Goal: Task Accomplishment & Management: Manage account settings

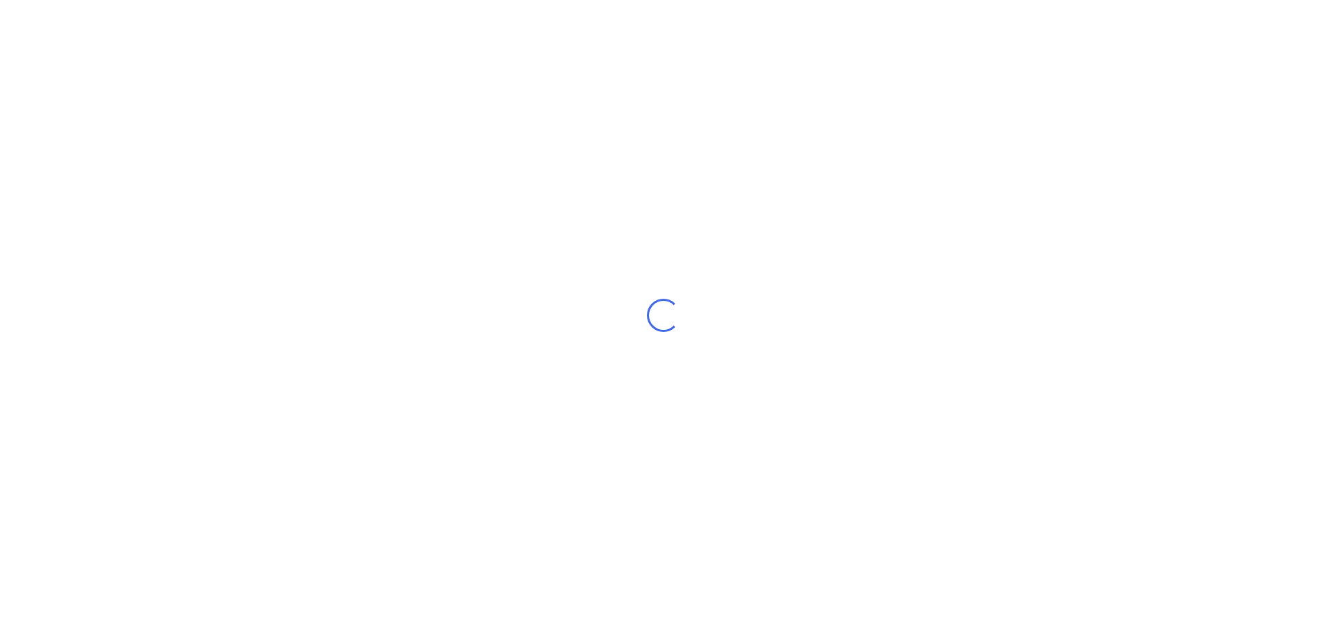
click at [668, 241] on div "Loading..." at bounding box center [663, 315] width 1327 height 630
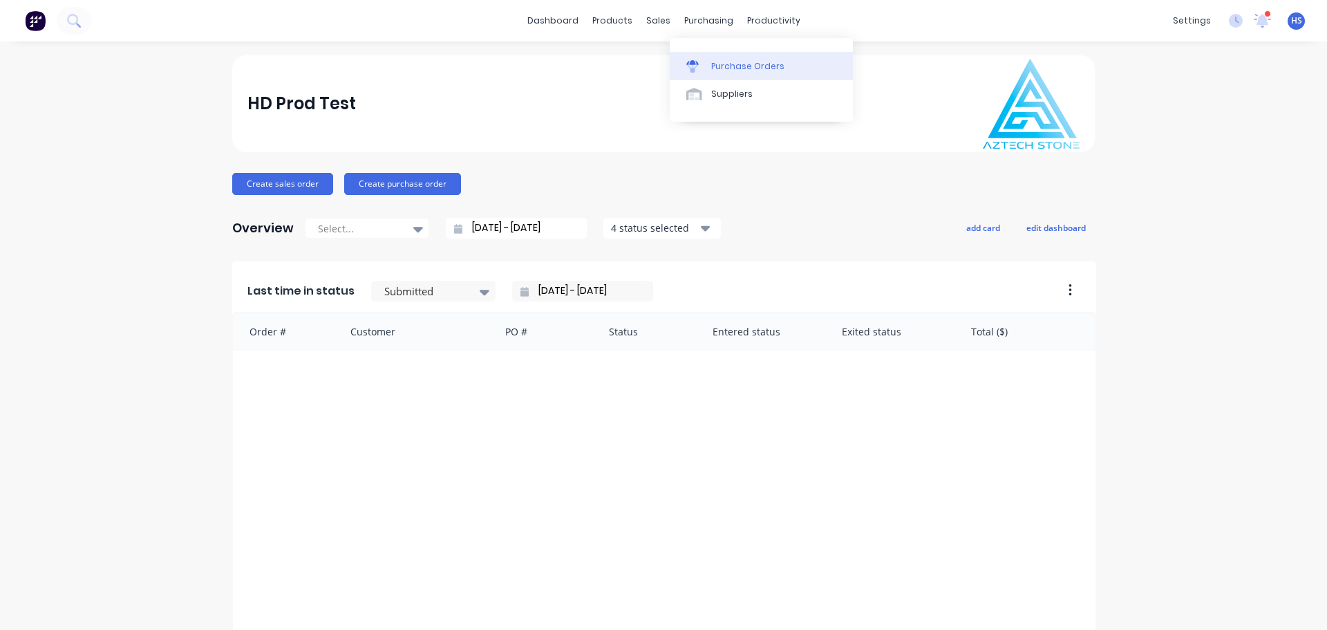
click at [759, 59] on link "Purchase Orders" at bounding box center [761, 66] width 183 height 28
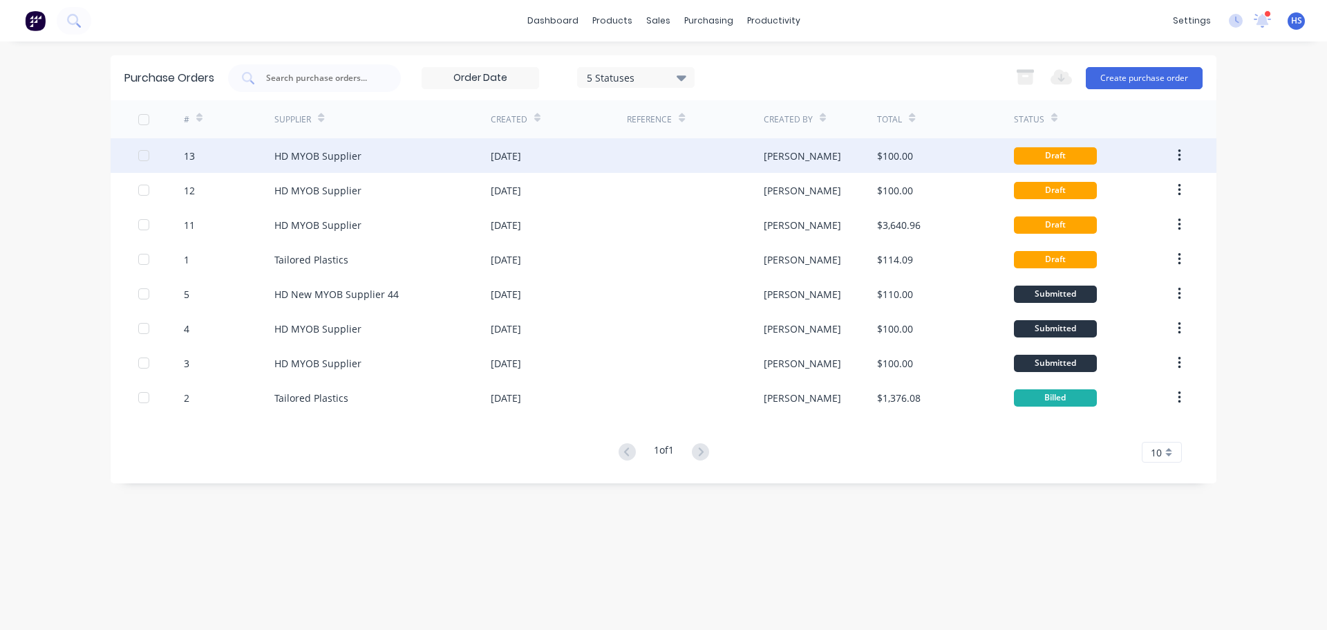
click at [445, 150] on div "HD MYOB Supplier" at bounding box center [382, 155] width 216 height 35
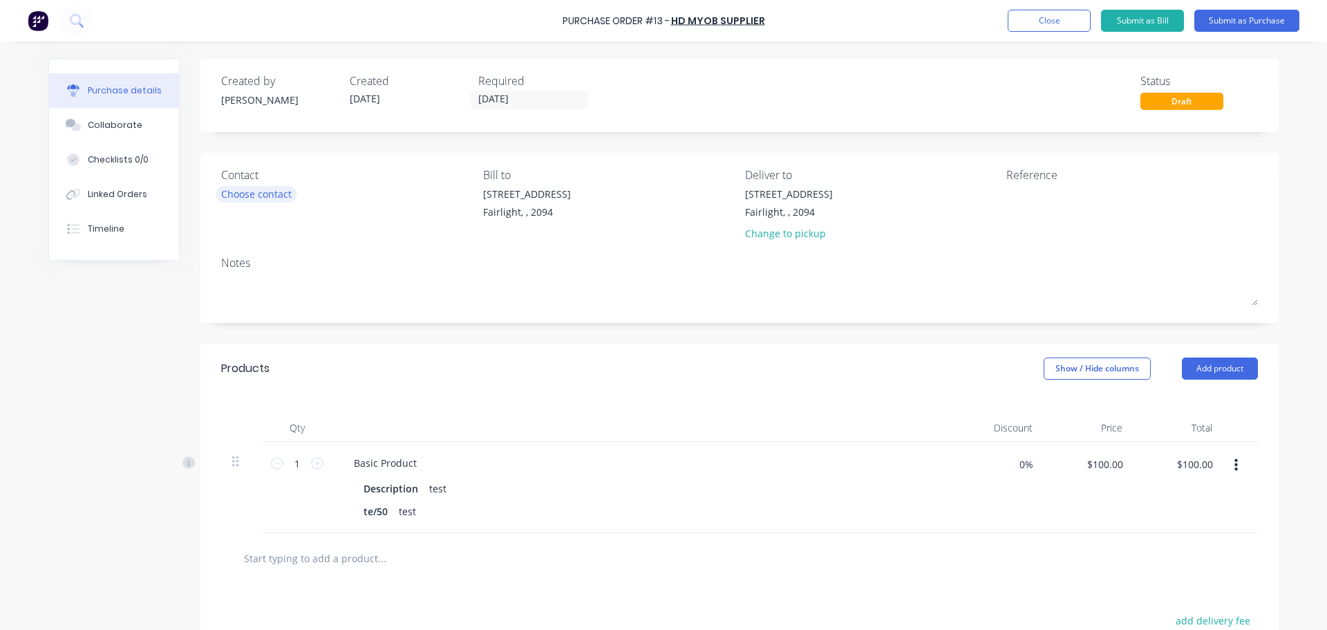
click at [247, 189] on div "Choose contact" at bounding box center [256, 194] width 70 height 15
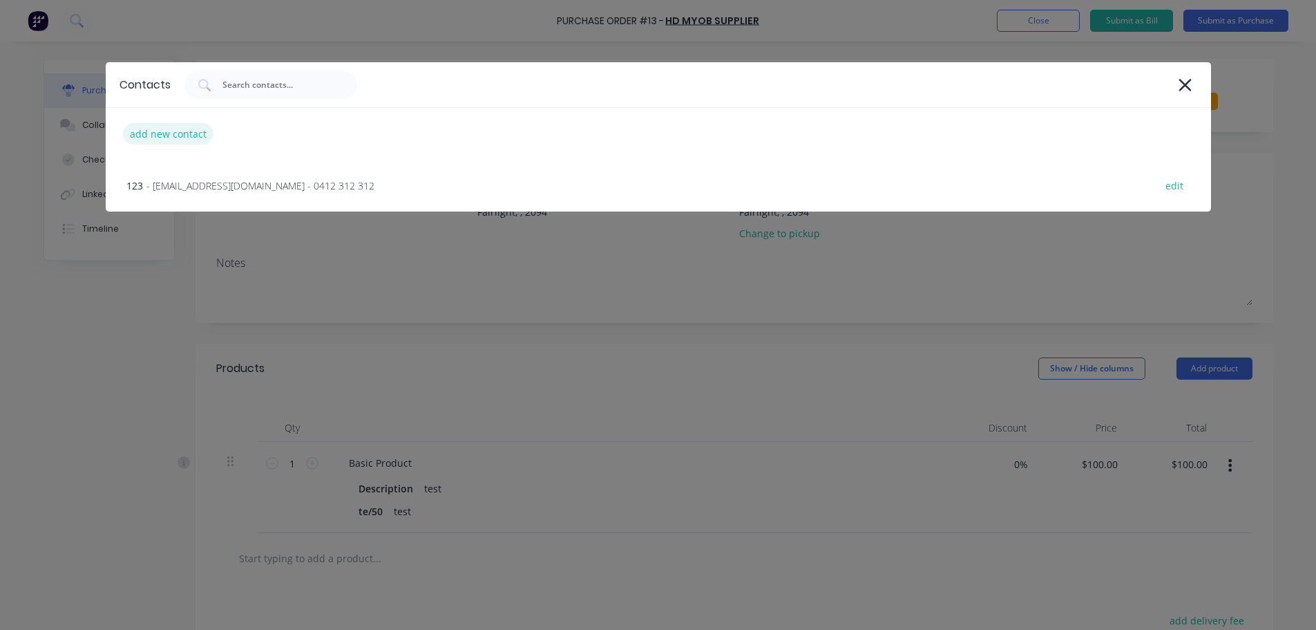
click at [140, 129] on div "add new contact" at bounding box center [168, 133] width 91 height 21
select select "AU"
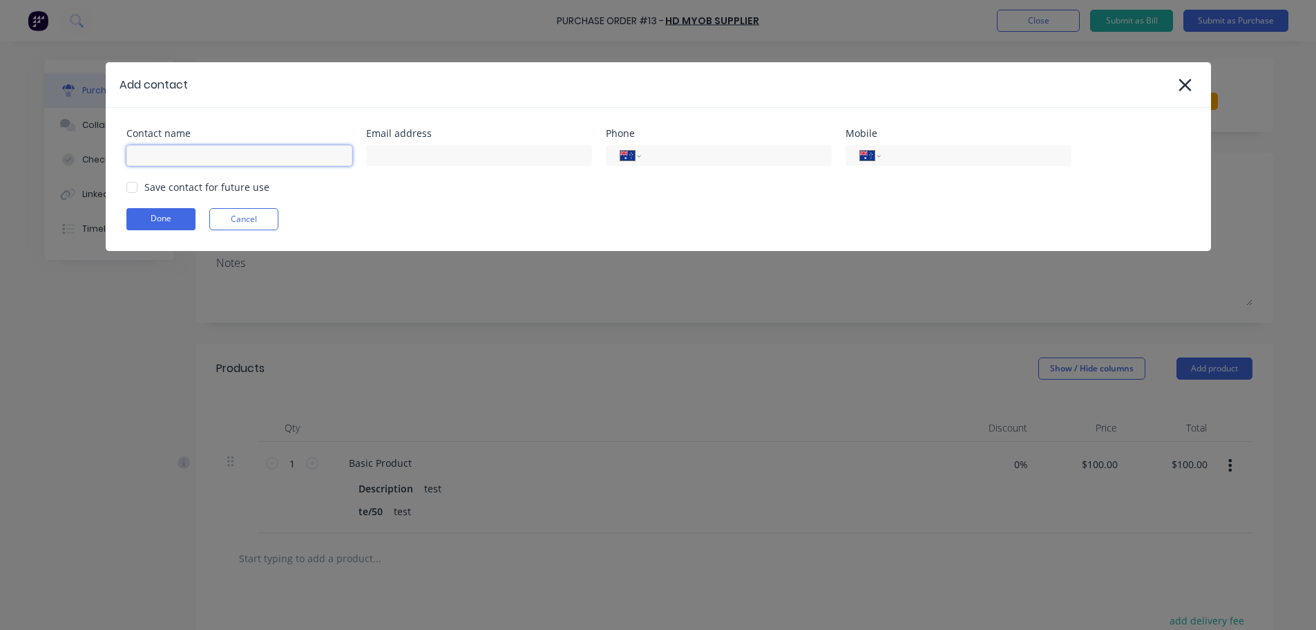
click at [258, 153] on input at bounding box center [239, 155] width 226 height 21
type input "asd"
click at [476, 164] on input at bounding box center [479, 155] width 226 height 21
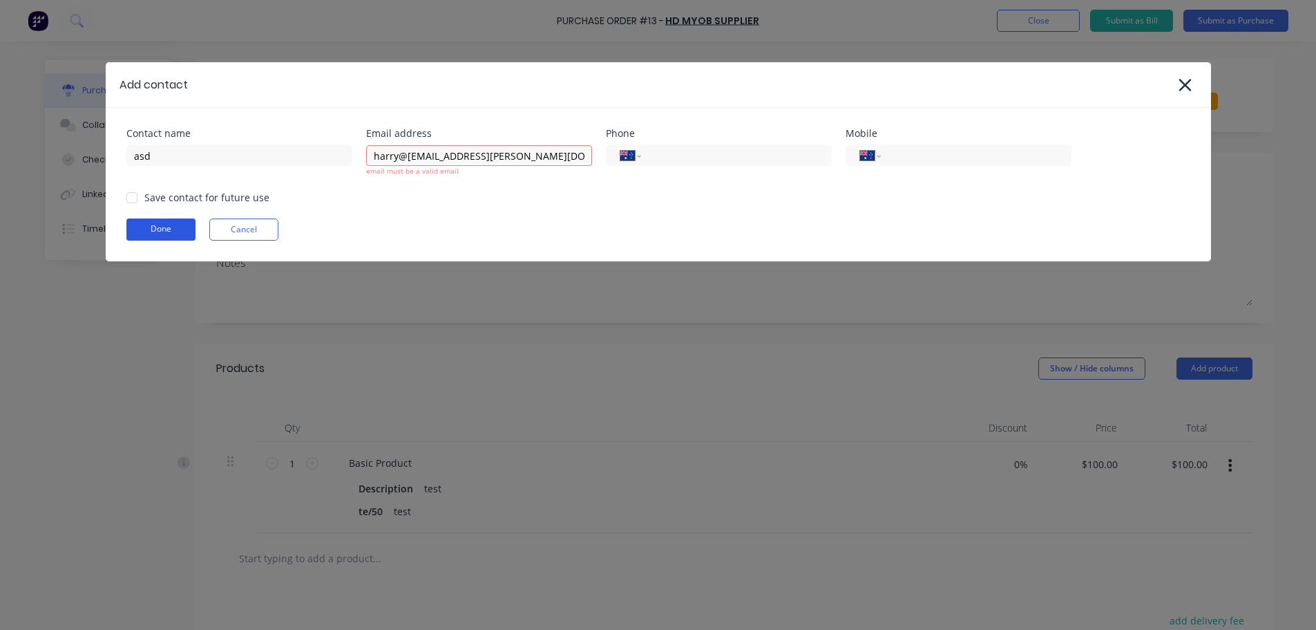
click at [164, 217] on div "Contact name asd Email address harry@fharry@harry.com email must be a valid ema…" at bounding box center [659, 184] width 1106 height 153
drag, startPoint x: 398, startPoint y: 155, endPoint x: 435, endPoint y: 157, distance: 36.7
click at [435, 157] on input "harry@fharry@harry.com" at bounding box center [479, 155] width 226 height 21
type input "harry@harry.com"
click at [158, 229] on button "Done" at bounding box center [160, 229] width 69 height 22
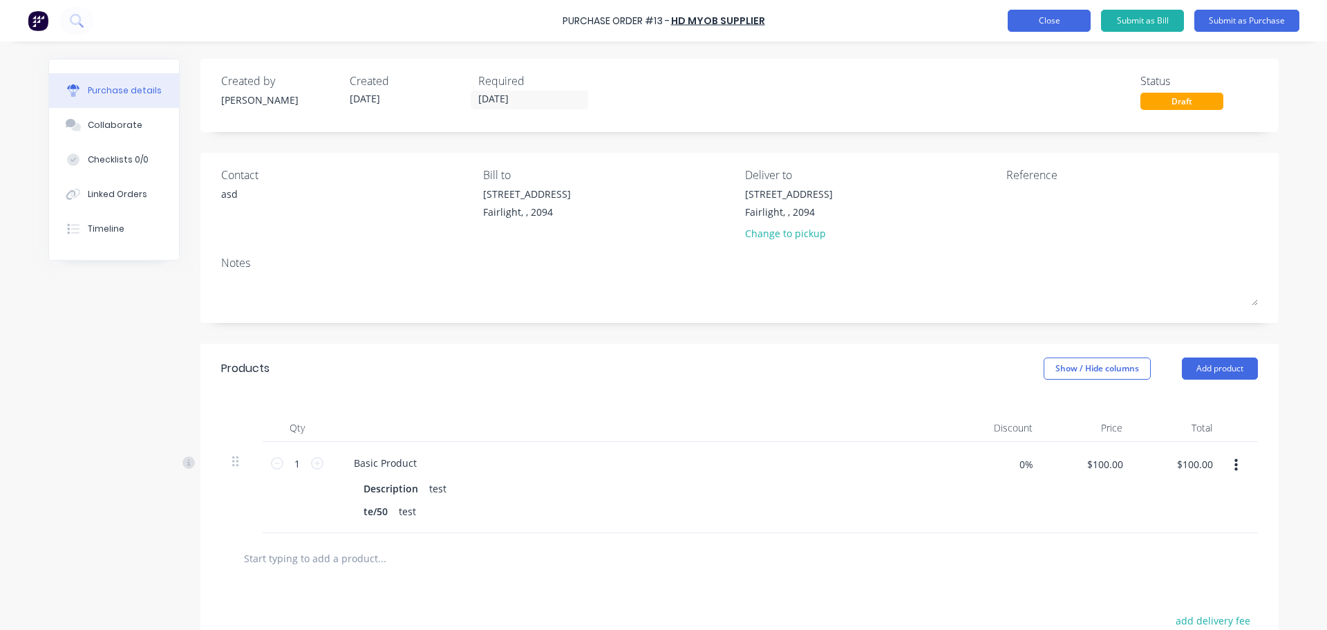
click at [1084, 12] on button "Close" at bounding box center [1049, 21] width 83 height 22
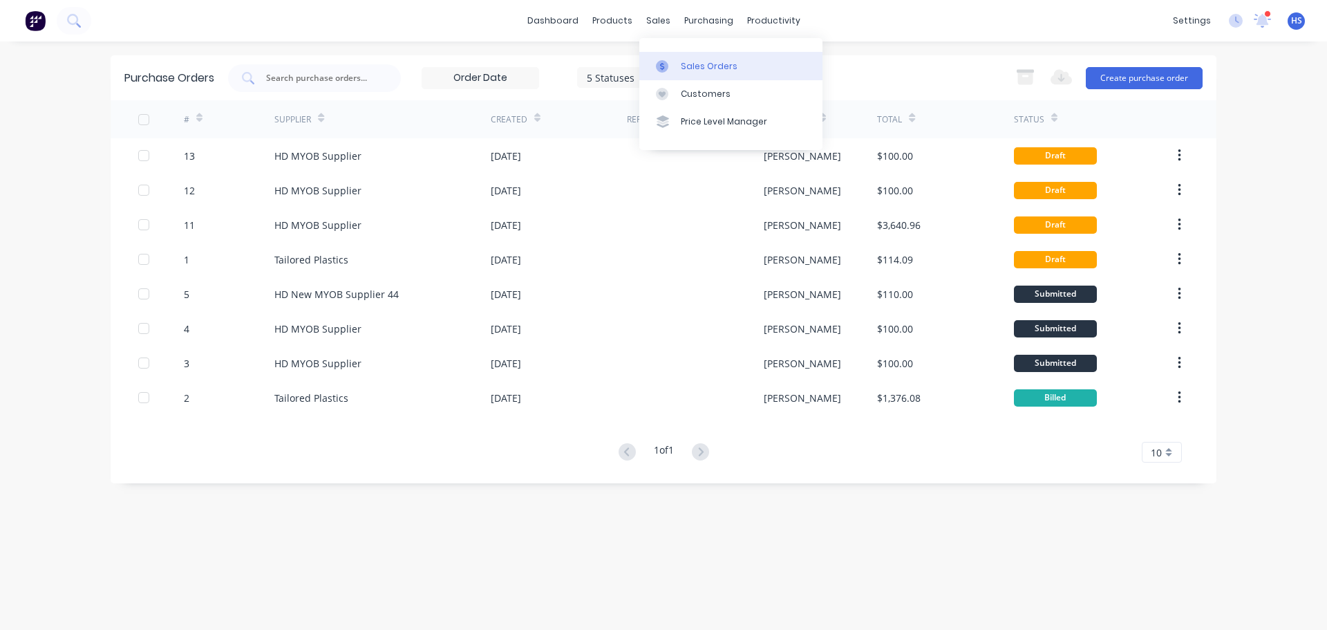
click at [704, 66] on div "Sales Orders" at bounding box center [709, 66] width 57 height 12
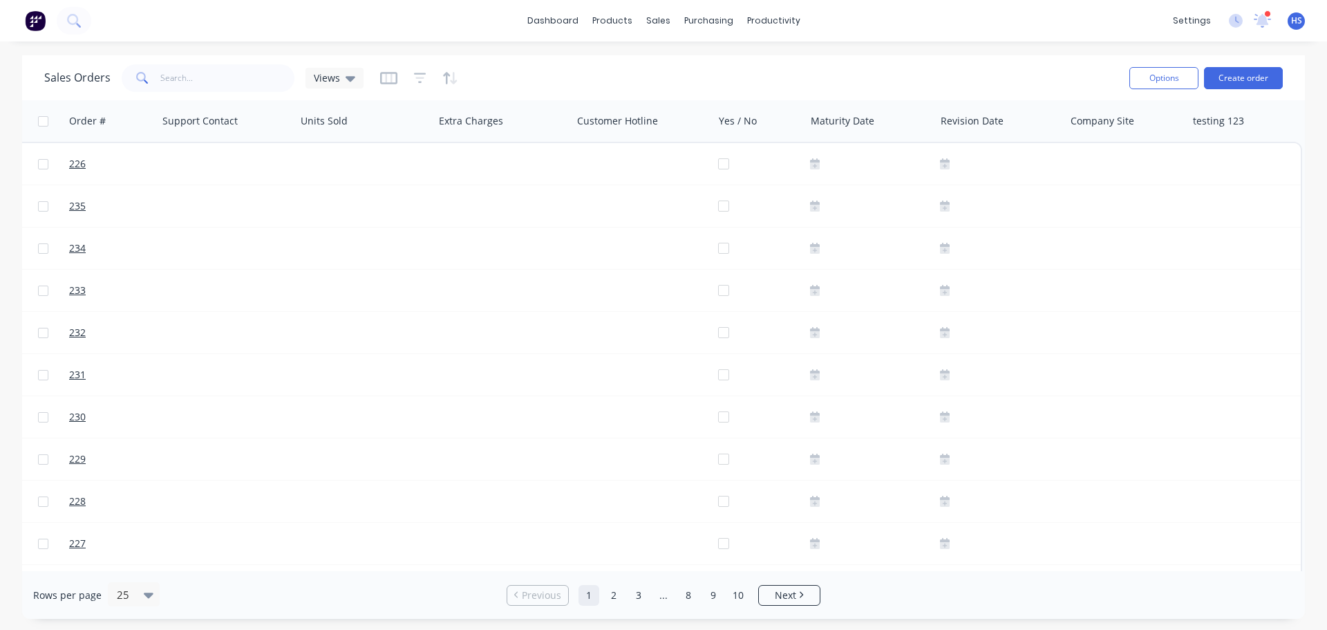
scroll to position [0, 1130]
click at [334, 154] on button "Edit" at bounding box center [346, 149] width 104 height 28
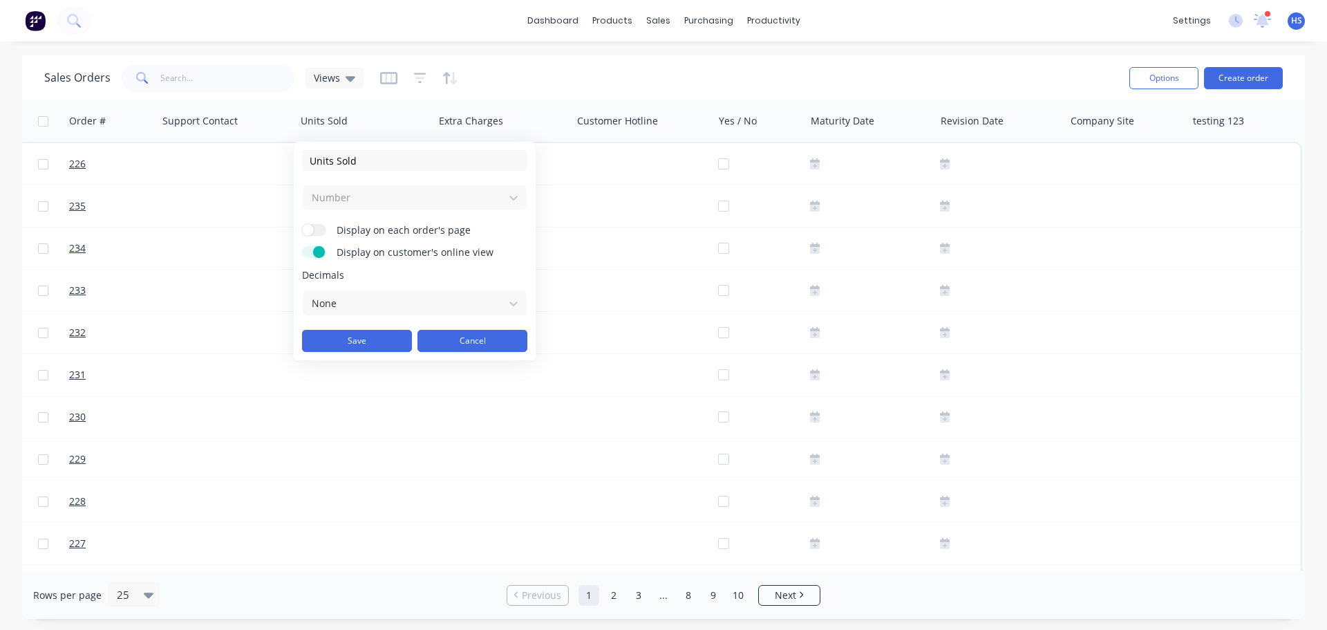
click at [508, 343] on button "Cancel" at bounding box center [472, 341] width 110 height 22
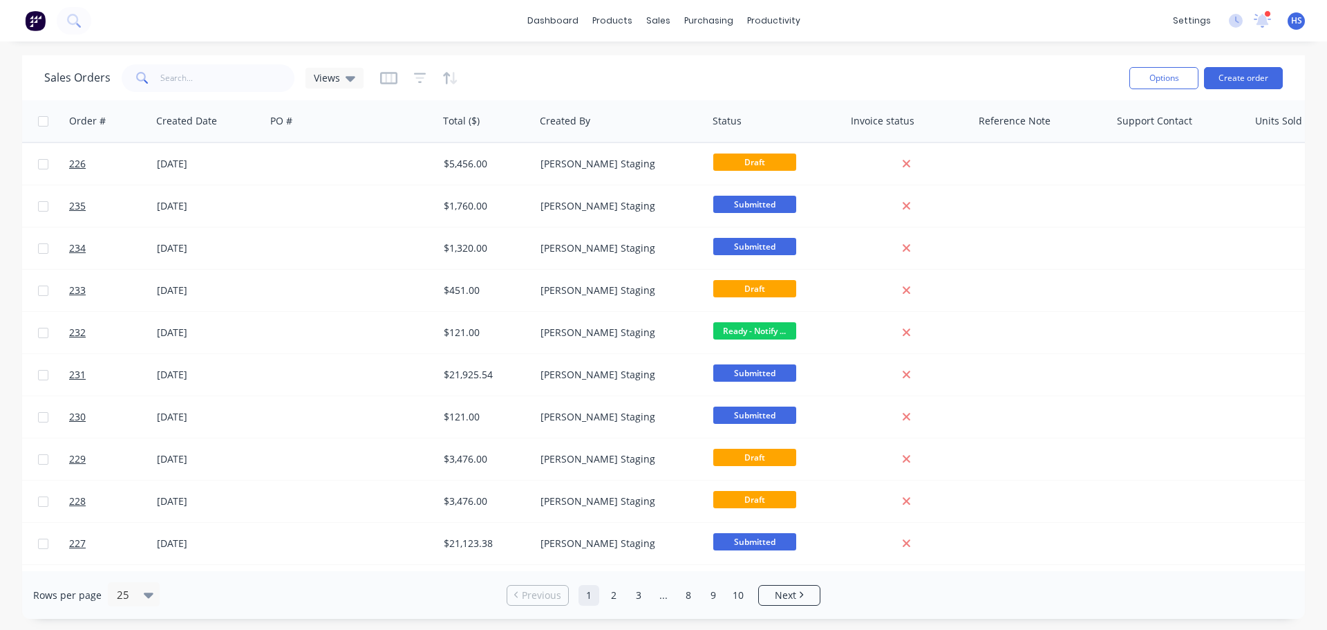
scroll to position [0, 0]
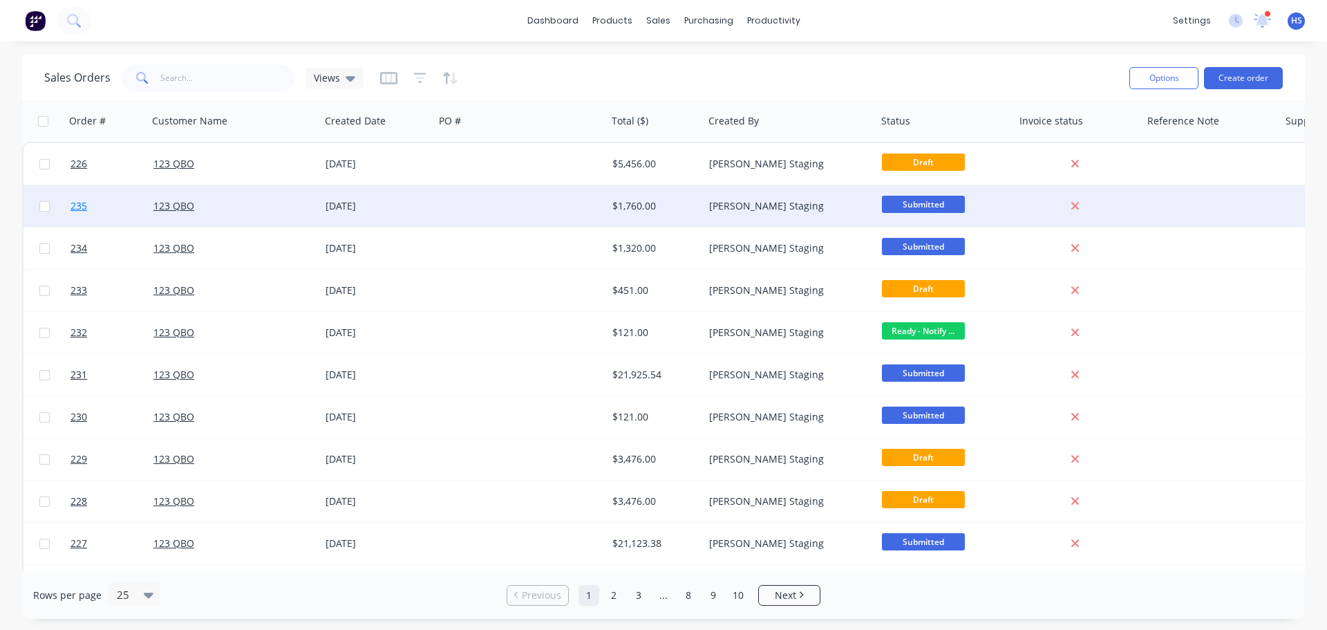
click at [113, 207] on link "235" at bounding box center [111, 205] width 83 height 41
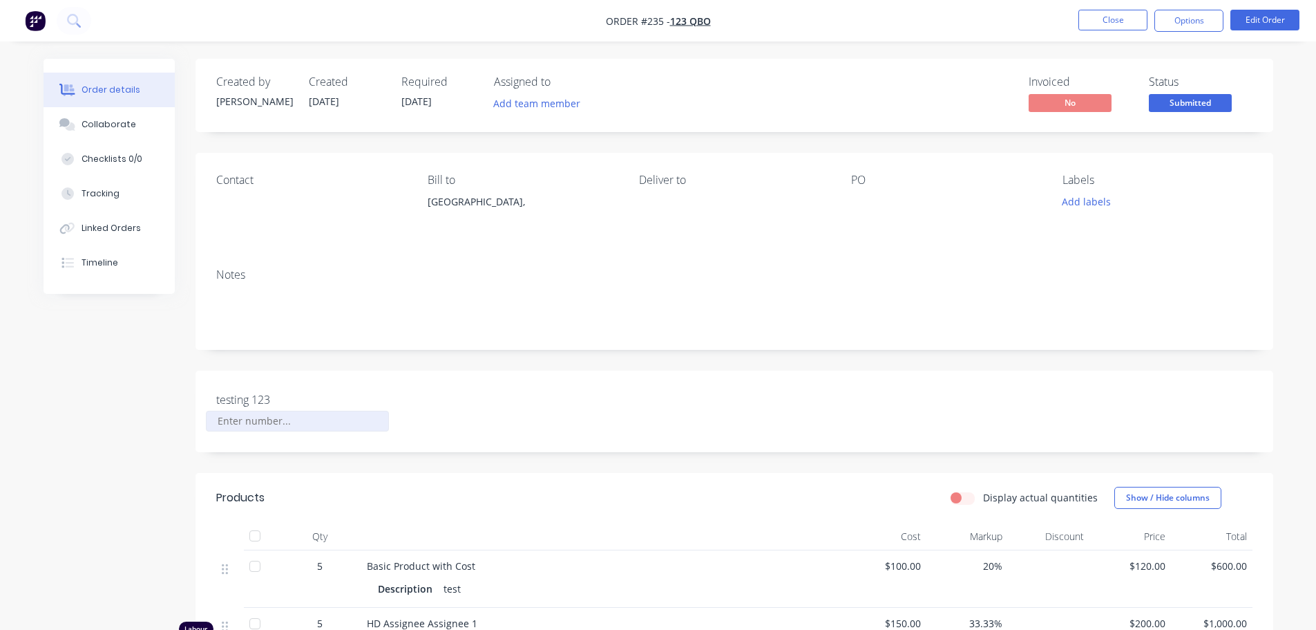
click at [246, 426] on input "testing 123" at bounding box center [297, 420] width 182 height 21
type input "1,412"
click at [430, 346] on div "Notes" at bounding box center [735, 303] width 1078 height 93
drag, startPoint x: 1193, startPoint y: 15, endPoint x: 1162, endPoint y: 30, distance: 34.9
click at [1187, 17] on button "Options" at bounding box center [1189, 21] width 69 height 22
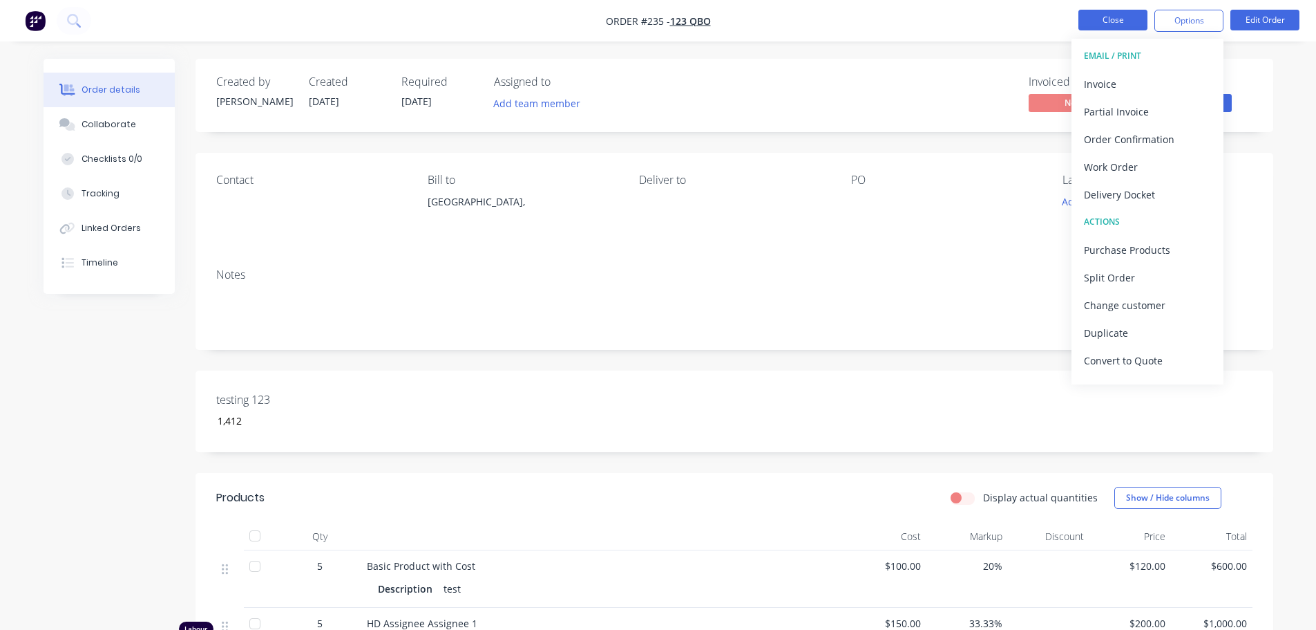
click at [1115, 28] on button "Close" at bounding box center [1113, 20] width 69 height 21
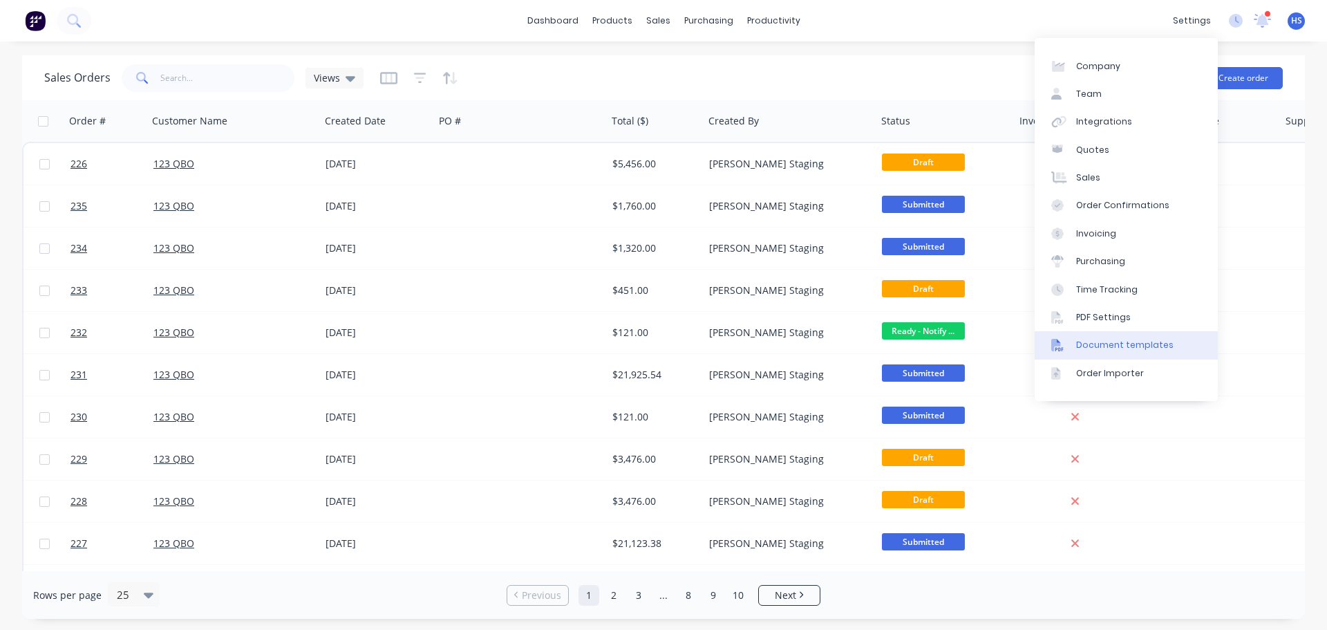
click at [1112, 339] on div "Document templates" at bounding box center [1124, 345] width 97 height 12
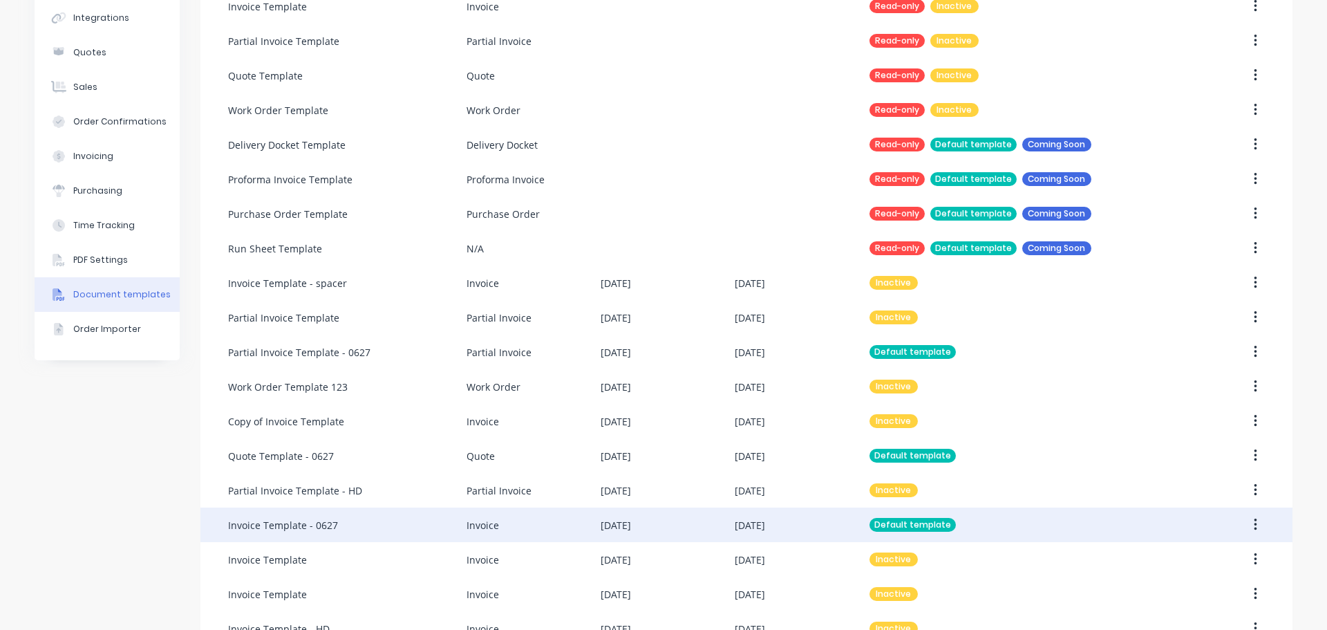
scroll to position [138, 0]
click at [361, 520] on div "Invoice Template - 0627" at bounding box center [347, 524] width 238 height 35
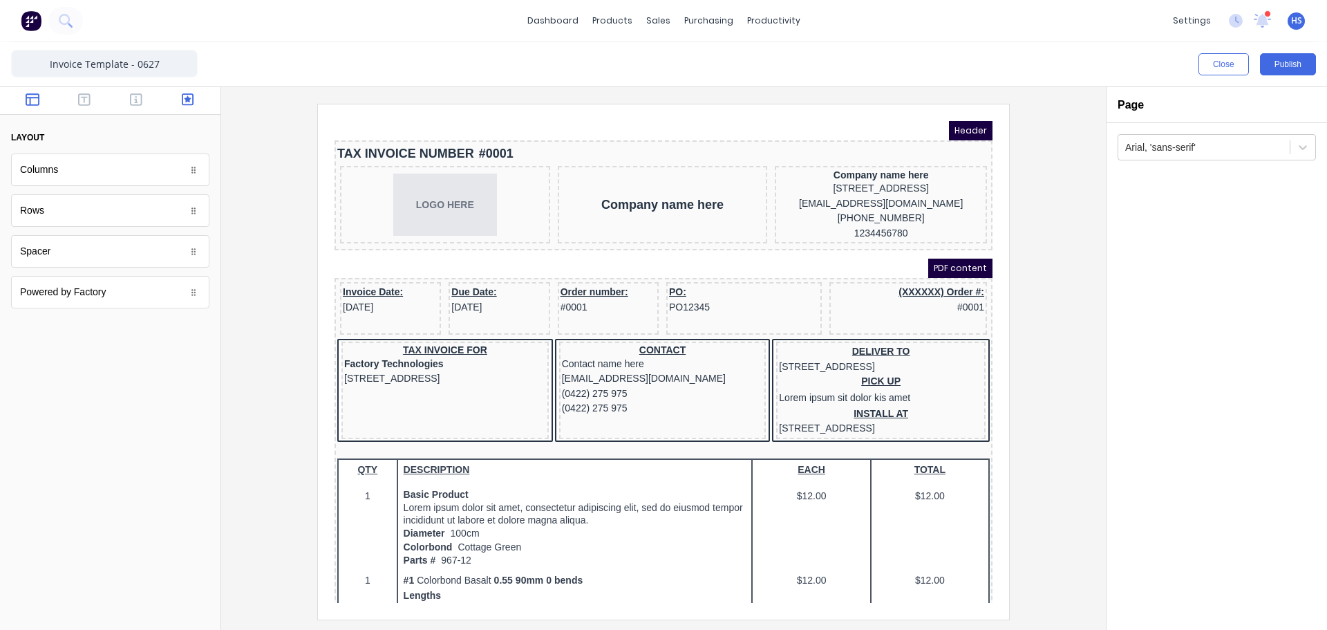
click at [194, 99] on button "button" at bounding box center [188, 101] width 44 height 17
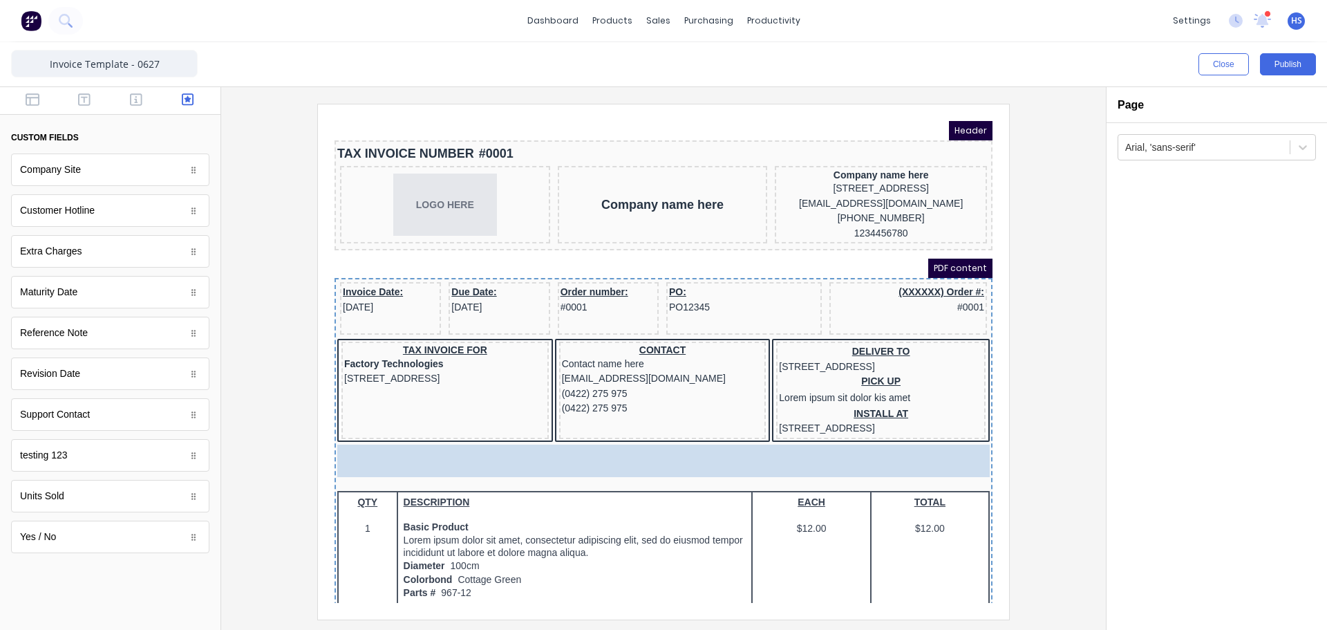
drag, startPoint x: 155, startPoint y: 469, endPoint x: 503, endPoint y: 480, distance: 347.8
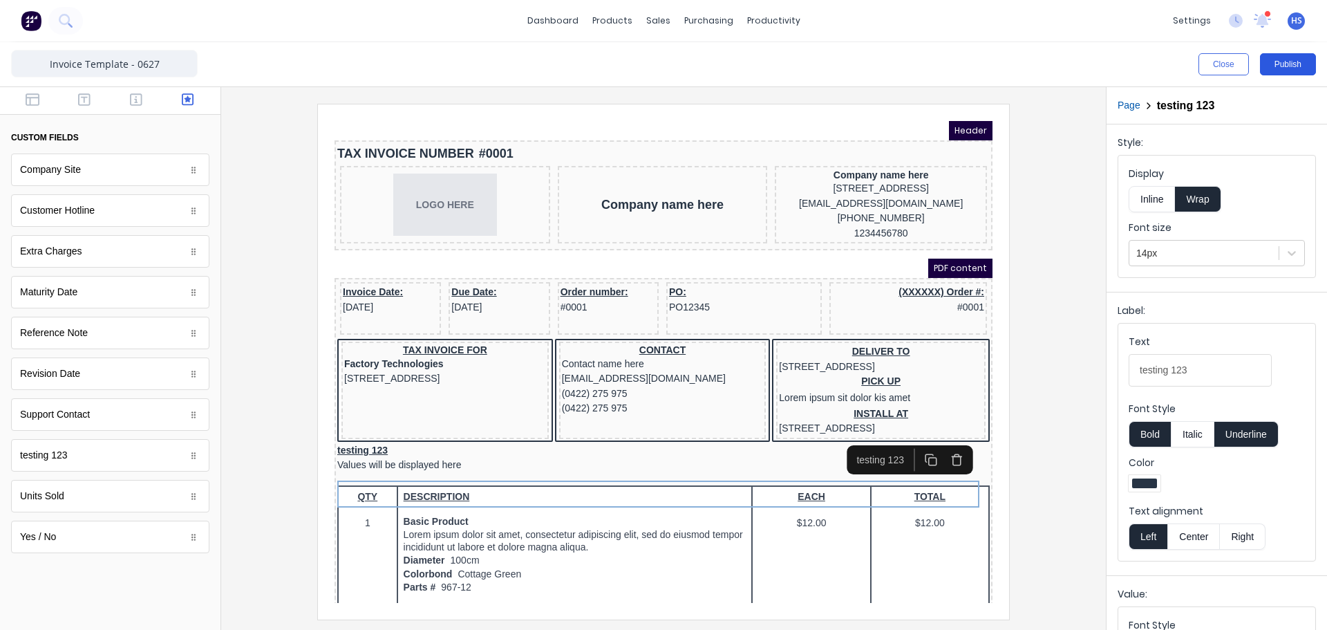
click at [1285, 56] on button "Publish" at bounding box center [1288, 64] width 56 height 22
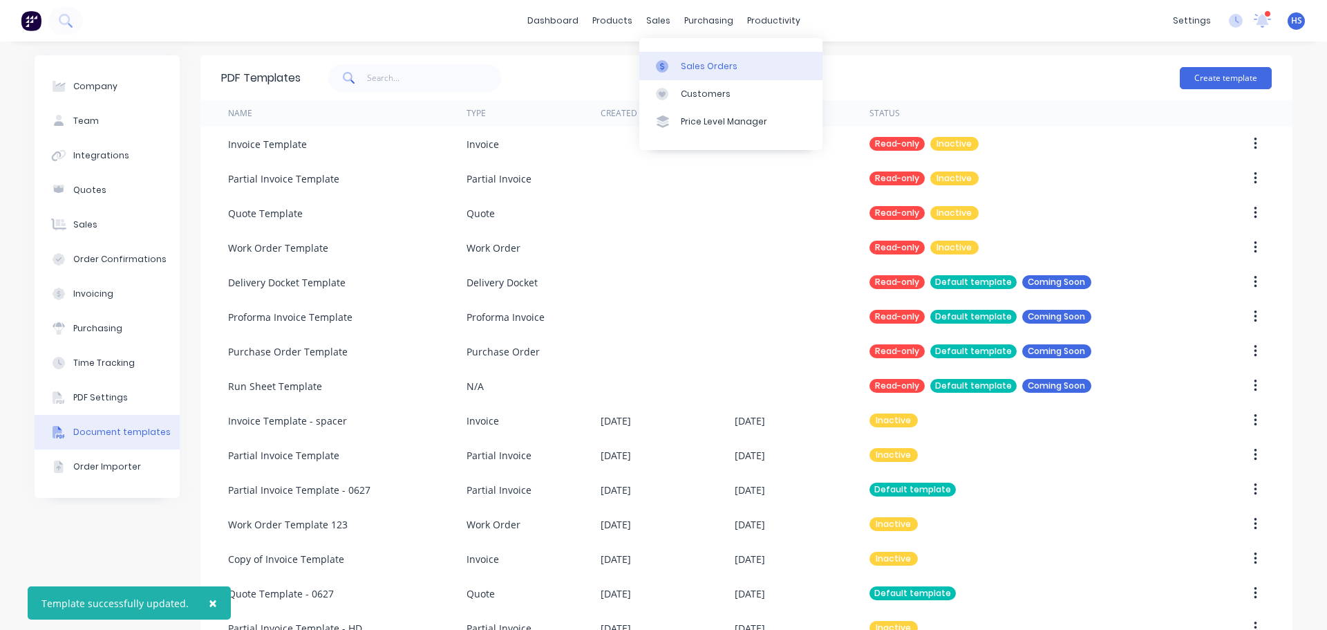
drag, startPoint x: 699, startPoint y: 63, endPoint x: 715, endPoint y: 73, distance: 18.4
click at [699, 63] on div "Sales Orders" at bounding box center [709, 66] width 57 height 12
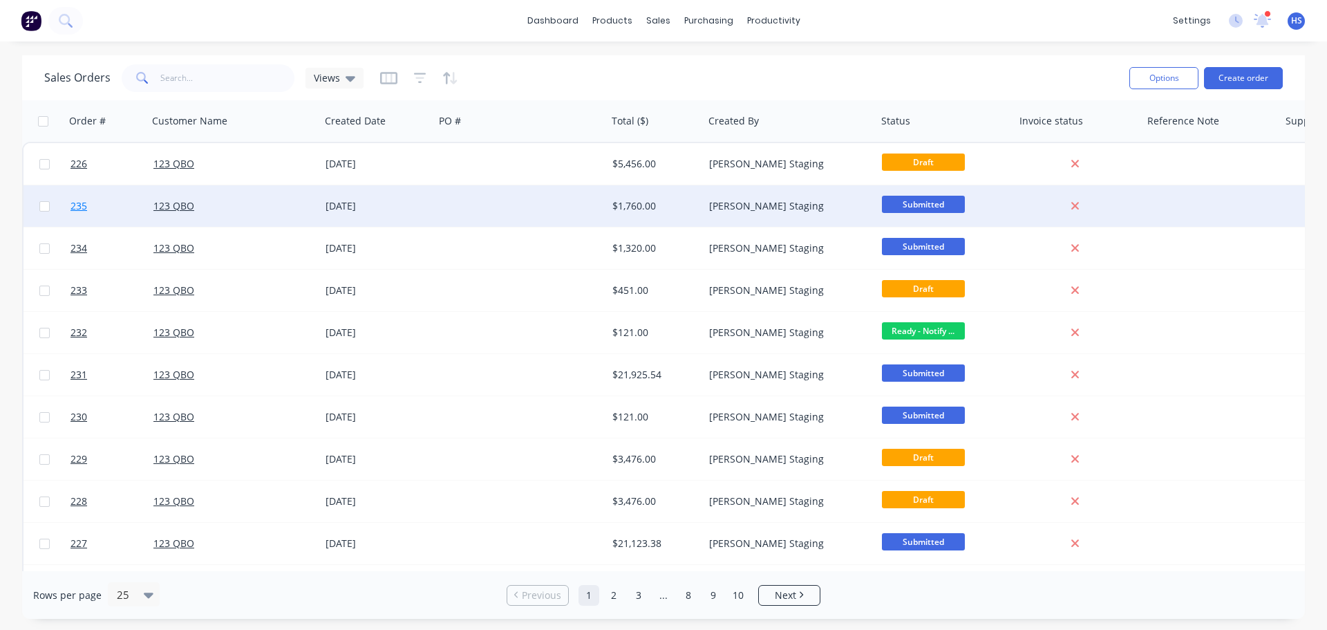
click at [115, 203] on link "235" at bounding box center [111, 205] width 83 height 41
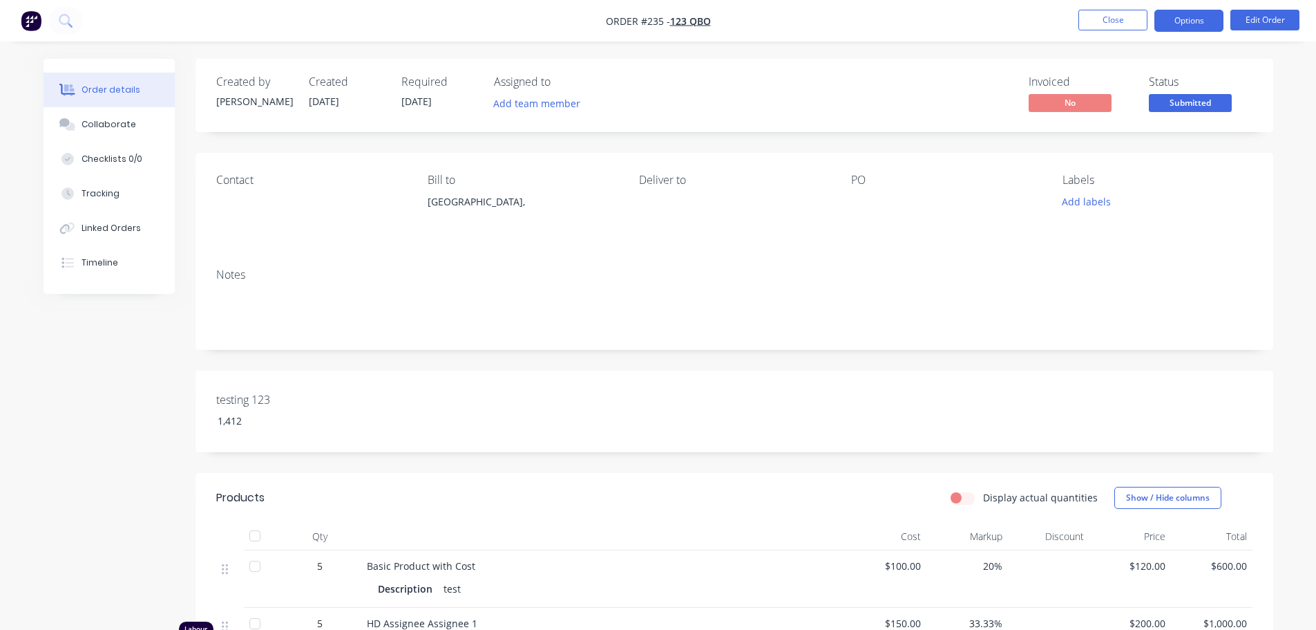
click at [1188, 28] on button "Options" at bounding box center [1189, 21] width 69 height 22
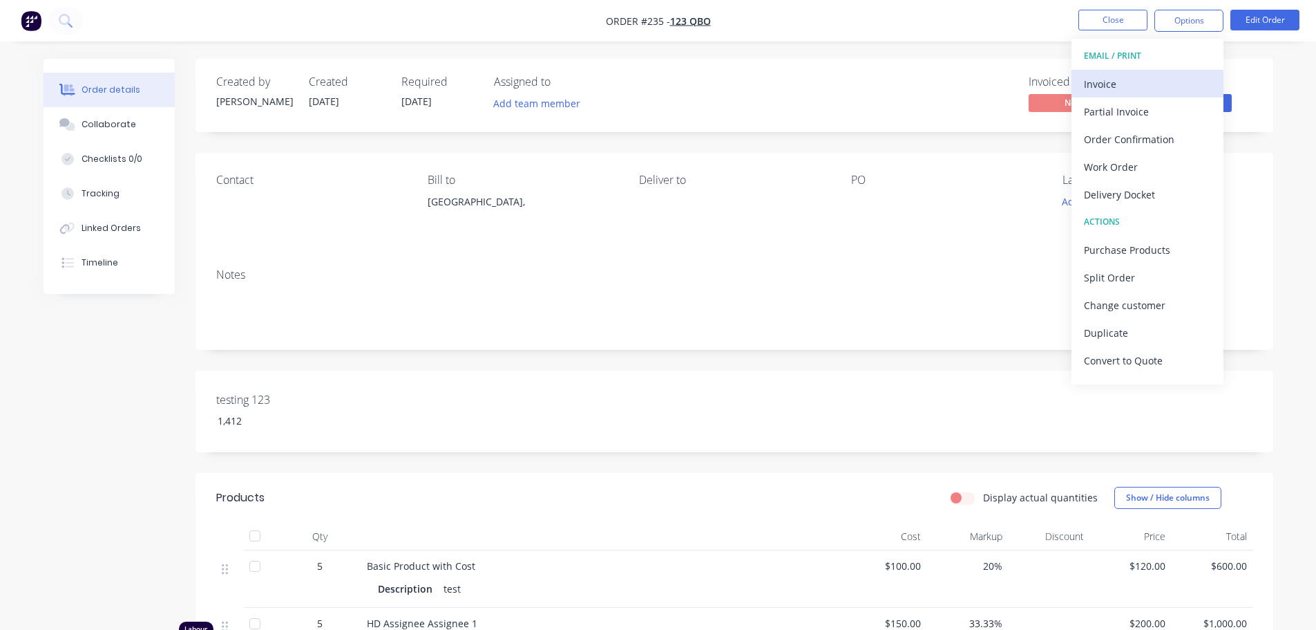
click at [1158, 90] on div "Invoice" at bounding box center [1147, 84] width 127 height 20
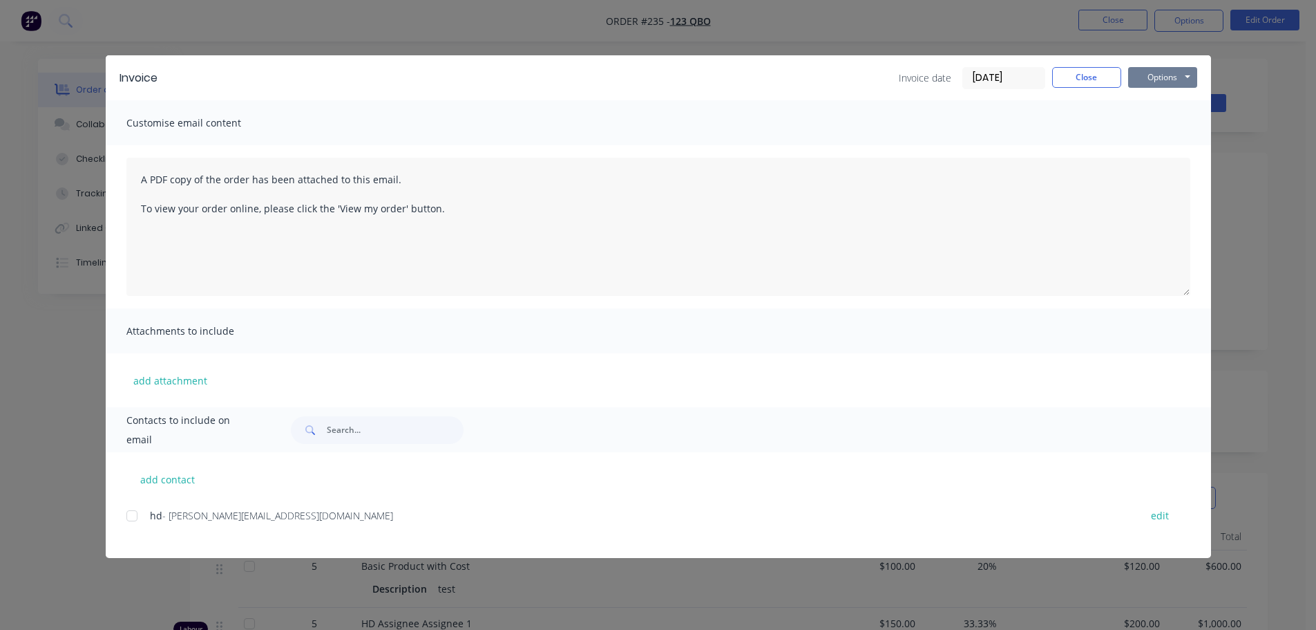
click at [1175, 77] on button "Options" at bounding box center [1162, 77] width 69 height 21
click at [1182, 105] on button "Preview" at bounding box center [1172, 102] width 88 height 23
click at [1088, 77] on button "Close" at bounding box center [1086, 77] width 69 height 21
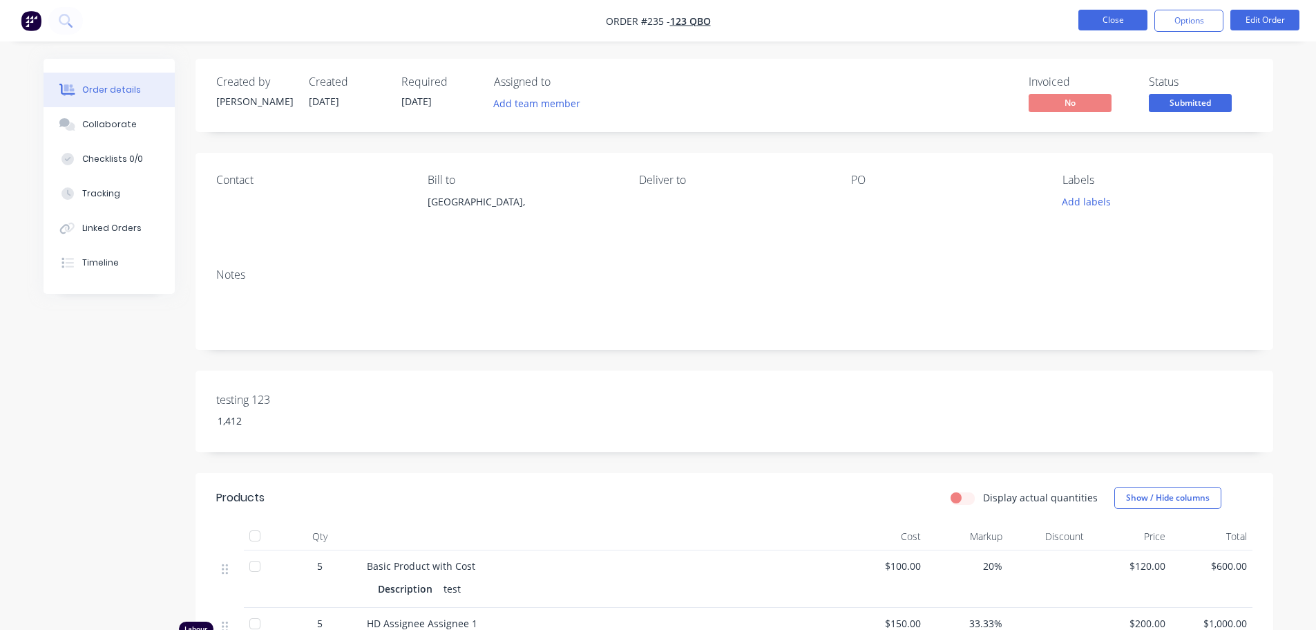
click at [1112, 19] on button "Close" at bounding box center [1113, 20] width 69 height 21
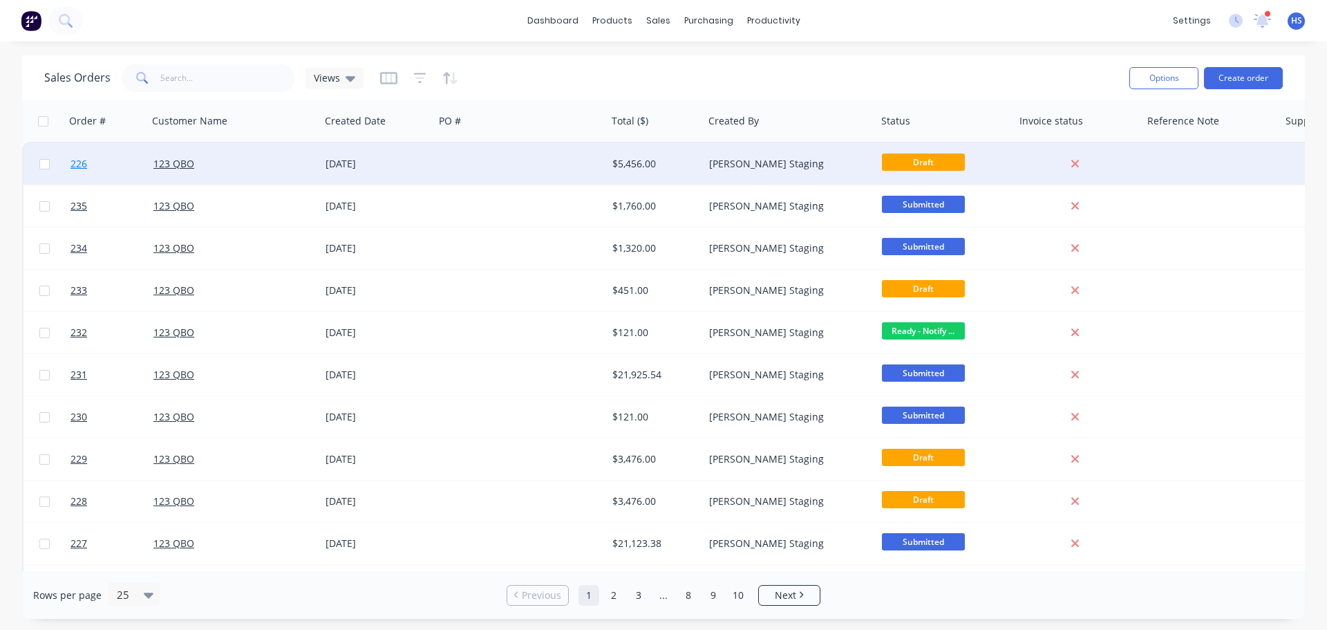
click at [131, 165] on link "226" at bounding box center [111, 163] width 83 height 41
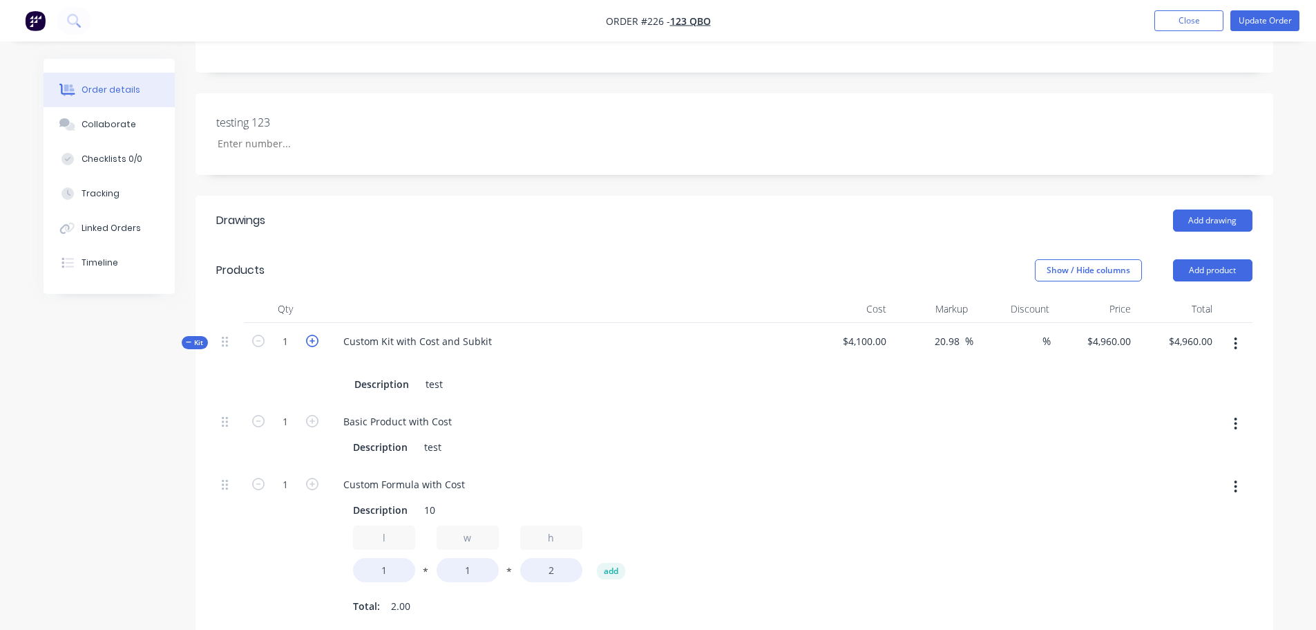
scroll to position [276, 0]
click at [291, 415] on input "1" at bounding box center [285, 423] width 36 height 21
type input "3"
type input "$5,806.8293"
type input "$5,806.83"
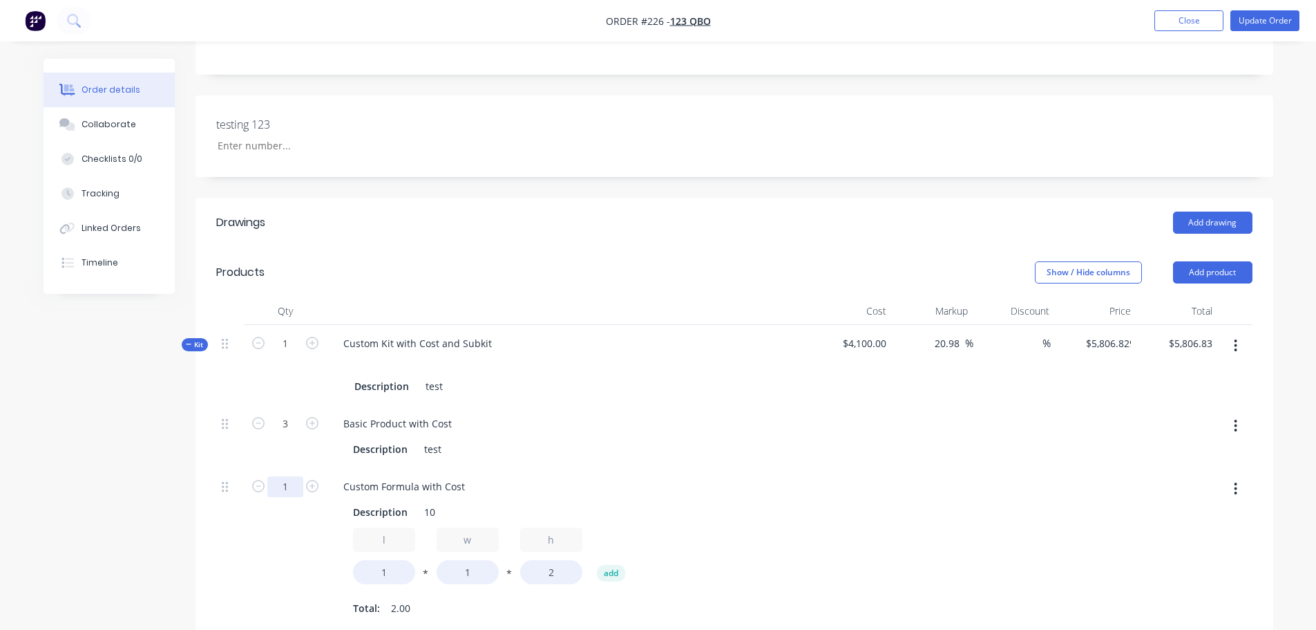
click at [283, 434] on input "1" at bounding box center [285, 423] width 36 height 21
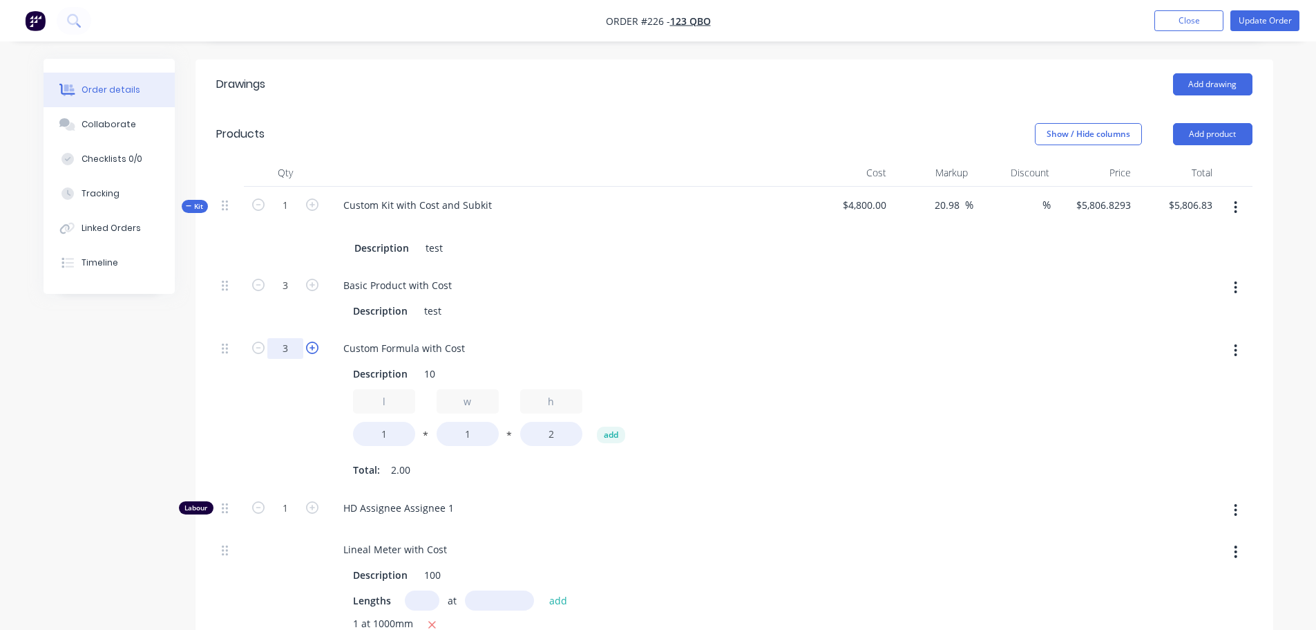
drag, startPoint x: 272, startPoint y: 346, endPoint x: 316, endPoint y: 343, distance: 43.6
click at [316, 343] on form "3" at bounding box center [285, 347] width 72 height 21
type input "5"
type input "$6,774.6341"
type input "$6,774.63"
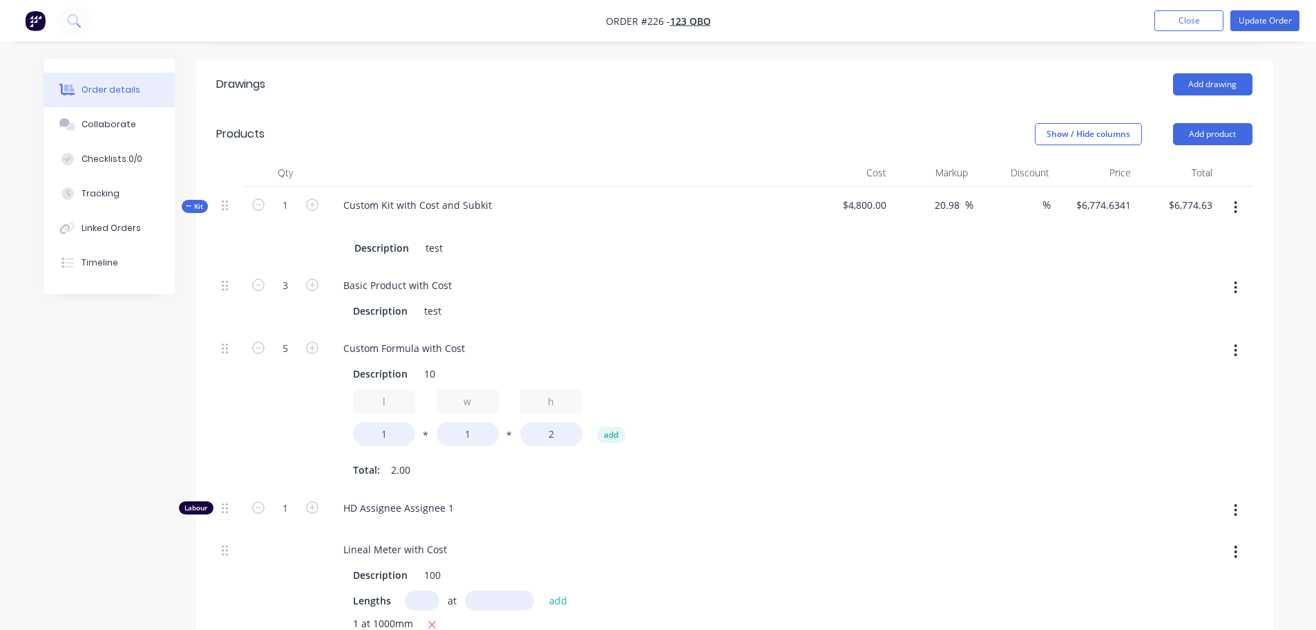
click at [284, 437] on div "5" at bounding box center [285, 410] width 83 height 160
click at [286, 492] on div "1" at bounding box center [285, 510] width 83 height 42
click at [285, 296] on input "1" at bounding box center [285, 285] width 36 height 21
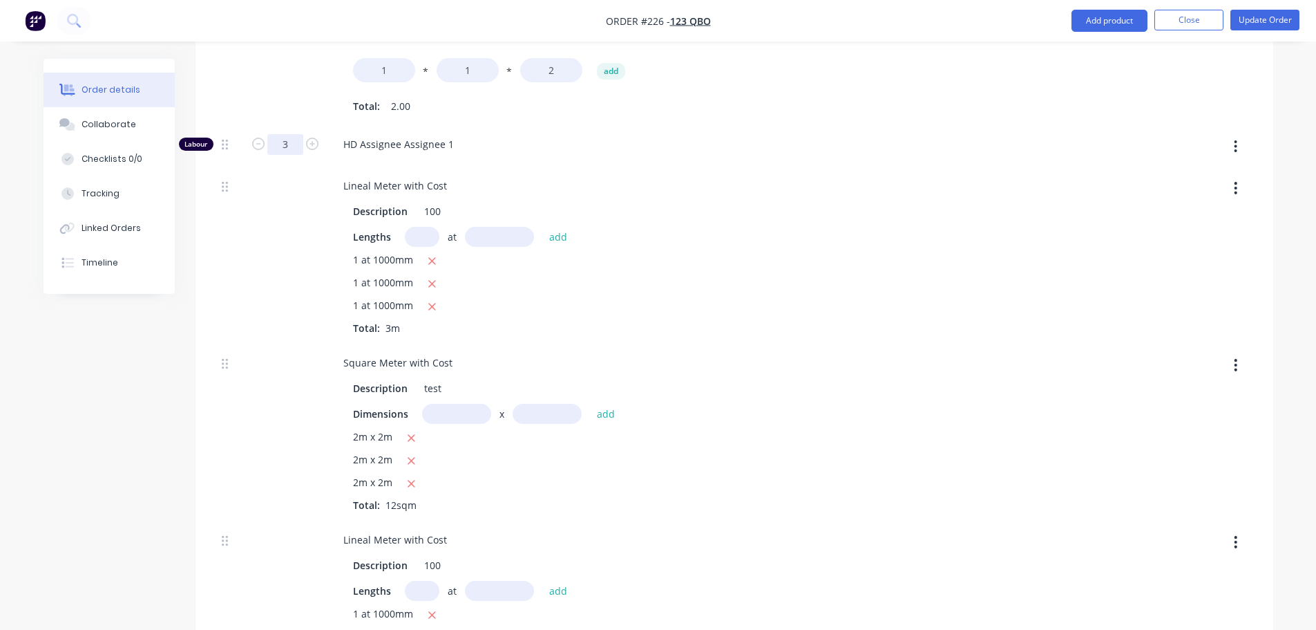
scroll to position [898, 0]
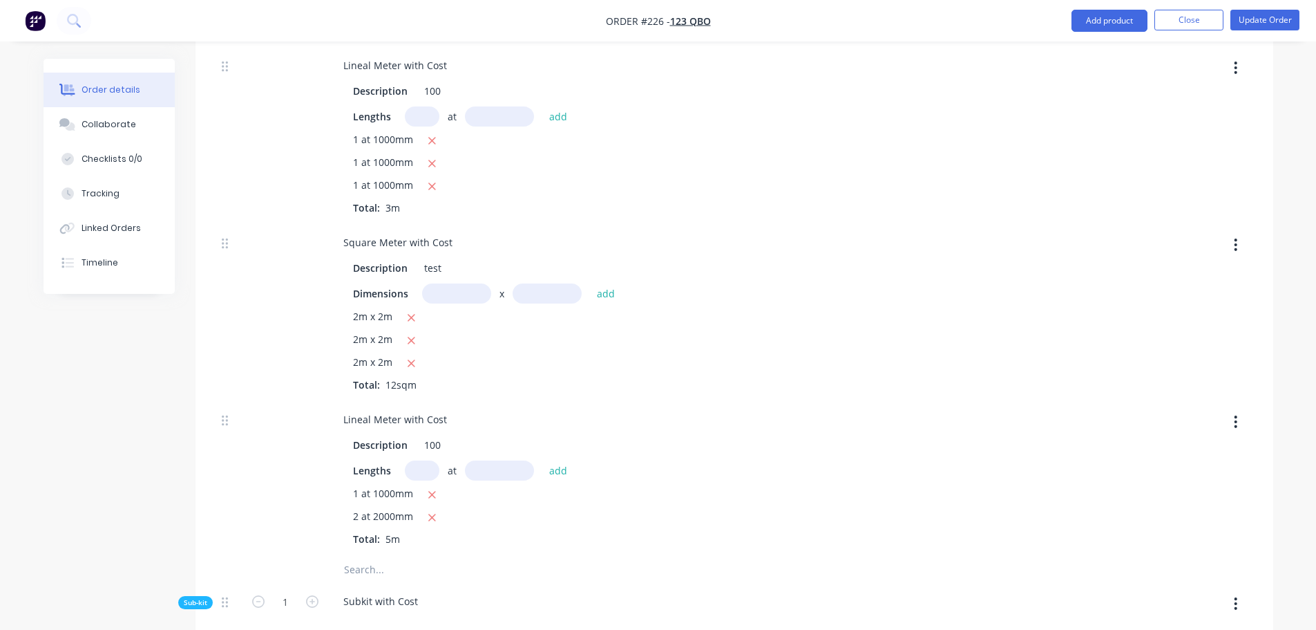
type input "3"
type input "$7,137.561"
type input "$7,137.56"
click at [278, 356] on div at bounding box center [285, 312] width 83 height 177
click at [412, 321] on icon "button" at bounding box center [411, 318] width 9 height 12
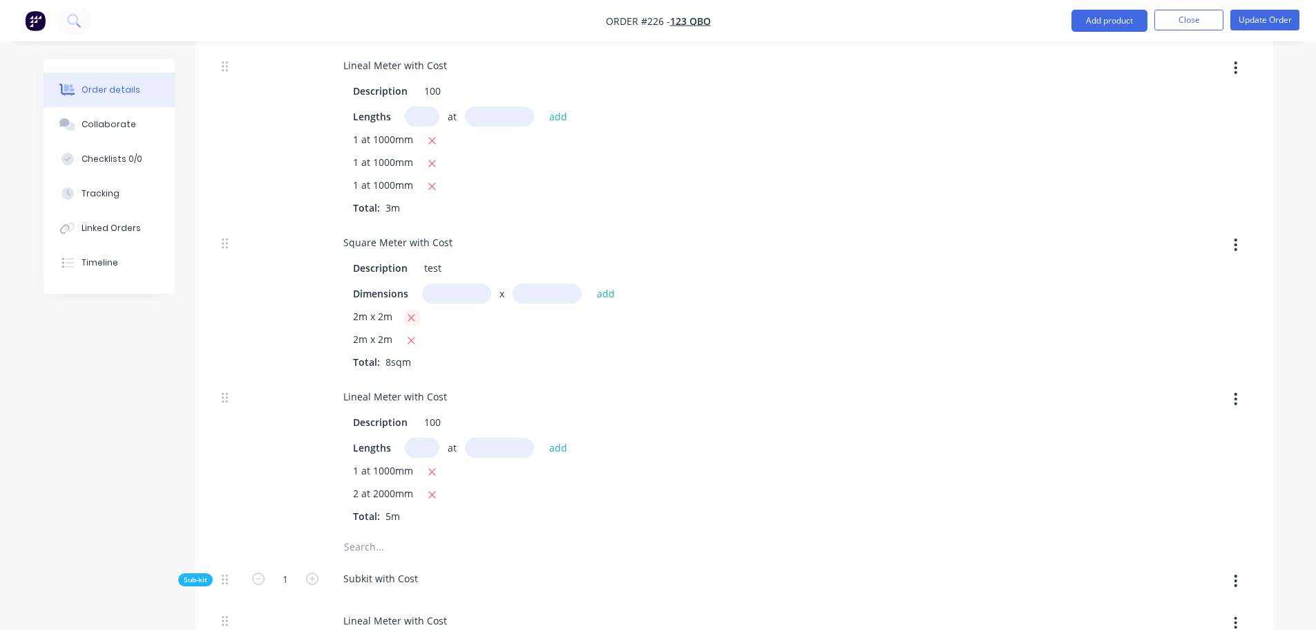
type input "$6,653.6585"
type input "$6,653.66"
click at [412, 321] on icon "button" at bounding box center [411, 318] width 9 height 12
type input "$6,169.7561"
type input "$6,169.76"
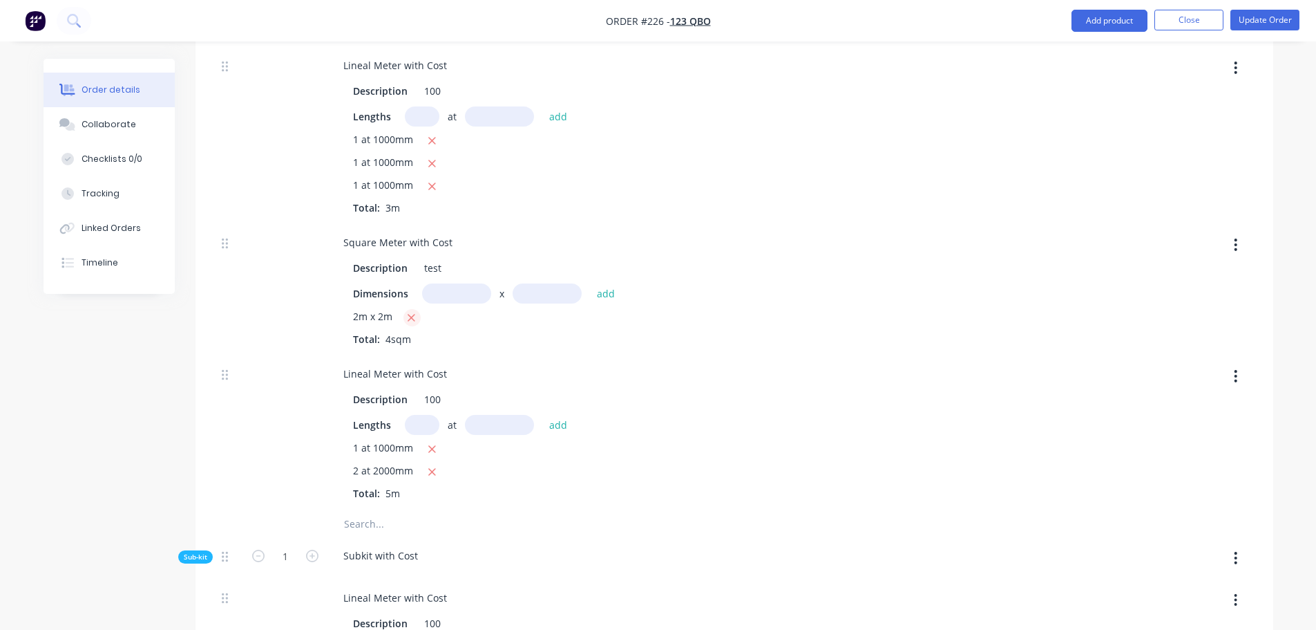
click at [412, 321] on icon "button" at bounding box center [411, 318] width 9 height 12
type input "$5,685.8537"
type input "$5,685.85"
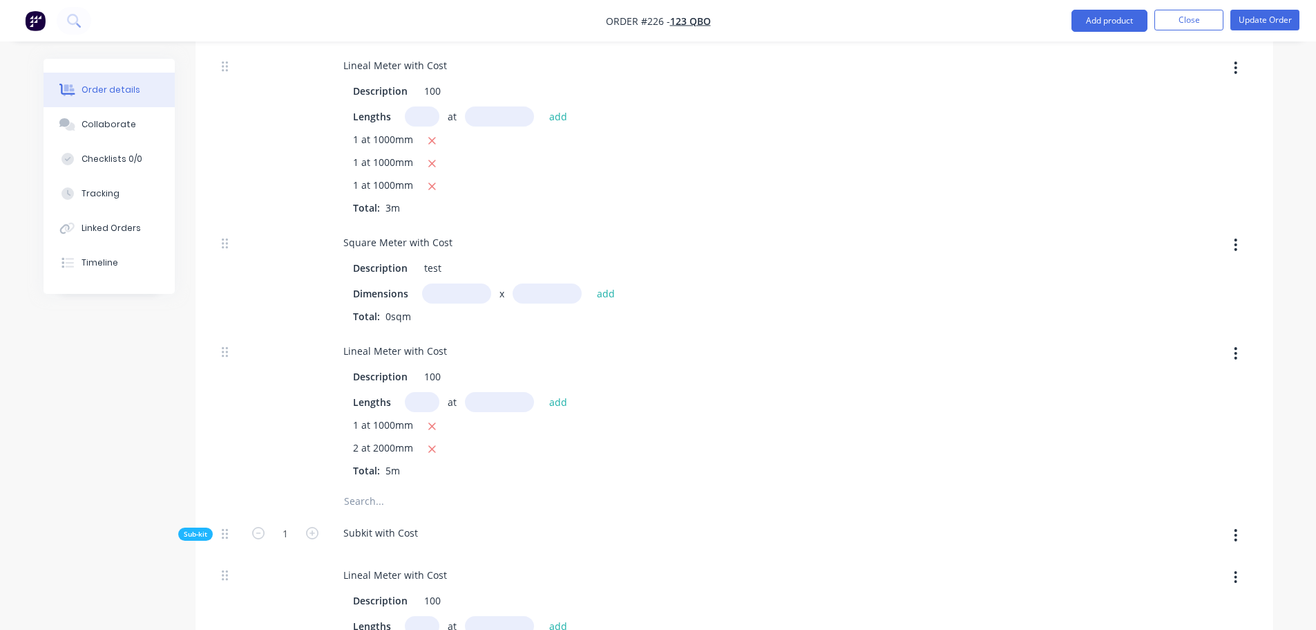
drag, startPoint x: 435, startPoint y: 307, endPoint x: 457, endPoint y: 298, distance: 23.9
click at [439, 303] on div "Dimensions x add Total: 0sqm" at bounding box center [568, 303] width 431 height 40
click at [466, 294] on input "text" at bounding box center [456, 293] width 69 height 20
type input "1m"
click at [568, 295] on input "text" at bounding box center [547, 293] width 69 height 20
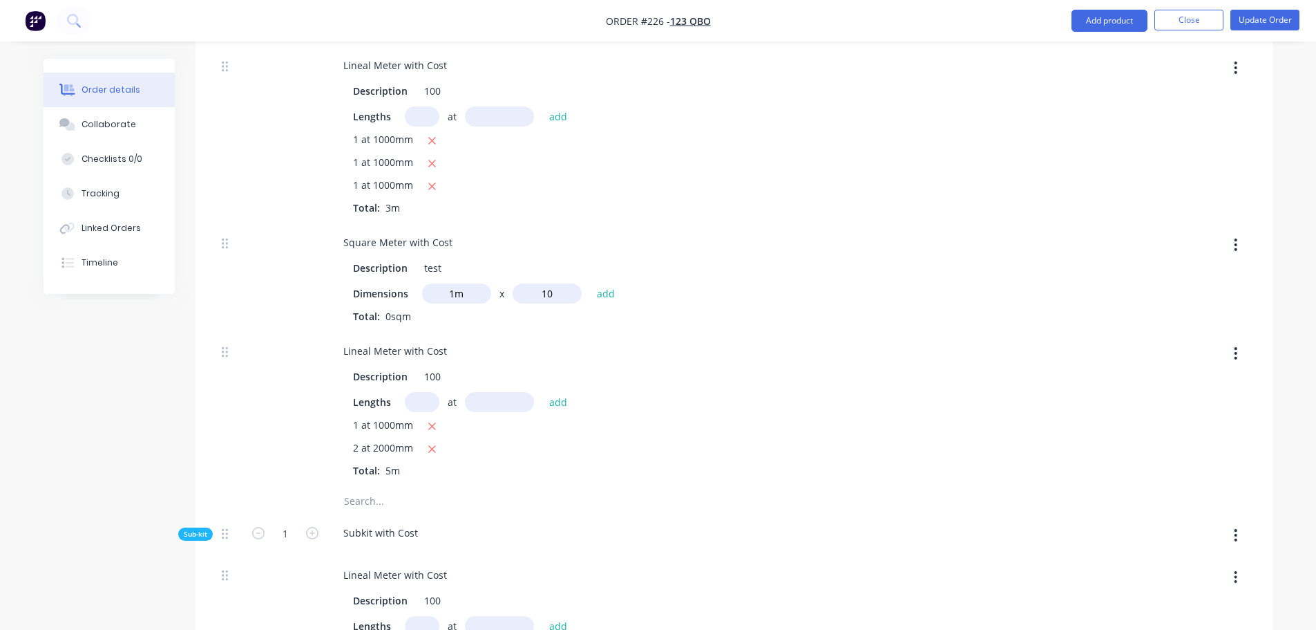
type input "10"
click at [590, 284] on button "add" at bounding box center [606, 293] width 32 height 19
type input "$6,895.6098"
type input "$6,895.61"
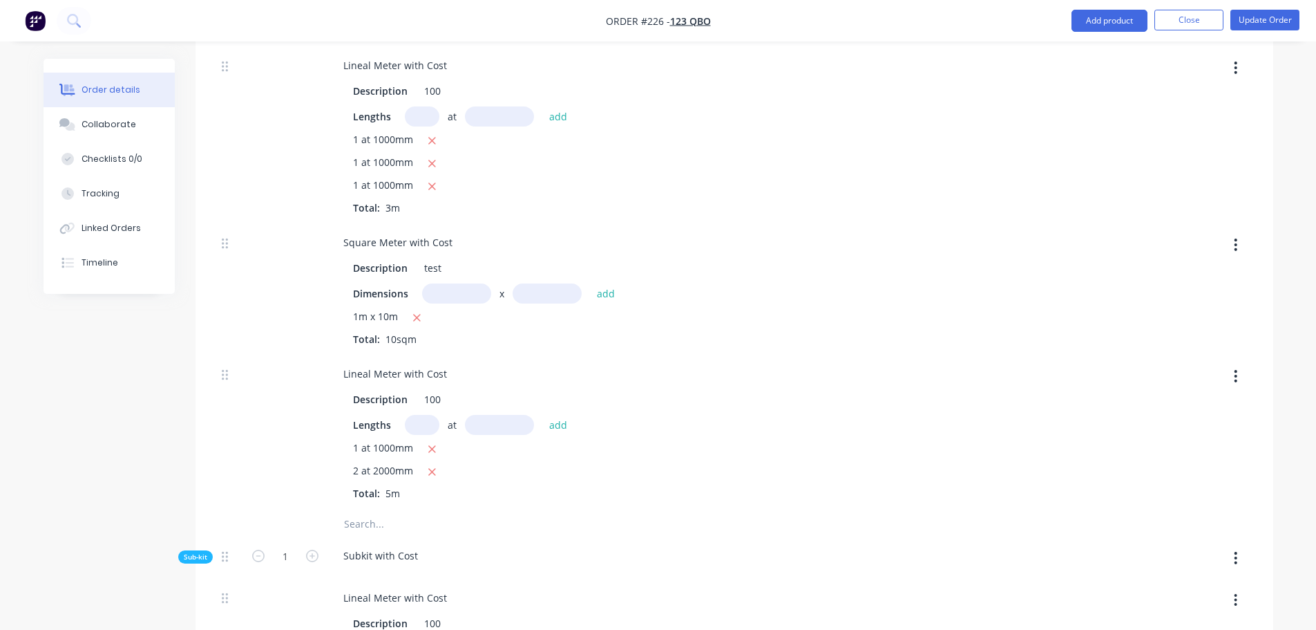
click at [461, 291] on input "text" at bounding box center [456, 293] width 69 height 20
type input "1m"
click at [546, 292] on input "text" at bounding box center [547, 293] width 69 height 20
type input "10"
click at [590, 284] on button "add" at bounding box center [606, 293] width 32 height 19
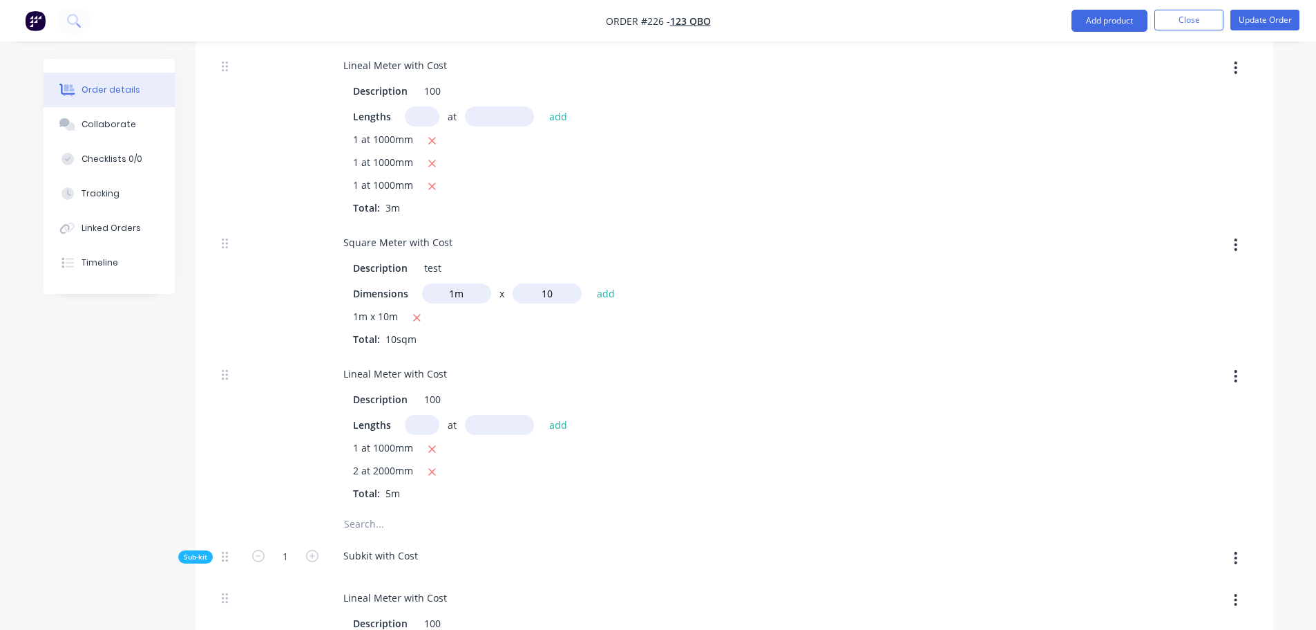
type input "$8,105.3659"
type input "$8,105.37"
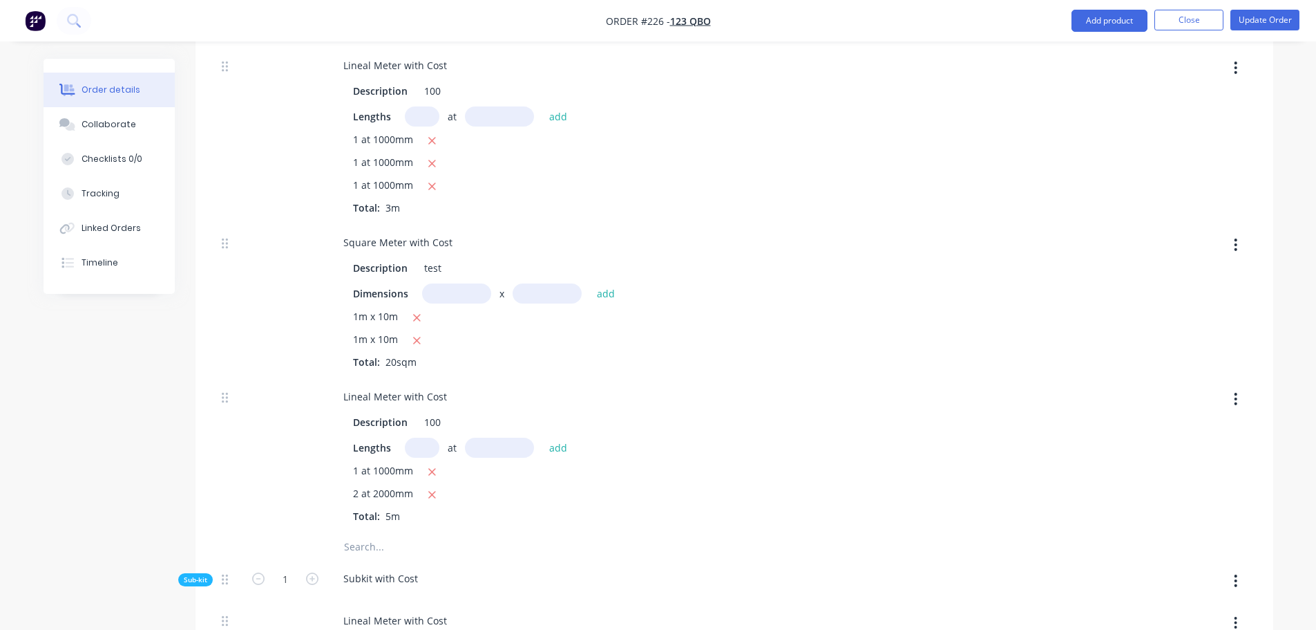
click at [452, 296] on input "text" at bounding box center [456, 293] width 69 height 20
type input "1m"
click at [541, 295] on input "text" at bounding box center [547, 293] width 69 height 20
type input "10"
click at [590, 284] on button "add" at bounding box center [606, 293] width 32 height 19
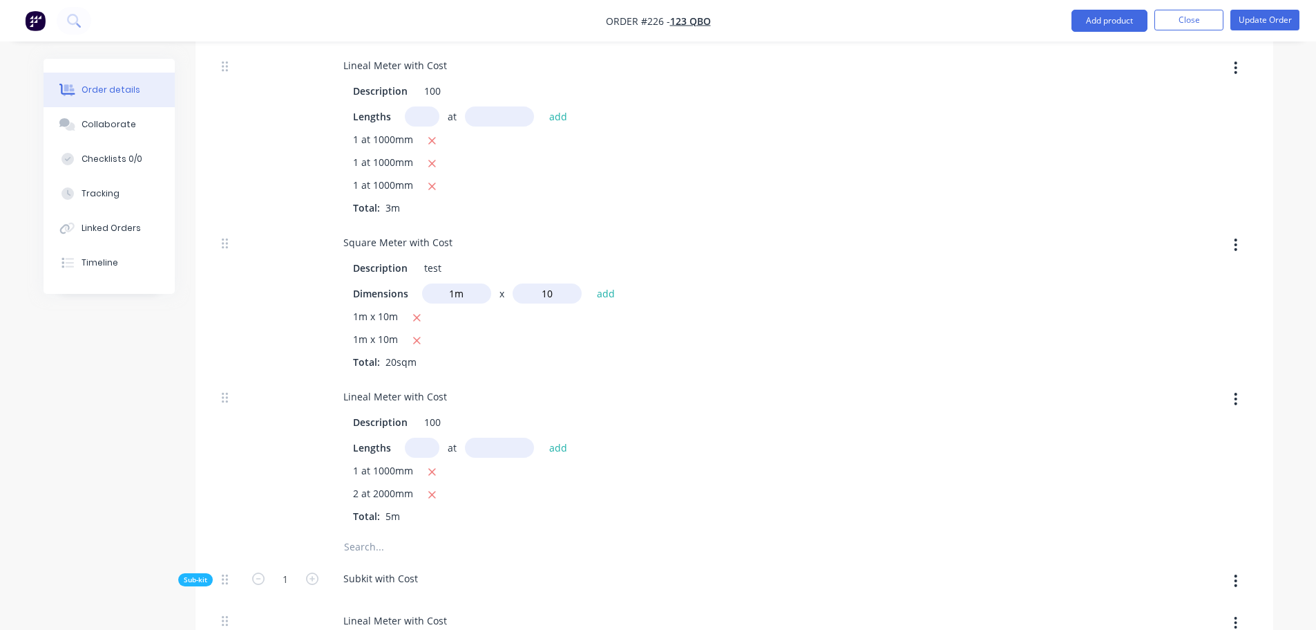
type input "$9,315.122"
type input "$9,315.12"
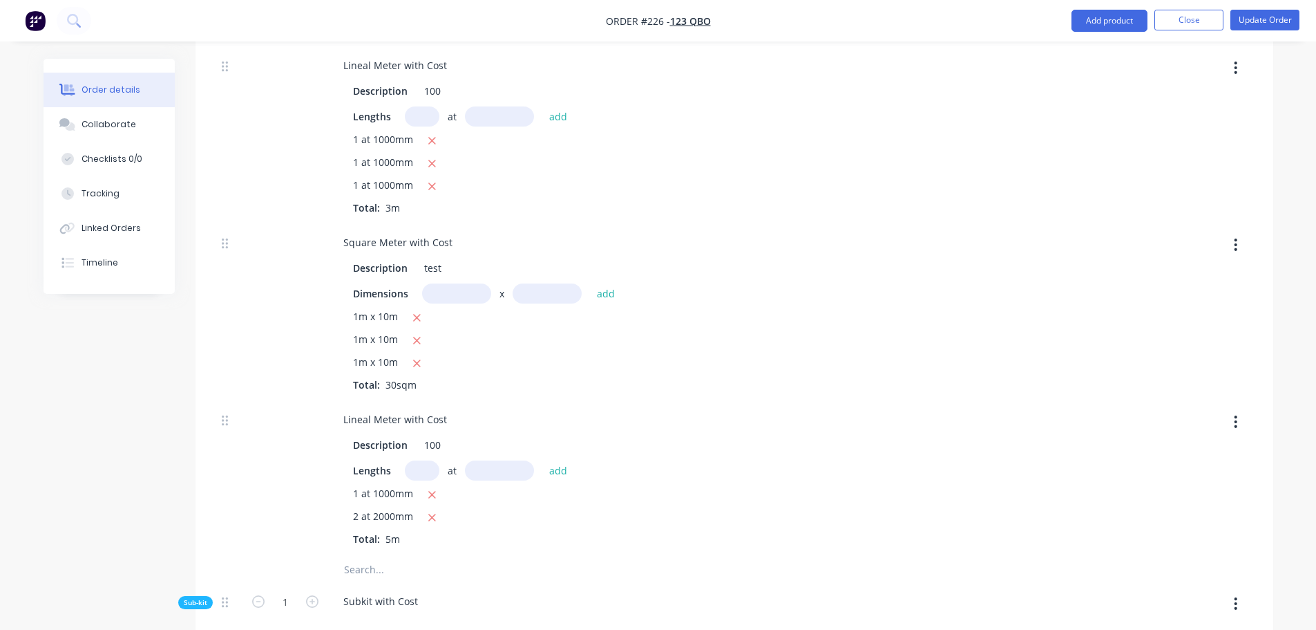
click at [422, 466] on input "text" at bounding box center [422, 470] width 35 height 20
drag, startPoint x: 431, startPoint y: 517, endPoint x: 432, endPoint y: 507, distance: 10.5
click at [431, 516] on icon "button" at bounding box center [432, 517] width 9 height 12
type input "$8,831.2195"
type input "$8,831.22"
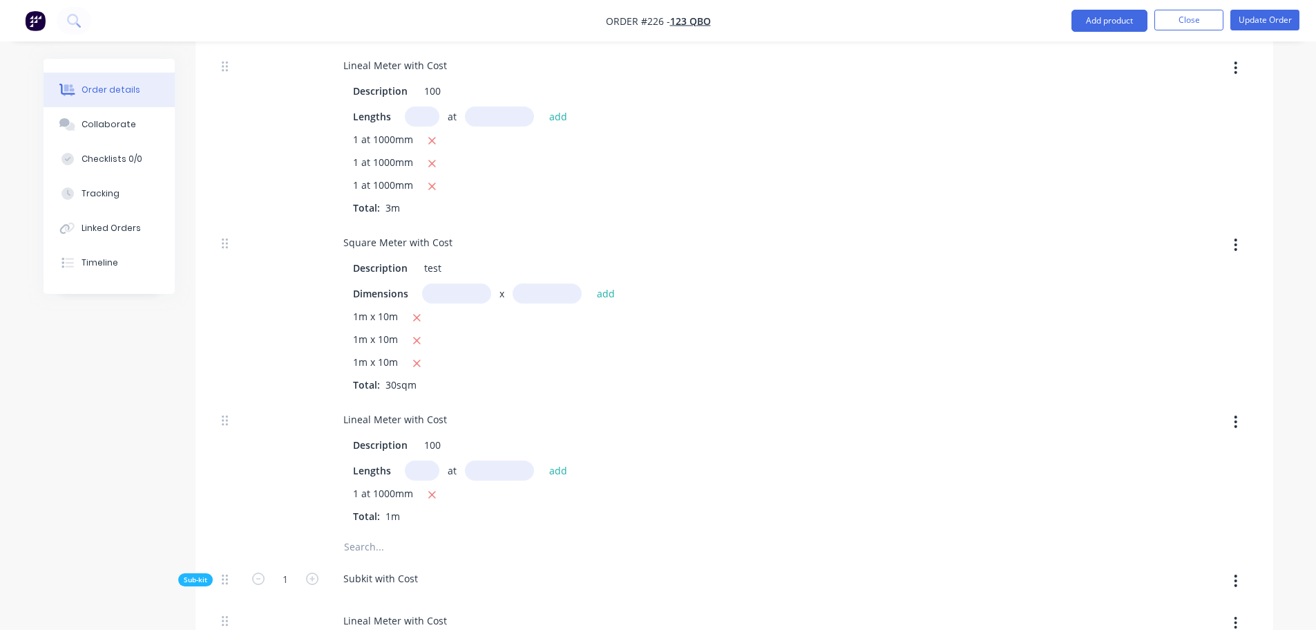
click at [426, 465] on input "text" at bounding box center [422, 470] width 35 height 20
click at [1230, 424] on button "button" at bounding box center [1236, 421] width 32 height 25
click at [1168, 510] on div "Delete" at bounding box center [1187, 513] width 106 height 20
type input "$8,710.2439"
type input "$8,710.24"
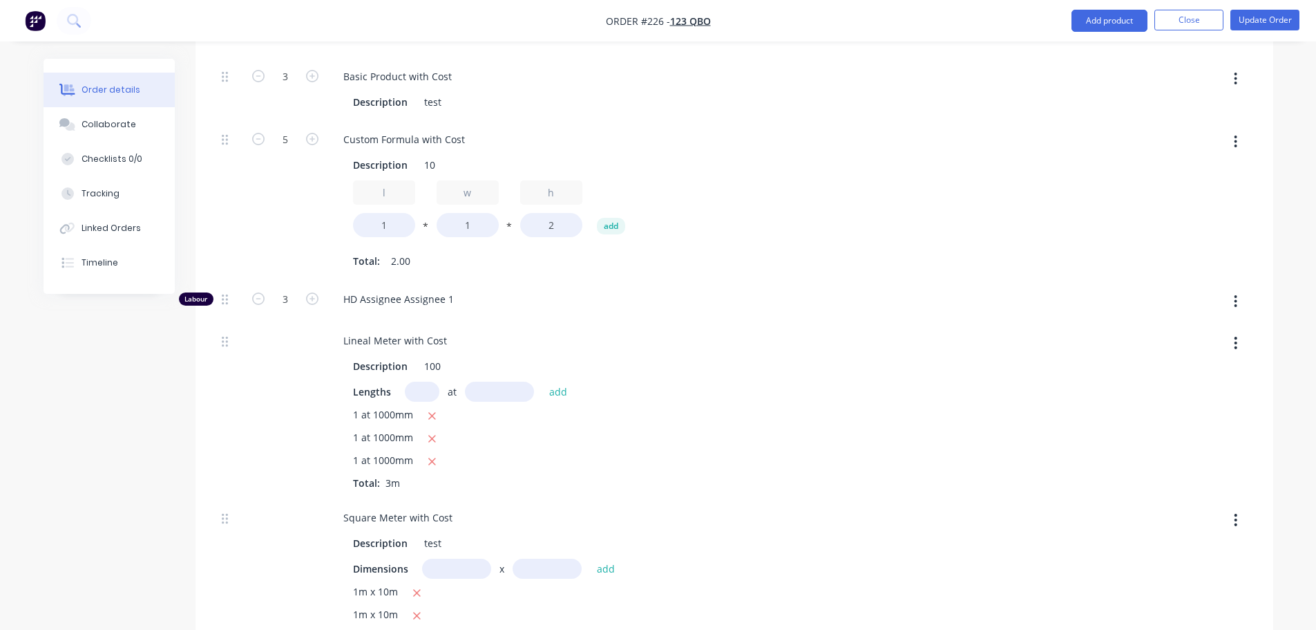
scroll to position [622, 0]
click at [1236, 342] on button "button" at bounding box center [1236, 344] width 32 height 25
click at [1180, 435] on div "Delete" at bounding box center [1187, 436] width 106 height 20
type input "$8,347.3171"
type input "$8,347.32"
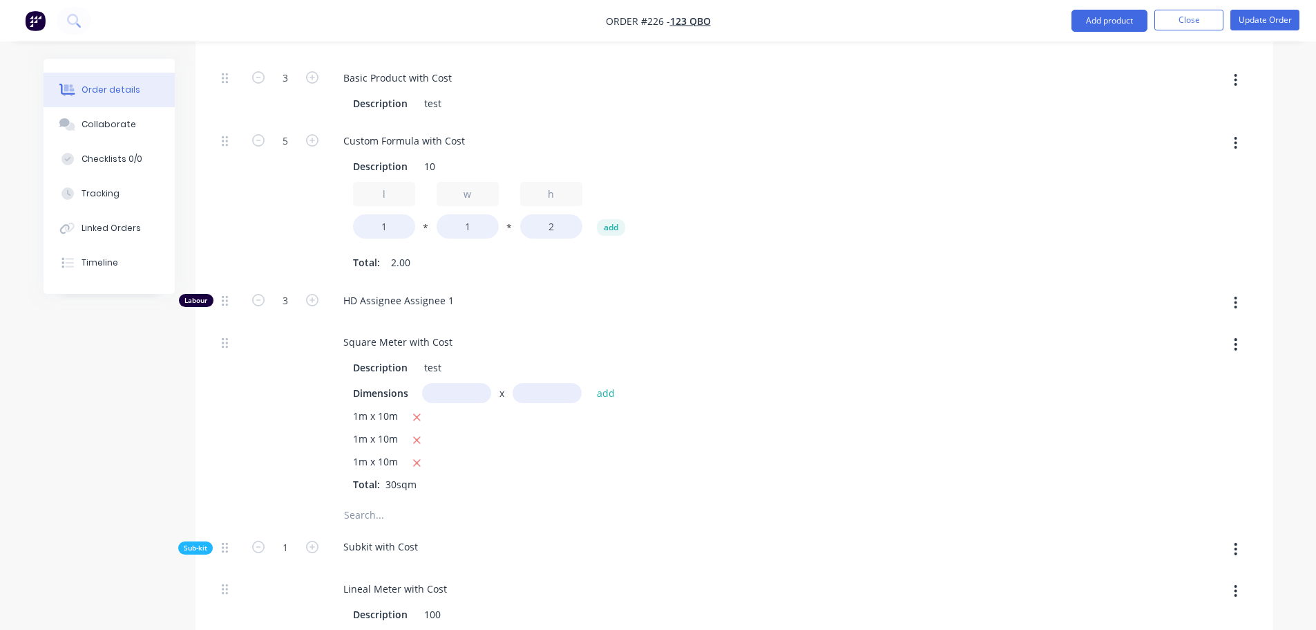
click at [1231, 342] on button "button" at bounding box center [1236, 344] width 32 height 25
click at [1178, 431] on div "Delete" at bounding box center [1187, 436] width 106 height 20
type input "$4,718.0488"
type input "$4,718.05"
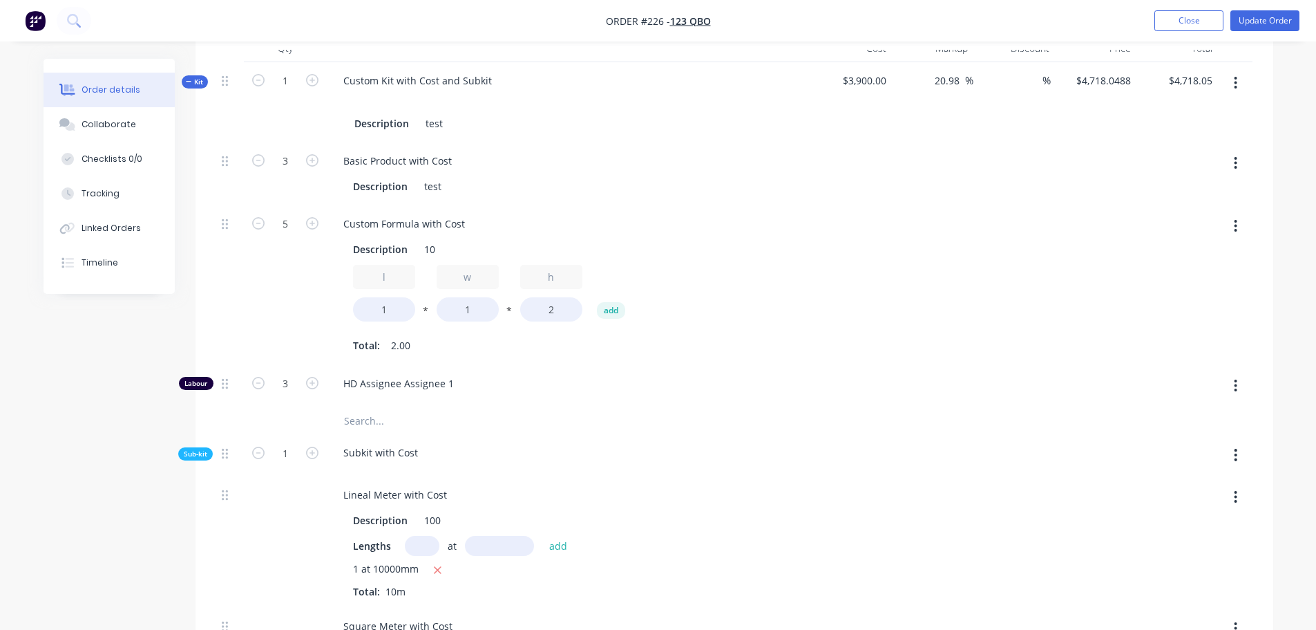
scroll to position [553, 0]
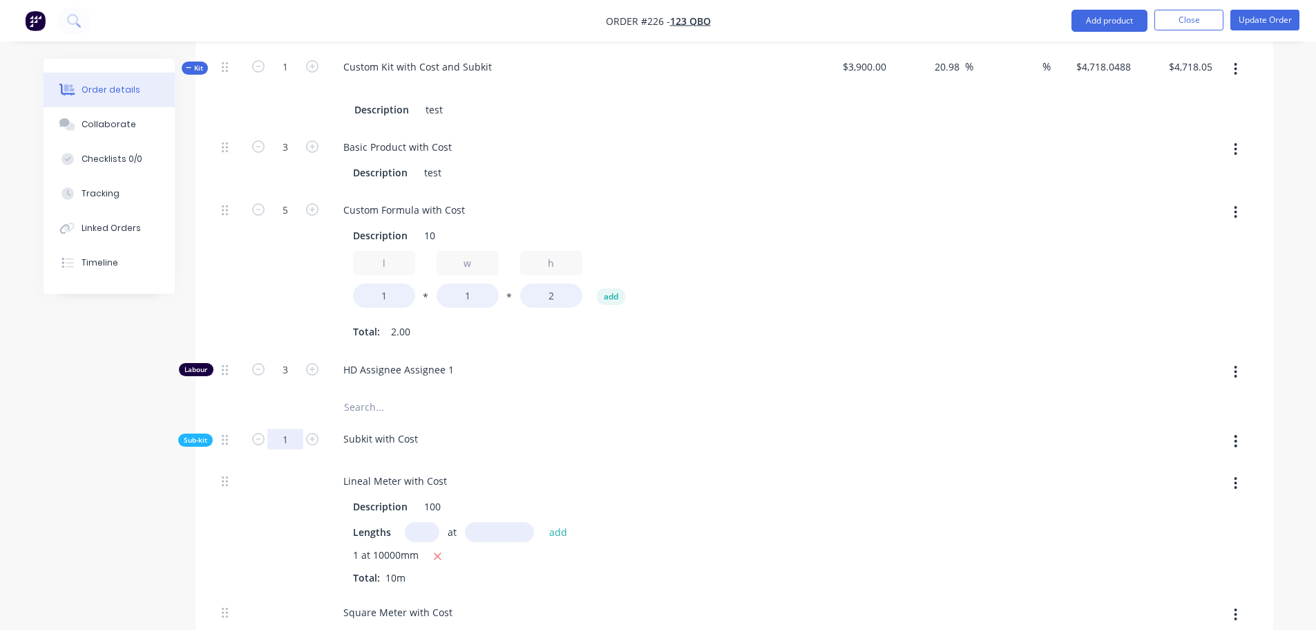
click at [276, 440] on input "1" at bounding box center [285, 438] width 36 height 21
type input "3"
click at [560, 395] on input "text" at bounding box center [481, 407] width 276 height 28
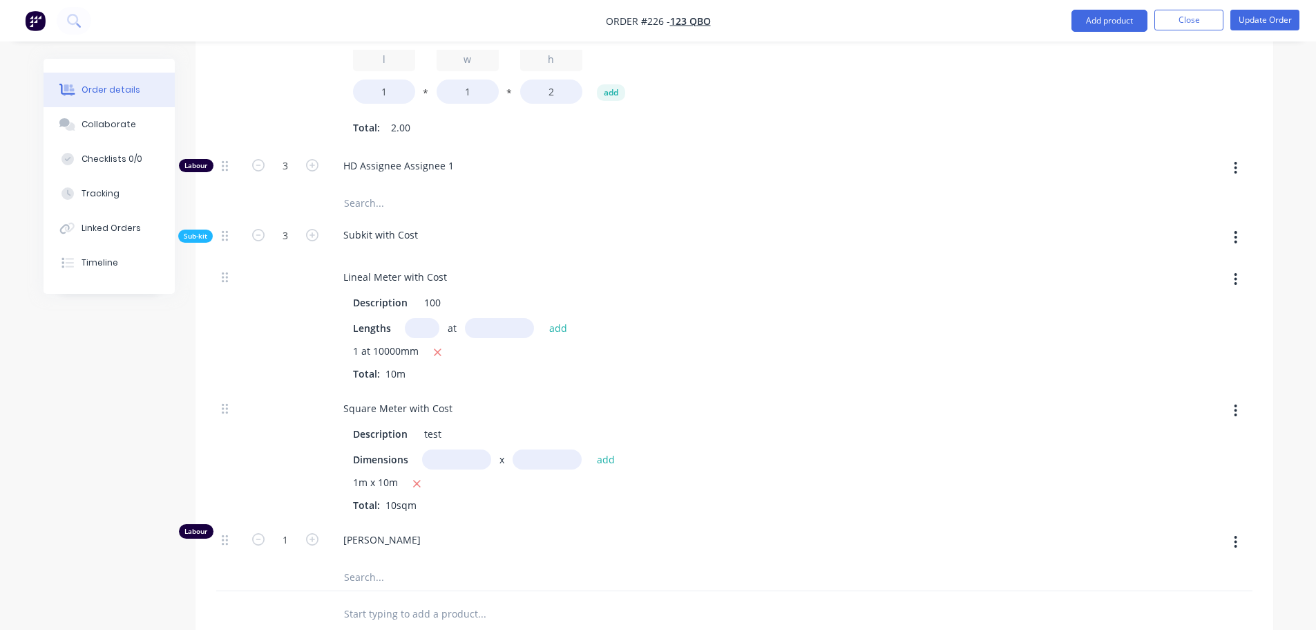
scroll to position [760, 0]
click at [420, 320] on input "text" at bounding box center [422, 324] width 35 height 20
type input "1"
click at [495, 321] on input "text" at bounding box center [499, 324] width 69 height 20
click at [542, 315] on button "add" at bounding box center [558, 324] width 32 height 19
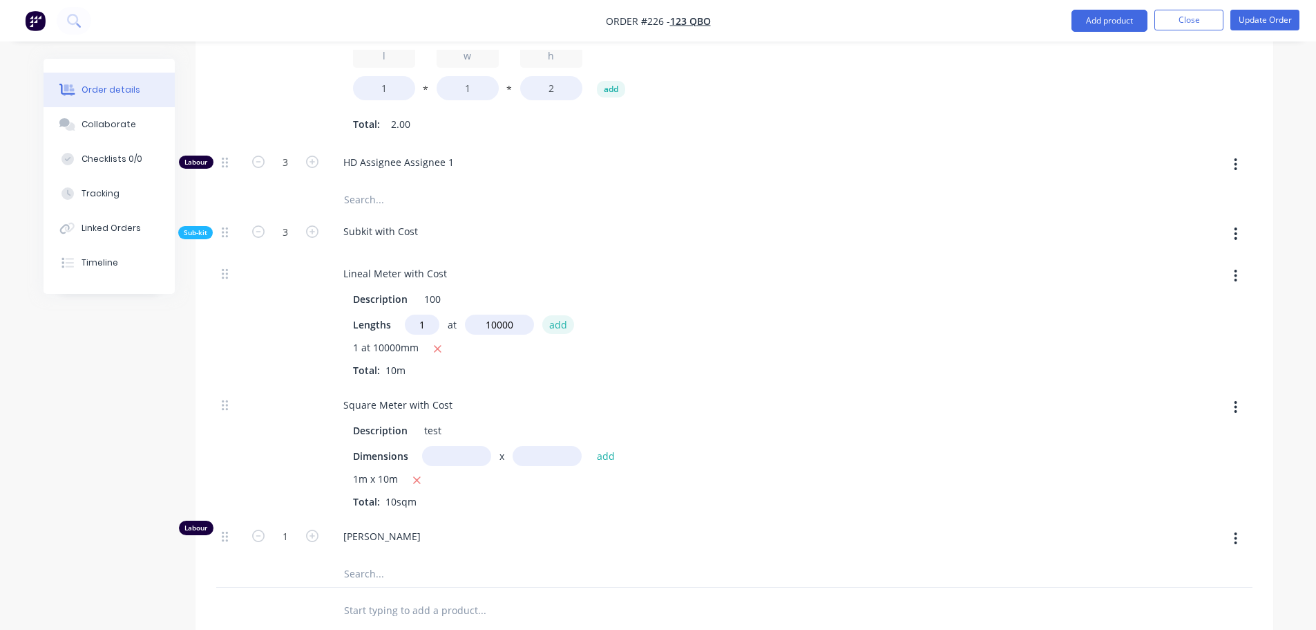
type input "10000mm"
drag, startPoint x: 556, startPoint y: 326, endPoint x: 533, endPoint y: 335, distance: 25.2
click at [556, 326] on button "add" at bounding box center [558, 324] width 32 height 19
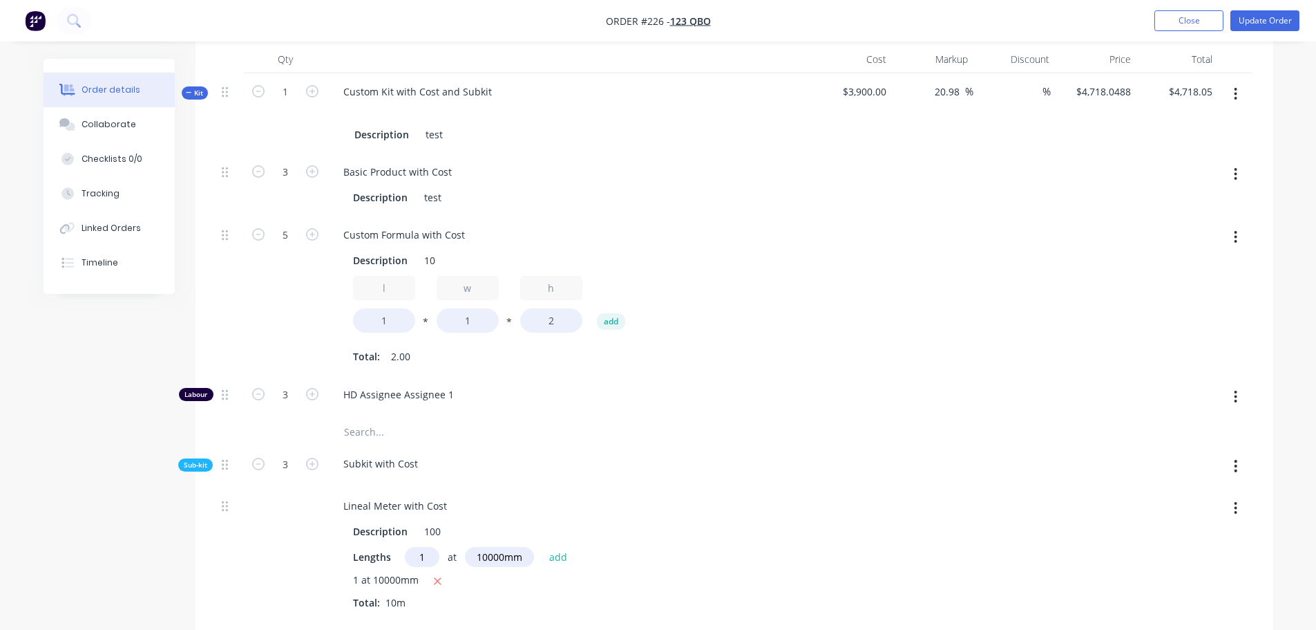
scroll to position [346, 0]
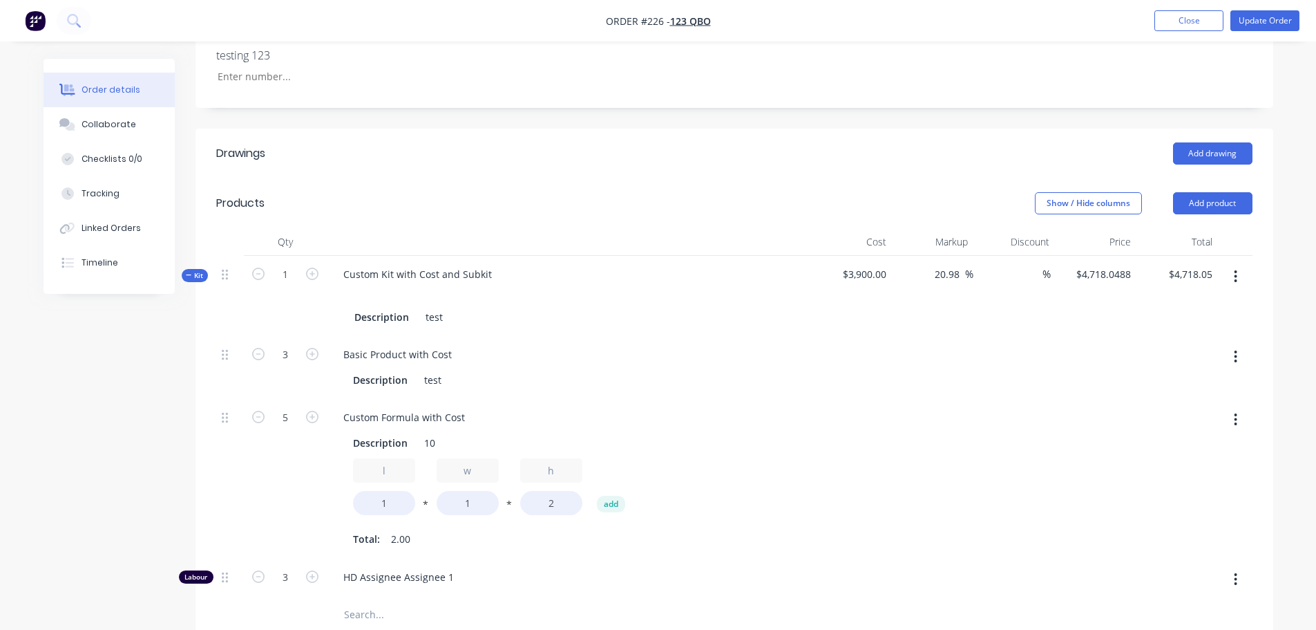
click at [1246, 276] on button "button" at bounding box center [1236, 276] width 32 height 25
drag, startPoint x: 1151, startPoint y: 427, endPoint x: 1176, endPoint y: 348, distance: 83.3
click at [1151, 422] on div "Delete" at bounding box center [1187, 423] width 106 height 20
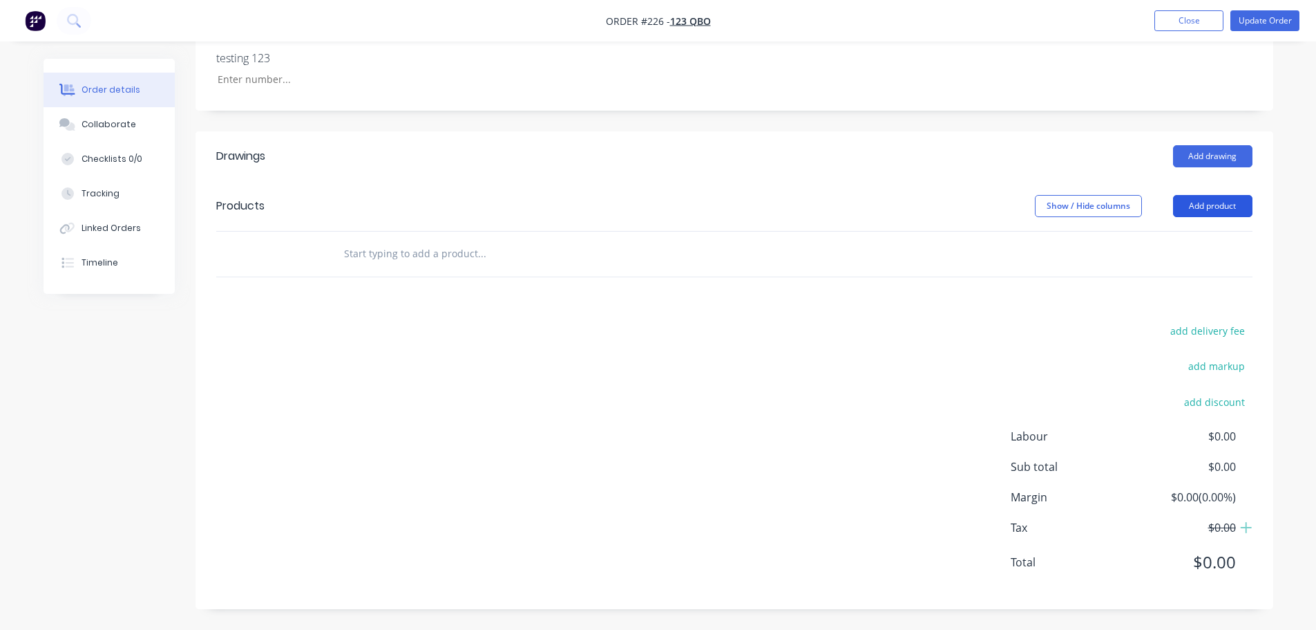
click at [1237, 202] on button "Add product" at bounding box center [1212, 206] width 79 height 22
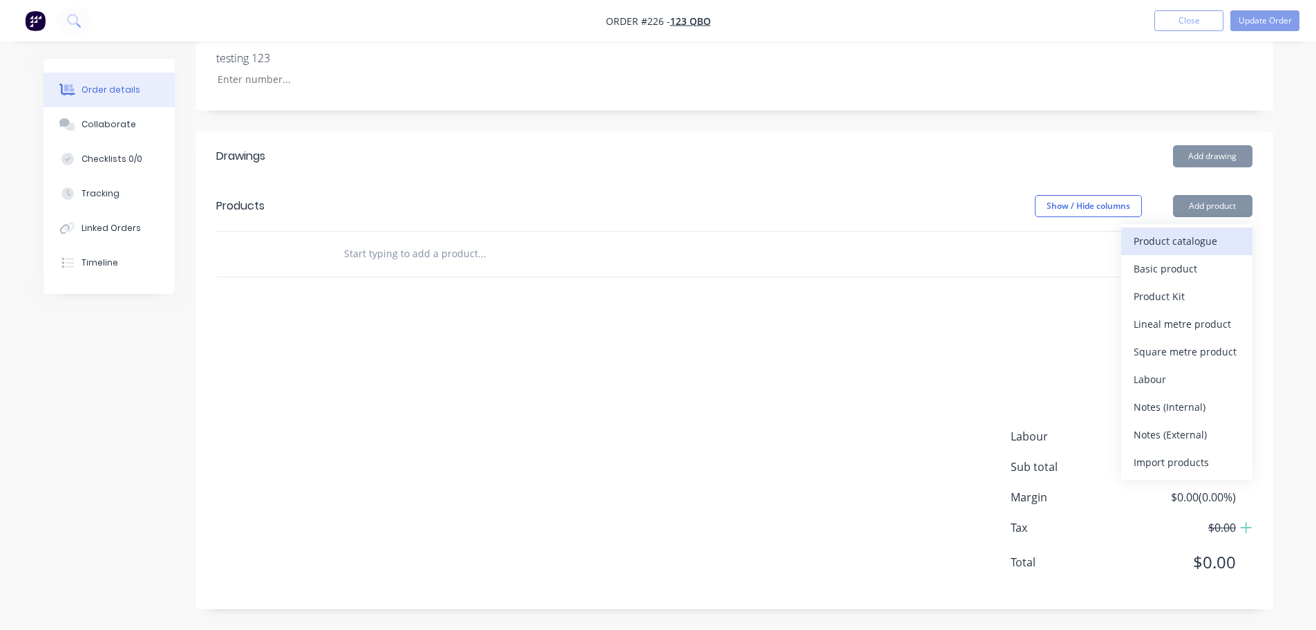
click at [1188, 244] on div "Product catalogue" at bounding box center [1187, 241] width 106 height 20
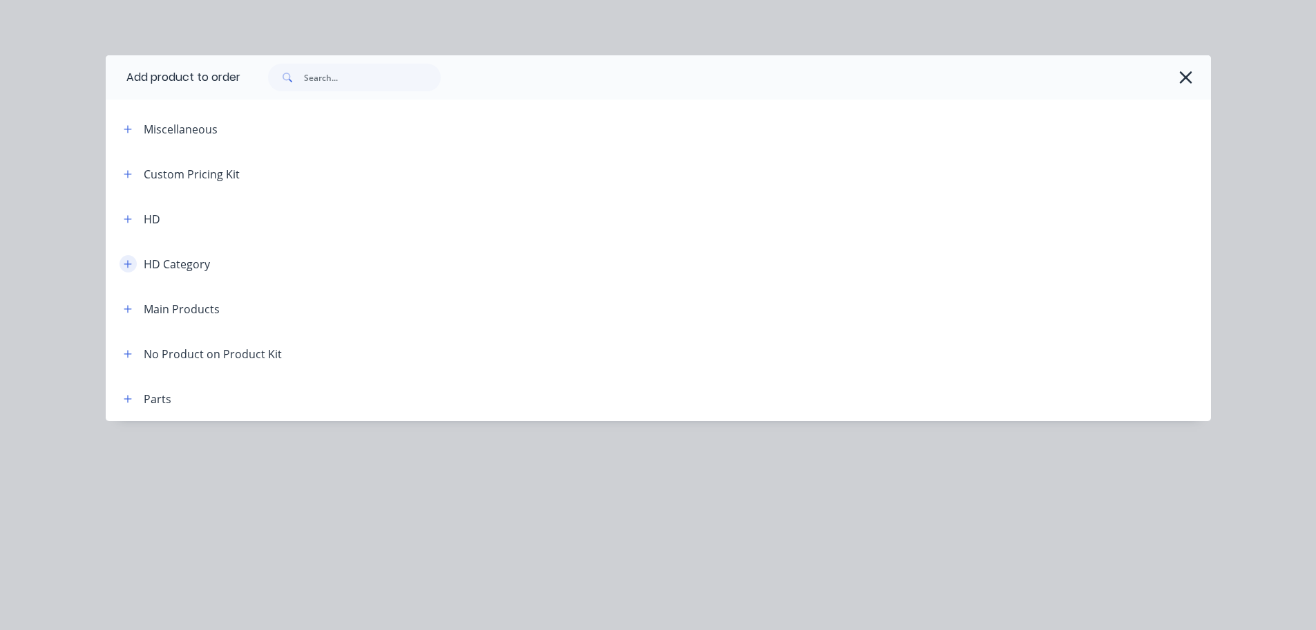
click at [124, 265] on icon "button" at bounding box center [128, 264] width 8 height 10
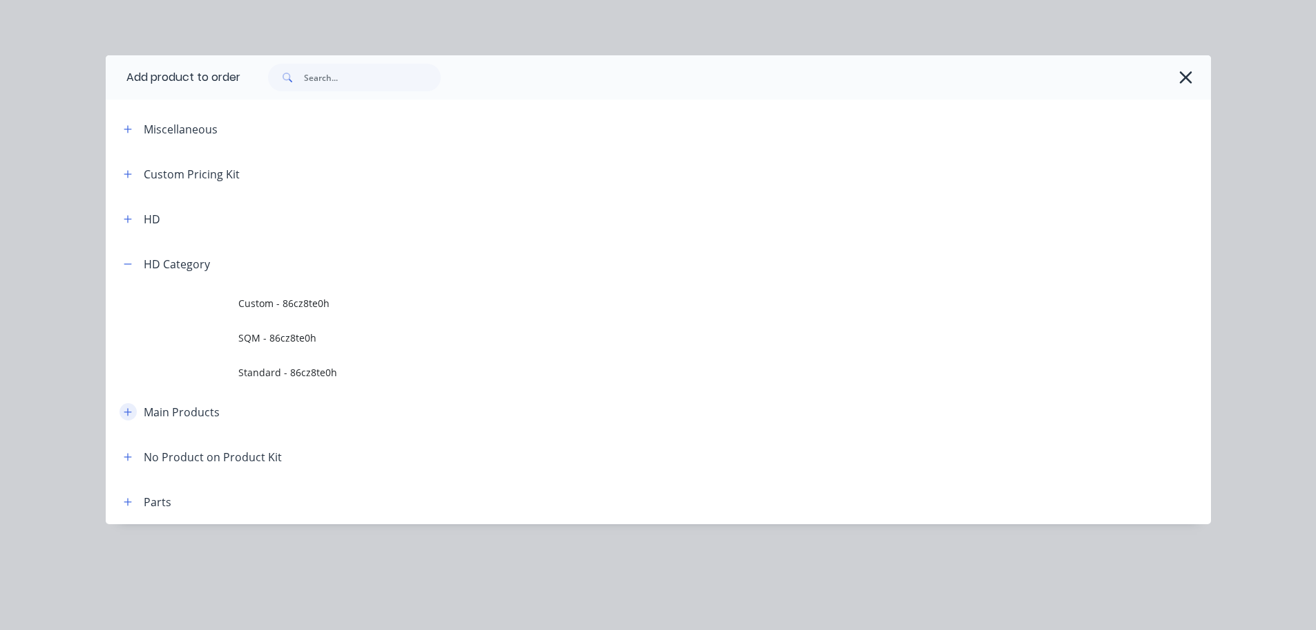
click at [123, 411] on button "button" at bounding box center [128, 411] width 17 height 17
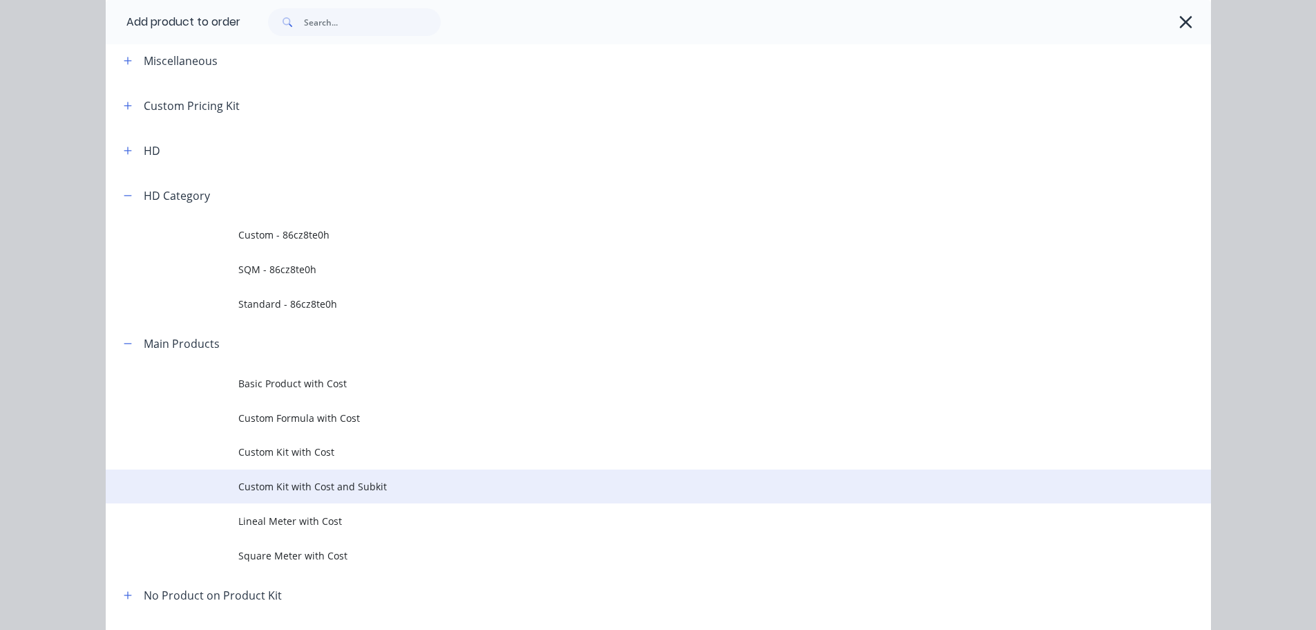
scroll to position [69, 0]
click at [316, 481] on span "Custom Kit with Cost and Subkit" at bounding box center [627, 485] width 778 height 15
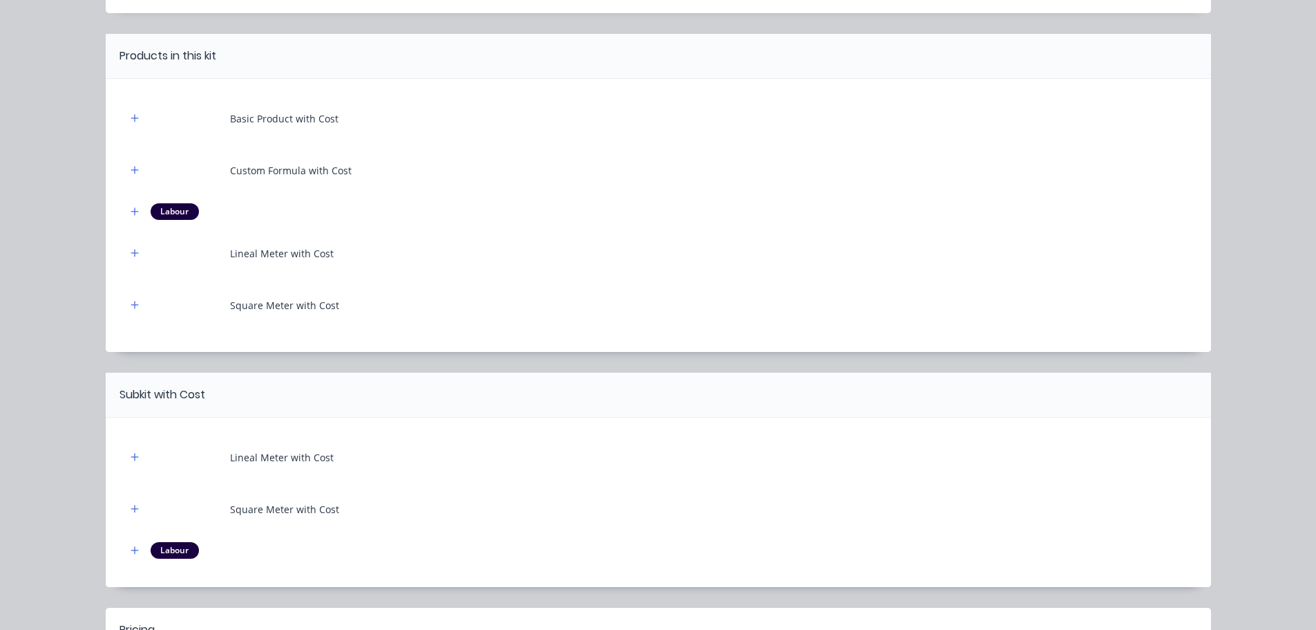
scroll to position [0, 0]
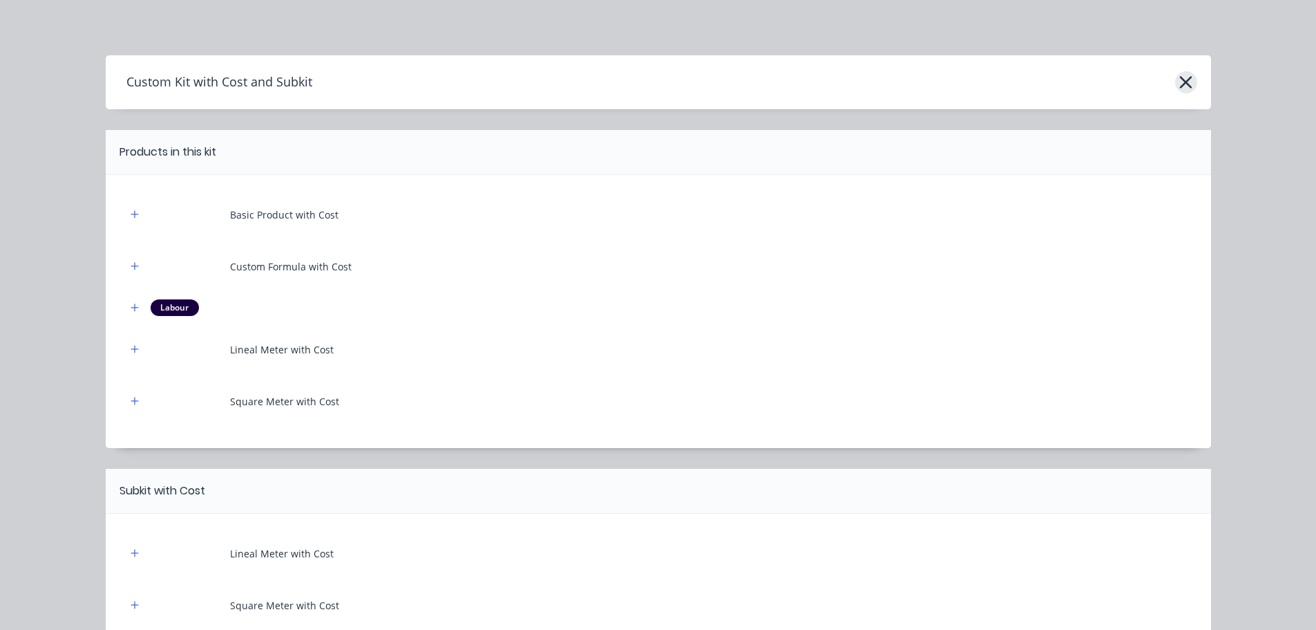
click at [1180, 85] on icon "button" at bounding box center [1186, 82] width 12 height 12
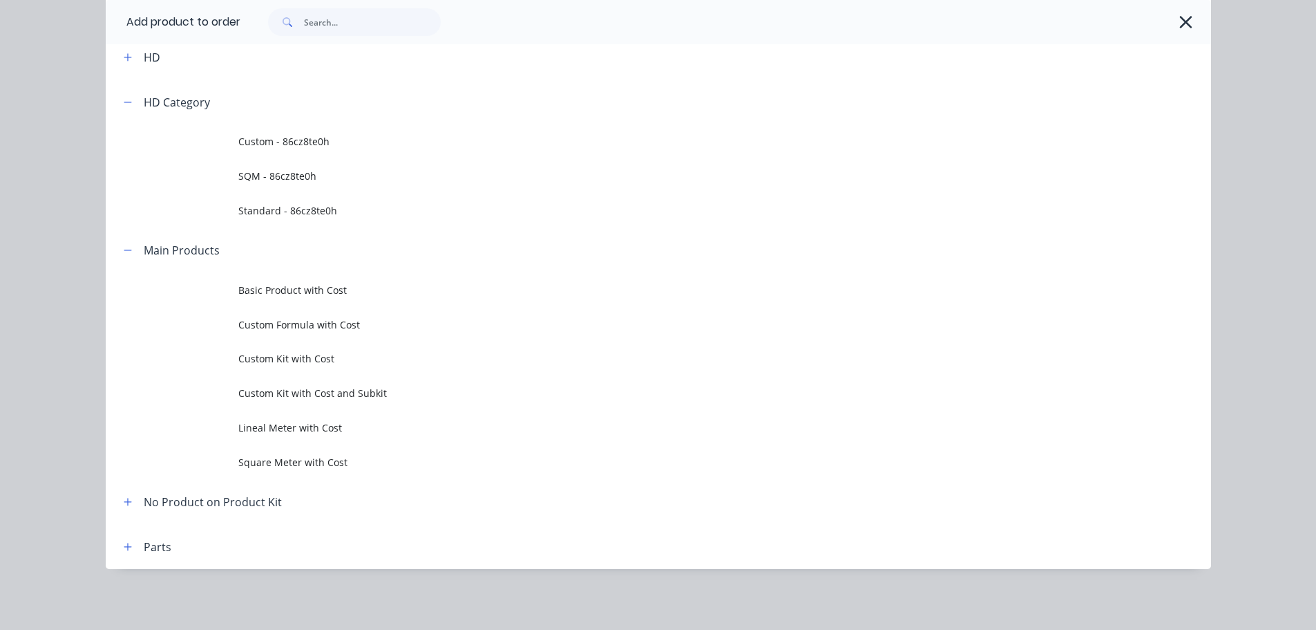
click at [1169, 23] on div at bounding box center [718, 22] width 957 height 28
click at [1179, 24] on icon "button" at bounding box center [1186, 21] width 15 height 19
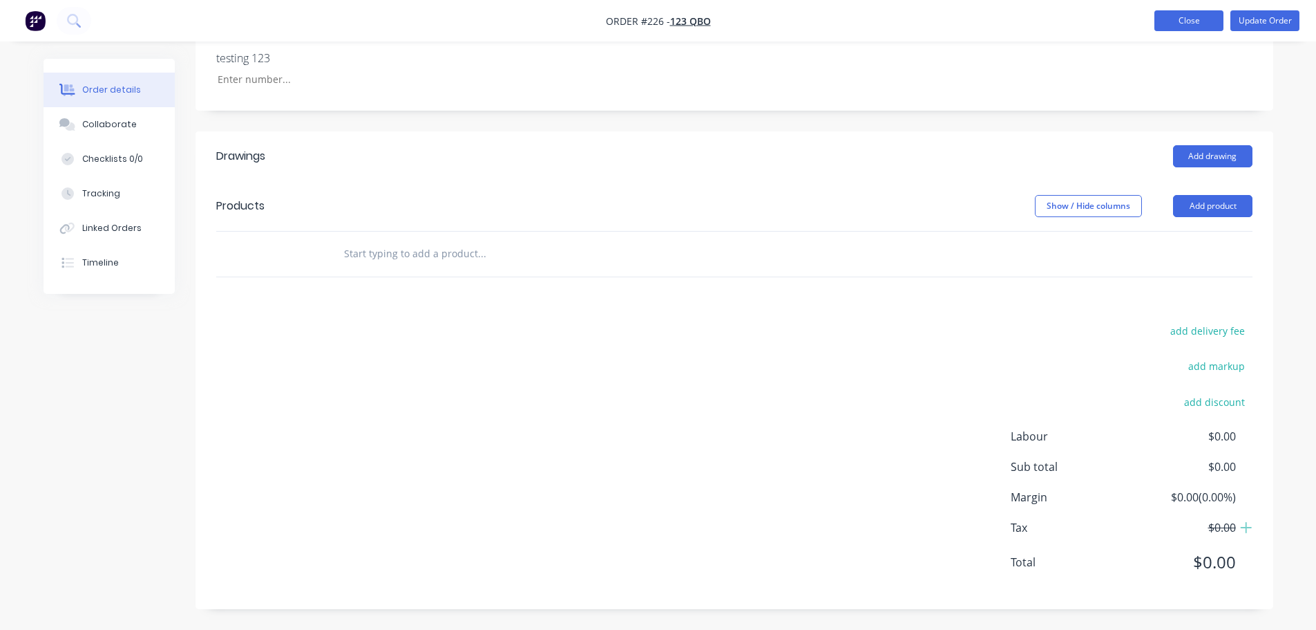
click at [1181, 16] on button "Close" at bounding box center [1189, 20] width 69 height 21
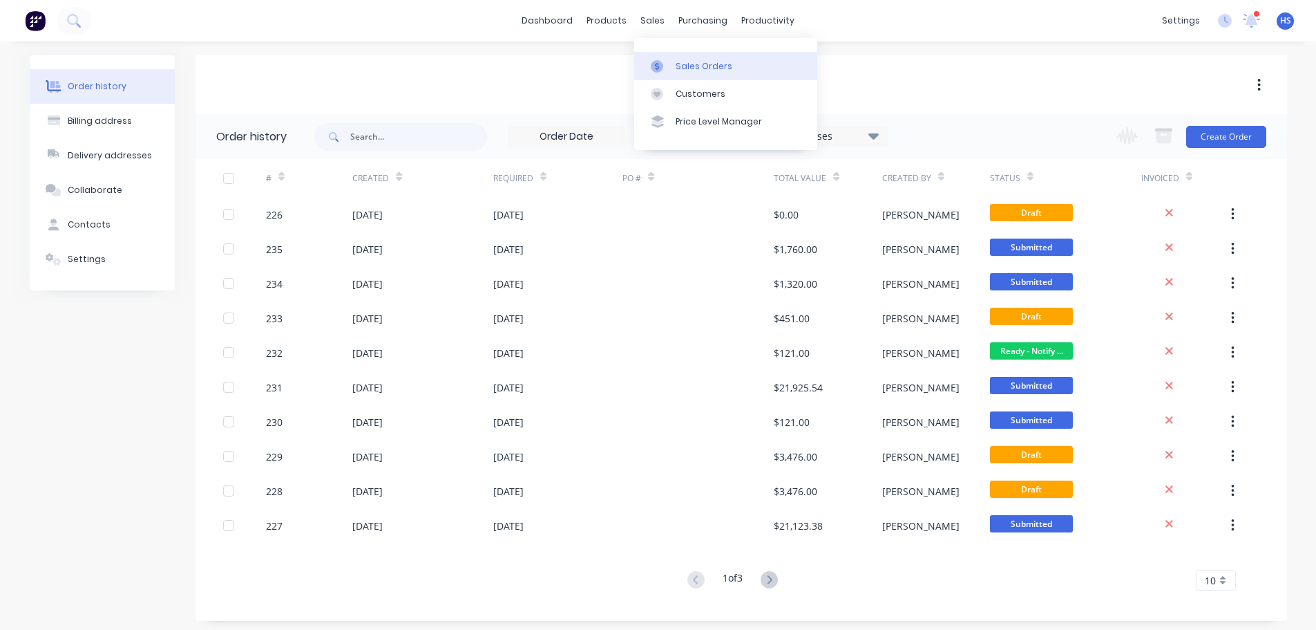
click at [659, 60] on icon at bounding box center [657, 66] width 12 height 12
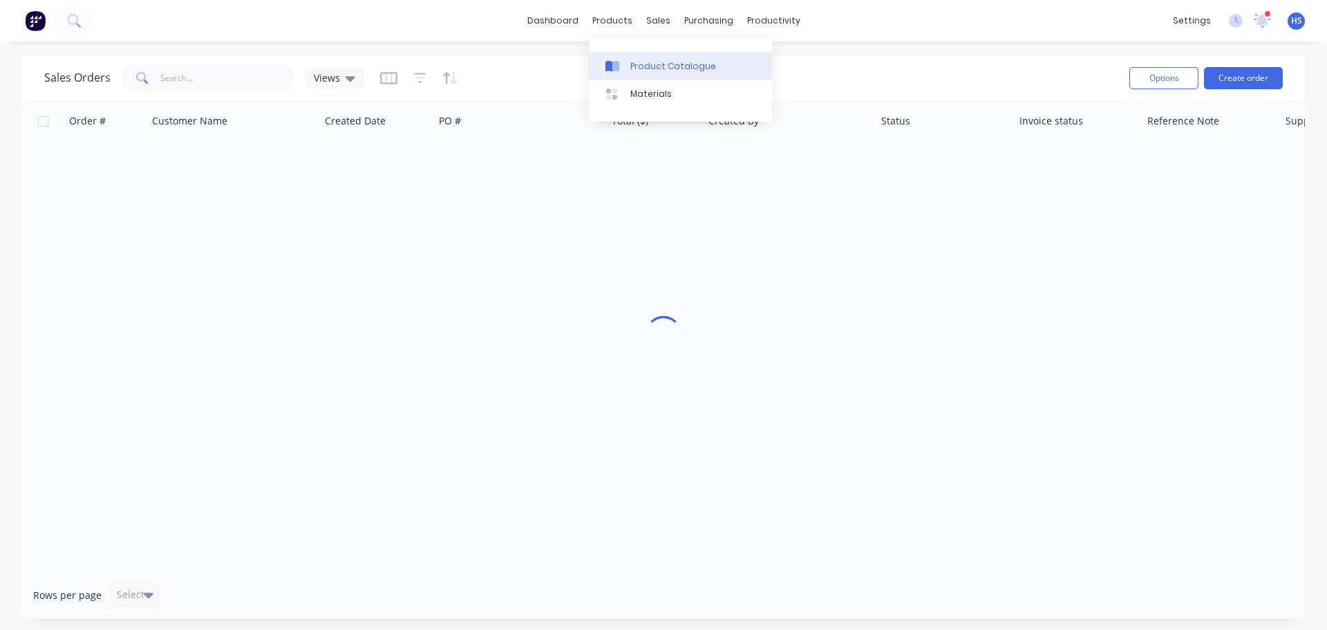
click at [635, 57] on link "Product Catalogue" at bounding box center [680, 66] width 183 height 28
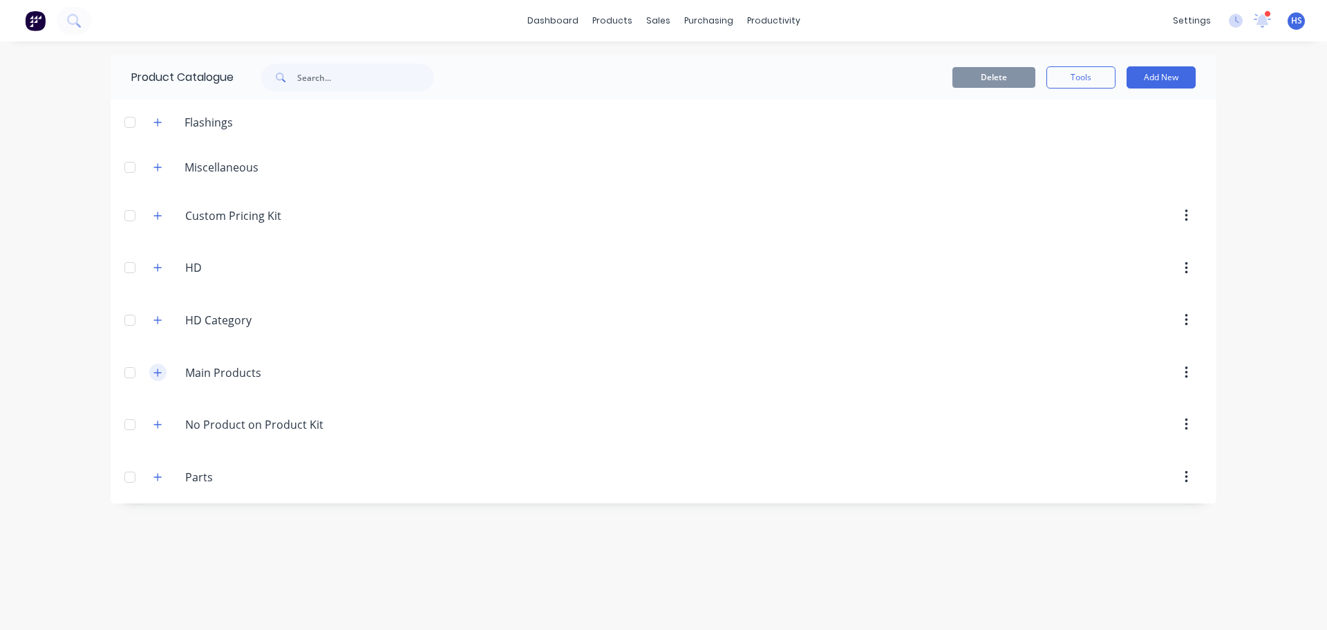
click at [157, 379] on button "button" at bounding box center [157, 371] width 17 height 17
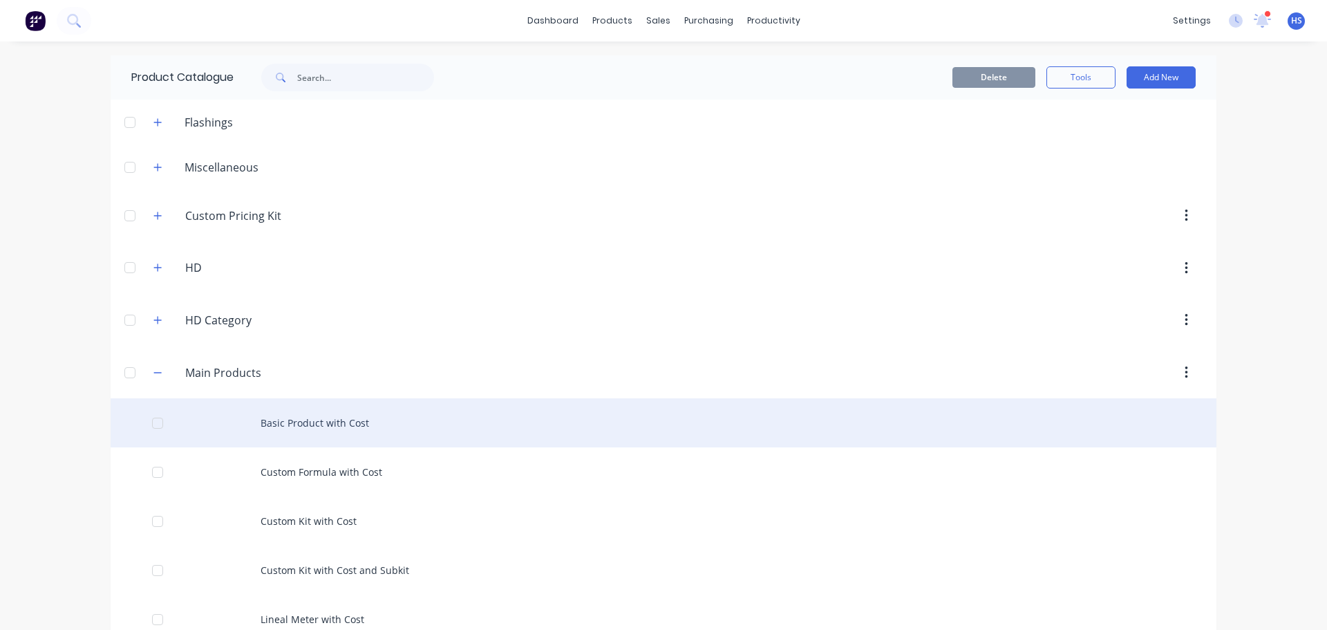
scroll to position [138, 0]
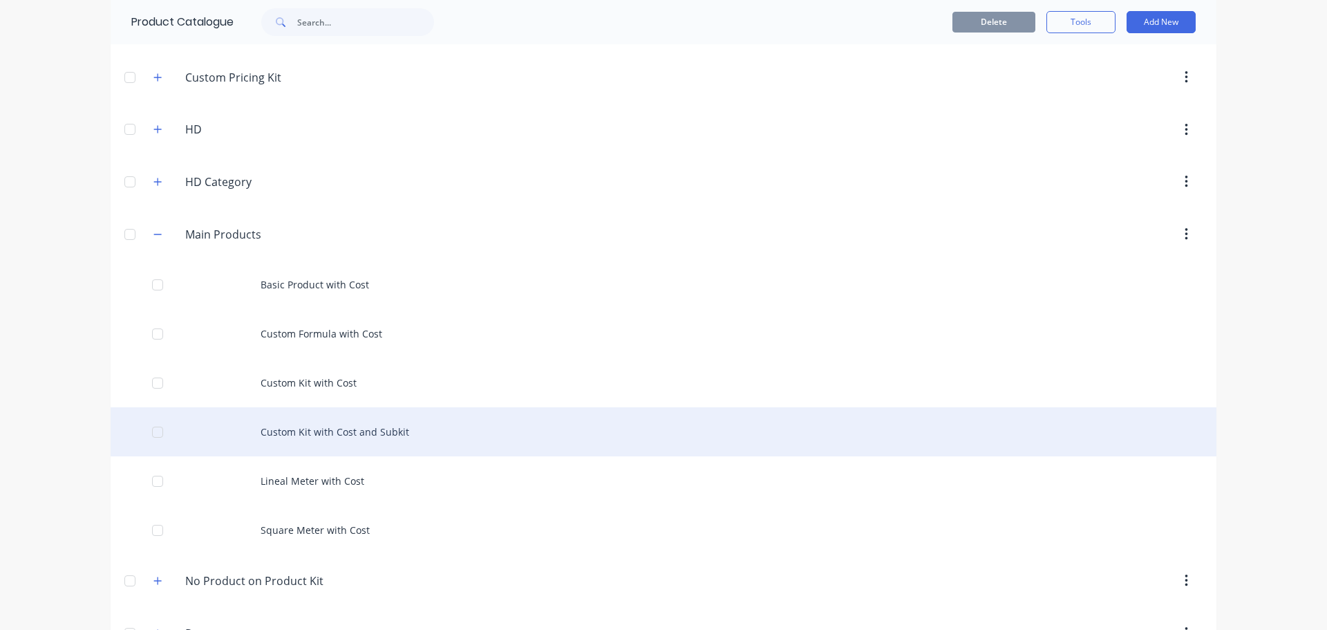
click at [344, 433] on div "Custom Kit with Cost and Subkit" at bounding box center [664, 431] width 1106 height 49
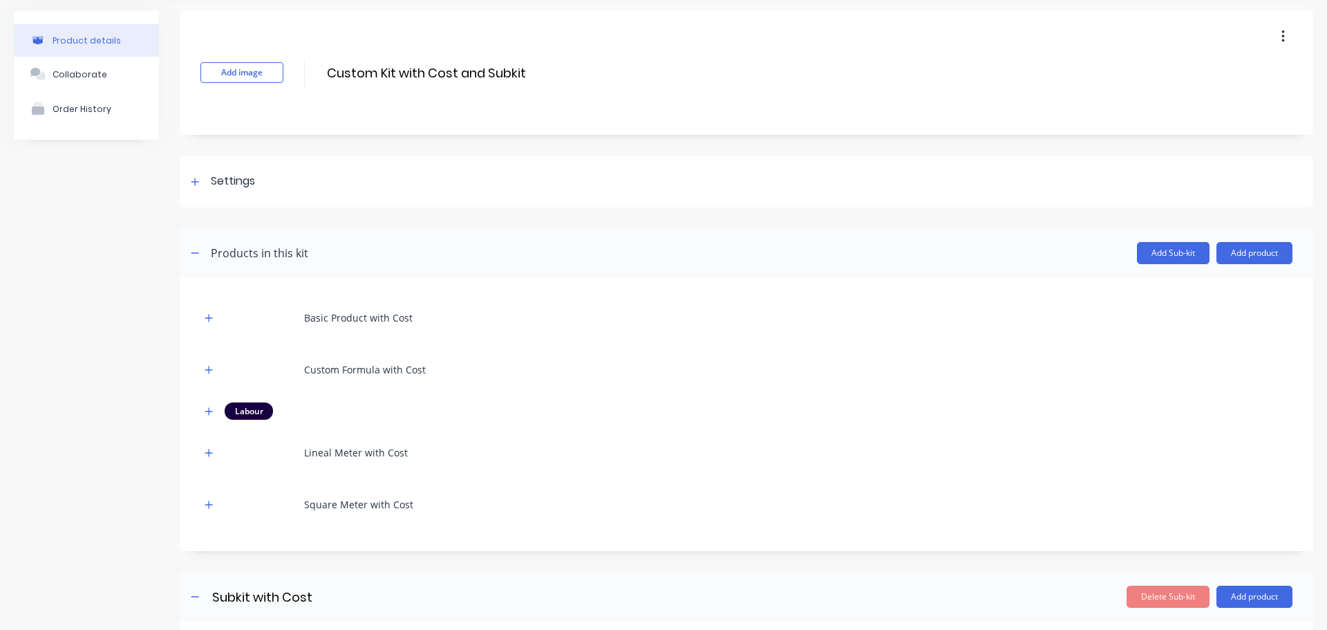
scroll to position [69, 0]
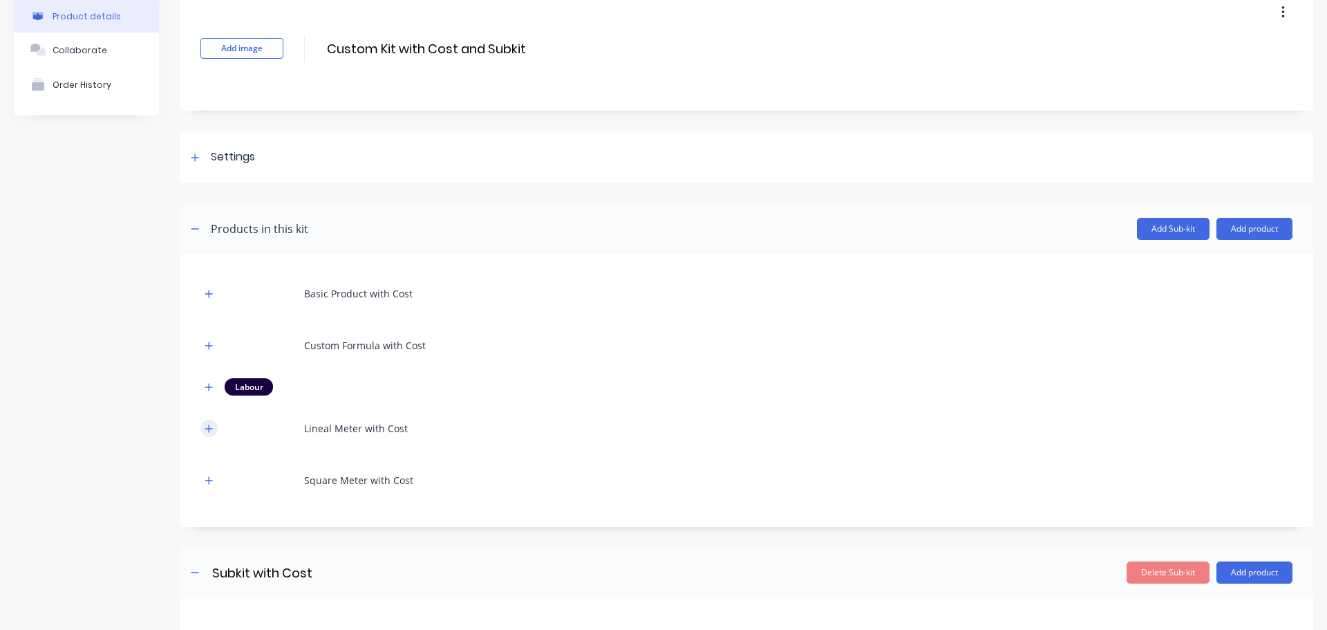
click at [215, 429] on button "button" at bounding box center [208, 427] width 17 height 17
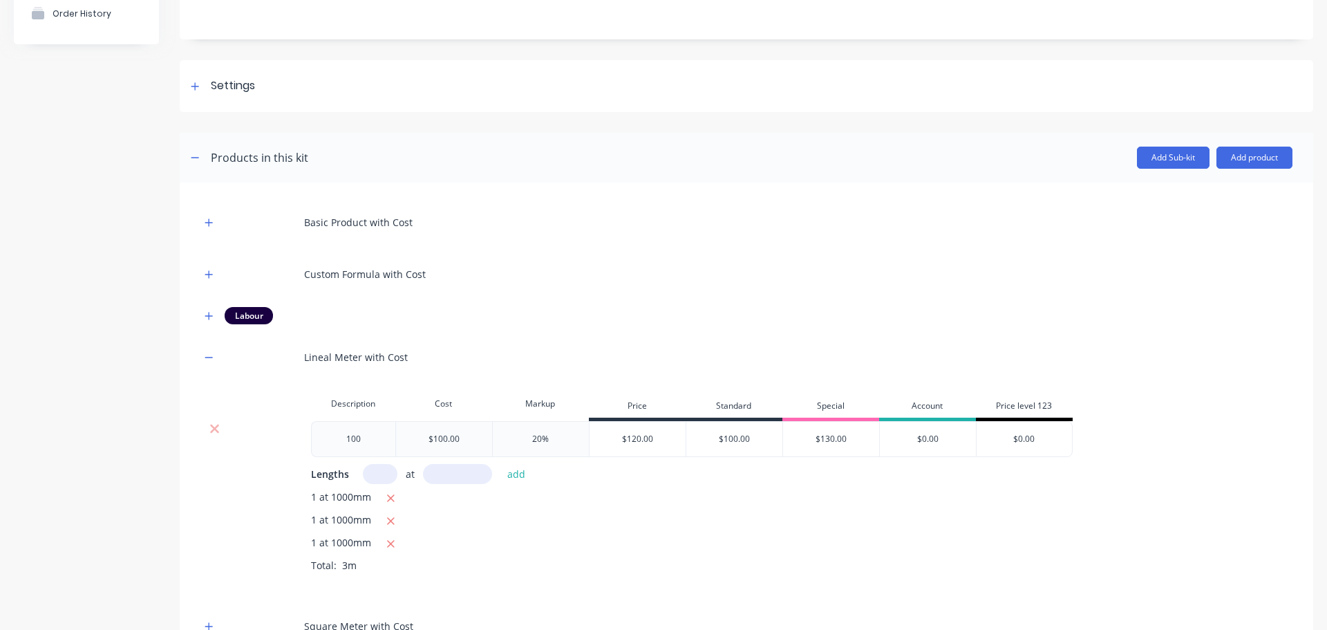
scroll to position [207, 0]
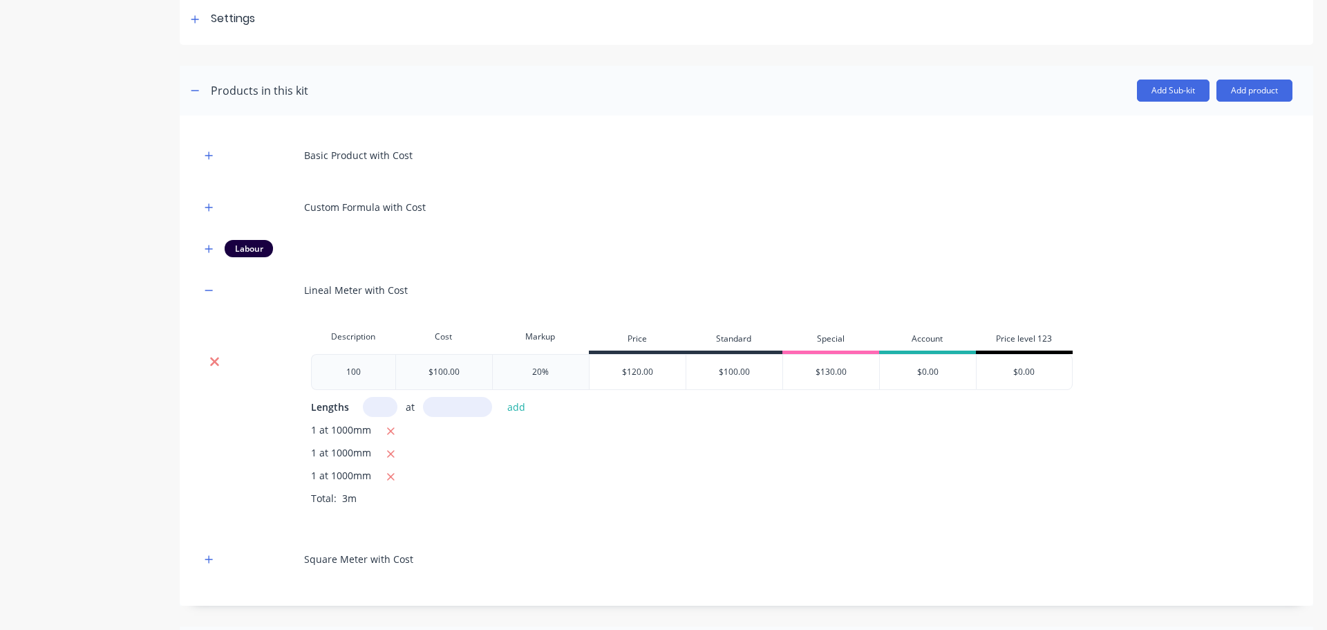
click at [212, 357] on icon at bounding box center [214, 362] width 10 height 14
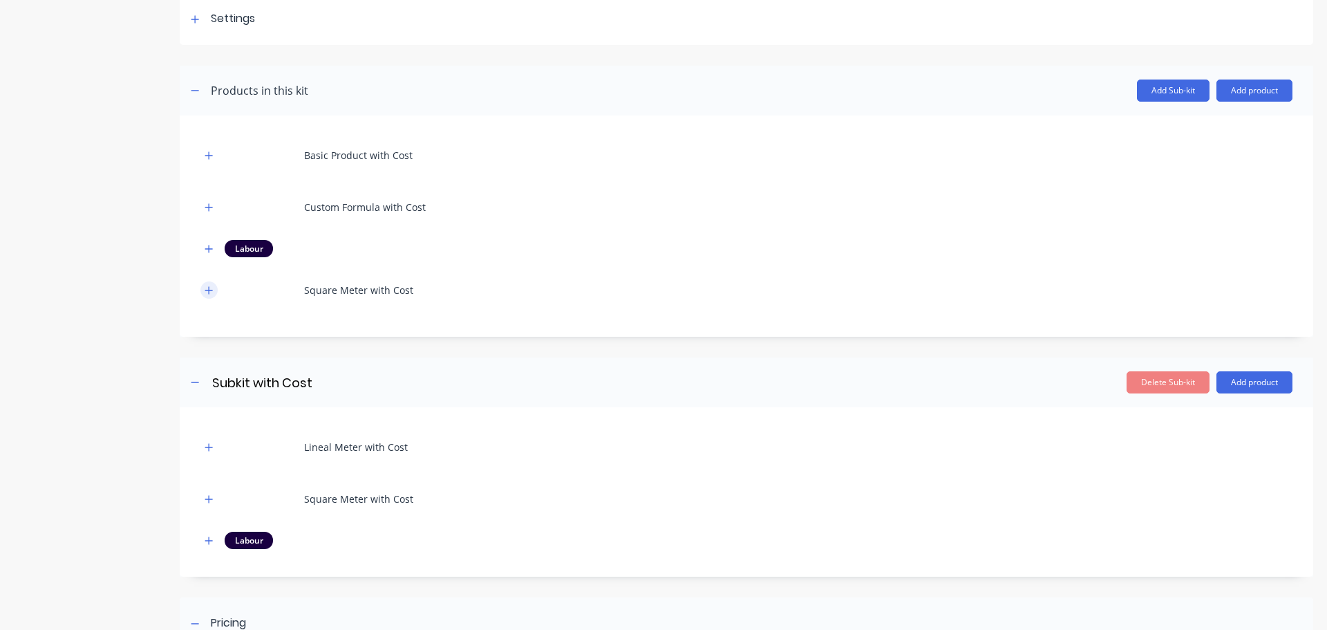
click at [209, 293] on icon "button" at bounding box center [209, 290] width 8 height 8
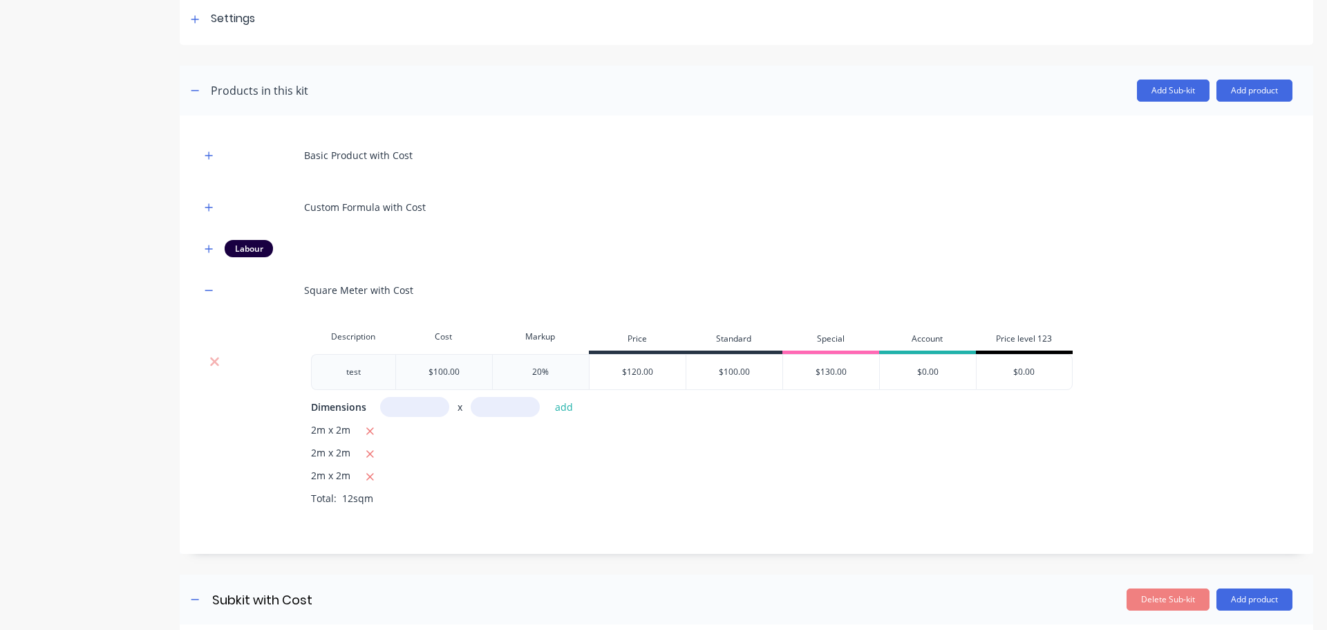
click at [220, 361] on div at bounding box center [214, 362] width 26 height 14
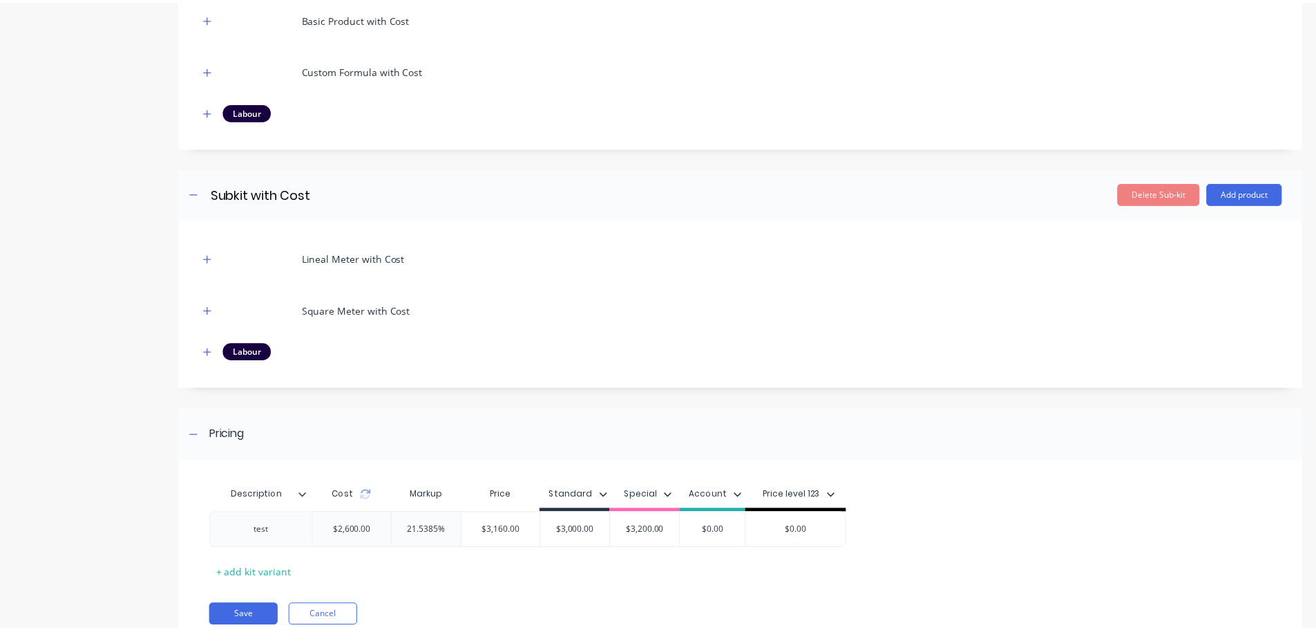
scroll to position [396, 0]
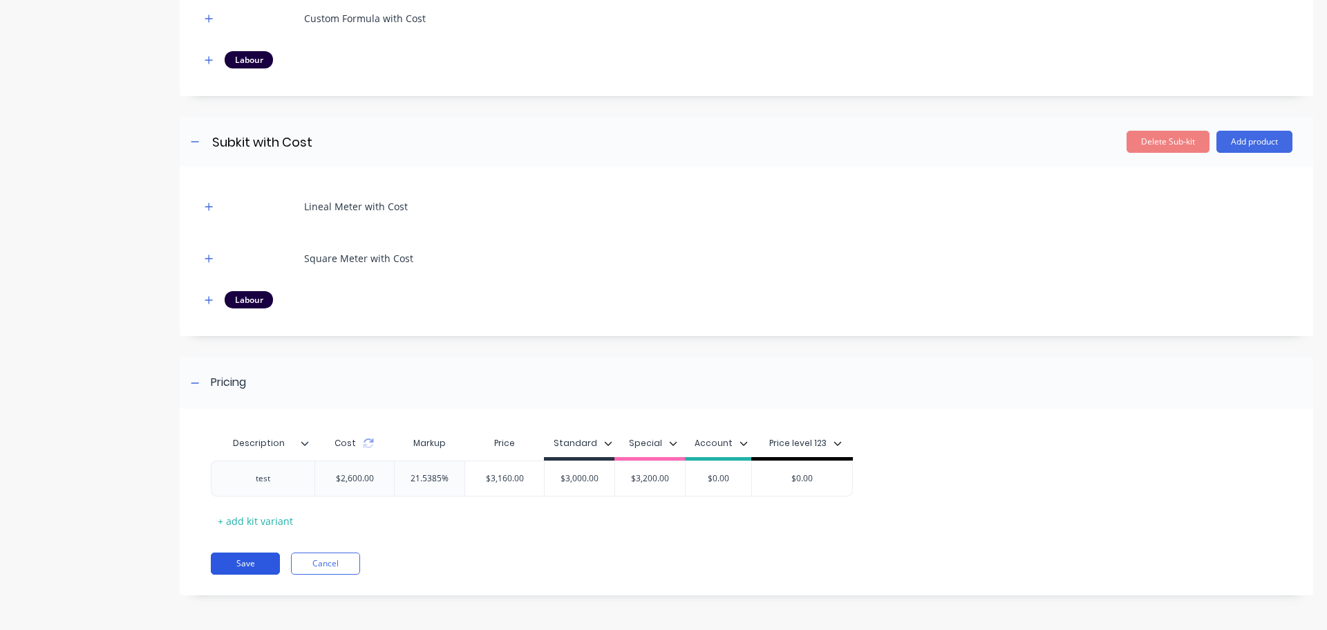
click at [265, 570] on button "Save" at bounding box center [245, 563] width 69 height 22
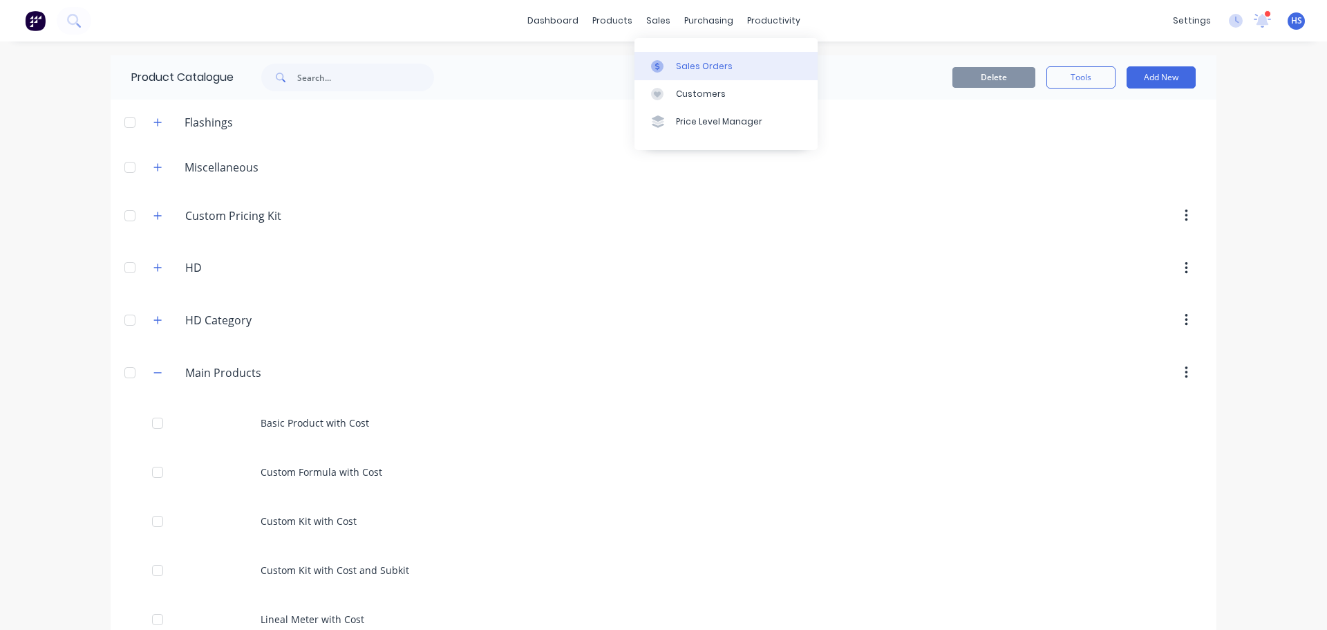
click at [701, 70] on div "Sales Orders" at bounding box center [704, 66] width 57 height 12
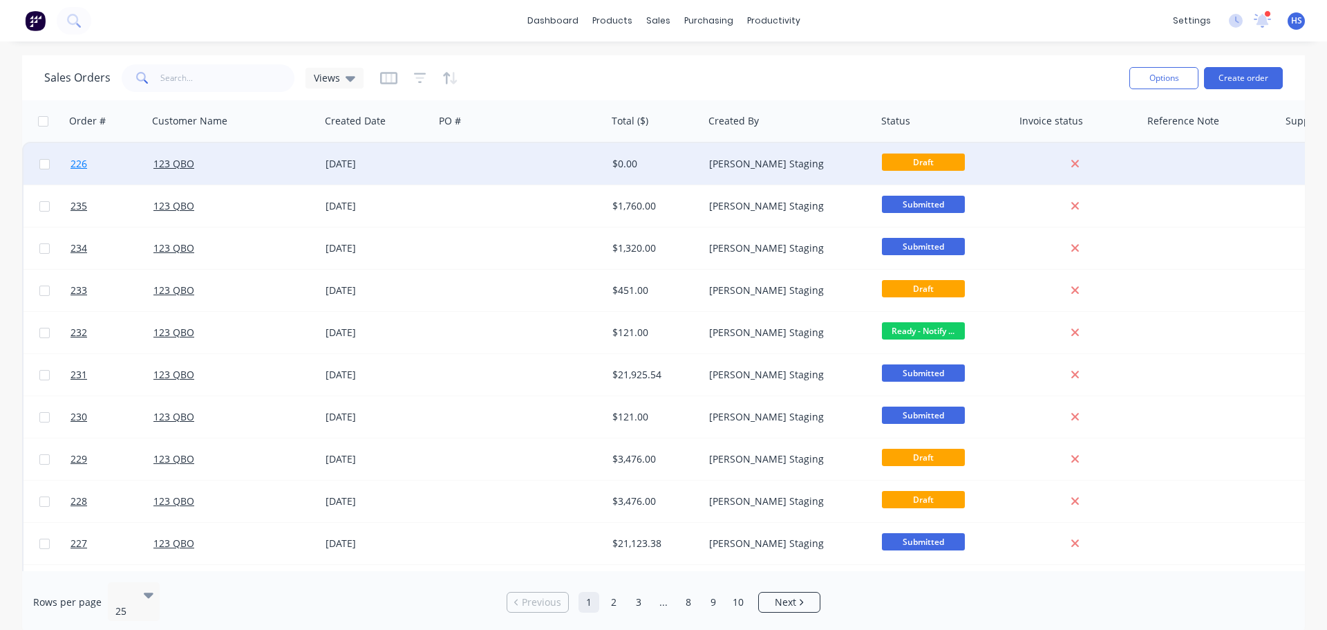
click at [88, 167] on link "226" at bounding box center [111, 163] width 83 height 41
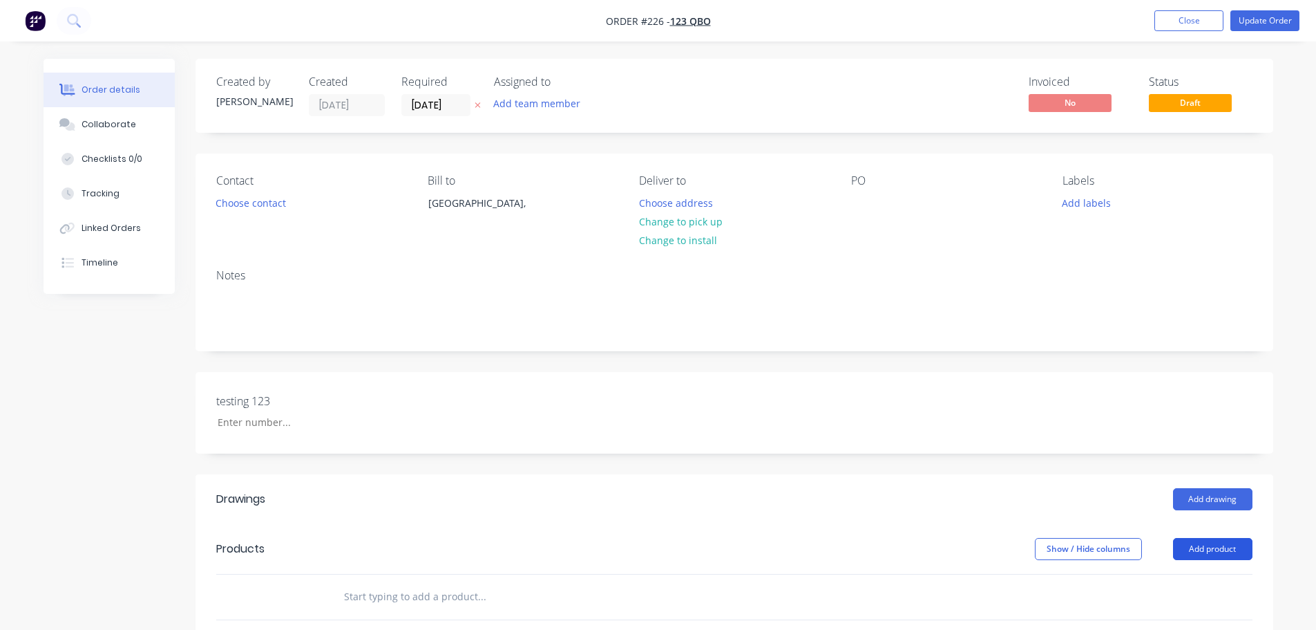
drag, startPoint x: 1207, startPoint y: 538, endPoint x: 1196, endPoint y: 539, distance: 11.1
click at [1206, 538] on button "Add product" at bounding box center [1212, 549] width 79 height 22
click at [713, 284] on div "Notes" at bounding box center [735, 304] width 1078 height 93
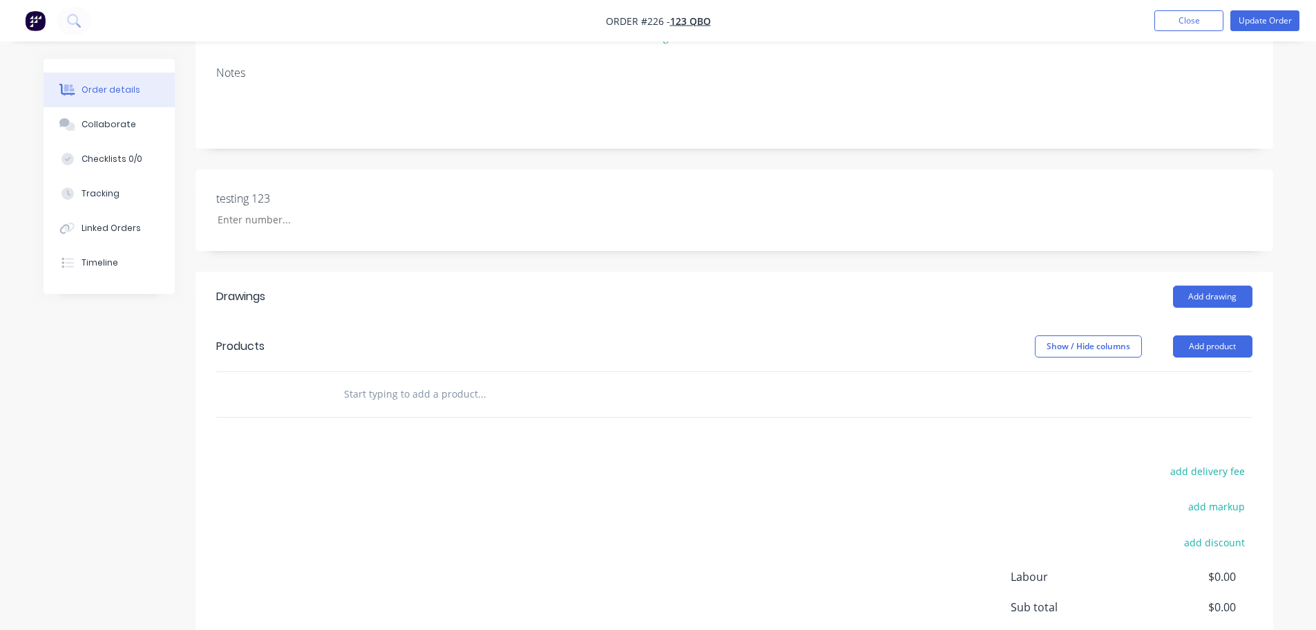
scroll to position [207, 0]
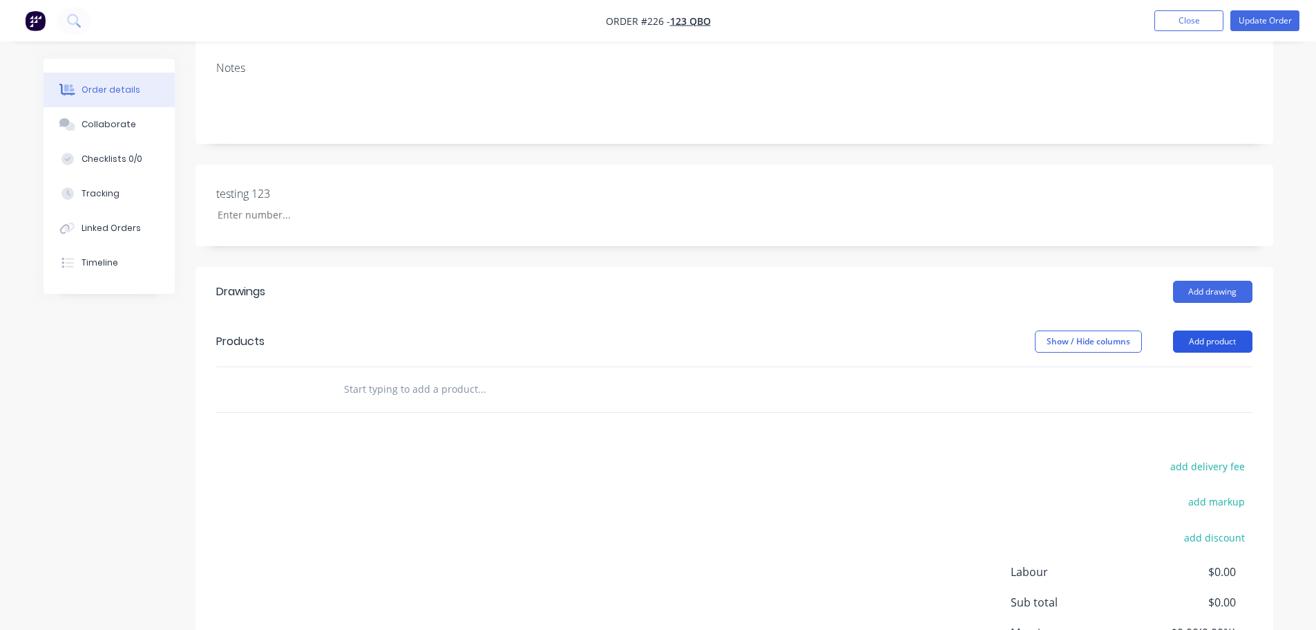
click at [1208, 350] on button "Add product" at bounding box center [1212, 341] width 79 height 22
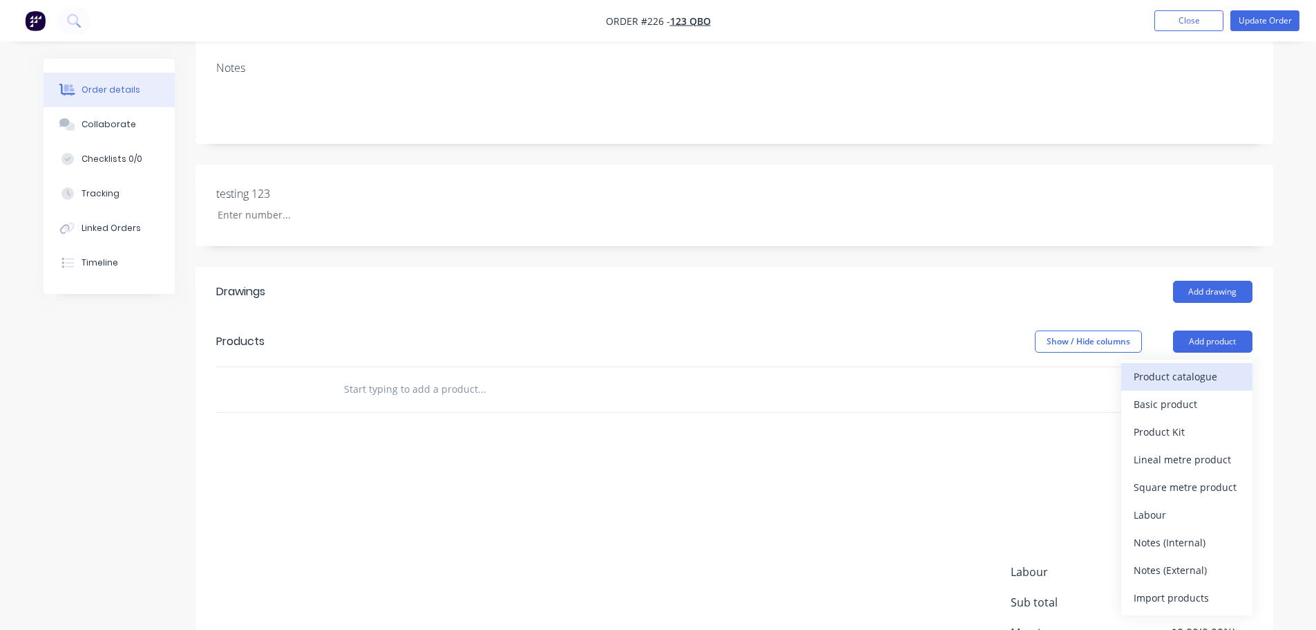
click at [1173, 387] on button "Product catalogue" at bounding box center [1187, 377] width 131 height 28
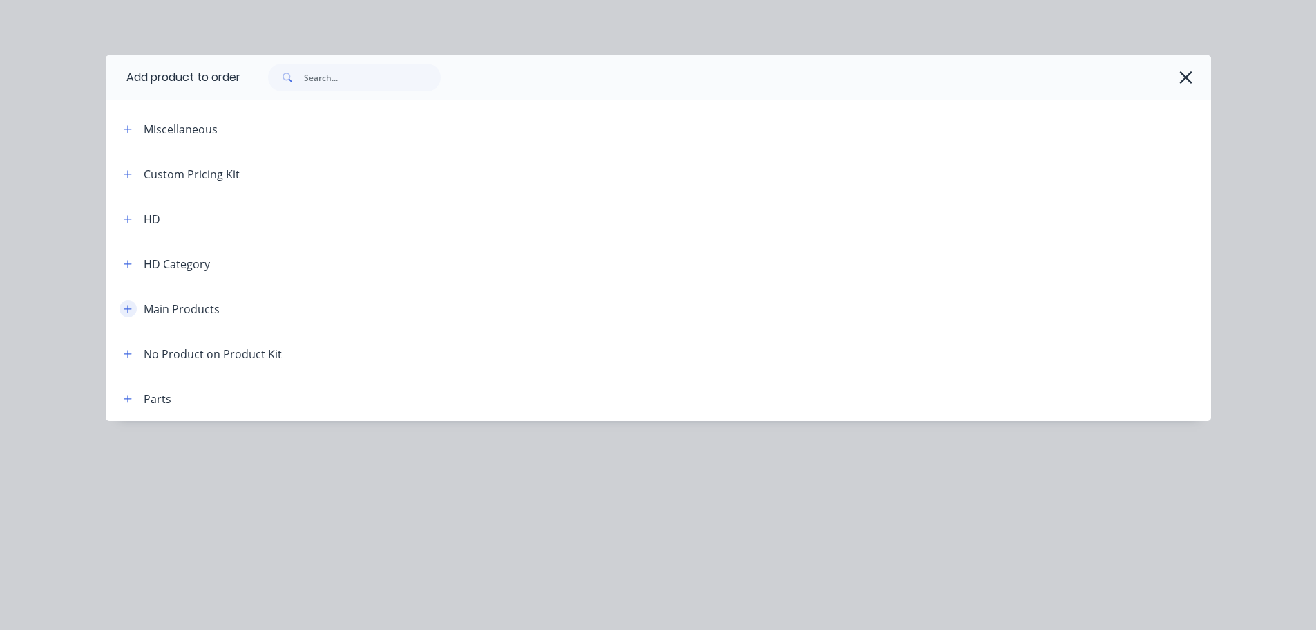
click at [135, 308] on button "button" at bounding box center [128, 308] width 17 height 17
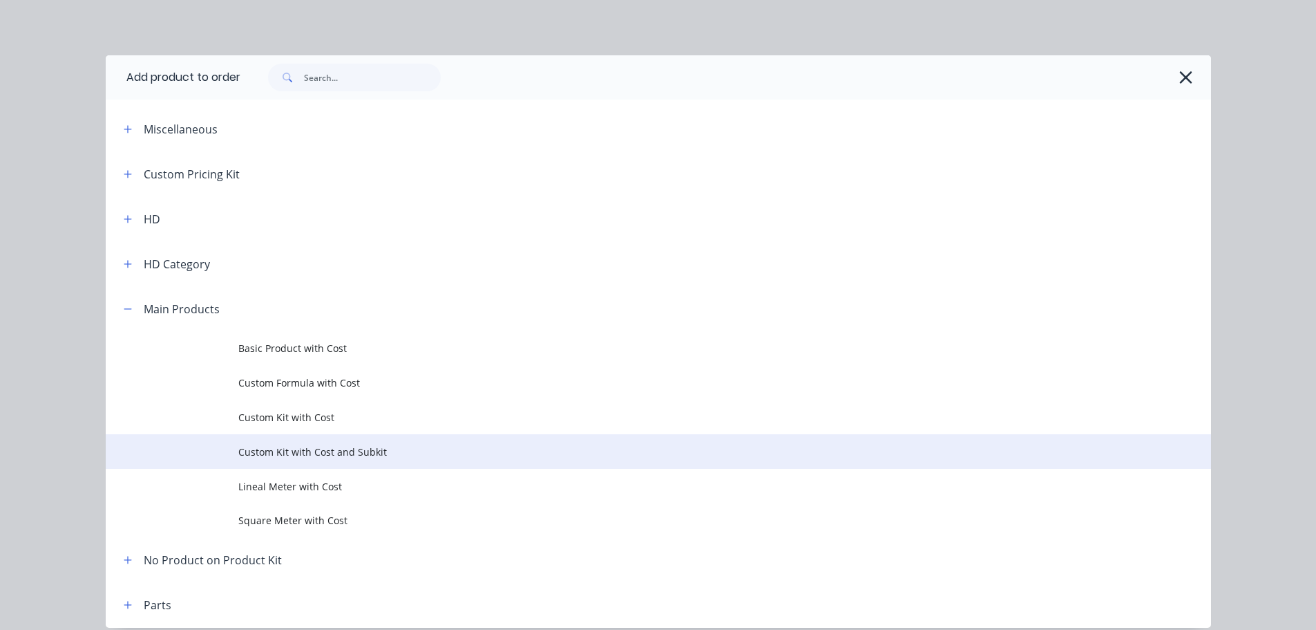
click at [302, 442] on td "Custom Kit with Cost and Subkit" at bounding box center [724, 451] width 973 height 35
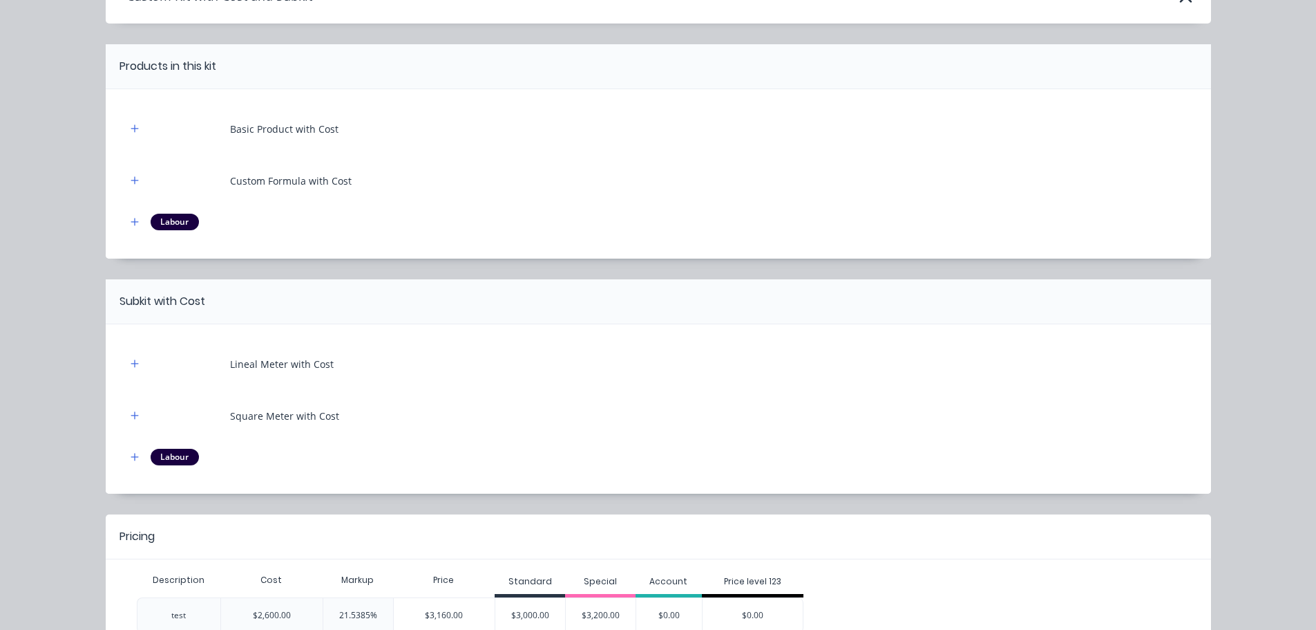
scroll to position [171, 0]
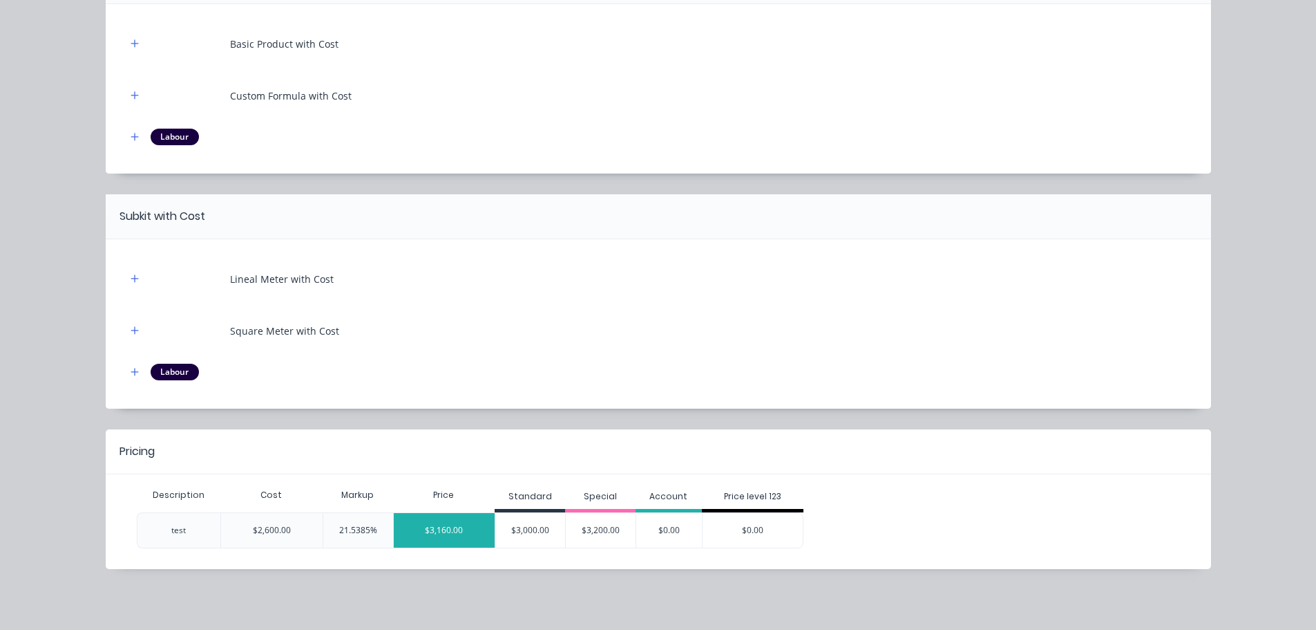
click at [450, 523] on div "$3,160.00" at bounding box center [445, 530] width 102 height 35
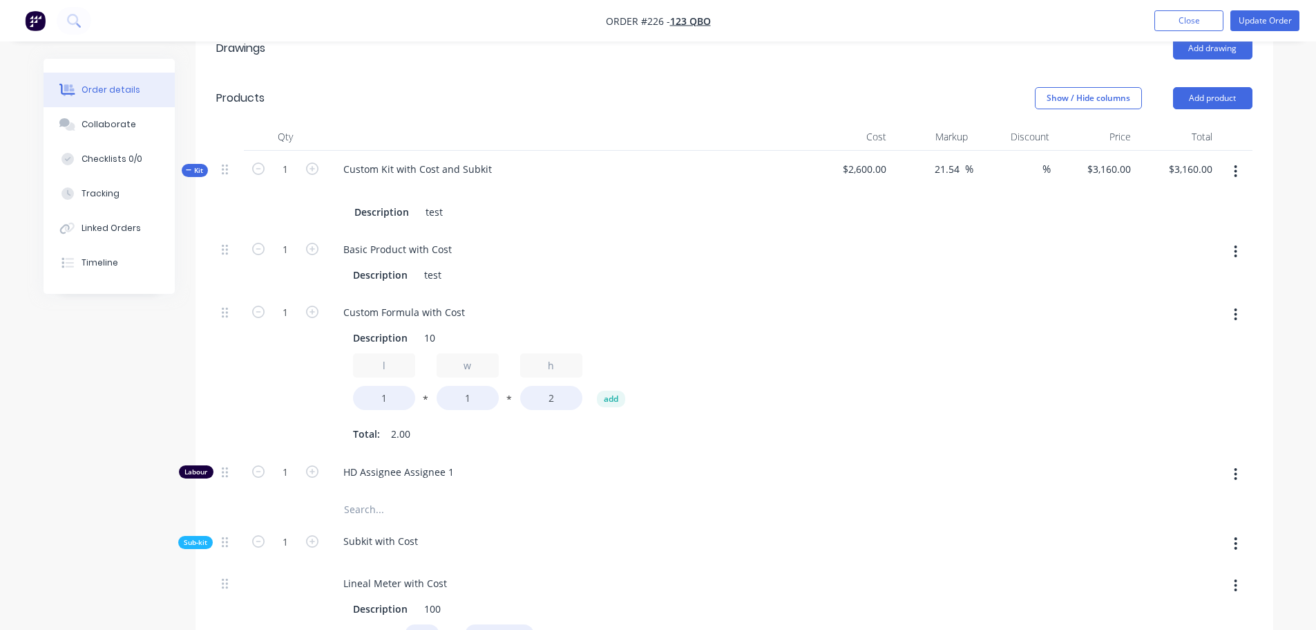
scroll to position [484, 0]
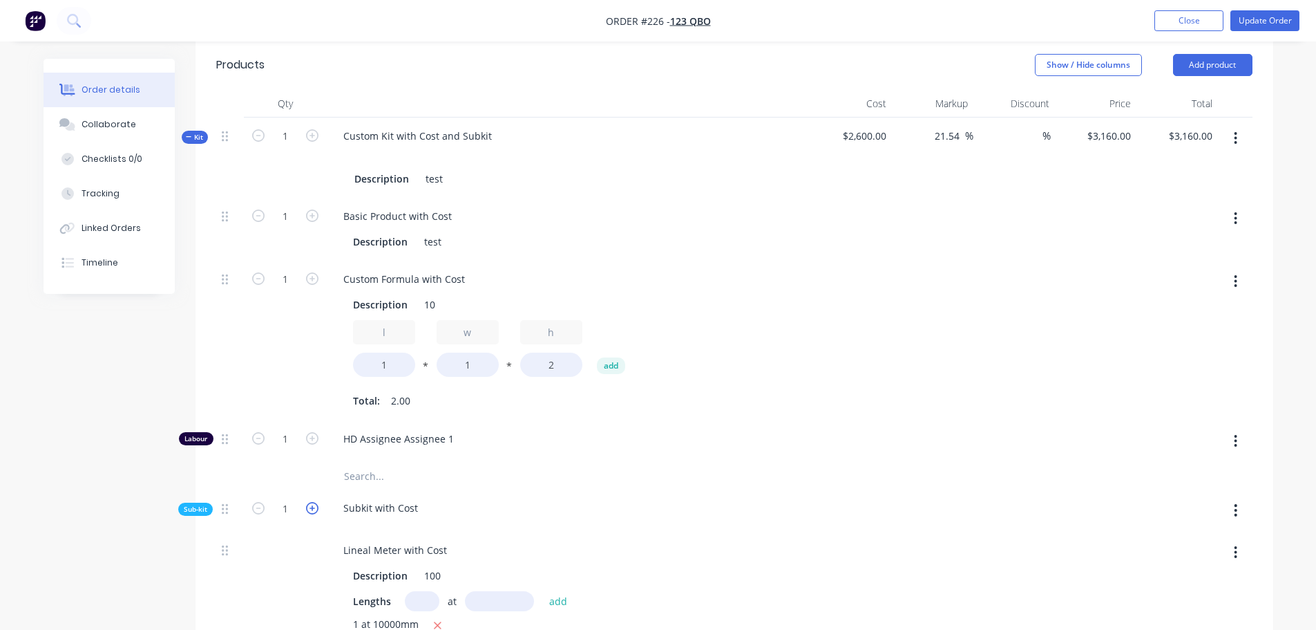
click at [314, 504] on icon "button" at bounding box center [312, 508] width 12 height 12
type input "$5,773.0769"
type input "$5,773.08"
type input "2"
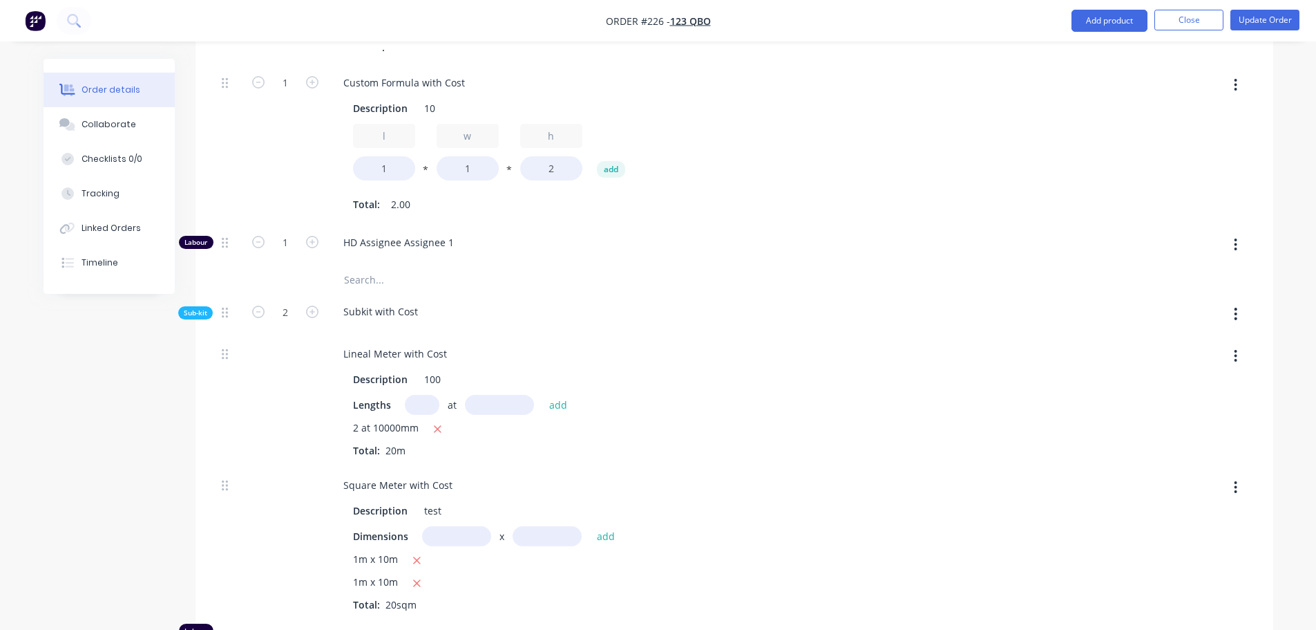
scroll to position [691, 0]
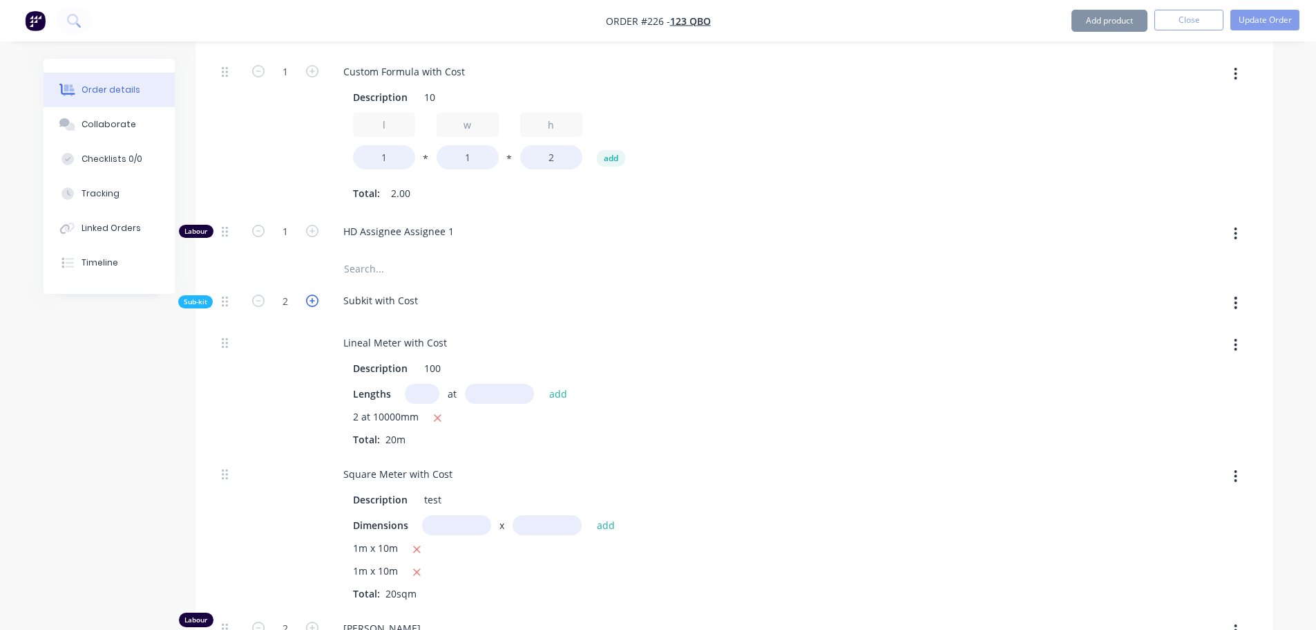
click at [309, 302] on icon "button" at bounding box center [312, 300] width 12 height 12
type input "$8,386.1538"
type input "$8,386.15"
type input "3"
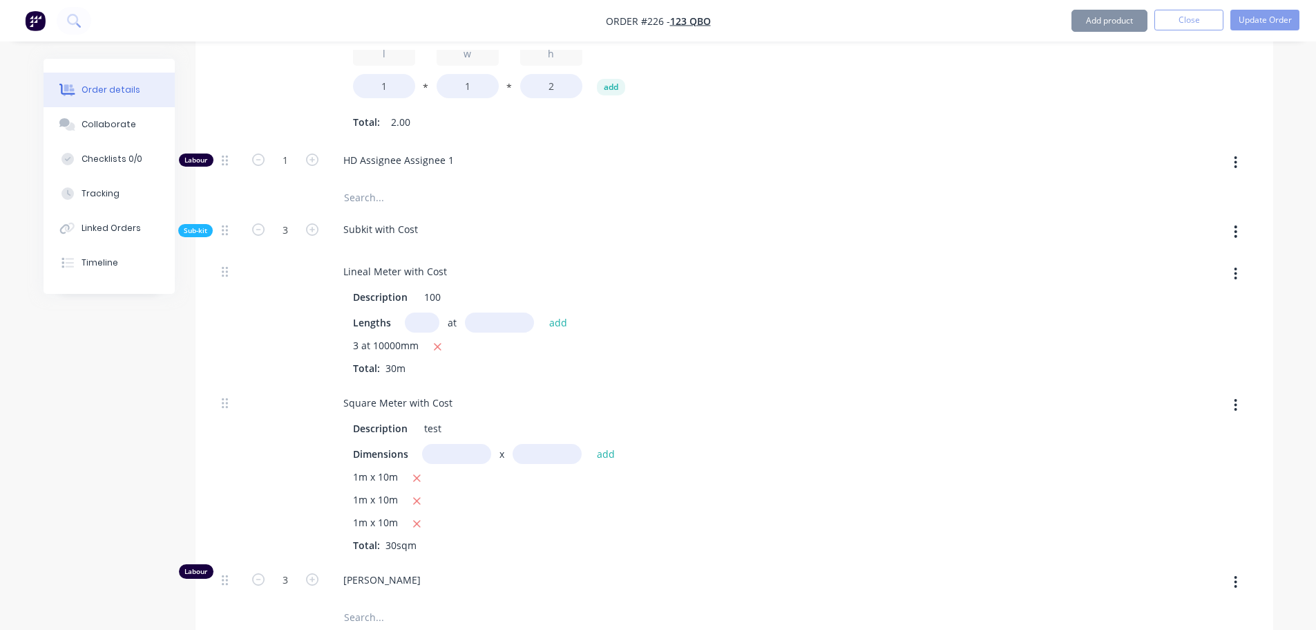
scroll to position [622, 0]
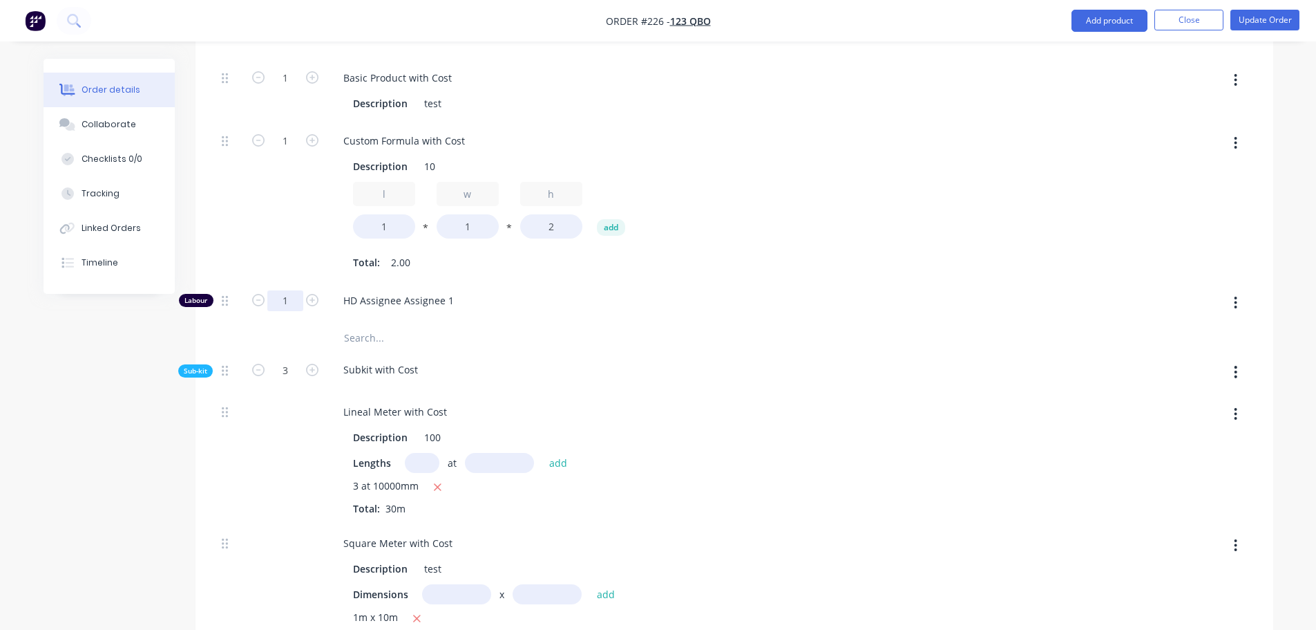
click at [293, 88] on input "1" at bounding box center [285, 78] width 36 height 21
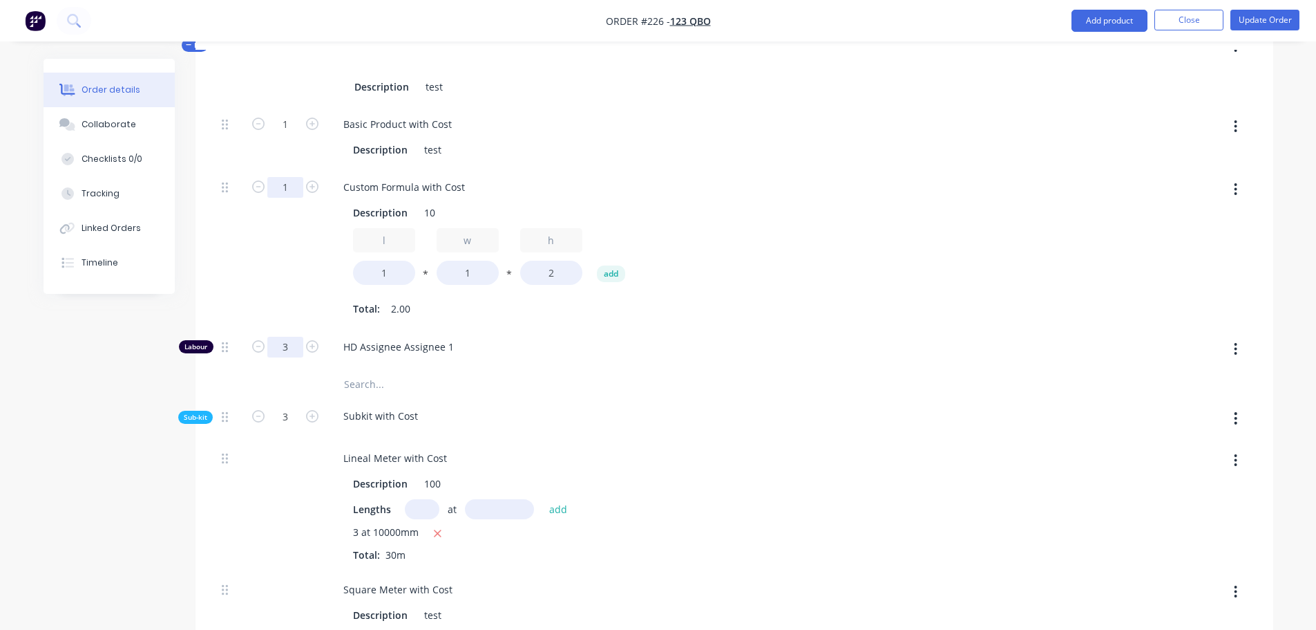
scroll to position [484, 0]
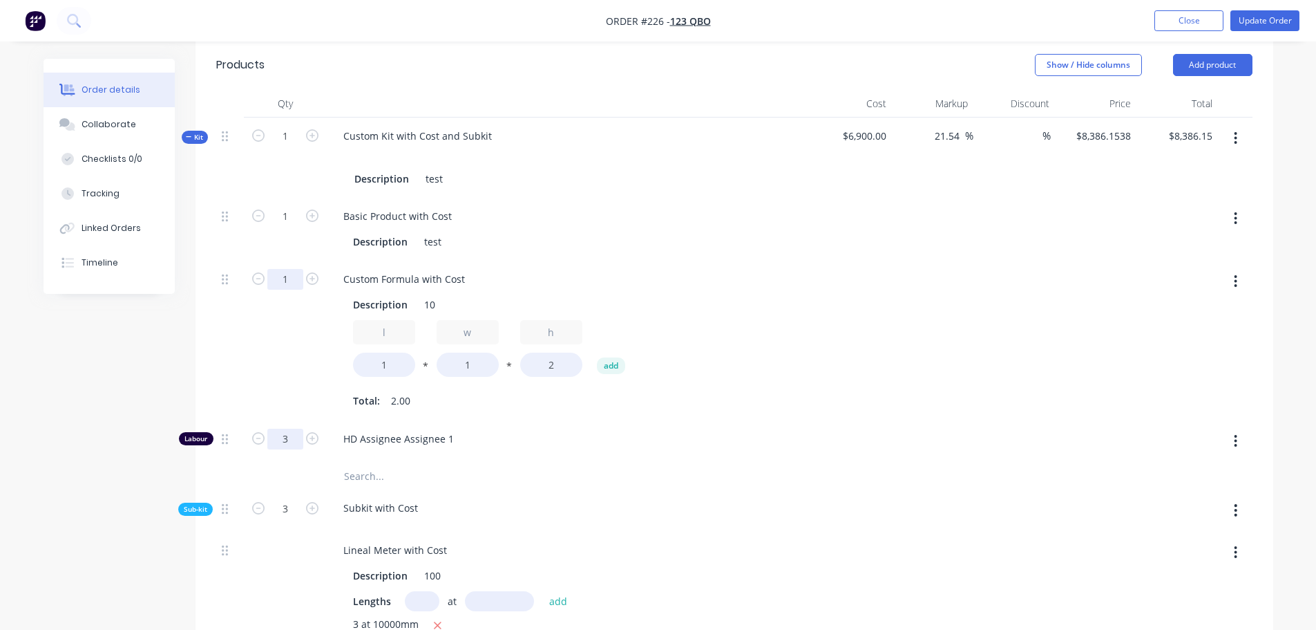
type input "3"
type input "$8,750.7692"
type input "$8,750.77"
click at [287, 227] on input "1" at bounding box center [285, 216] width 36 height 21
type input "5"
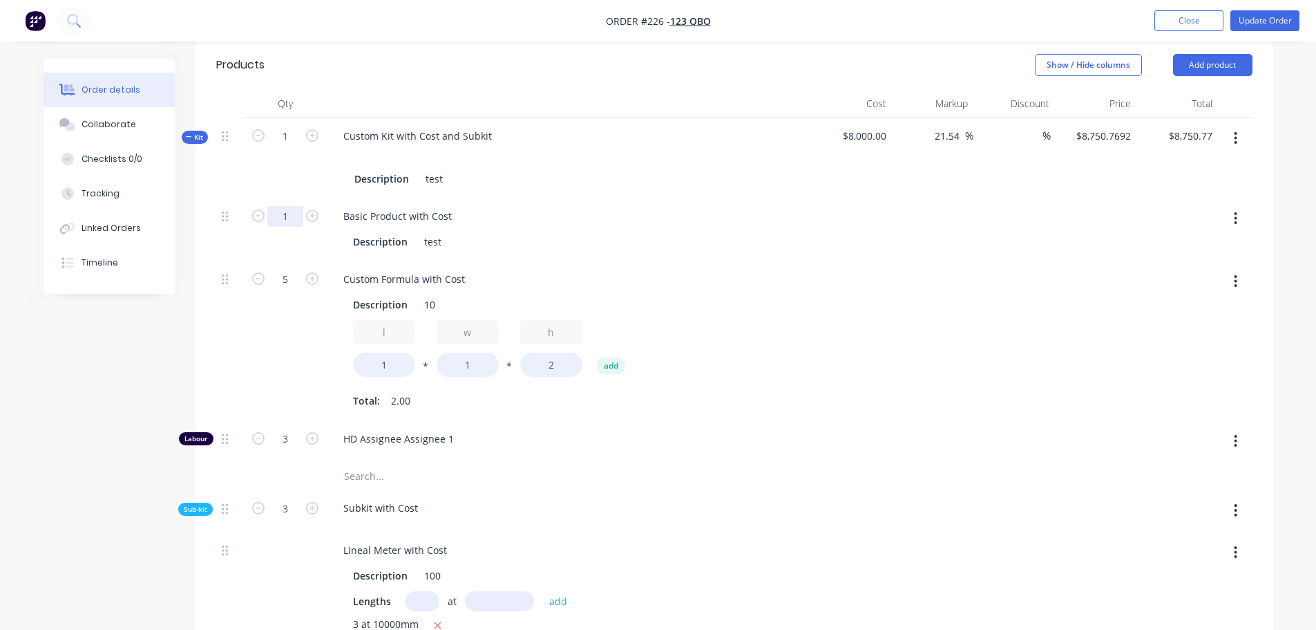
type input "$9,723.0769"
type input "$9,723.08"
click at [285, 213] on input "1" at bounding box center [285, 216] width 36 height 21
type input "3"
type input "$9,966.1538"
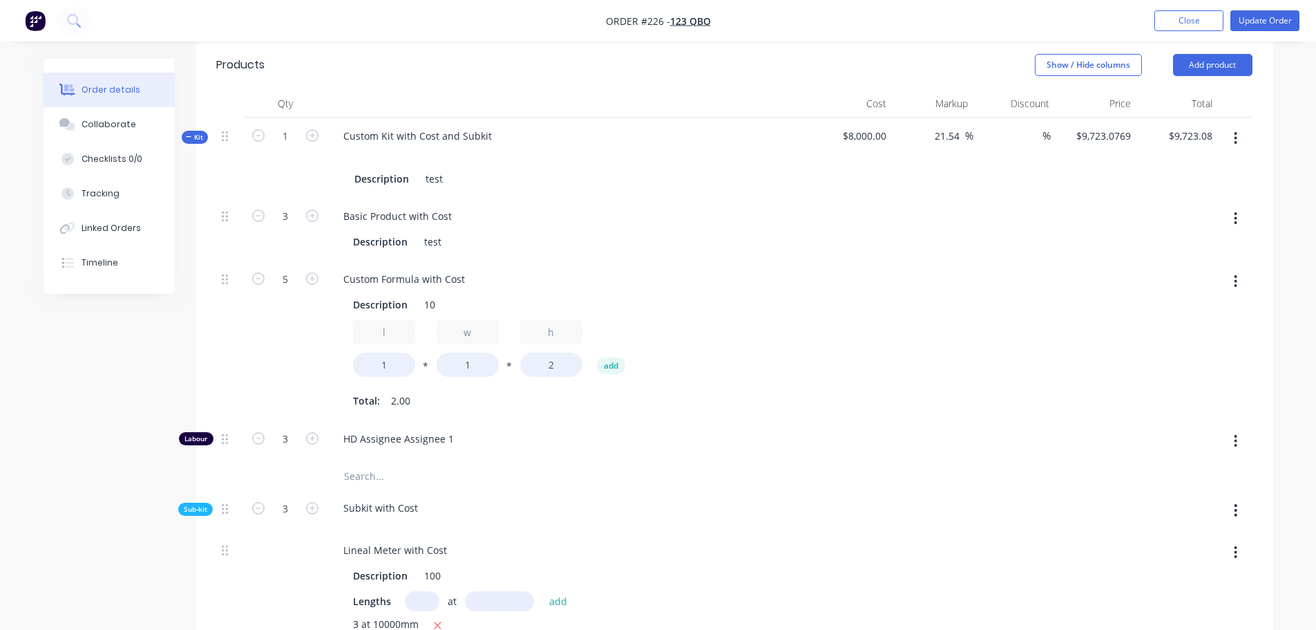
type input "$9,966.15"
click at [175, 335] on div "Created by Harry Created 15/08/25 Required 15/08/25 Assigned to Add team member…" at bounding box center [659, 441] width 1230 height 1732
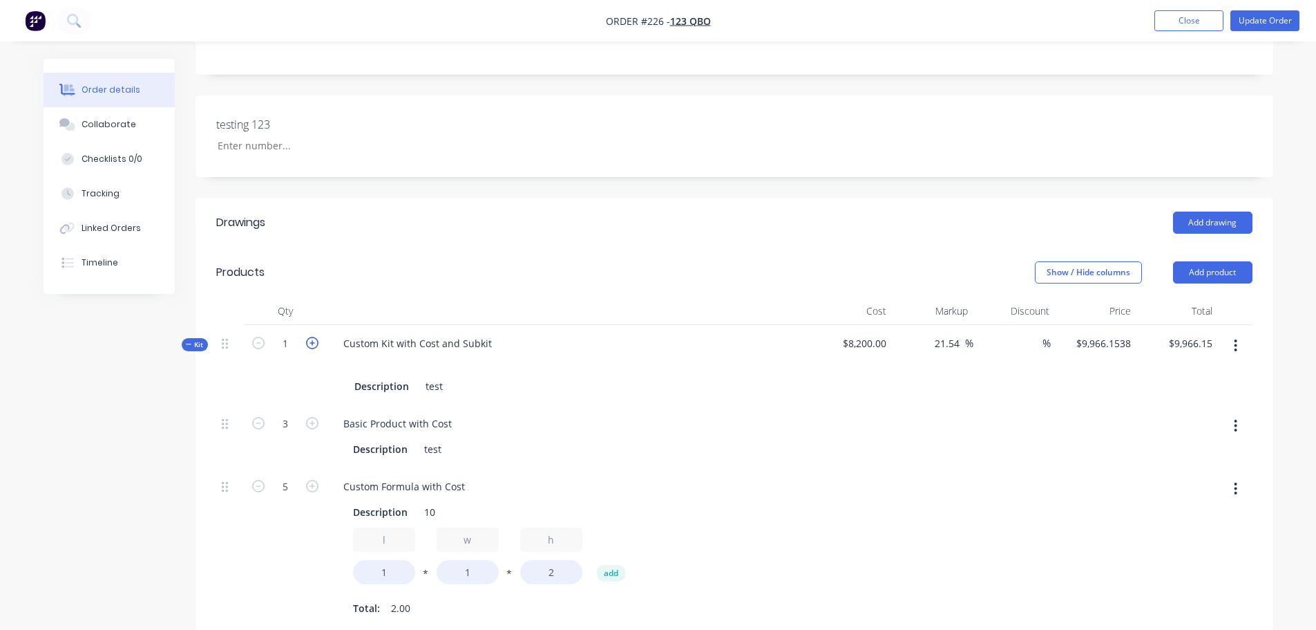
click at [311, 341] on icon "button" at bounding box center [312, 343] width 12 height 12
type input "2"
type input "$19,932.31"
type input "6"
type input "10"
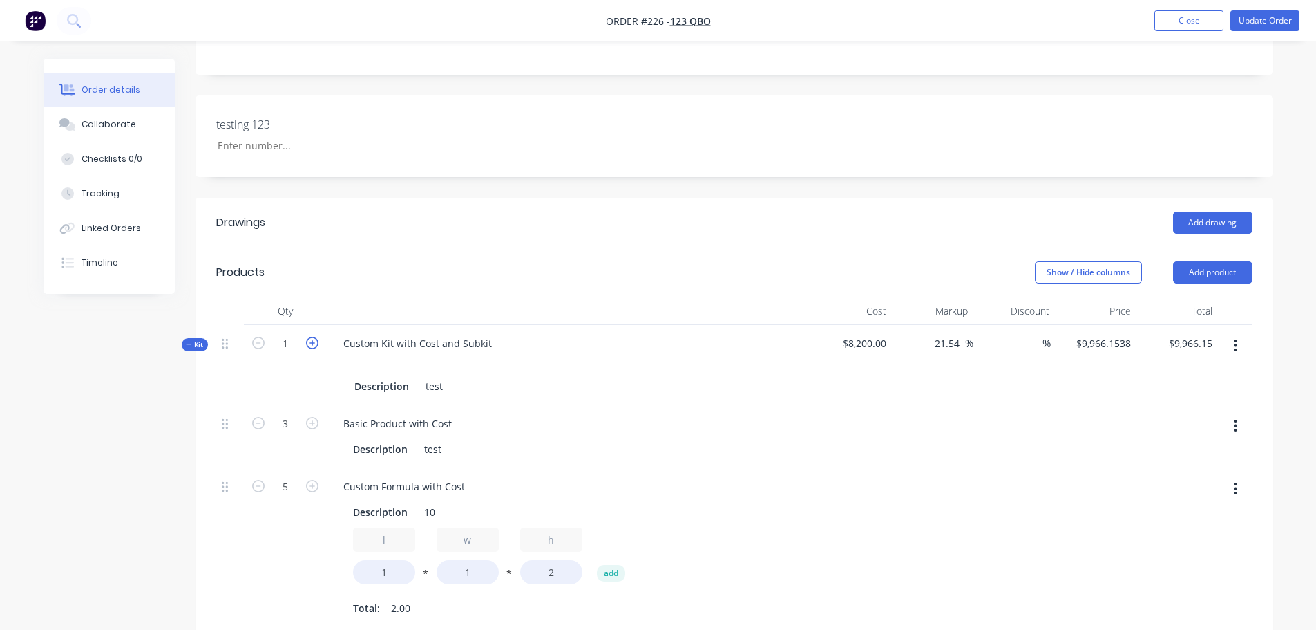
type input "6"
click at [256, 341] on icon "button" at bounding box center [258, 343] width 12 height 12
type input "1"
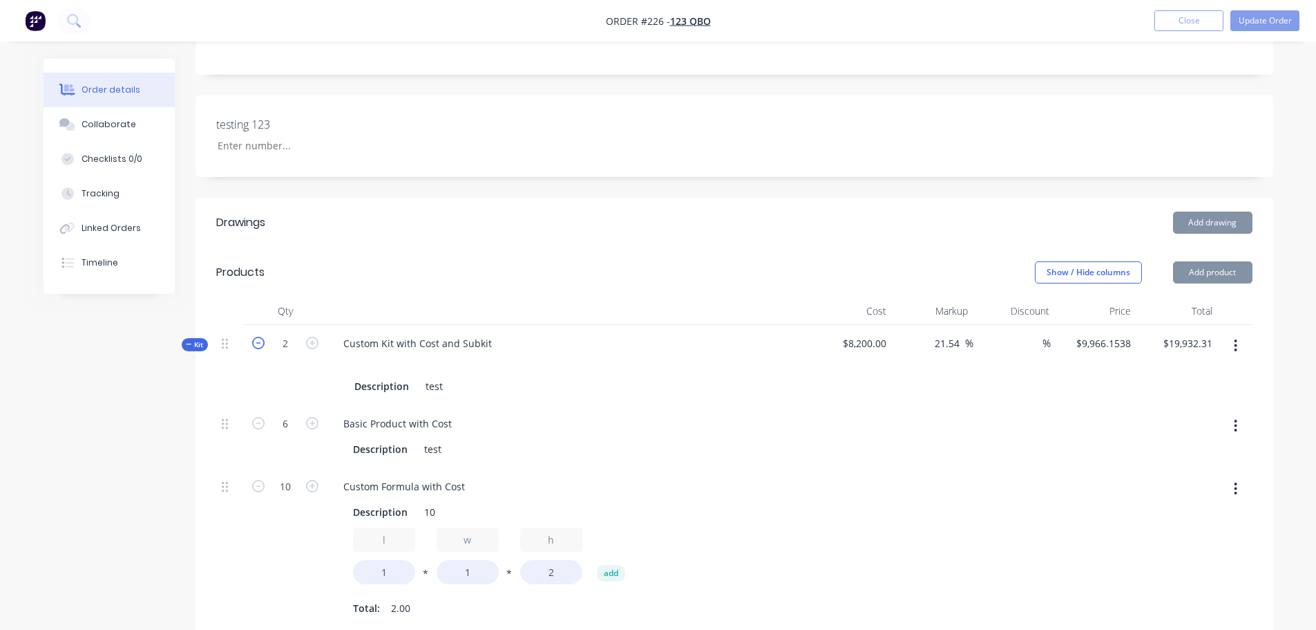
type input "$9,966.15"
type input "3"
type input "5"
type input "3"
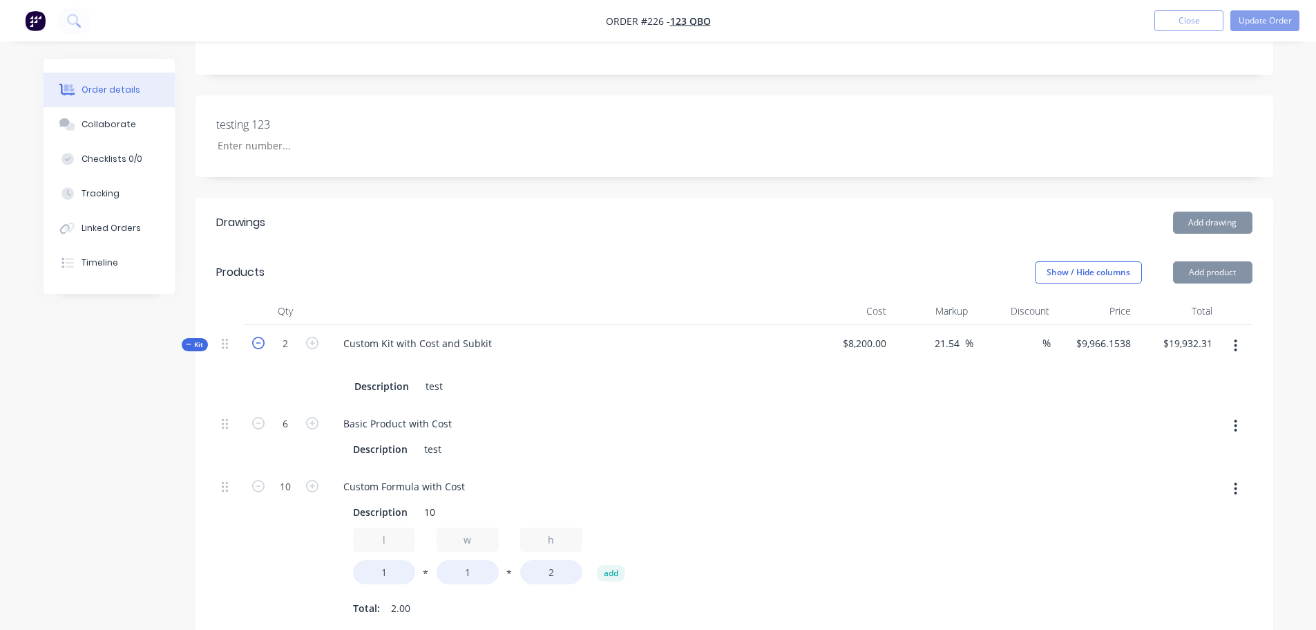
type input "3"
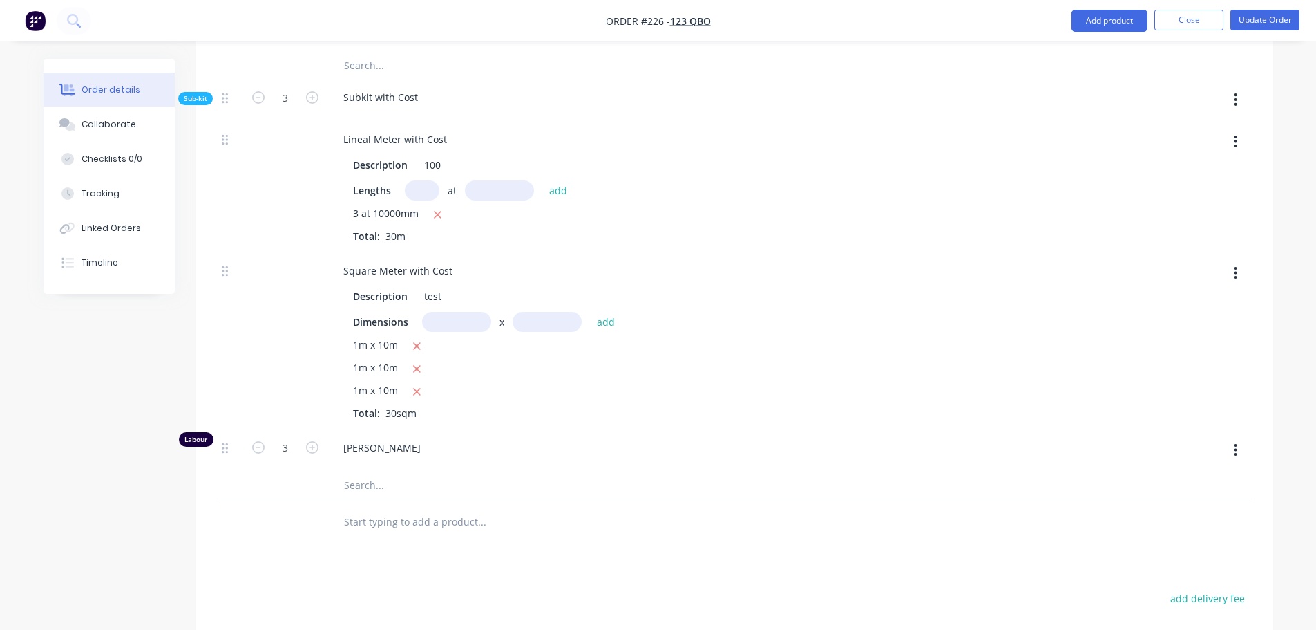
scroll to position [1106, 0]
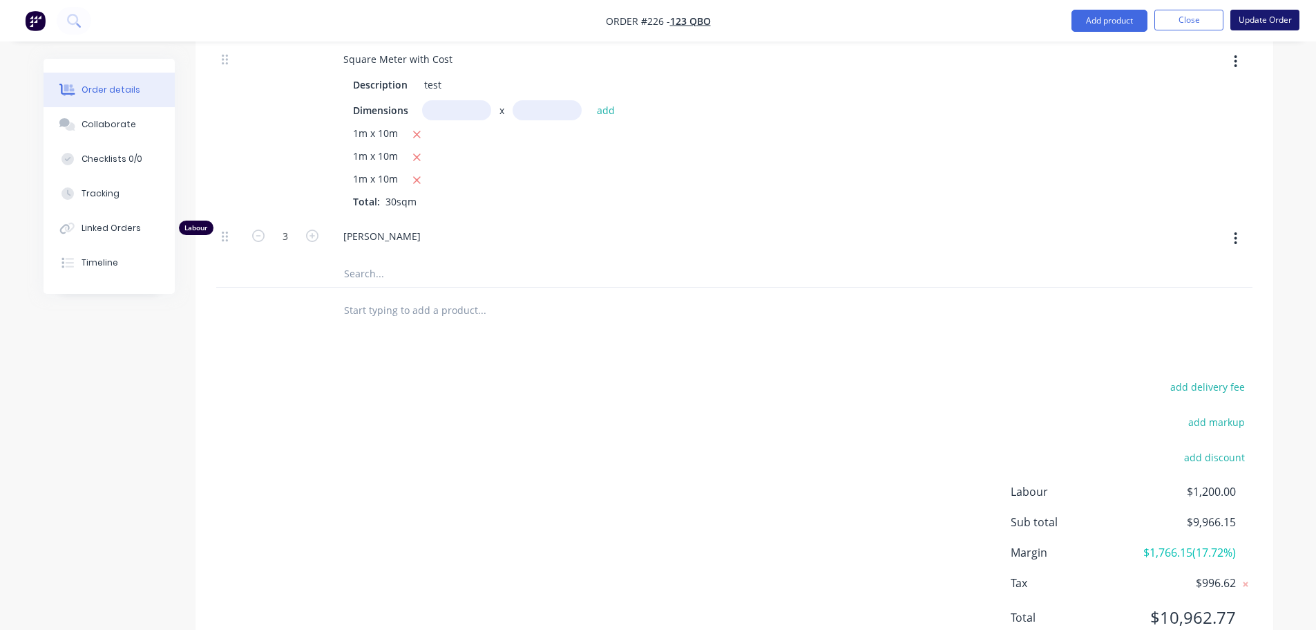
click at [1279, 25] on button "Update Order" at bounding box center [1265, 20] width 69 height 21
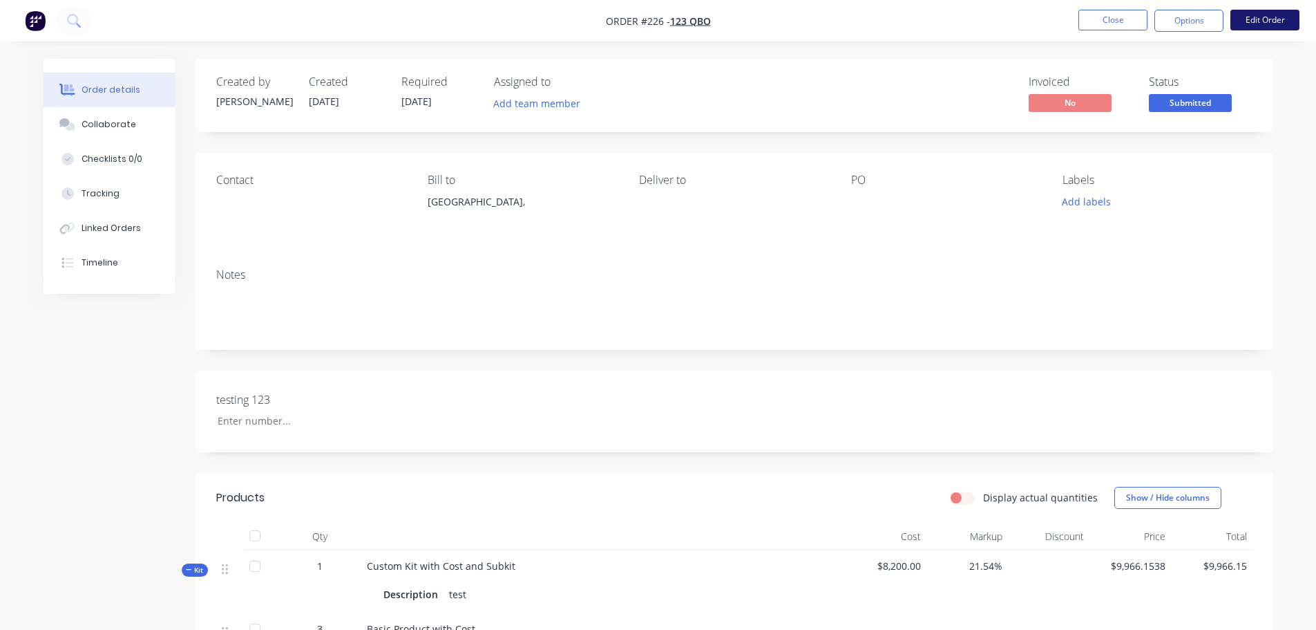
click at [1281, 17] on button "Edit Order" at bounding box center [1265, 20] width 69 height 21
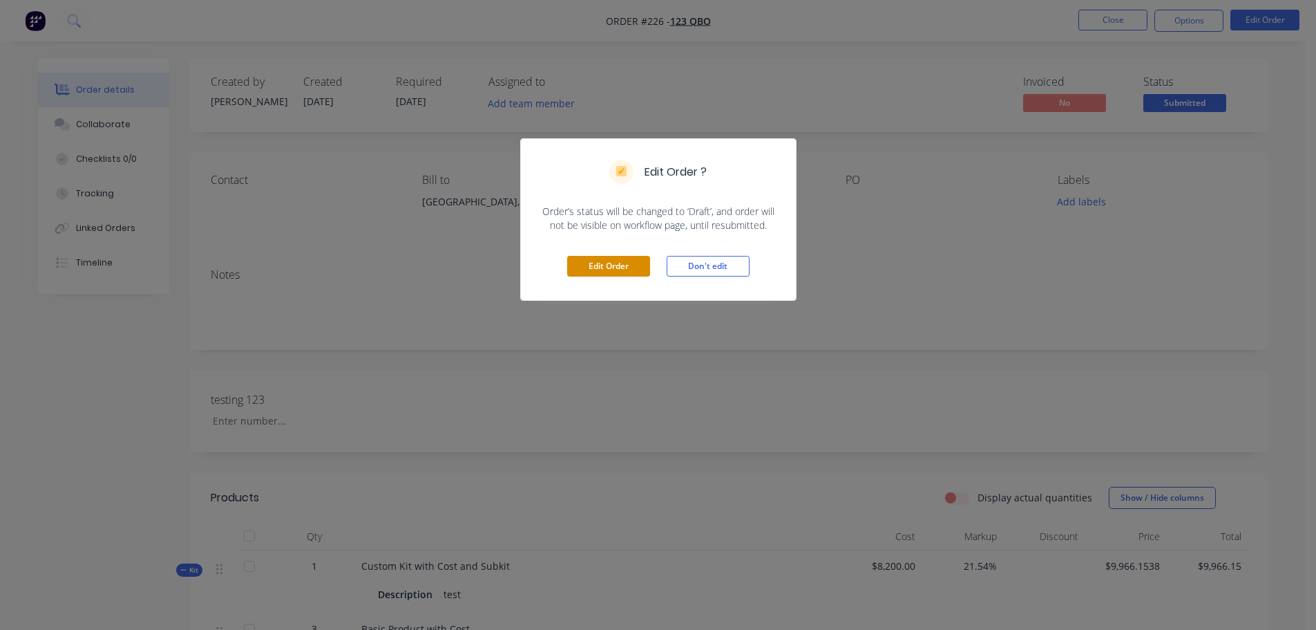
click at [607, 263] on button "Edit Order" at bounding box center [608, 266] width 83 height 21
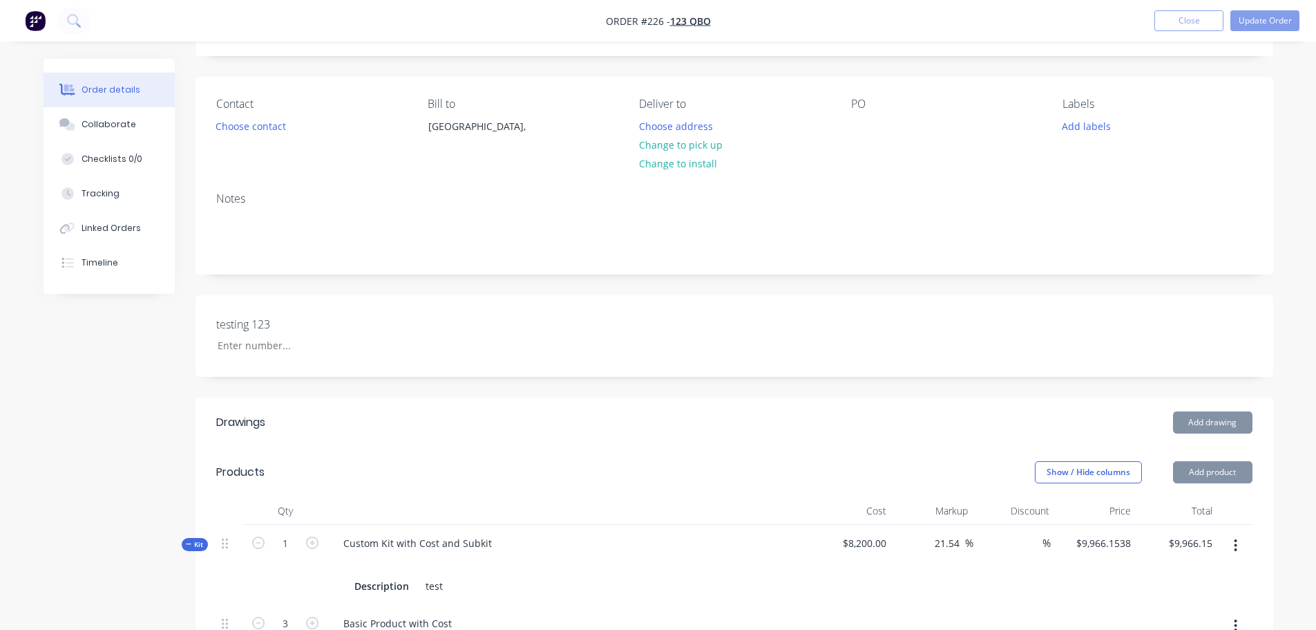
scroll to position [207, 0]
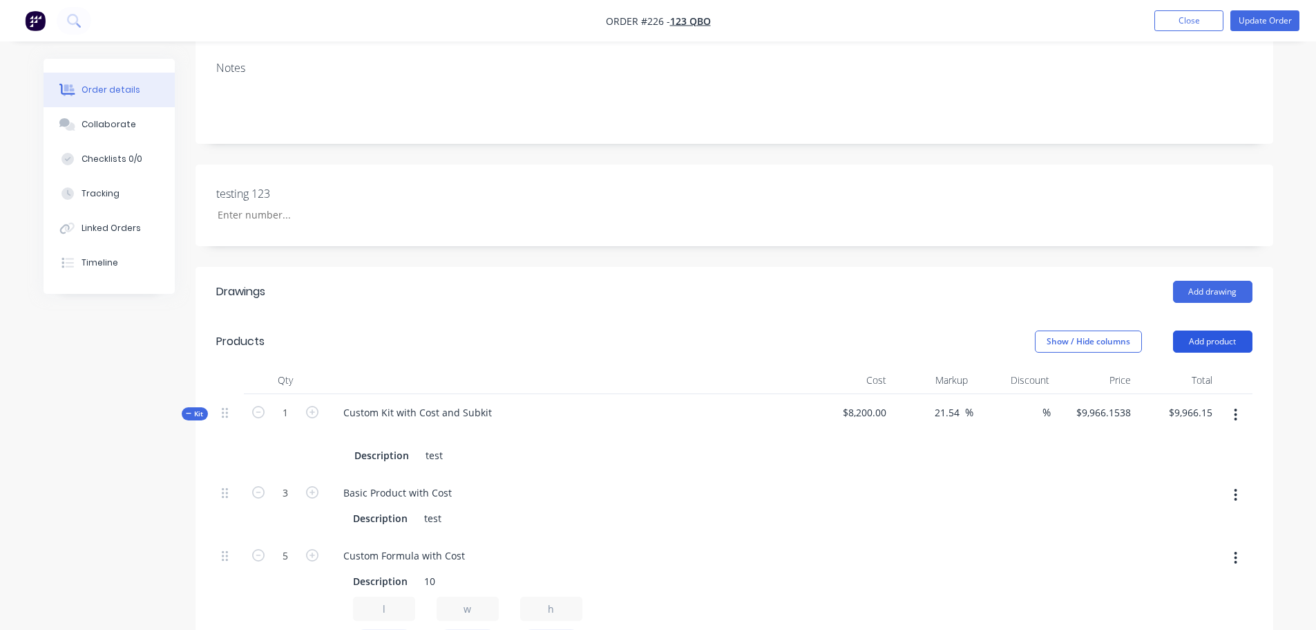
click at [1216, 340] on button "Add product" at bounding box center [1212, 341] width 79 height 22
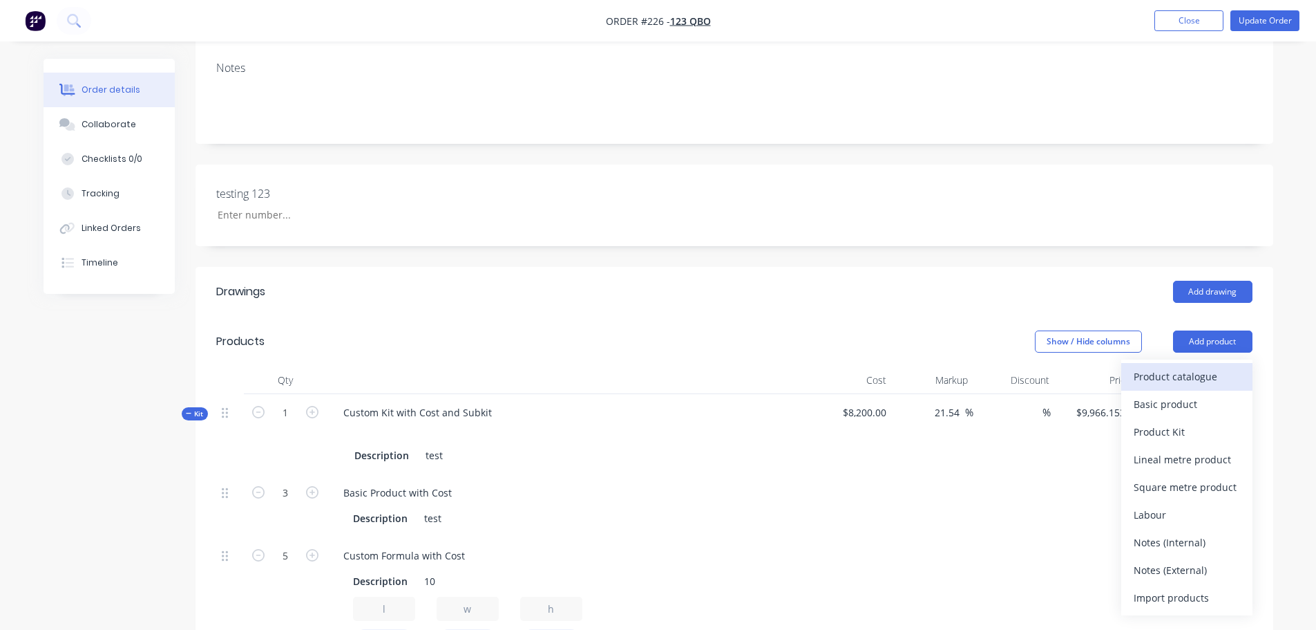
click at [1186, 369] on div "Product catalogue" at bounding box center [1187, 376] width 106 height 20
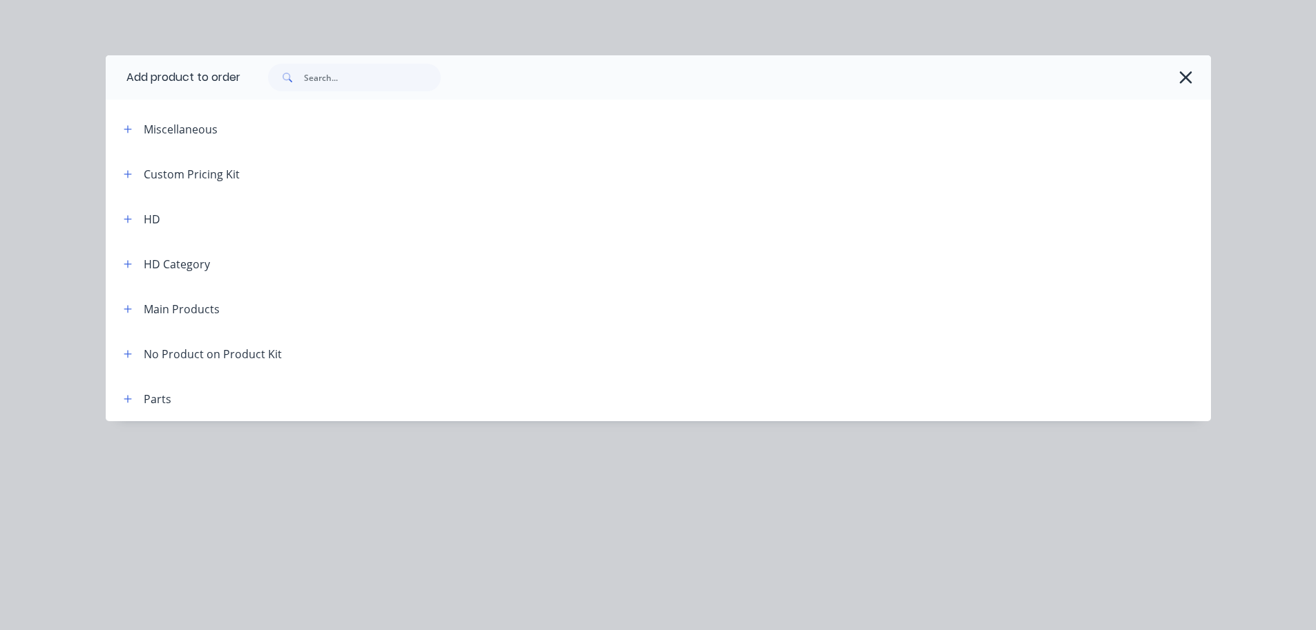
click at [117, 305] on div "Main Products" at bounding box center [166, 308] width 107 height 17
click at [126, 306] on icon "button" at bounding box center [128, 309] width 8 height 10
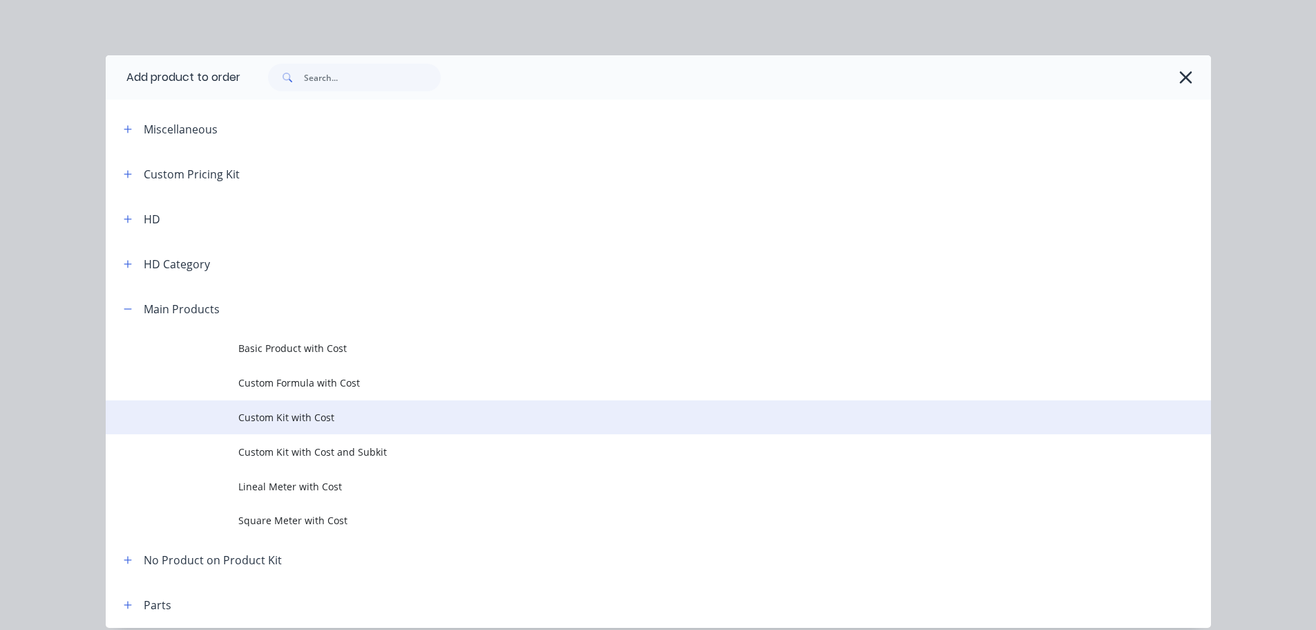
click at [317, 420] on span "Custom Kit with Cost" at bounding box center [627, 417] width 778 height 15
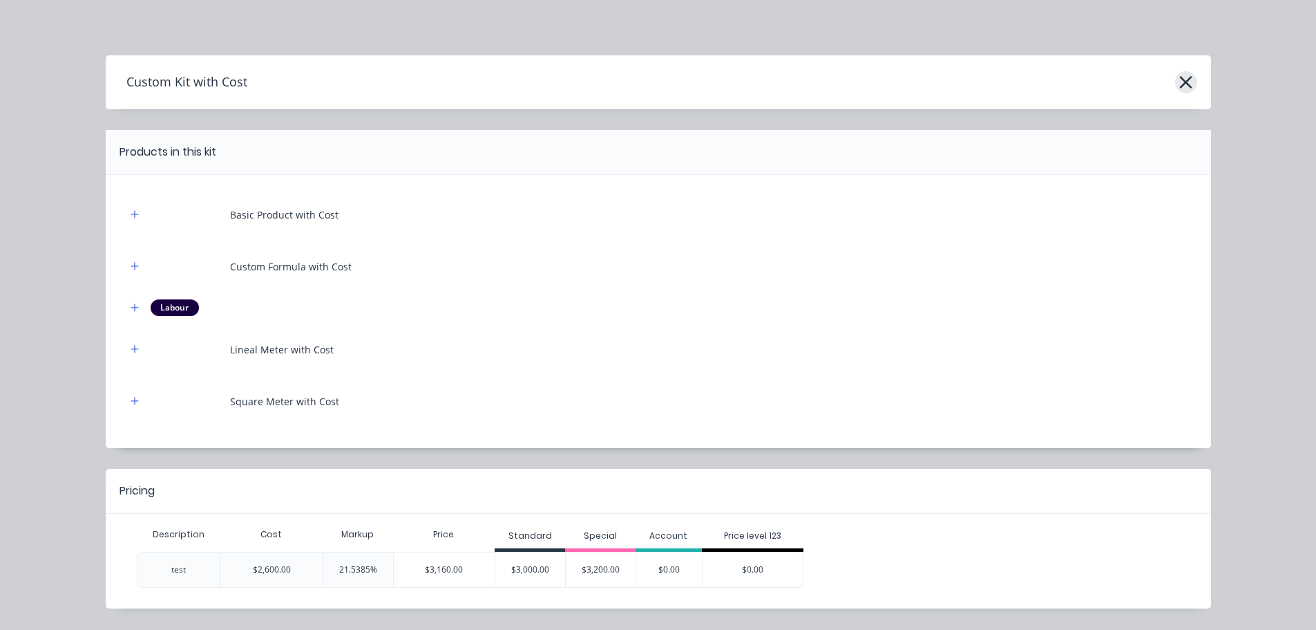
click at [1179, 83] on icon "button" at bounding box center [1186, 82] width 15 height 19
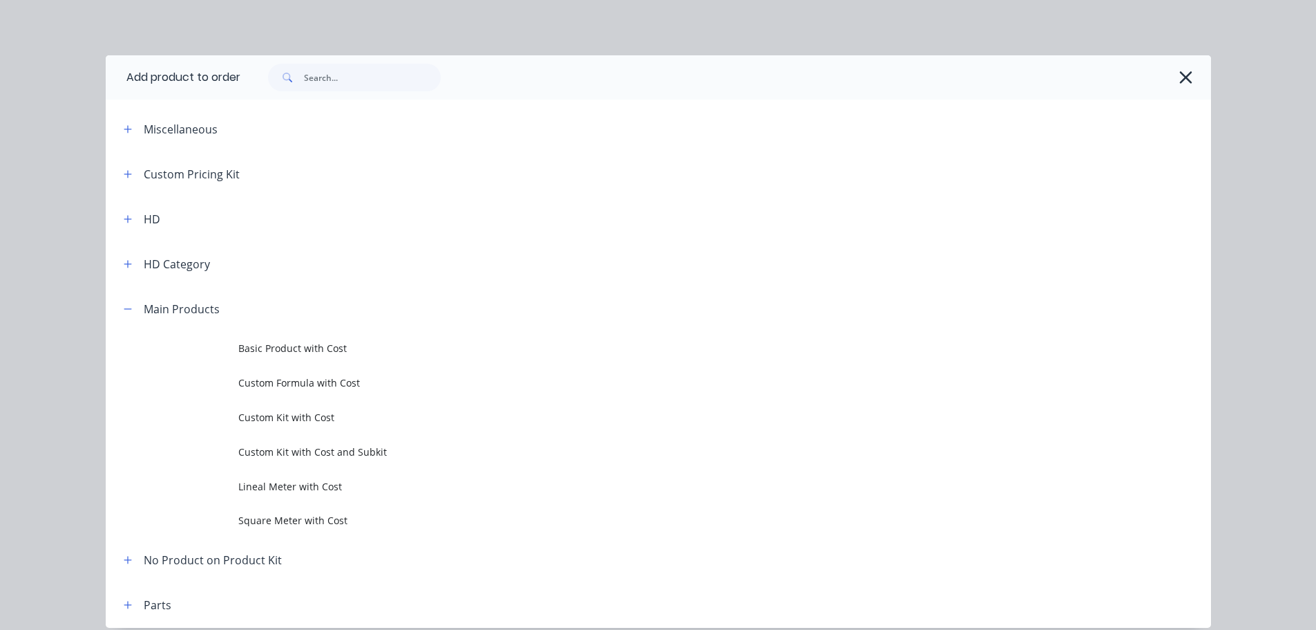
scroll to position [59, 0]
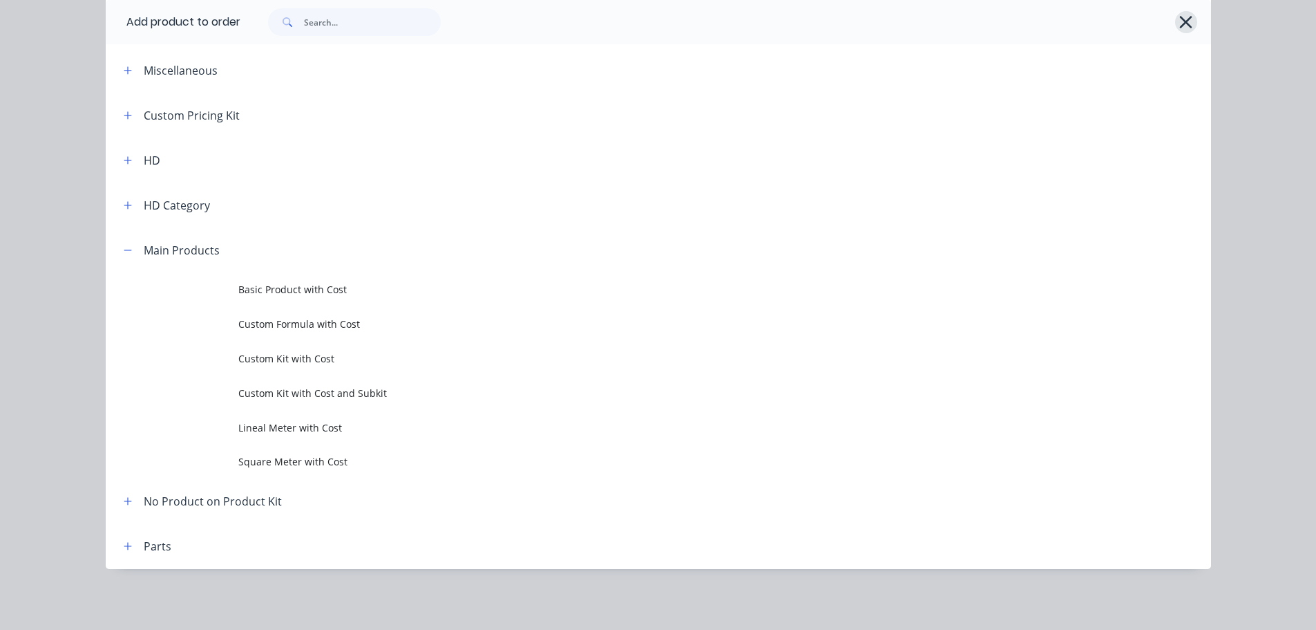
click at [1180, 24] on icon "button" at bounding box center [1186, 22] width 12 height 12
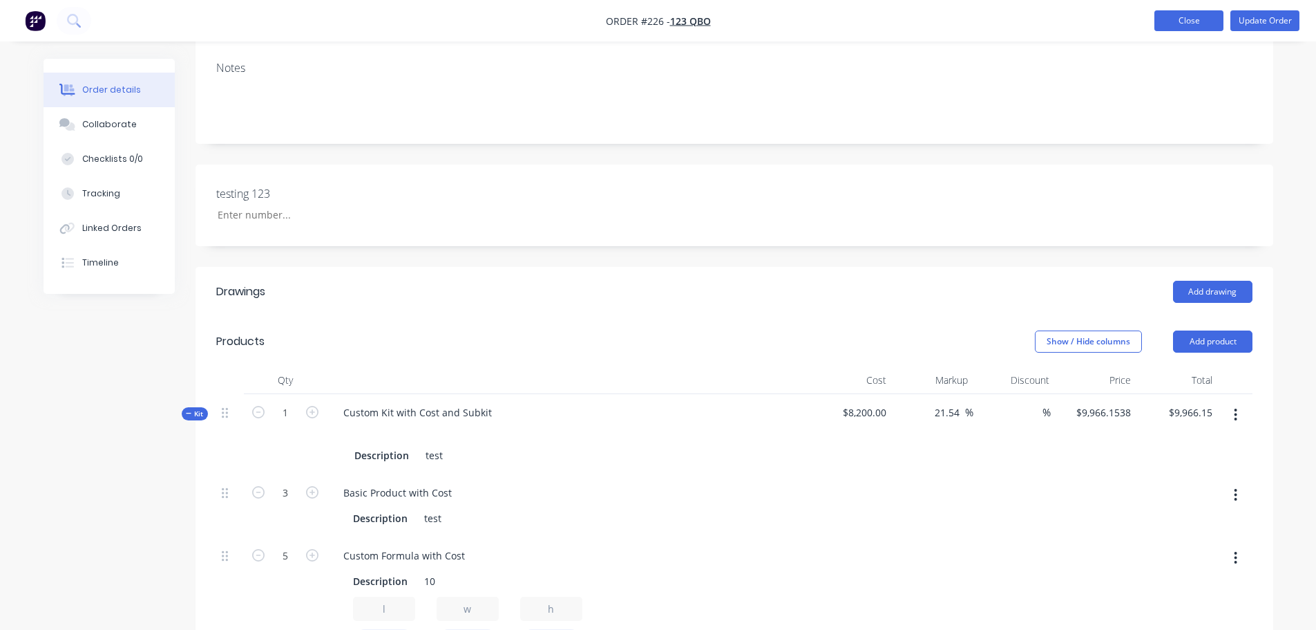
click at [1193, 24] on button "Close" at bounding box center [1189, 20] width 69 height 21
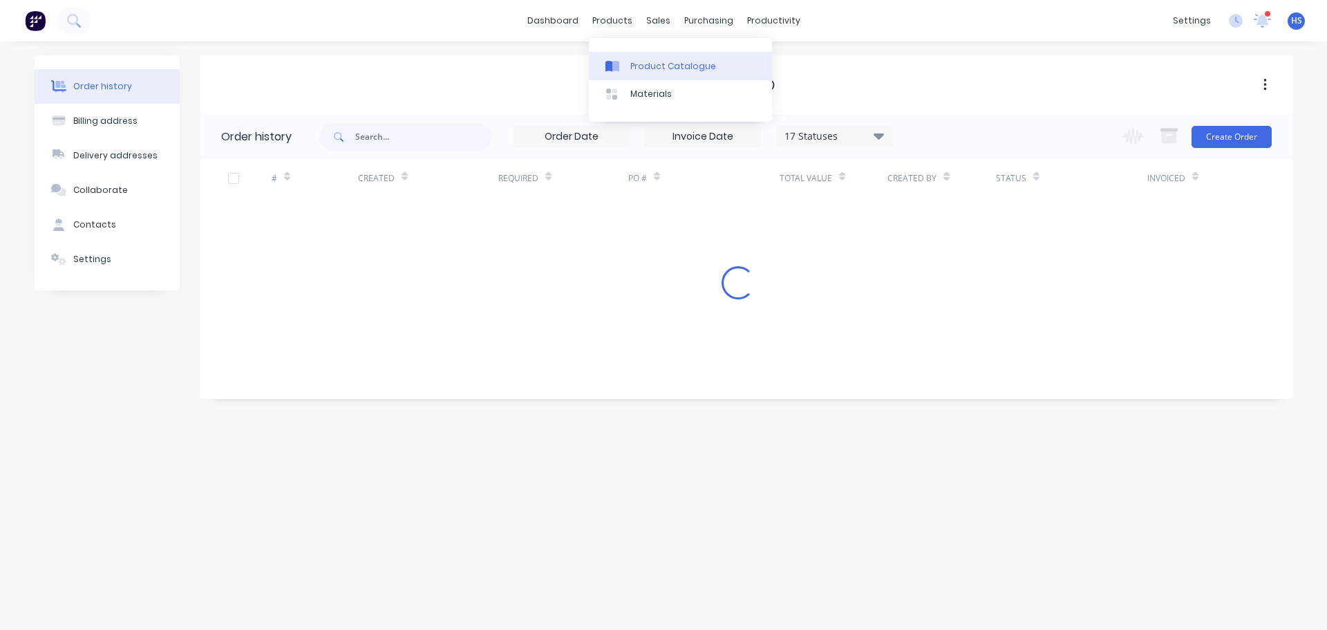
click at [658, 59] on link "Product Catalogue" at bounding box center [680, 66] width 183 height 28
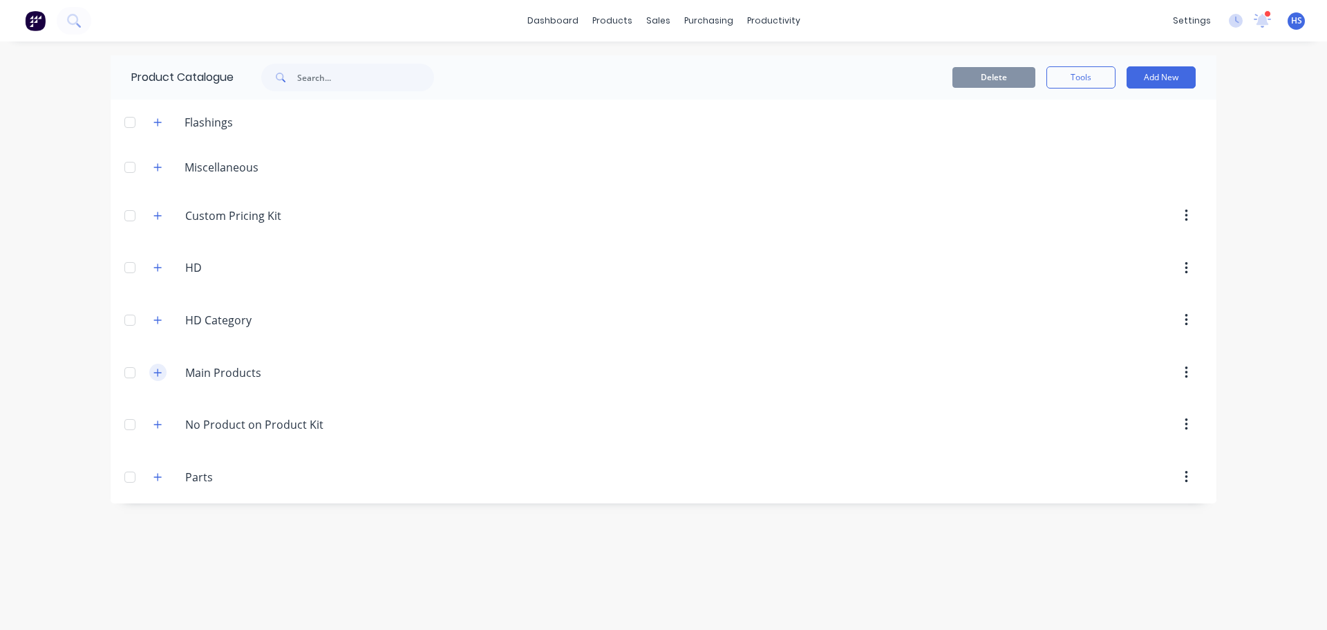
click at [156, 370] on icon "button" at bounding box center [157, 373] width 8 height 10
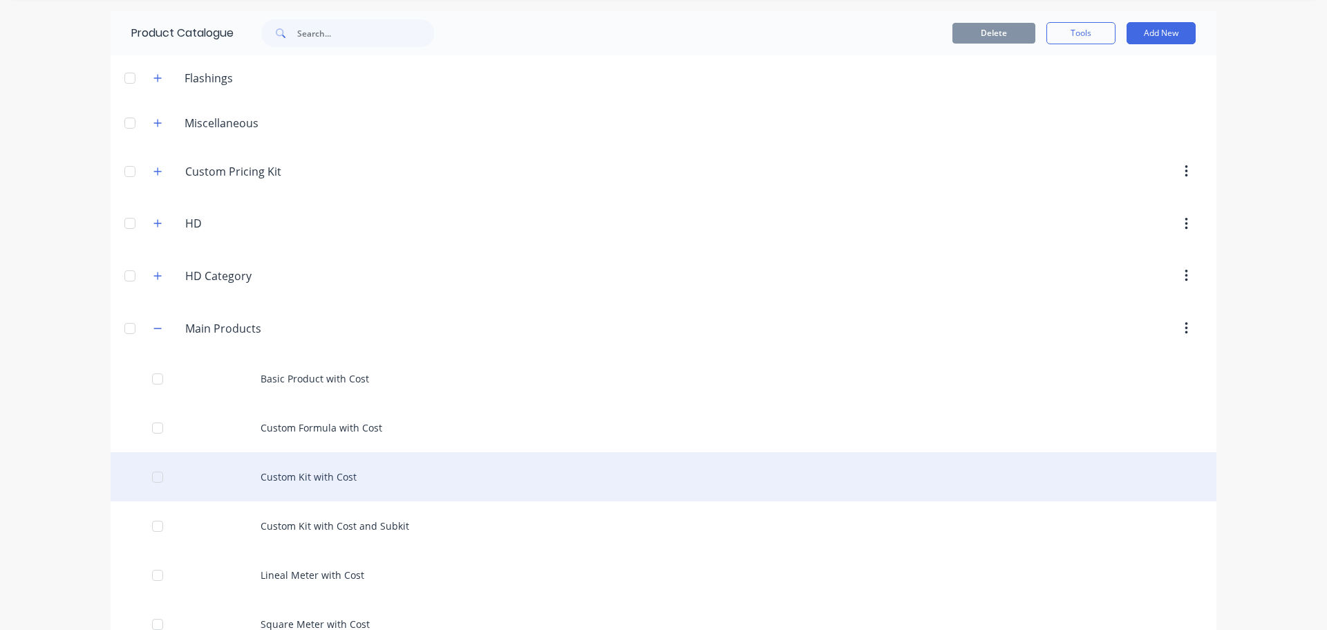
scroll to position [69, 0]
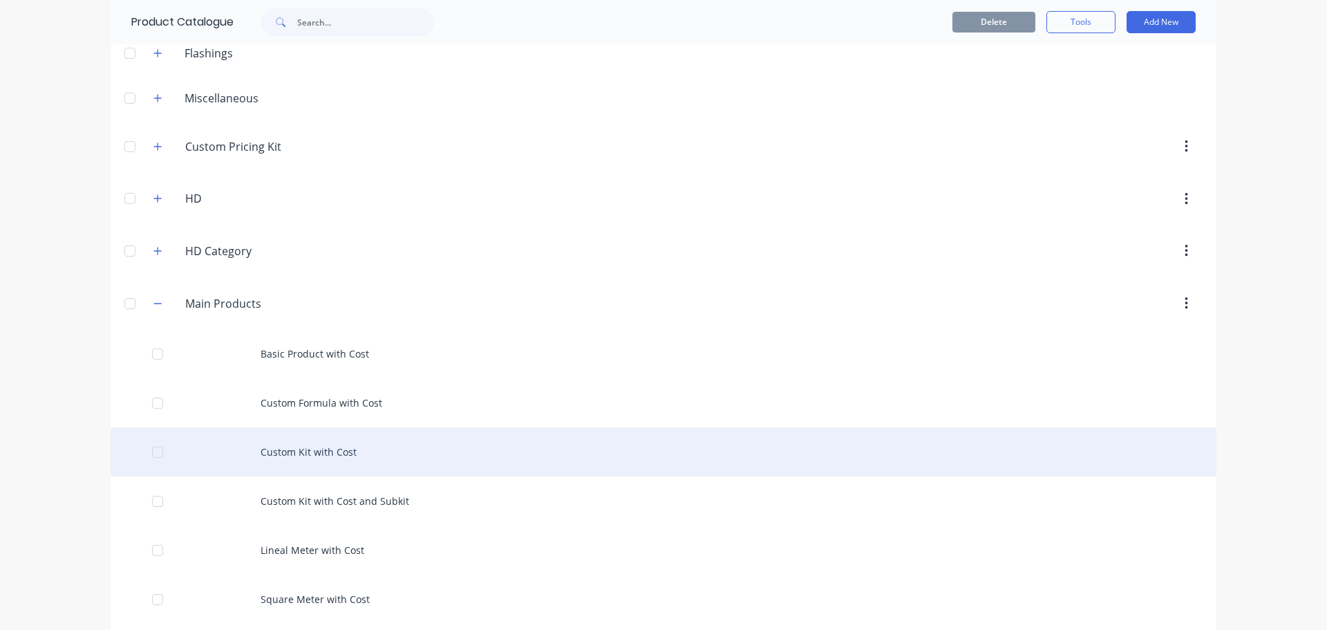
click at [343, 458] on div "Custom Kit with Cost" at bounding box center [664, 451] width 1106 height 49
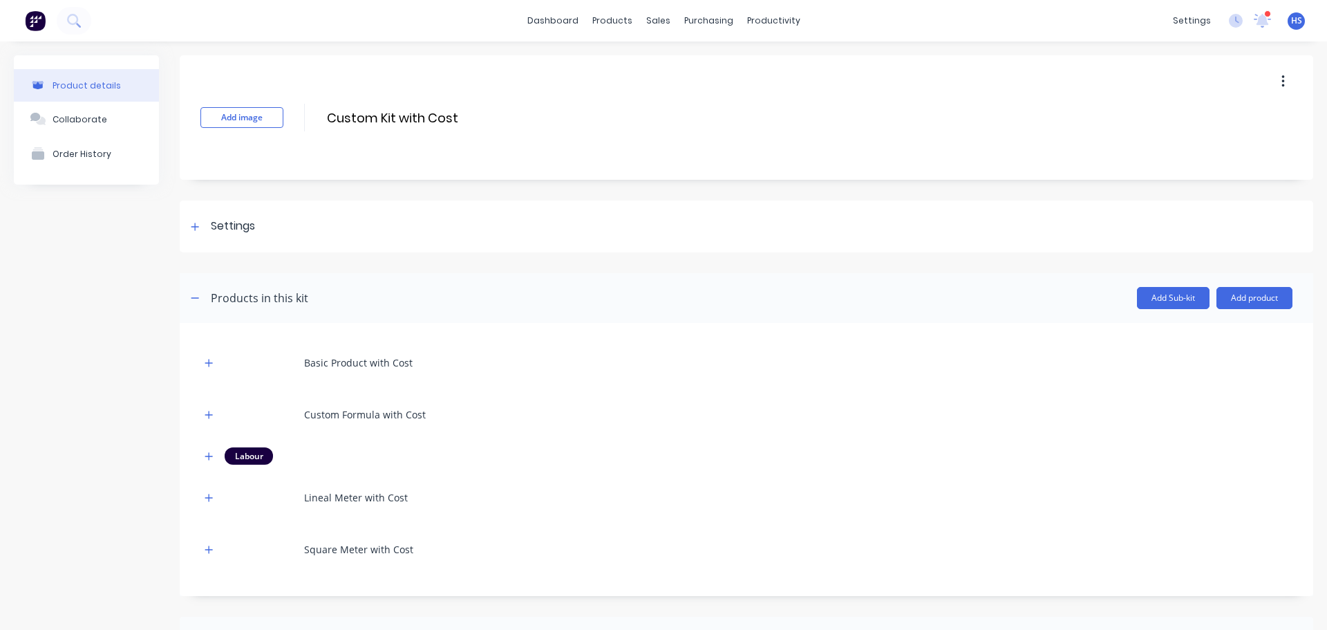
scroll to position [69, 0]
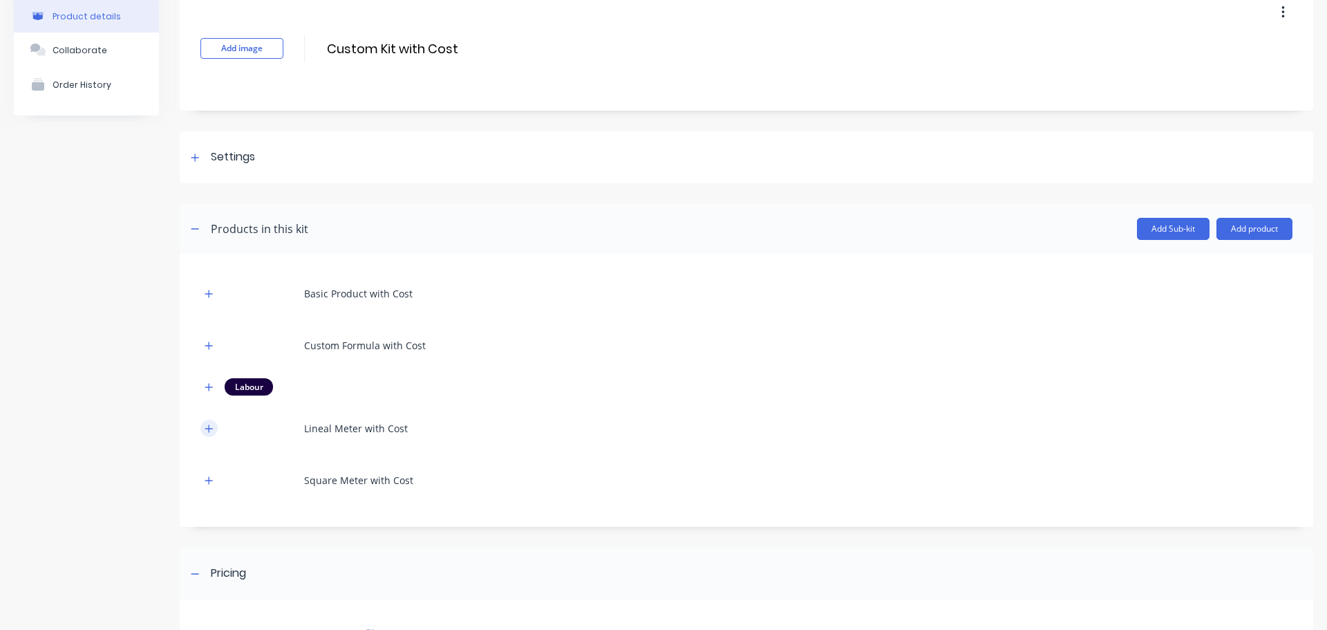
click at [212, 426] on icon "button" at bounding box center [209, 429] width 8 height 10
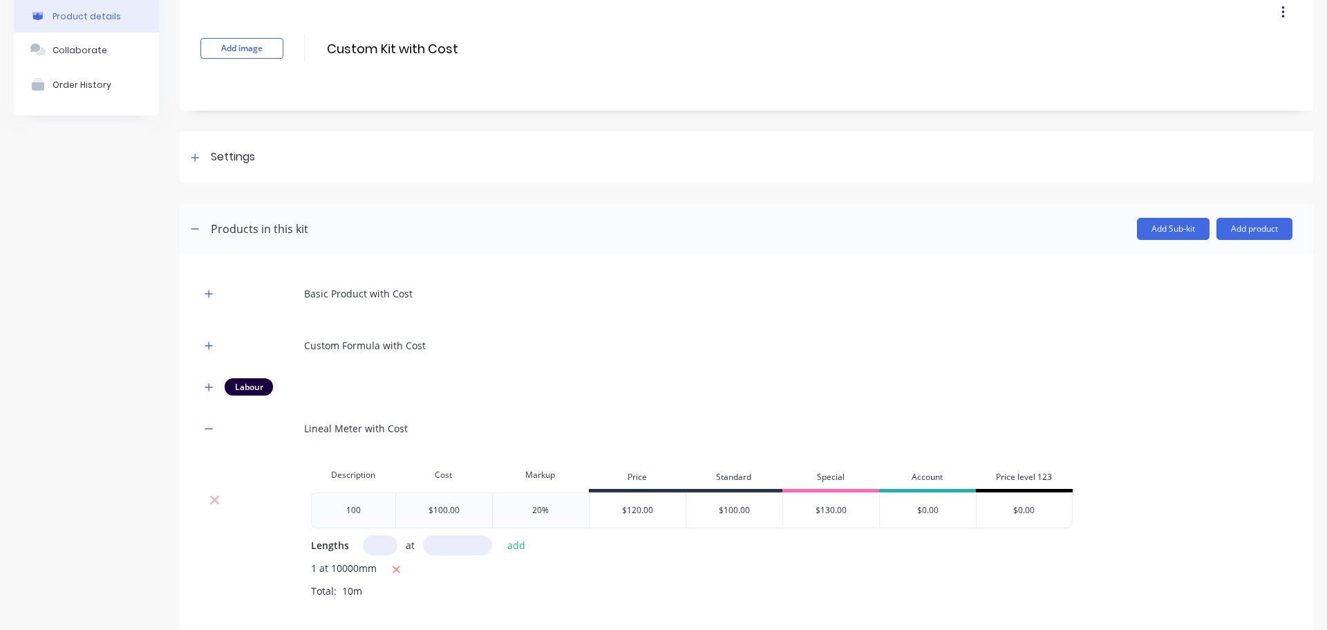
click at [220, 502] on div at bounding box center [214, 500] width 26 height 14
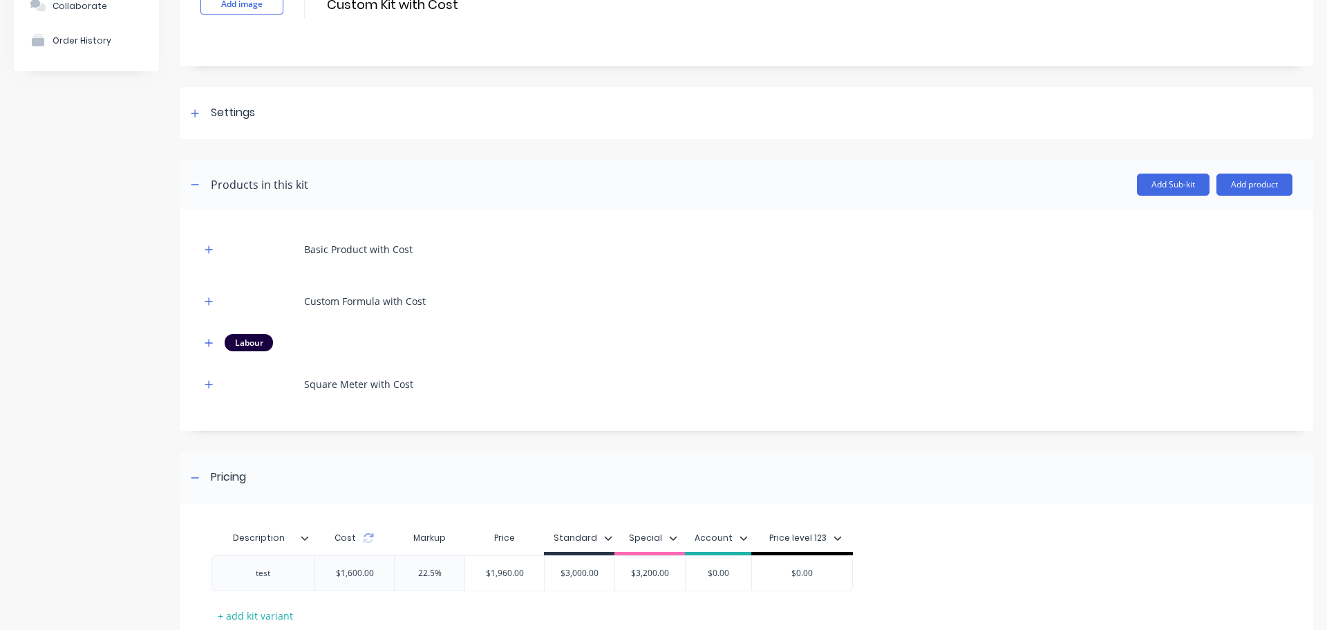
scroll to position [138, 0]
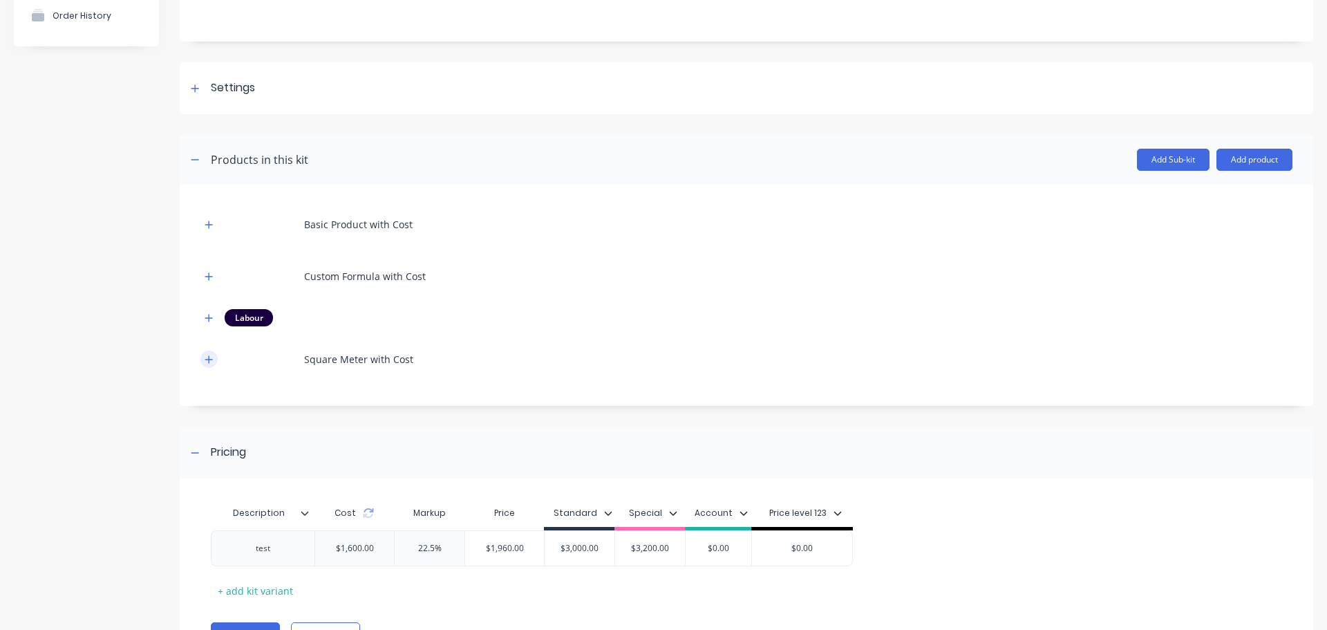
click at [203, 358] on button "button" at bounding box center [208, 358] width 17 height 17
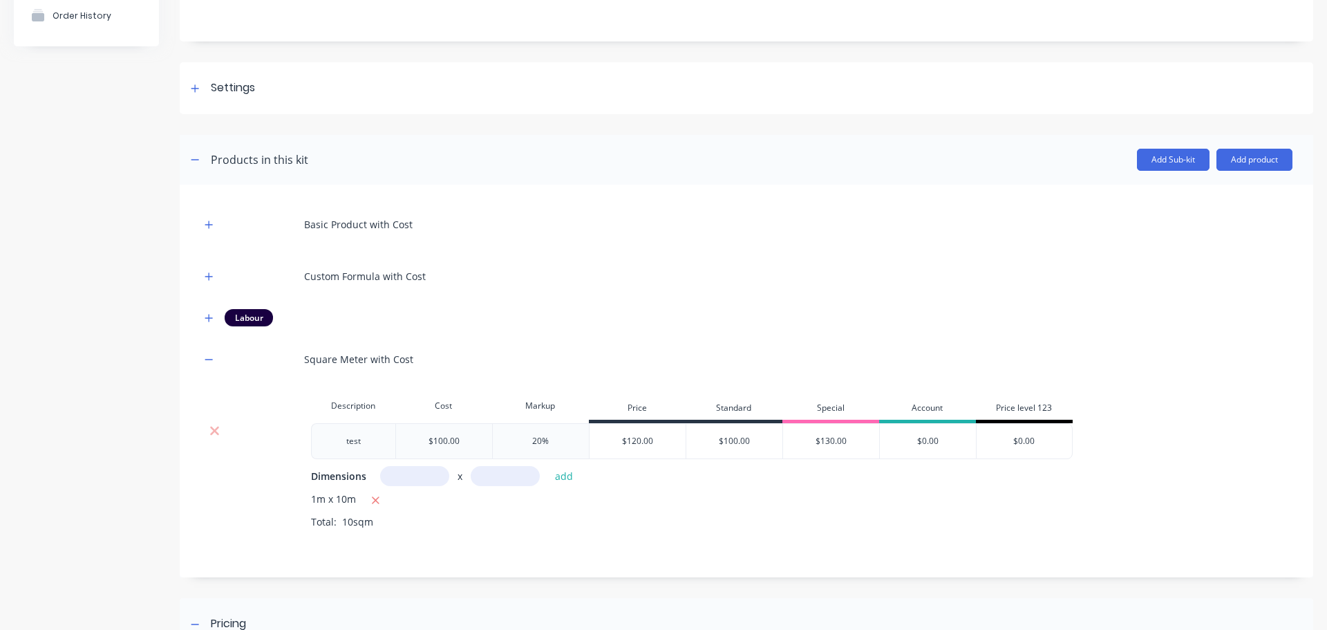
click at [222, 423] on div at bounding box center [214, 441] width 28 height 36
click at [215, 428] on icon at bounding box center [214, 431] width 10 height 14
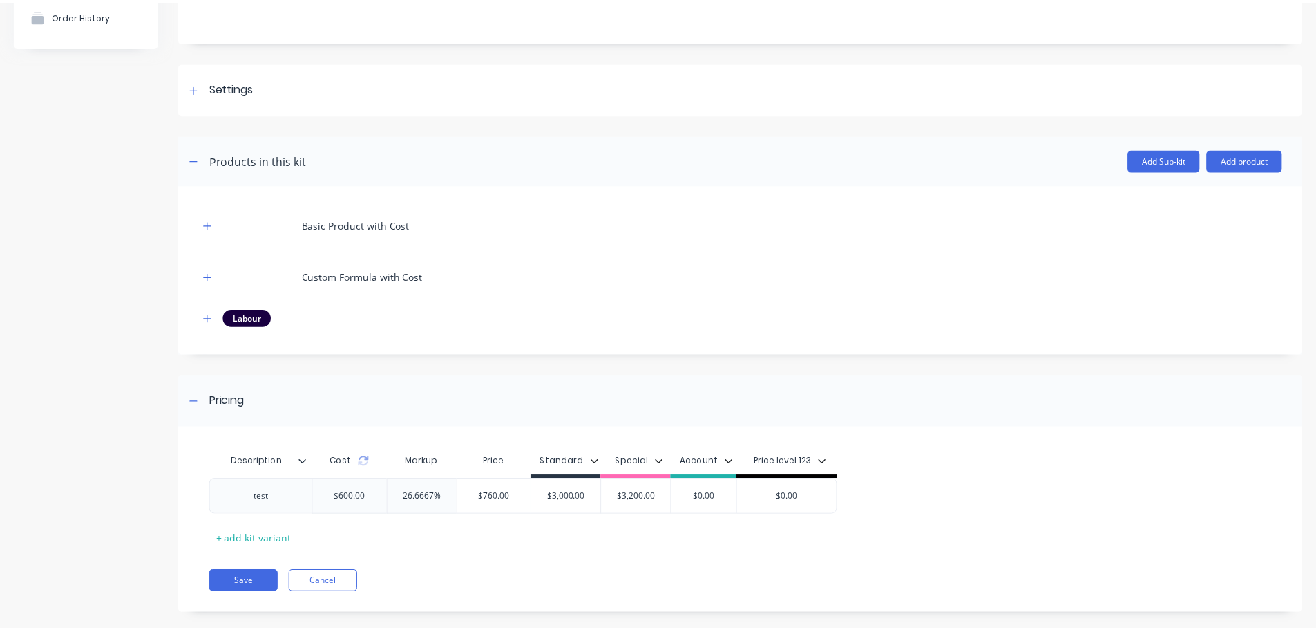
scroll to position [156, 0]
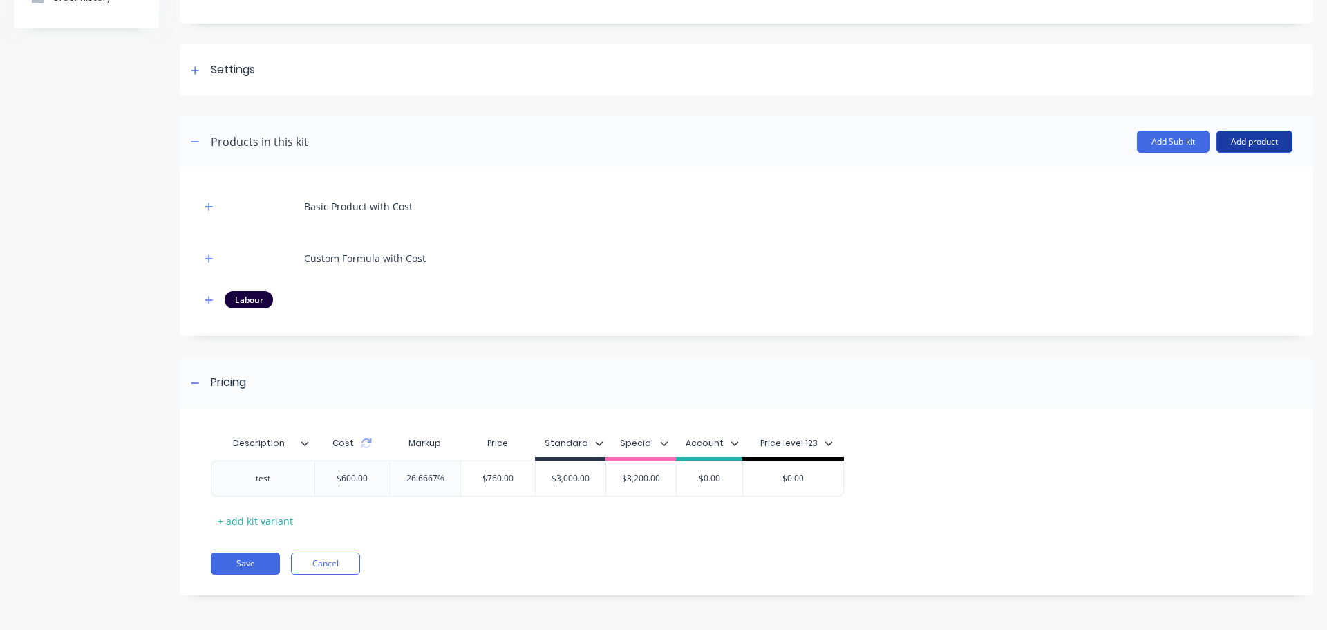
click at [1245, 138] on button "Add product" at bounding box center [1254, 142] width 76 height 22
click at [1205, 175] on div "Product catalogue" at bounding box center [1226, 177] width 106 height 20
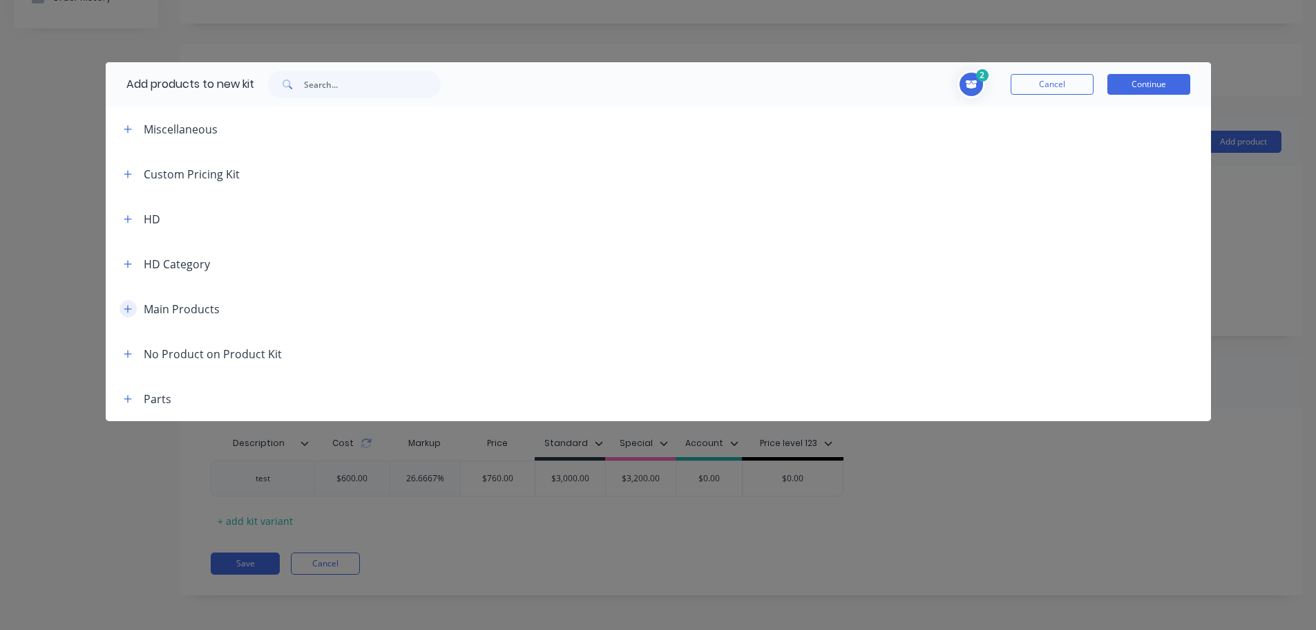
click at [124, 307] on icon "button" at bounding box center [128, 309] width 8 height 10
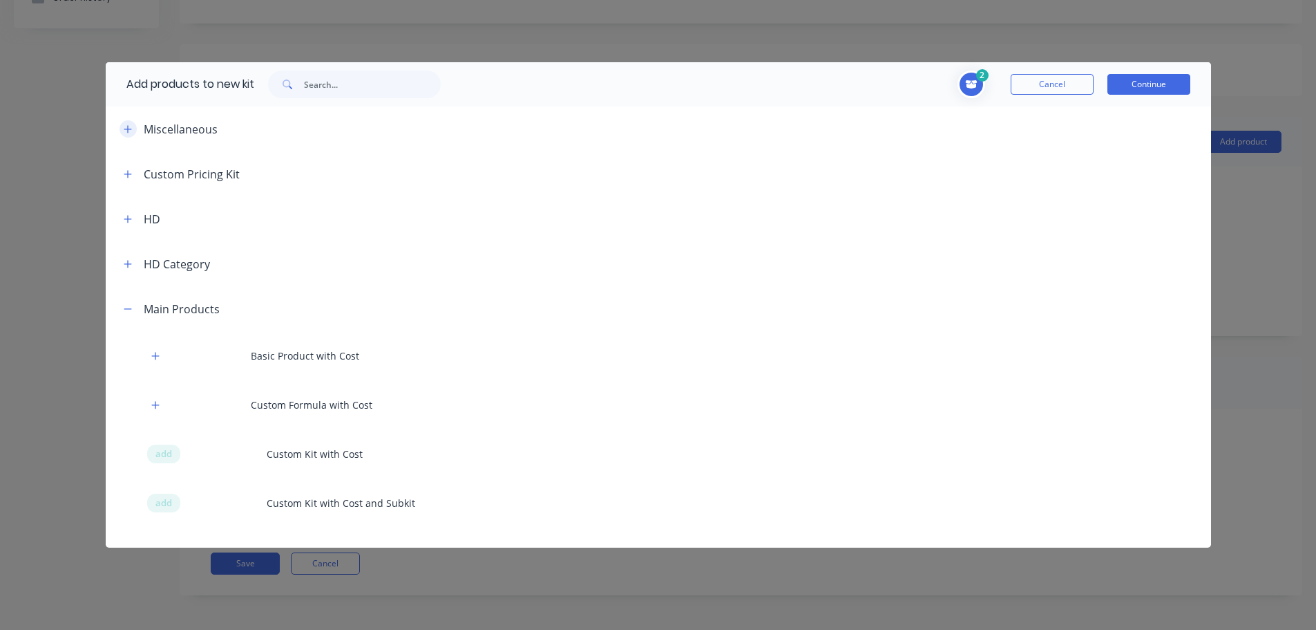
click at [129, 129] on icon "button" at bounding box center [128, 129] width 8 height 8
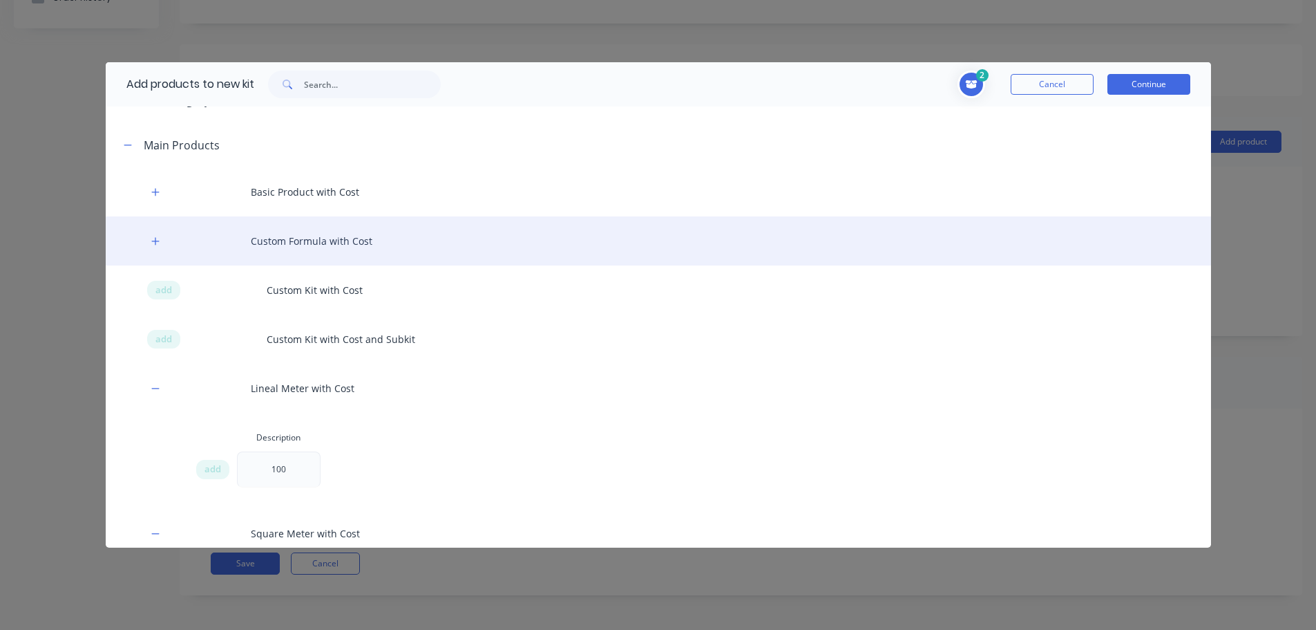
scroll to position [1244, 0]
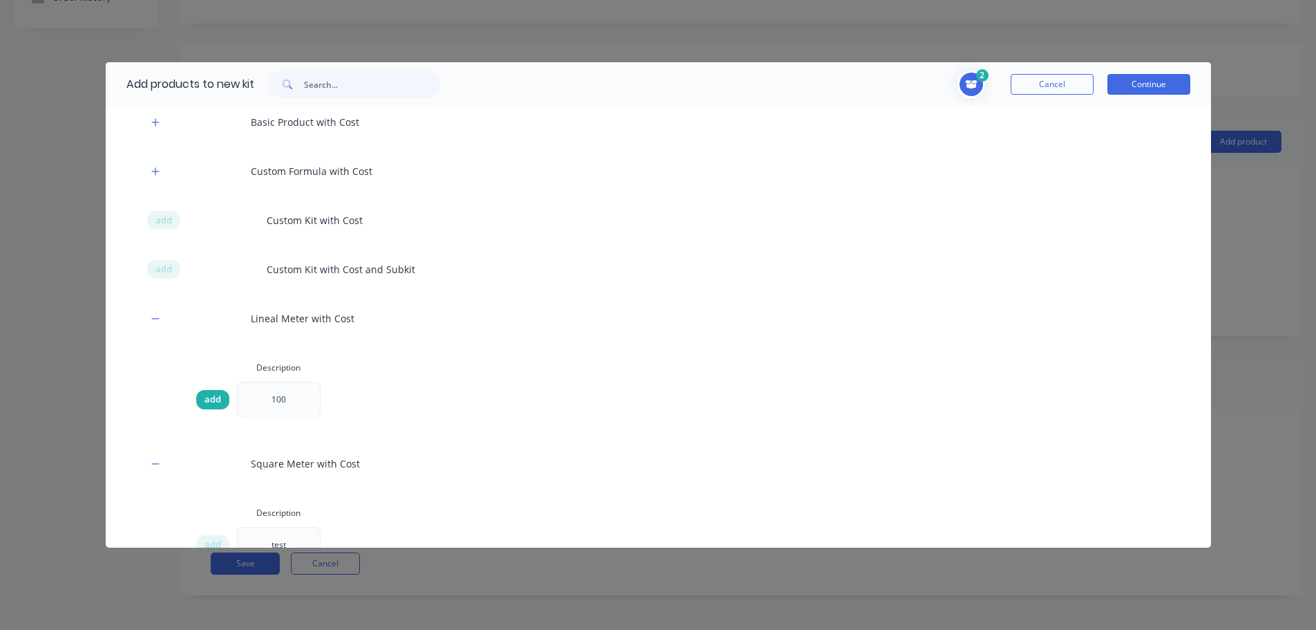
click at [211, 398] on span "add" at bounding box center [213, 400] width 17 height 14
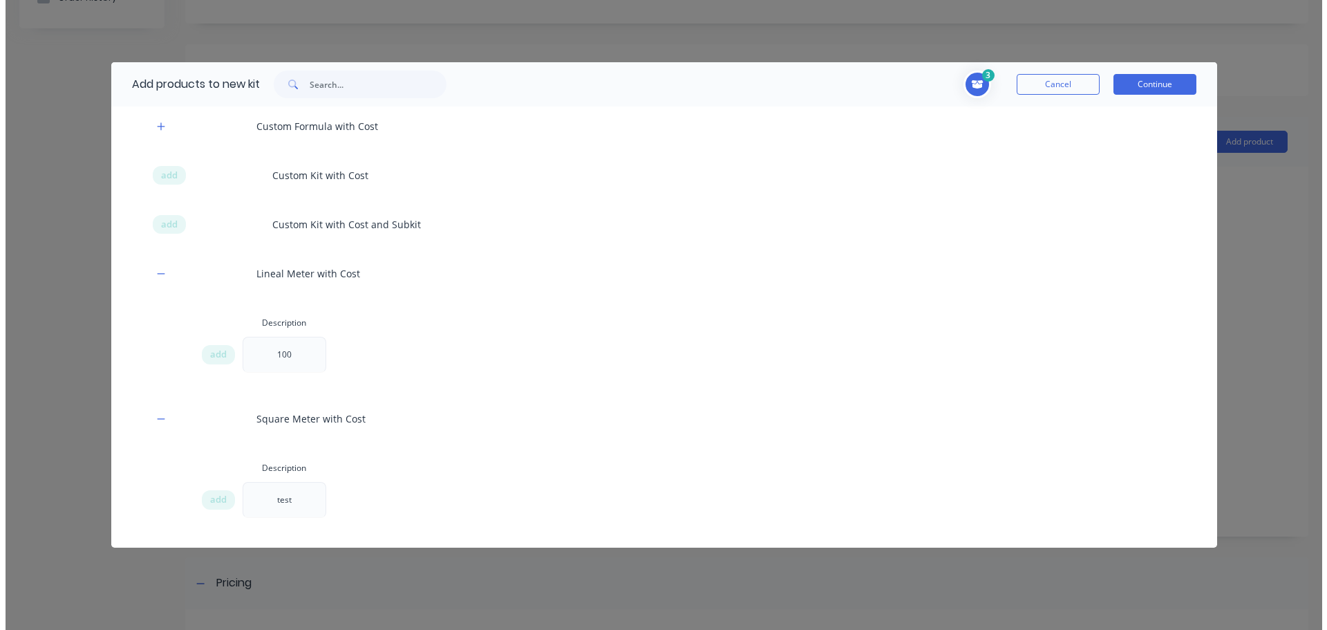
scroll to position [1382, 0]
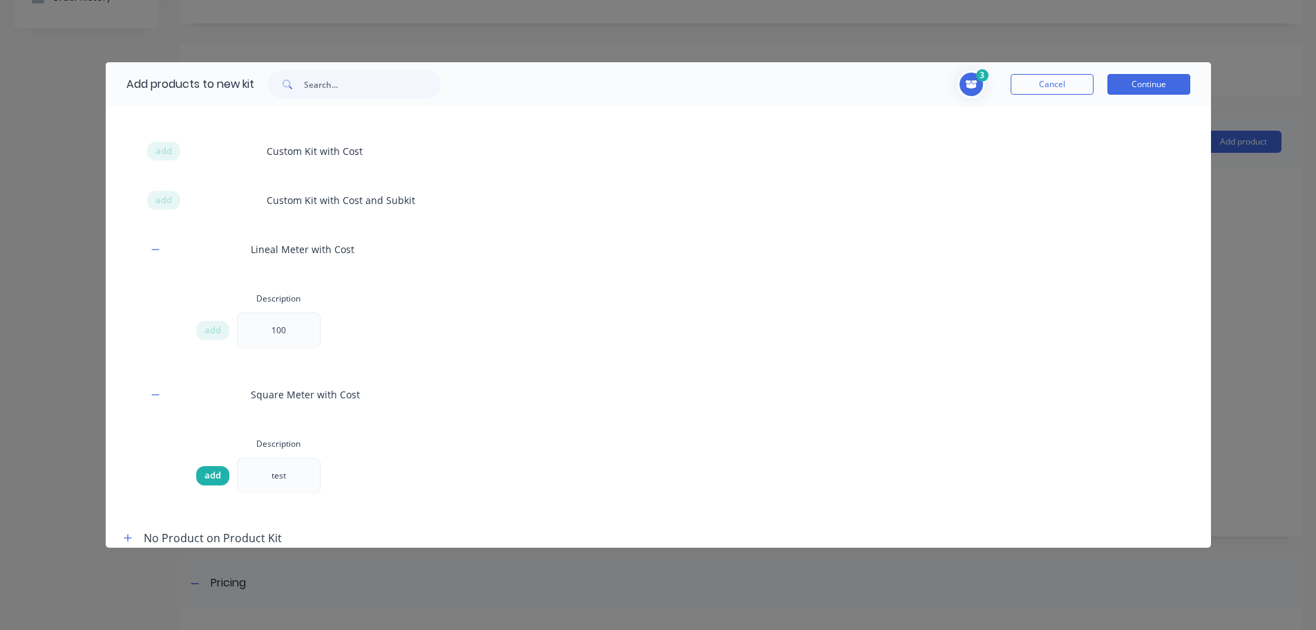
click at [211, 472] on span "add" at bounding box center [213, 476] width 17 height 14
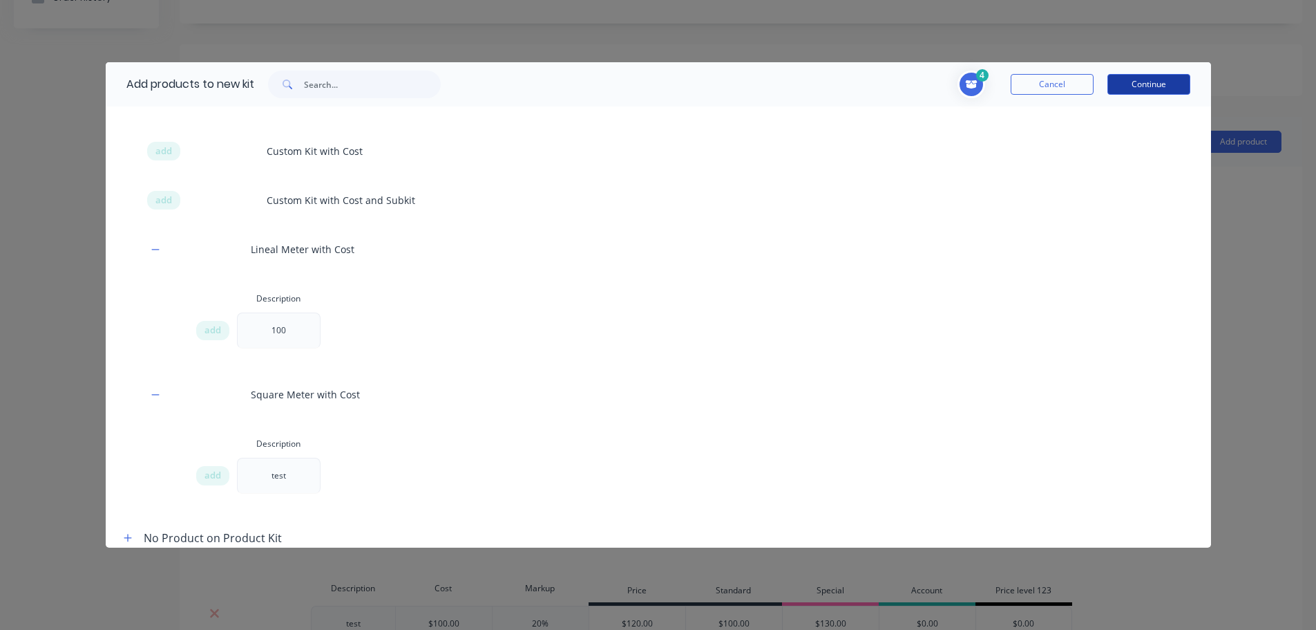
click at [1166, 84] on button "Continue" at bounding box center [1149, 84] width 83 height 21
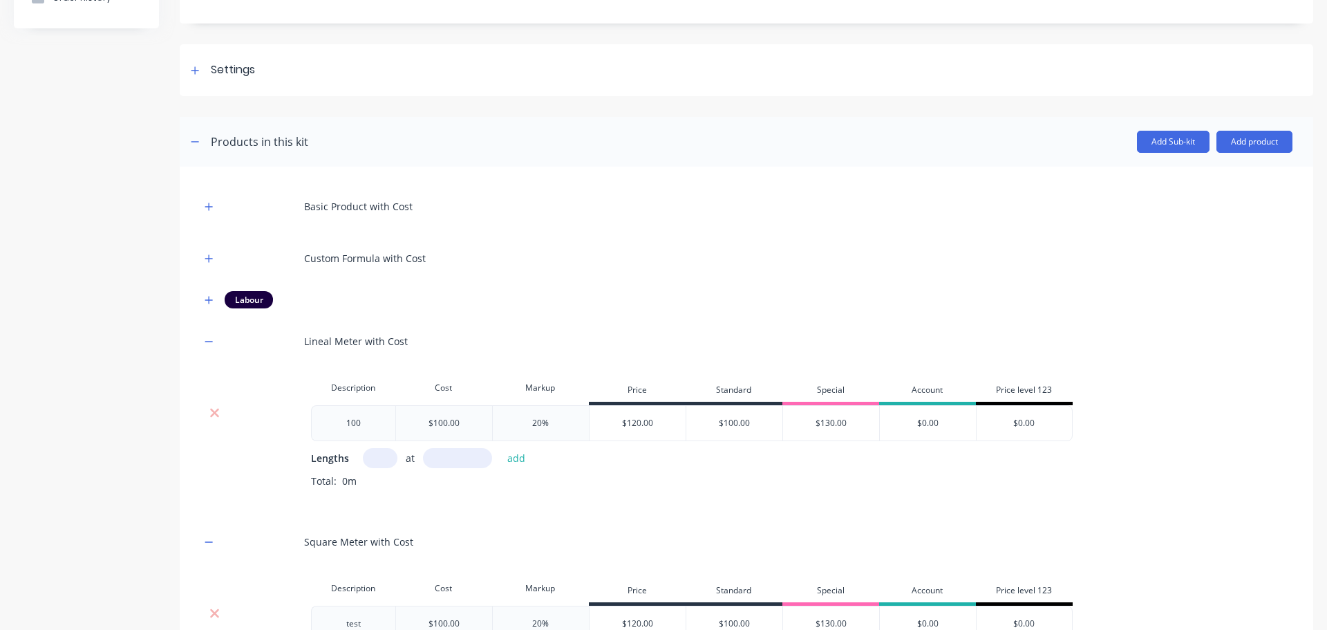
click at [395, 455] on input "text" at bounding box center [380, 458] width 35 height 20
type input "1"
click at [460, 461] on input "text" at bounding box center [457, 458] width 69 height 20
type input "10000"
click at [500, 448] on button "add" at bounding box center [516, 457] width 32 height 19
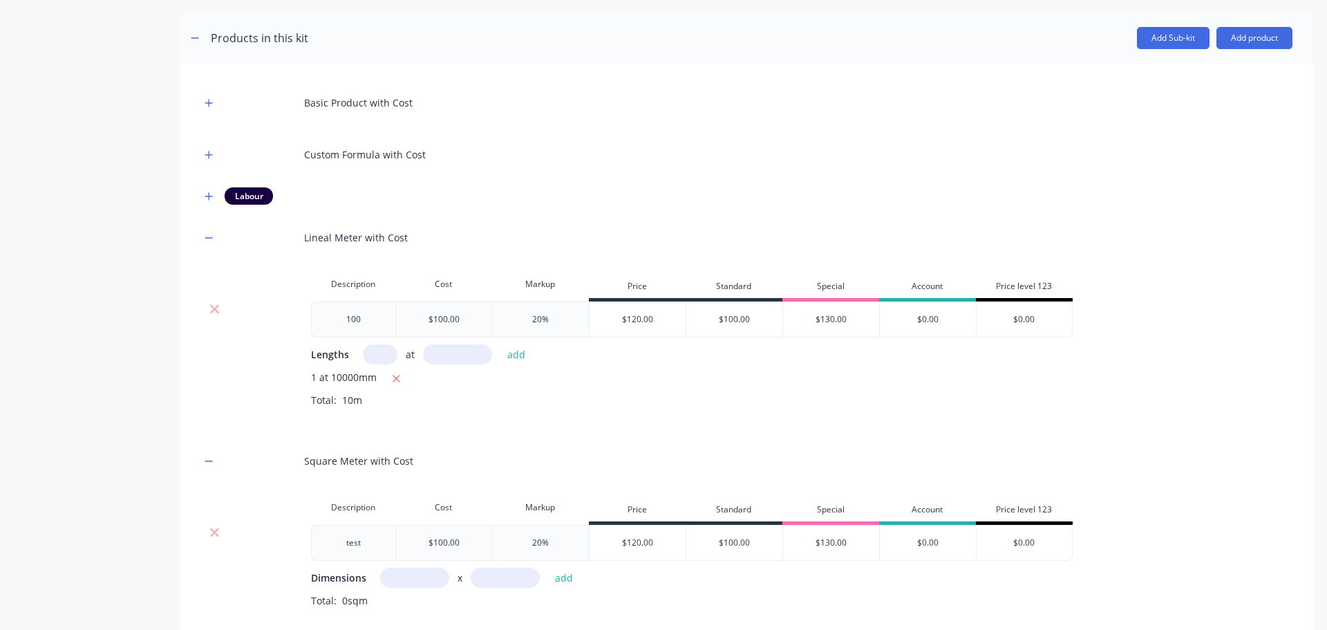
scroll to position [433, 0]
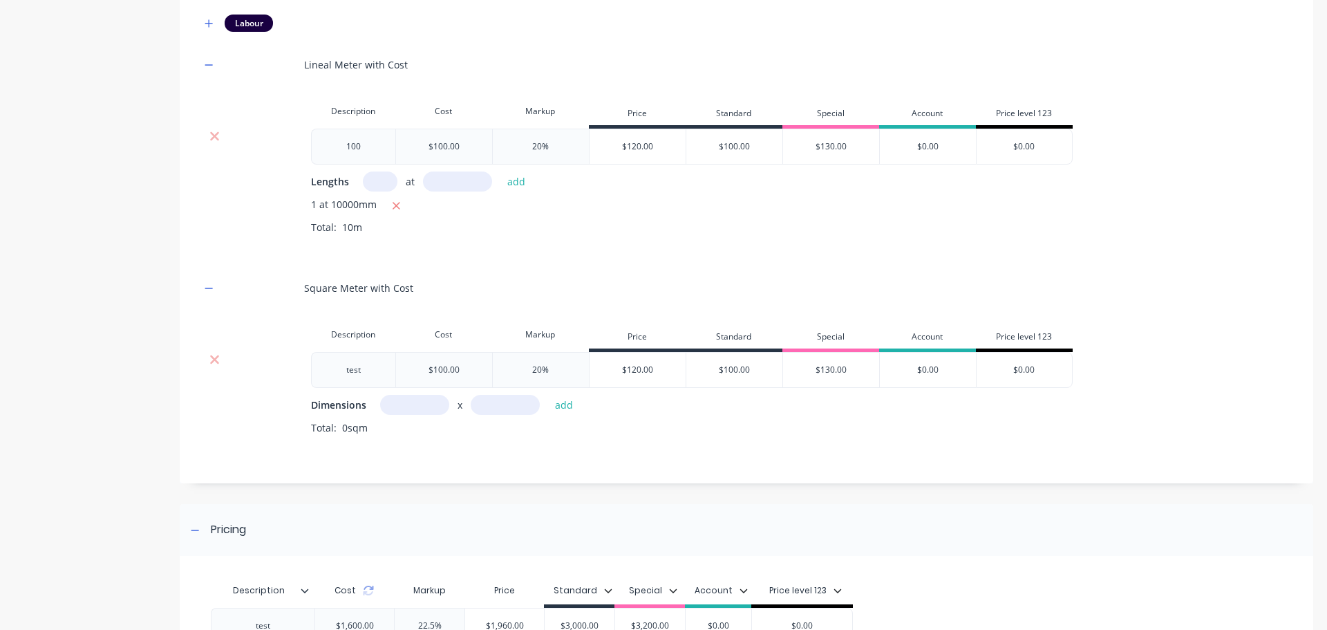
click at [418, 409] on input "text" at bounding box center [414, 405] width 69 height 20
type input "1m"
click at [491, 402] on input "text" at bounding box center [505, 405] width 69 height 20
type input "10m"
click at [548, 395] on button "add" at bounding box center [564, 404] width 32 height 19
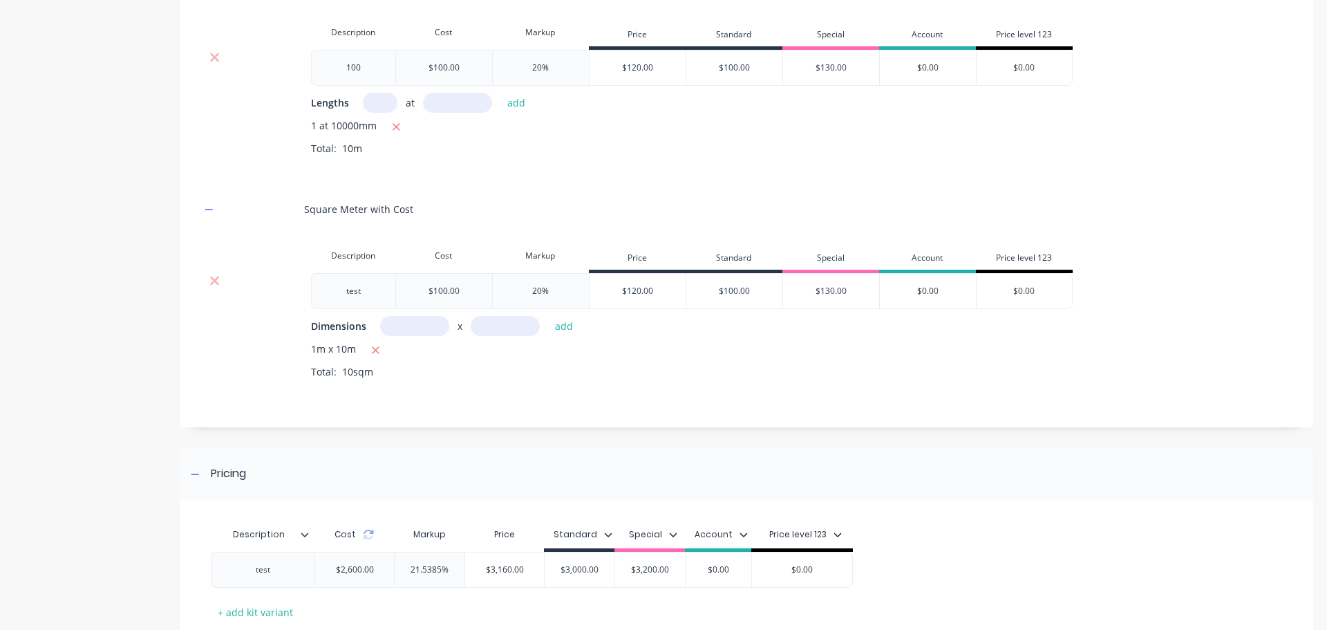
scroll to position [603, 0]
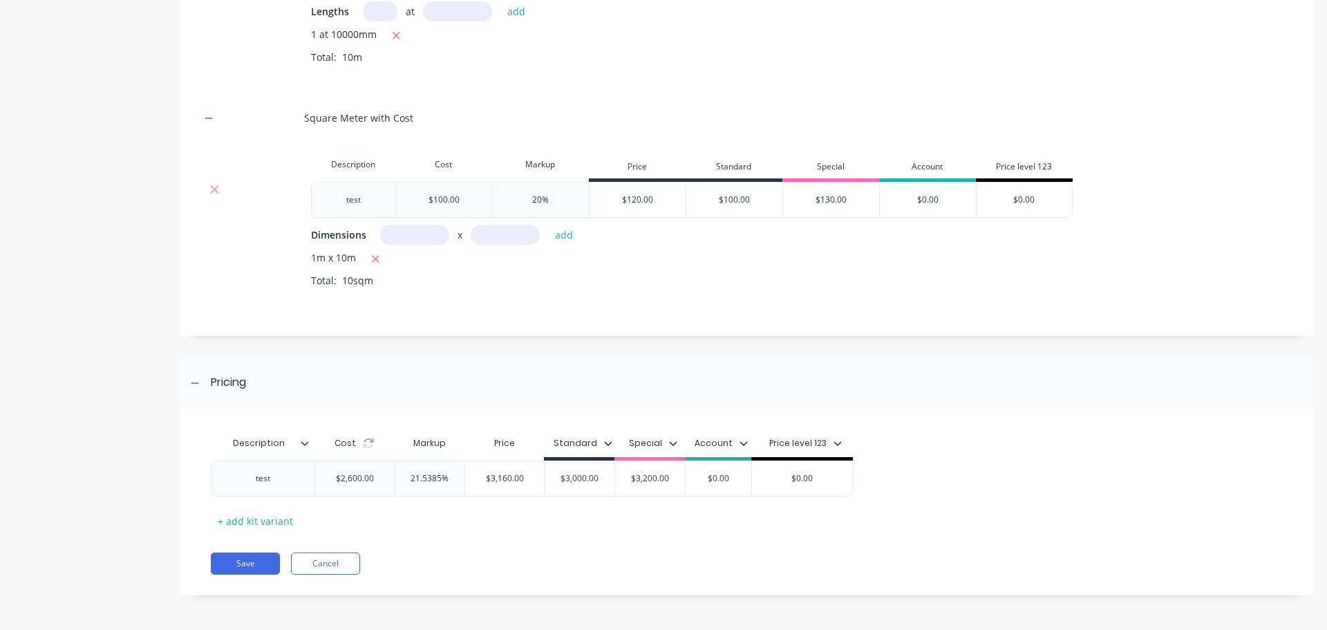
click at [753, 337] on div "Add image Custom Kit with Cost Custom Kit with Cost Enter kit name Settings Kit…" at bounding box center [746, 34] width 1133 height 1163
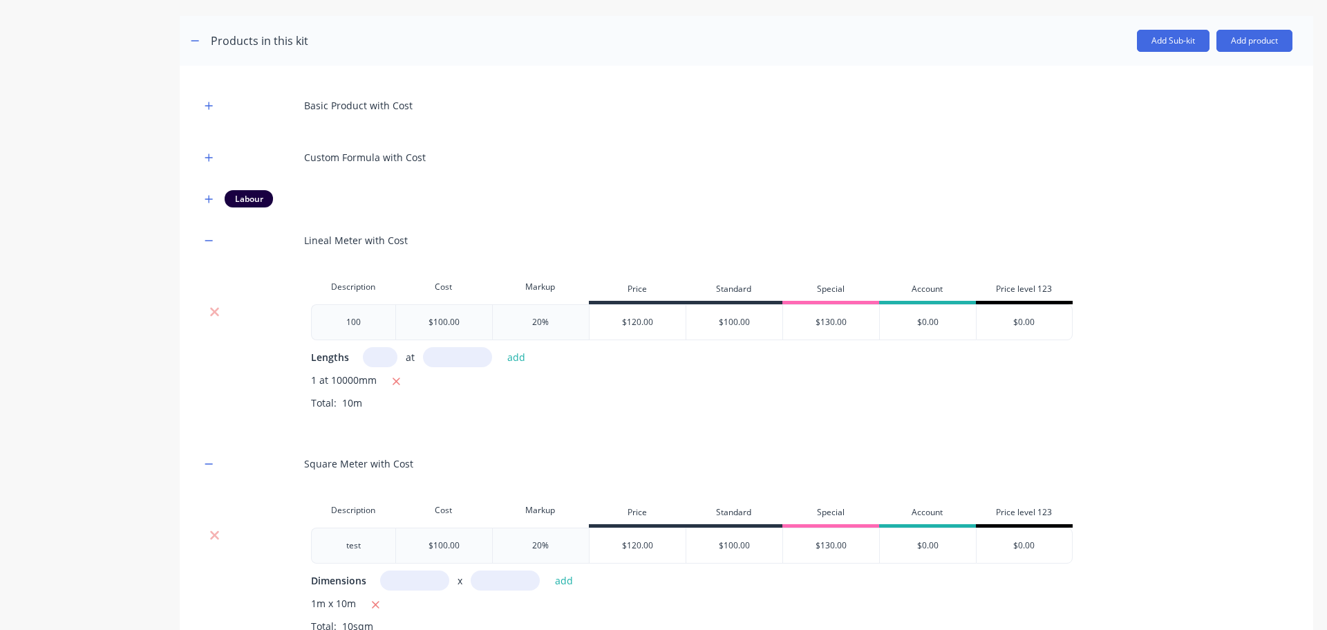
scroll to position [0, 0]
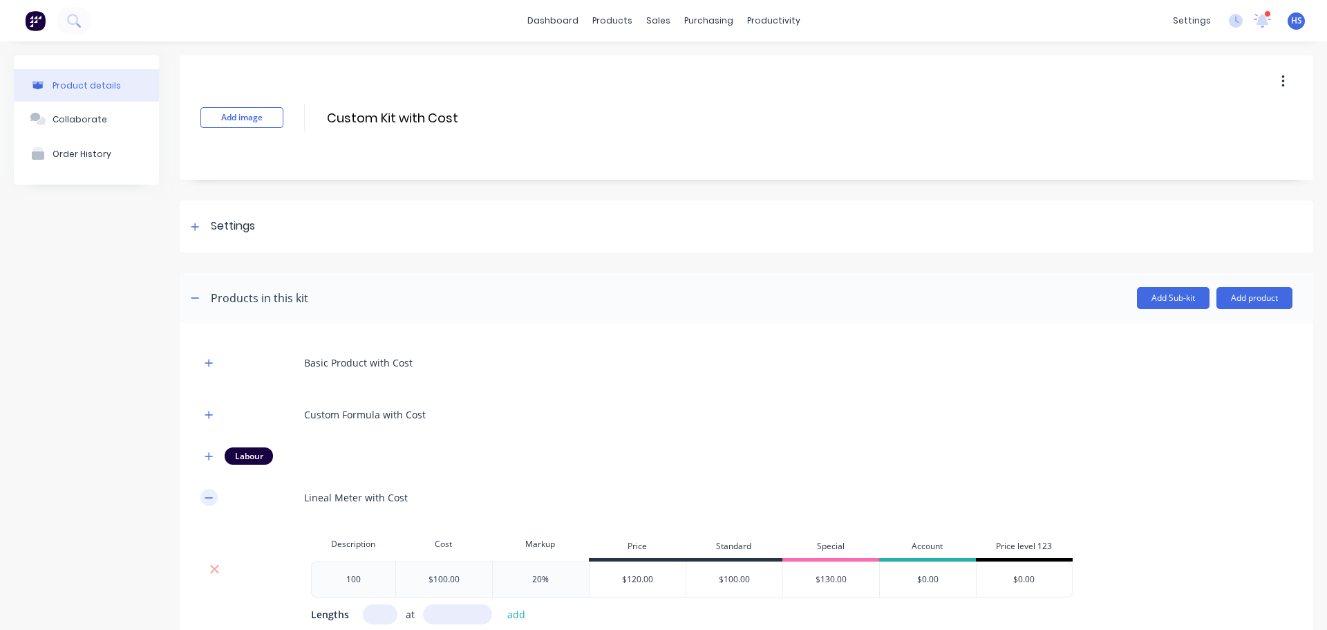
click at [209, 493] on icon "button" at bounding box center [209, 498] width 8 height 10
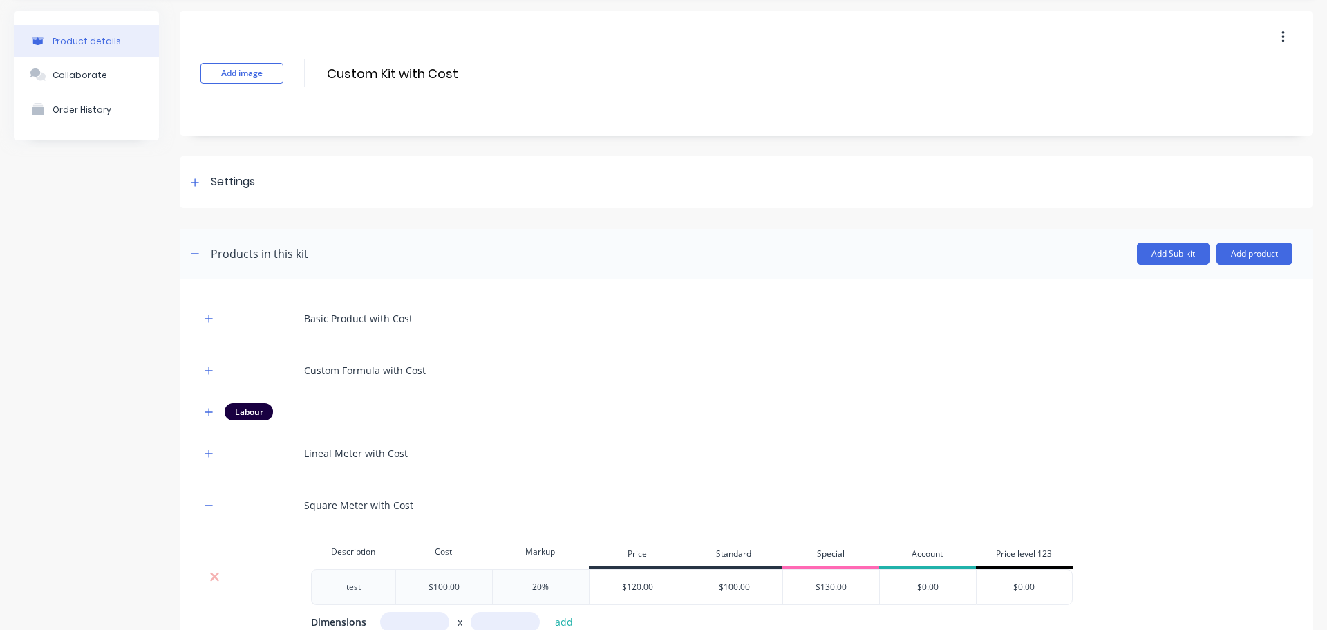
scroll to position [69, 0]
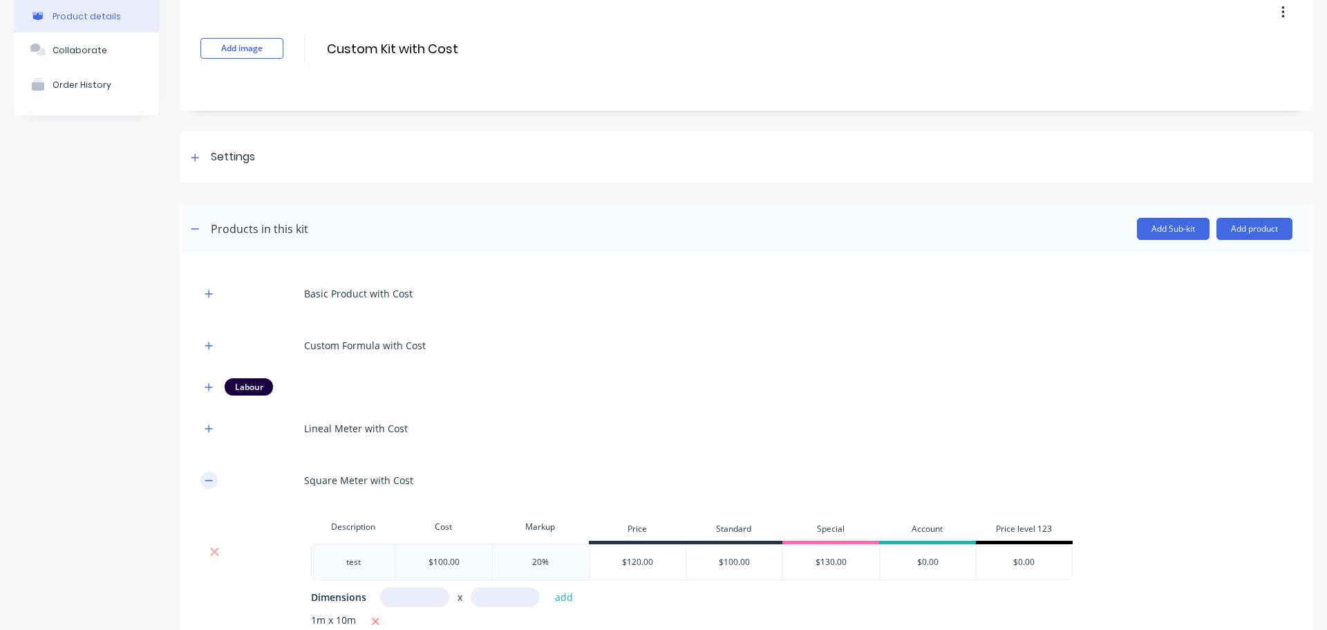
click at [205, 475] on icon "button" at bounding box center [209, 480] width 8 height 10
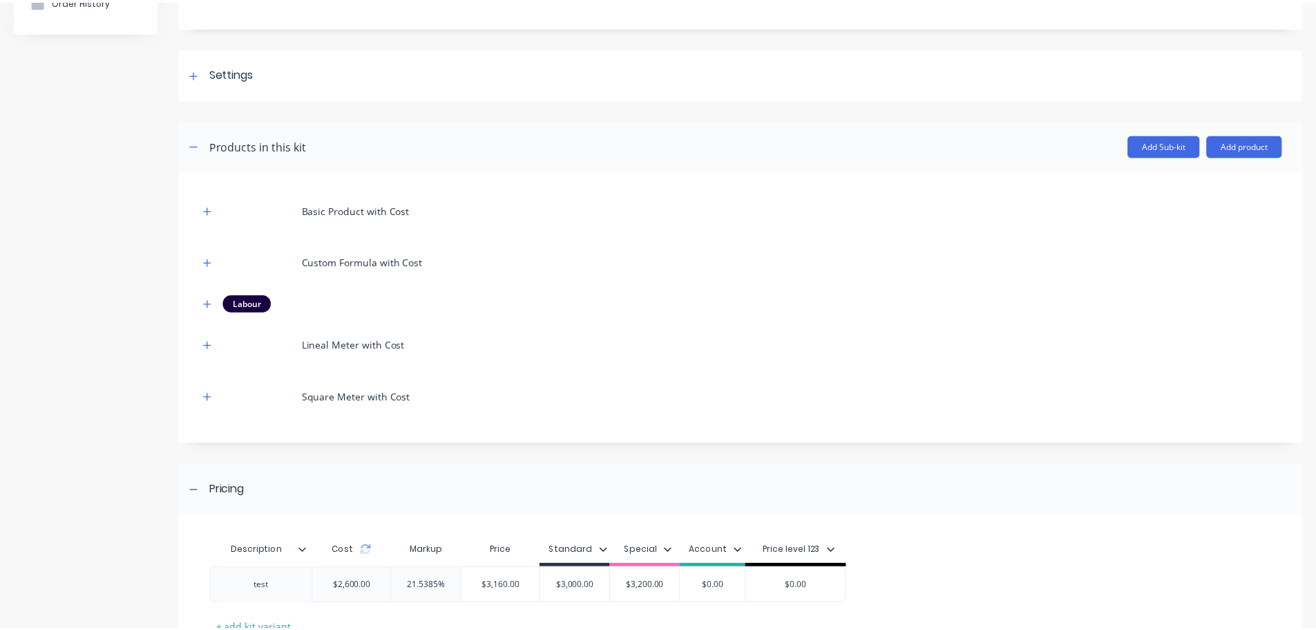
scroll to position [260, 0]
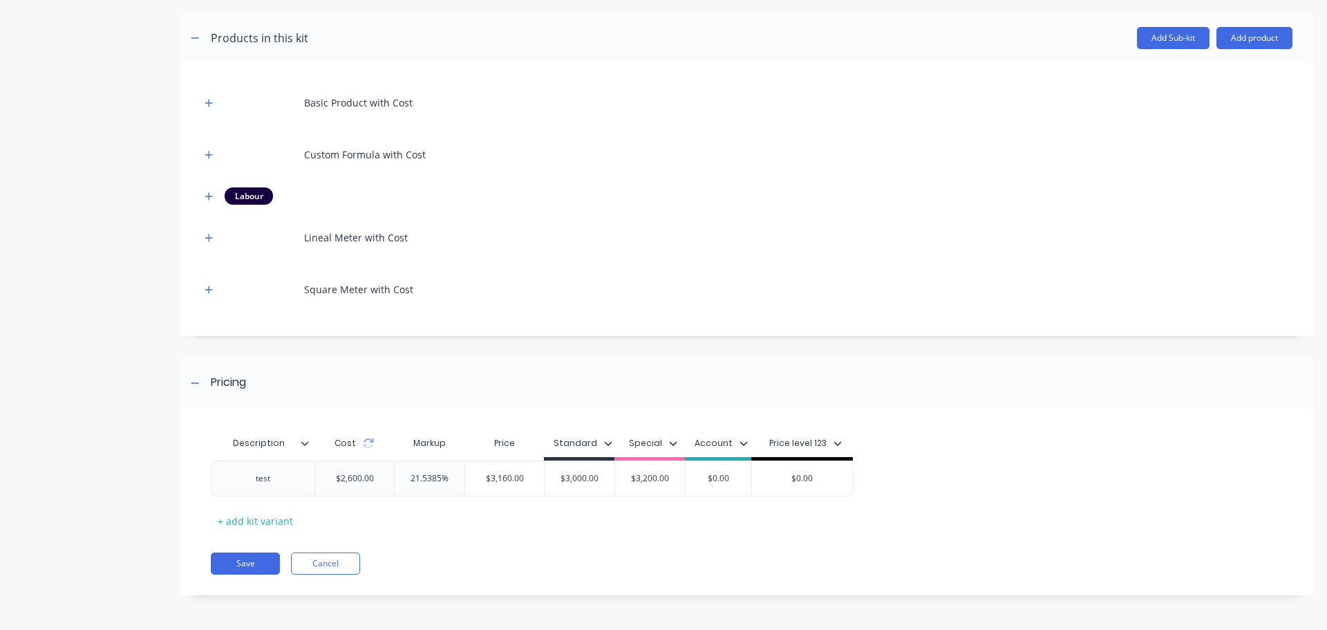
drag, startPoint x: 230, startPoint y: 567, endPoint x: 229, endPoint y: 580, distance: 12.5
click at [229, 580] on div "Description Cost Markup Price Standard Special Account Price level 123 test $2,…" at bounding box center [746, 508] width 1133 height 173
click at [262, 559] on button "Save" at bounding box center [245, 563] width 69 height 22
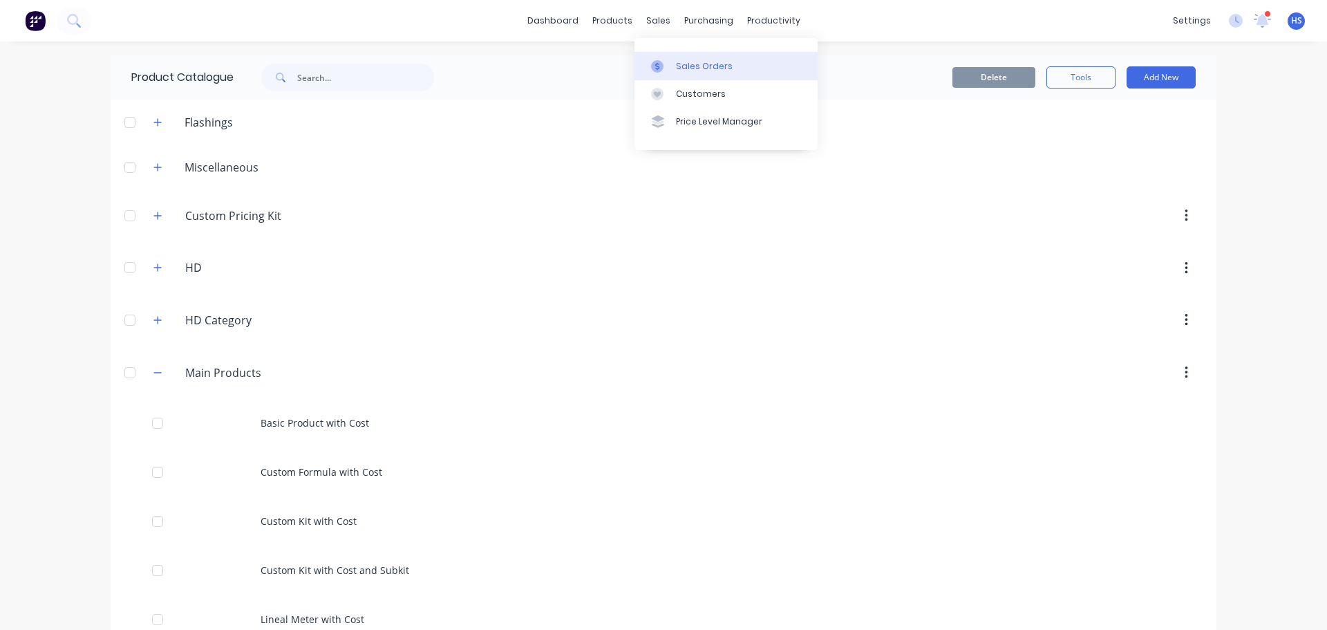
click at [733, 57] on link "Sales Orders" at bounding box center [725, 66] width 183 height 28
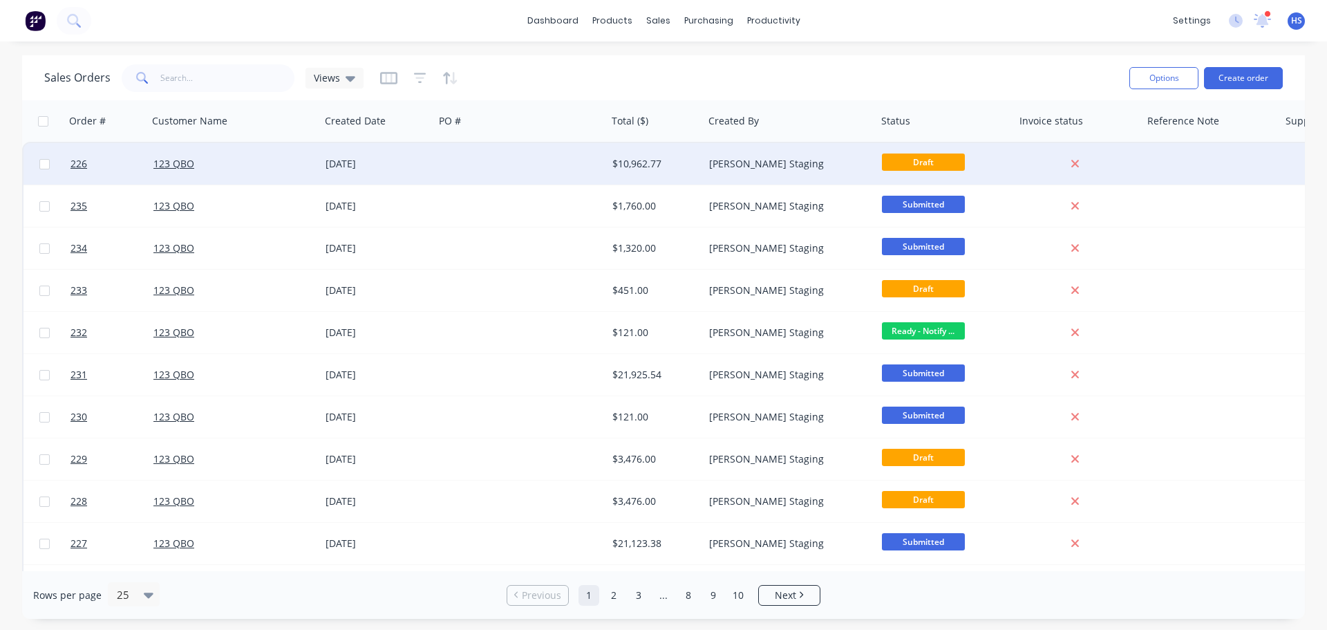
click at [655, 173] on div "$10,962.77" at bounding box center [655, 163] width 97 height 41
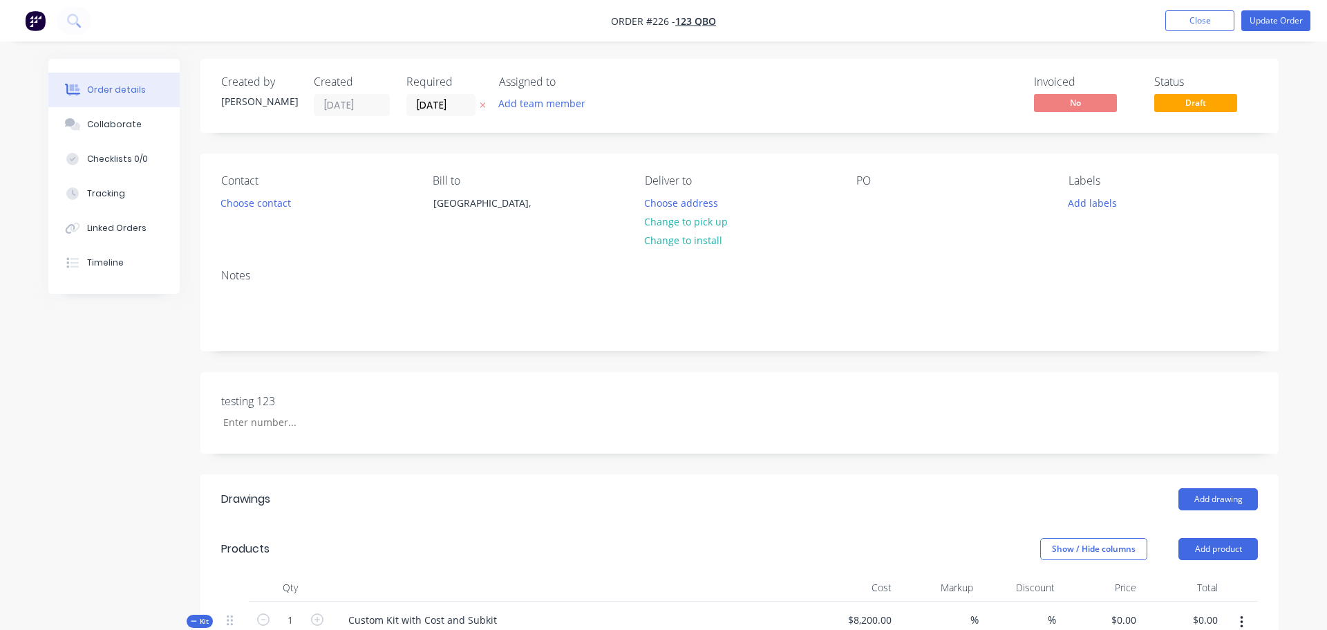
type input "21.54"
type input "$9,966.1538"
type input "$9,966.15"
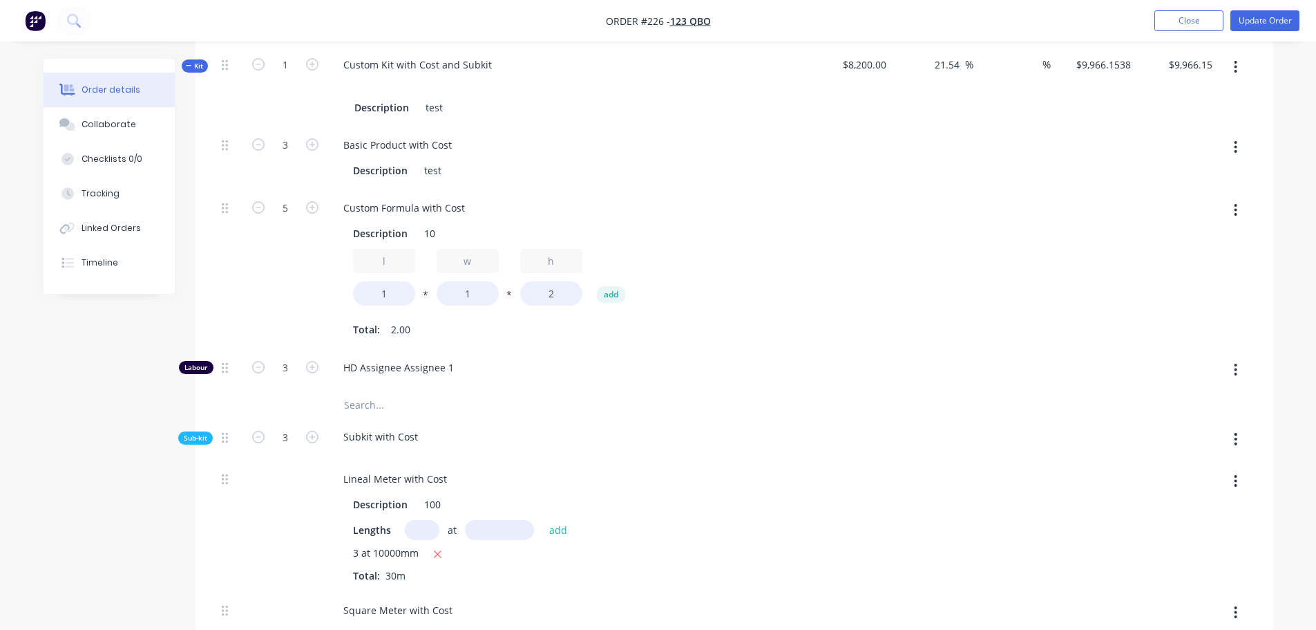
scroll to position [401, 0]
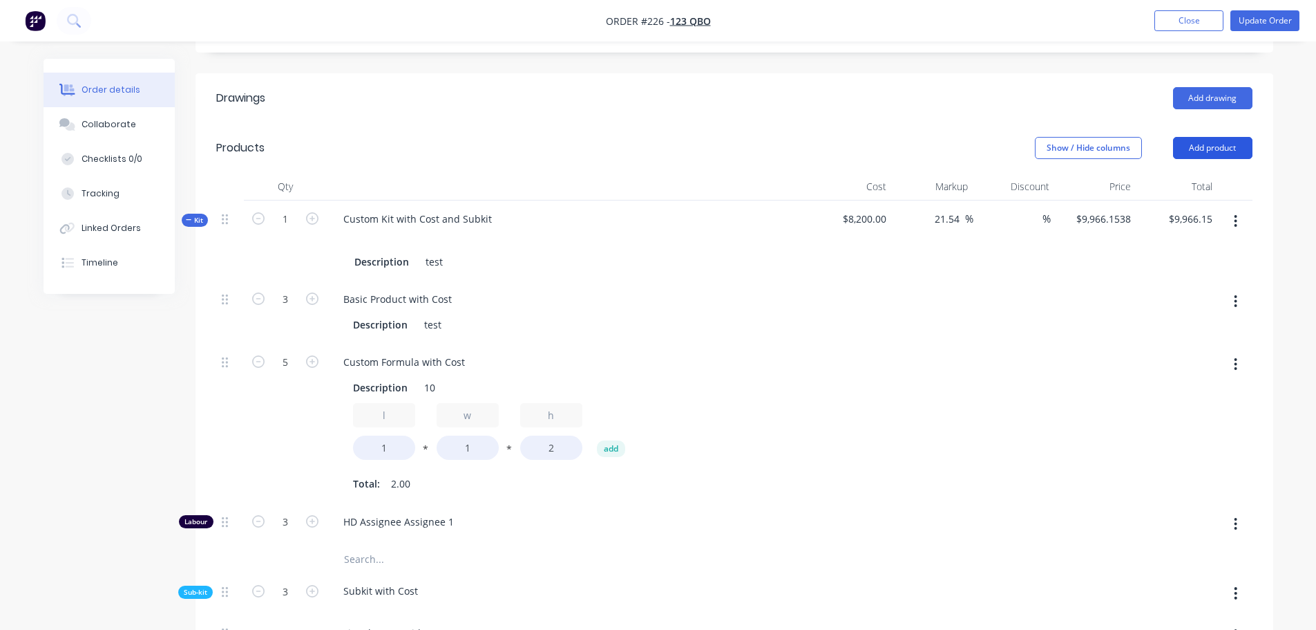
click at [1231, 149] on button "Add product" at bounding box center [1212, 148] width 79 height 22
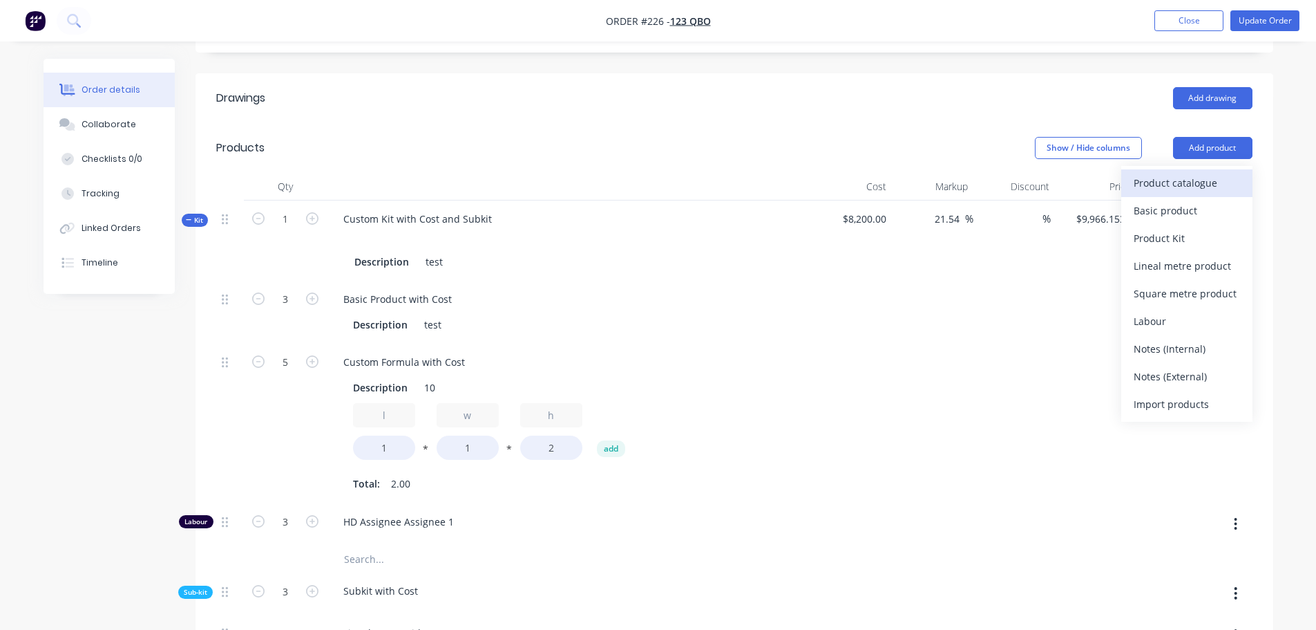
click at [1199, 178] on div "Product catalogue" at bounding box center [1187, 183] width 106 height 20
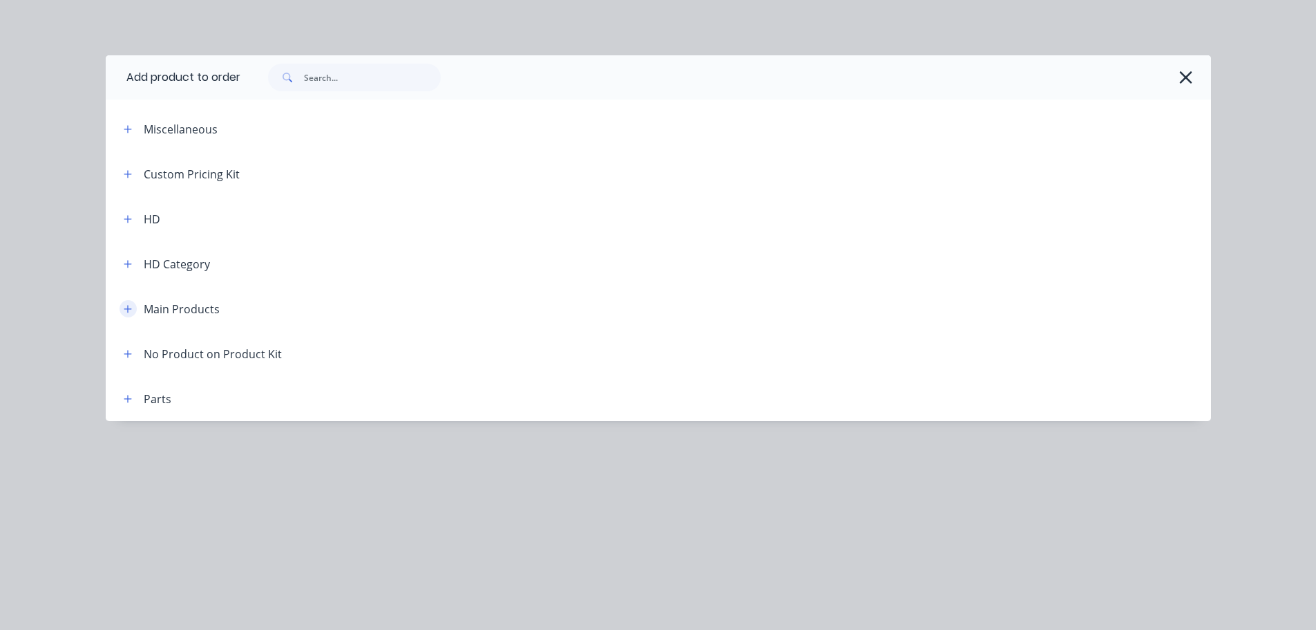
click at [131, 310] on icon "button" at bounding box center [128, 309] width 8 height 10
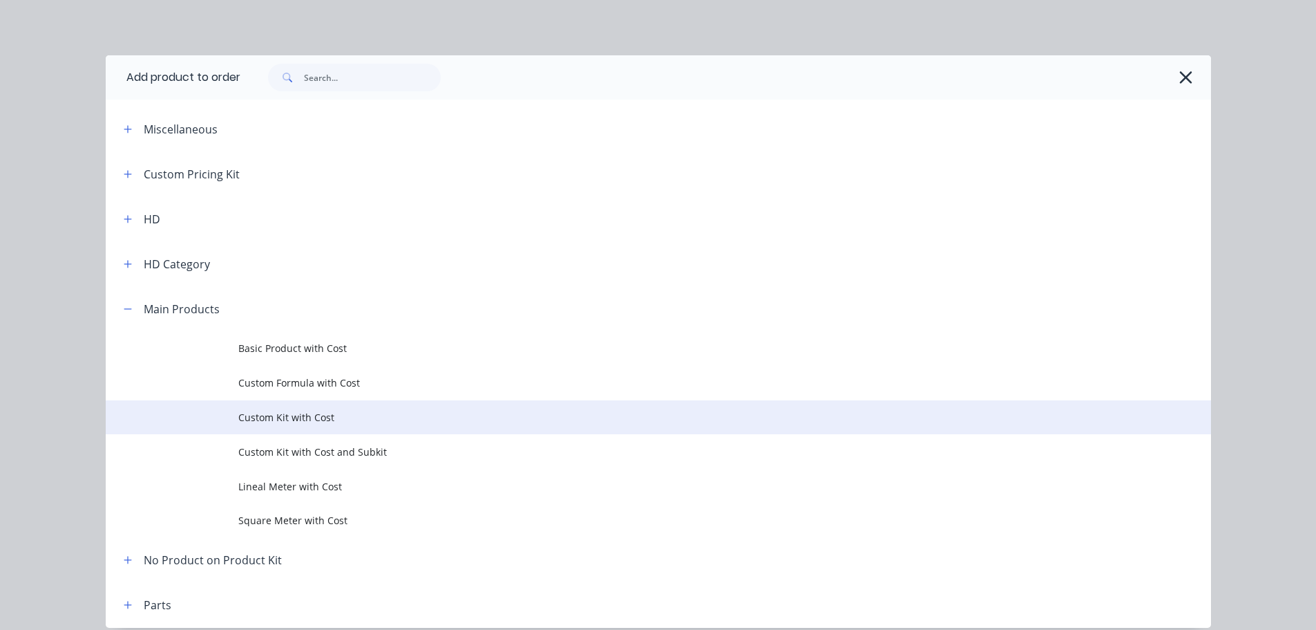
click at [283, 419] on span "Custom Kit with Cost" at bounding box center [627, 417] width 778 height 15
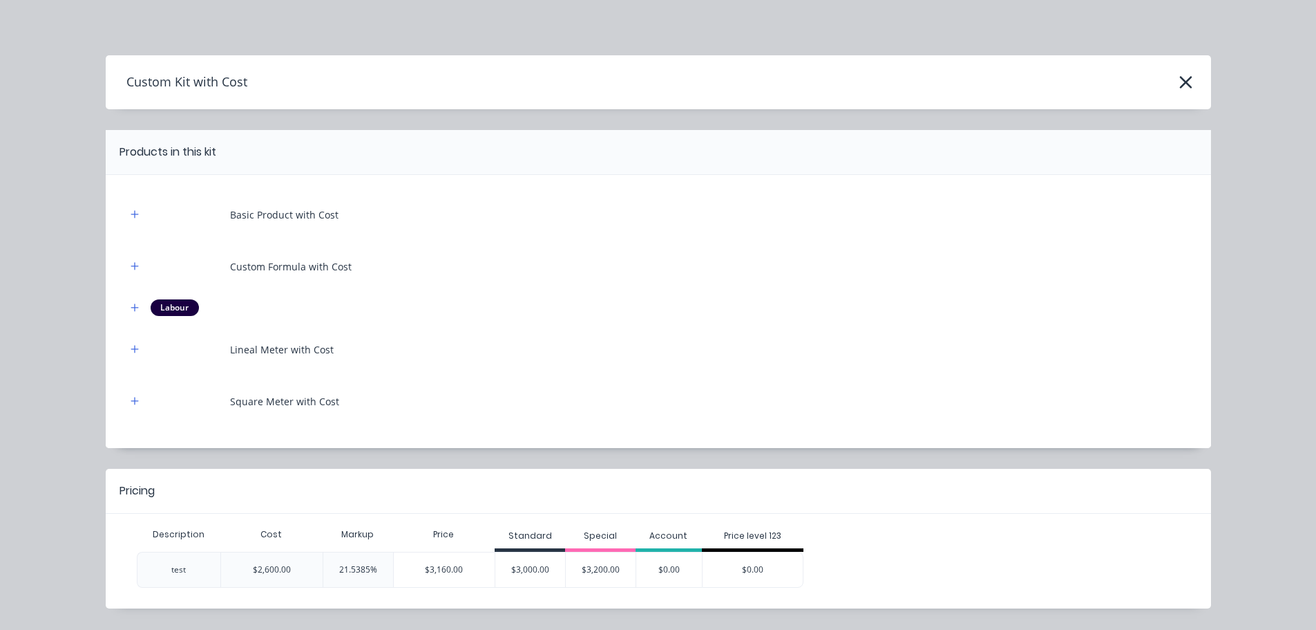
scroll to position [39, 0]
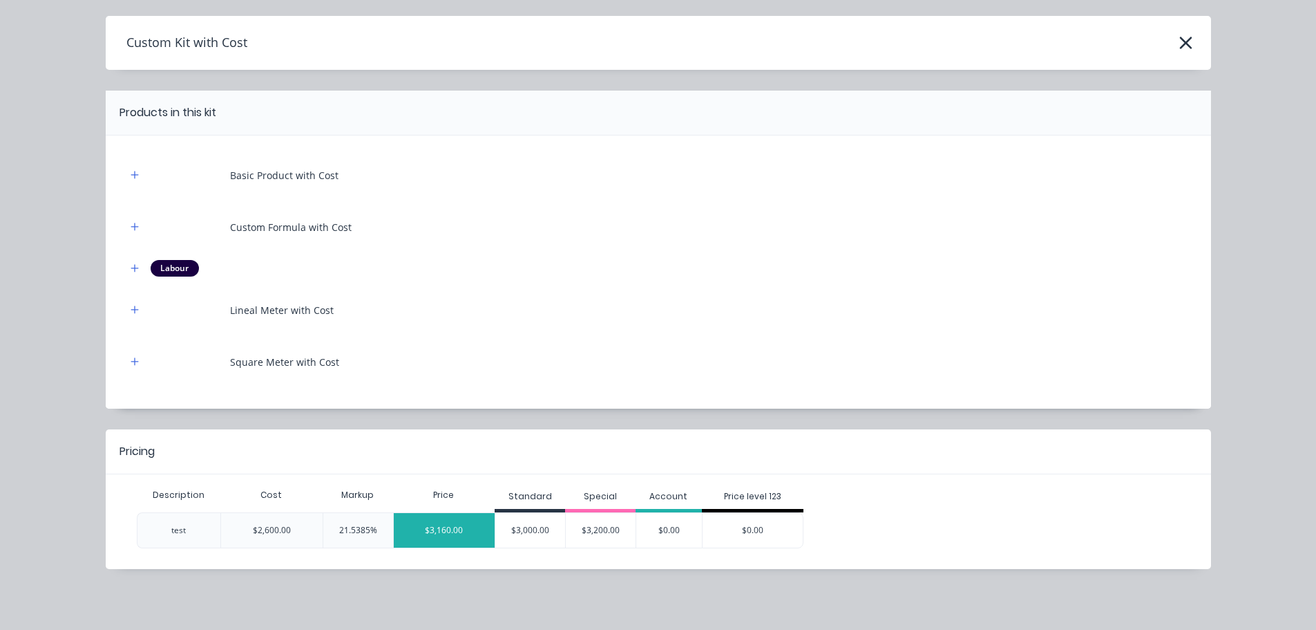
click at [434, 527] on div "$3,160.00" at bounding box center [445, 530] width 102 height 35
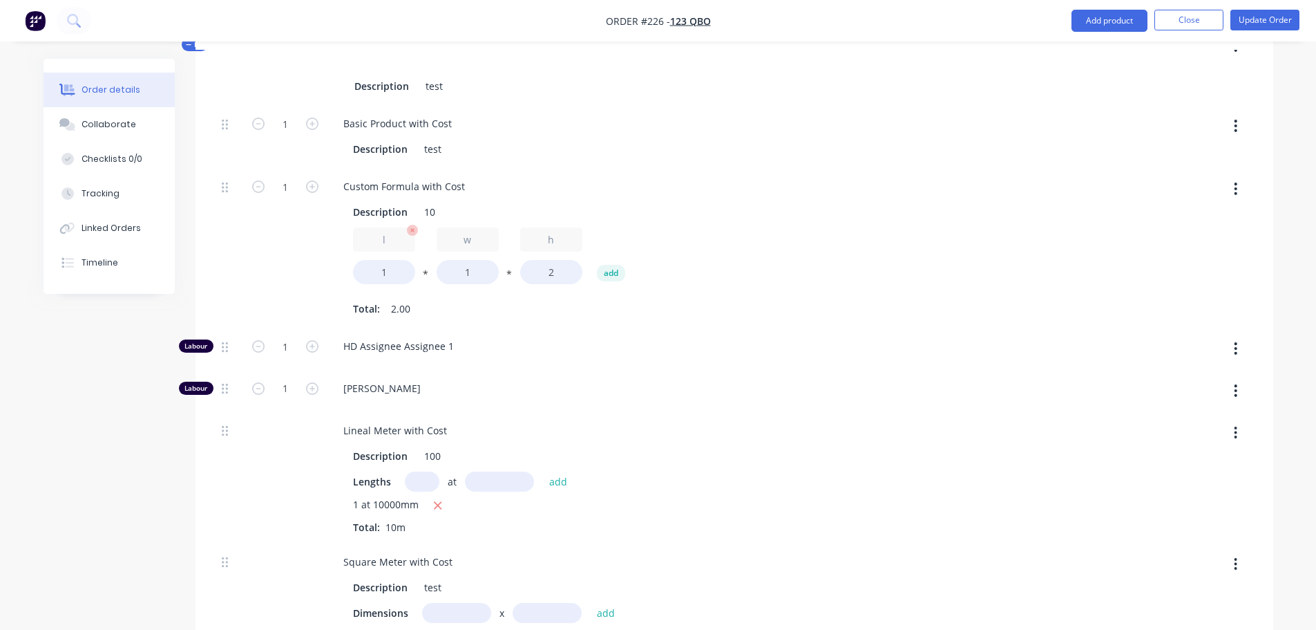
scroll to position [1161, 0]
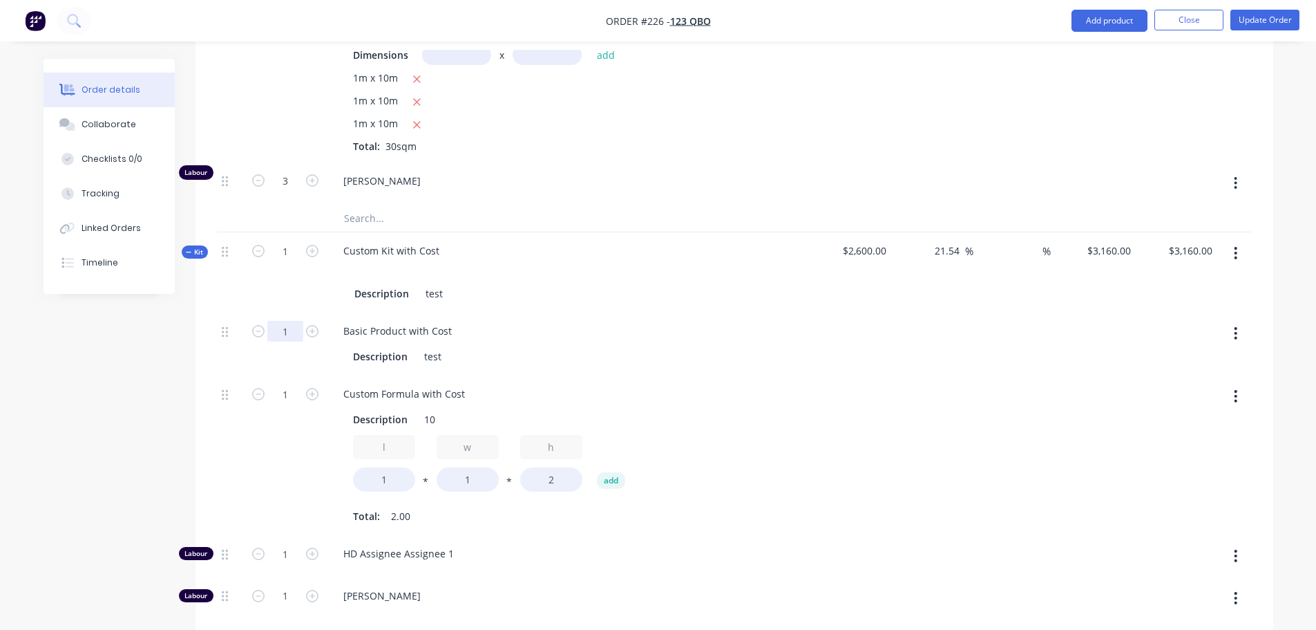
type input "3"
type input "$3,403.0769"
type input "$3,403.08"
click at [286, 383] on div "1" at bounding box center [285, 392] width 36 height 21
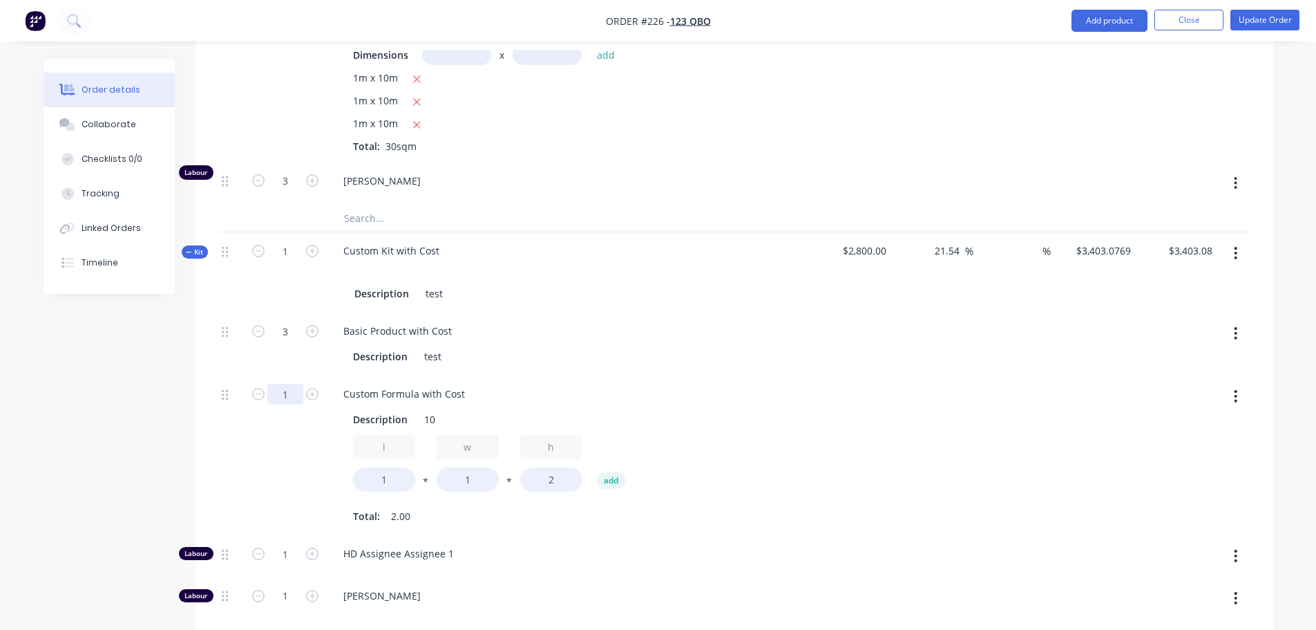
type input "5"
type input "$4,375.3846"
type input "$4,375.38"
click at [254, 493] on div "5" at bounding box center [285, 455] width 83 height 160
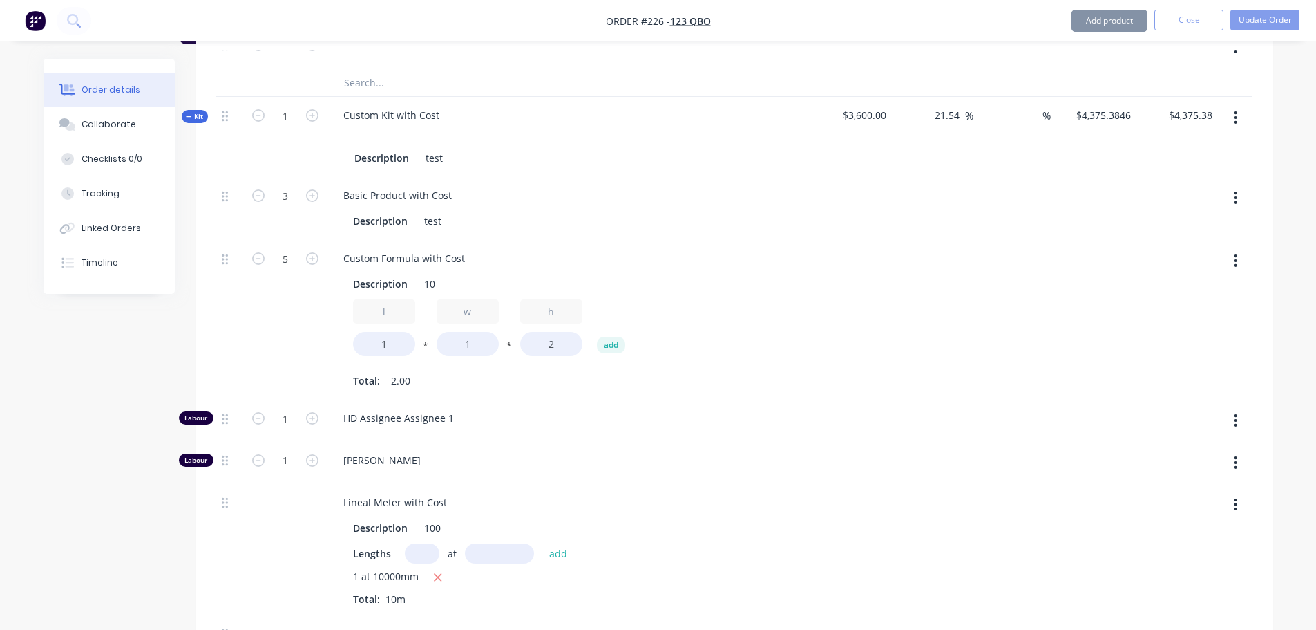
scroll to position [1299, 0]
type input "3"
type input "$4,740.00"
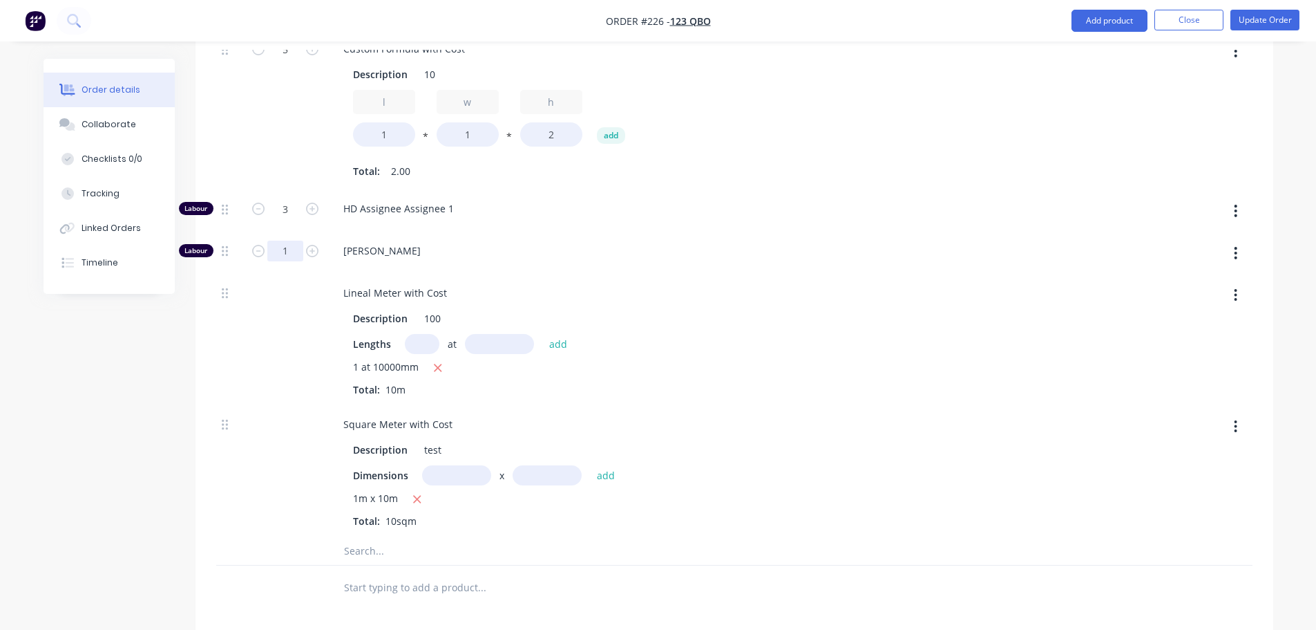
scroll to position [1506, 0]
type input "3"
type input "$5,104.6154"
type input "$5,104.62"
click at [275, 406] on div at bounding box center [285, 470] width 83 height 131
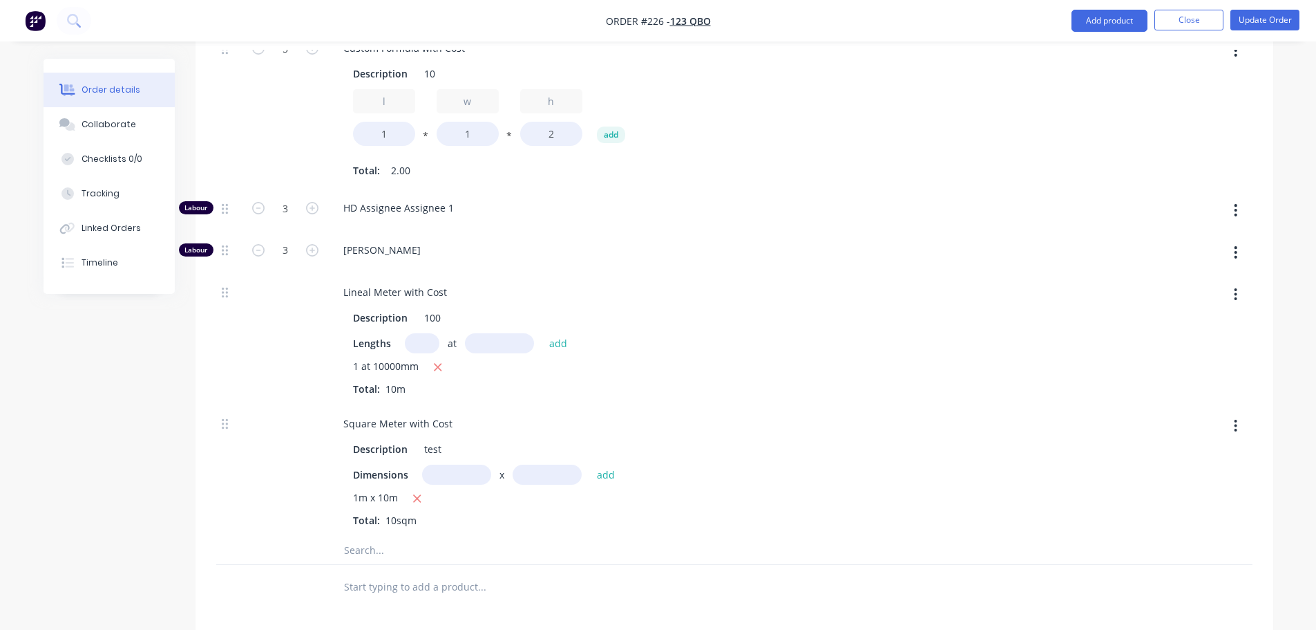
click at [422, 349] on input "text" at bounding box center [422, 343] width 35 height 20
type input "1"
click at [502, 338] on input "text" at bounding box center [499, 343] width 69 height 20
type input "100000"
click at [542, 333] on button "add" at bounding box center [558, 342] width 32 height 19
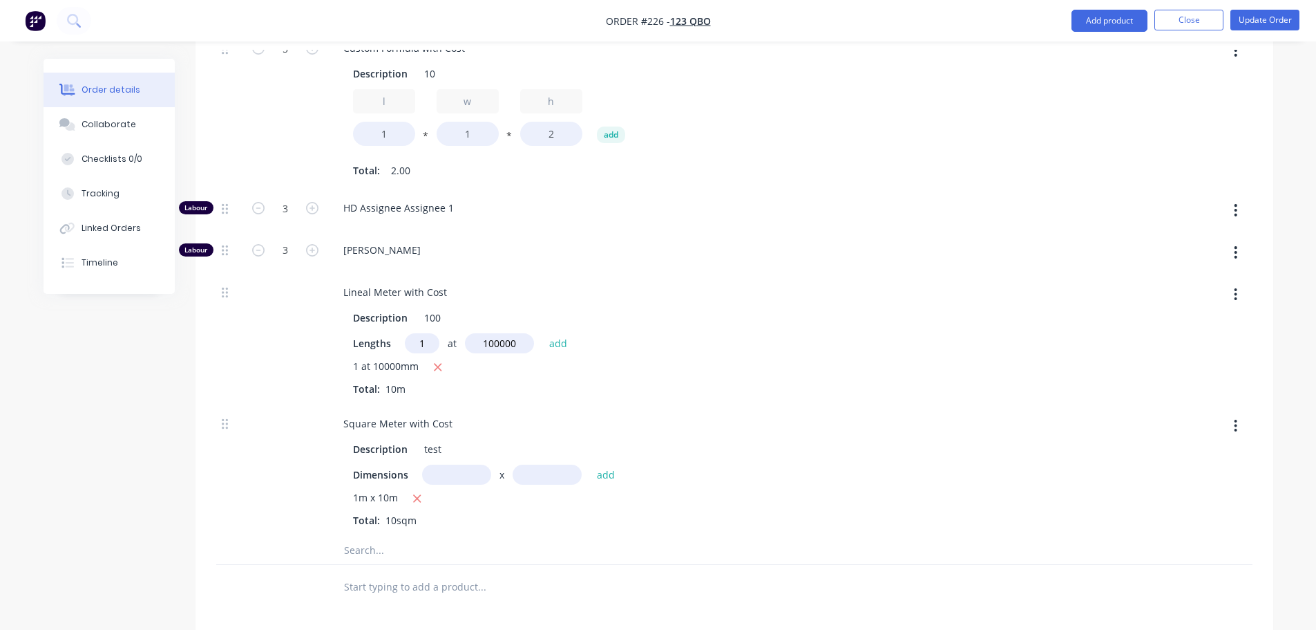
type input "$17,258.4615"
type input "$17,258.46"
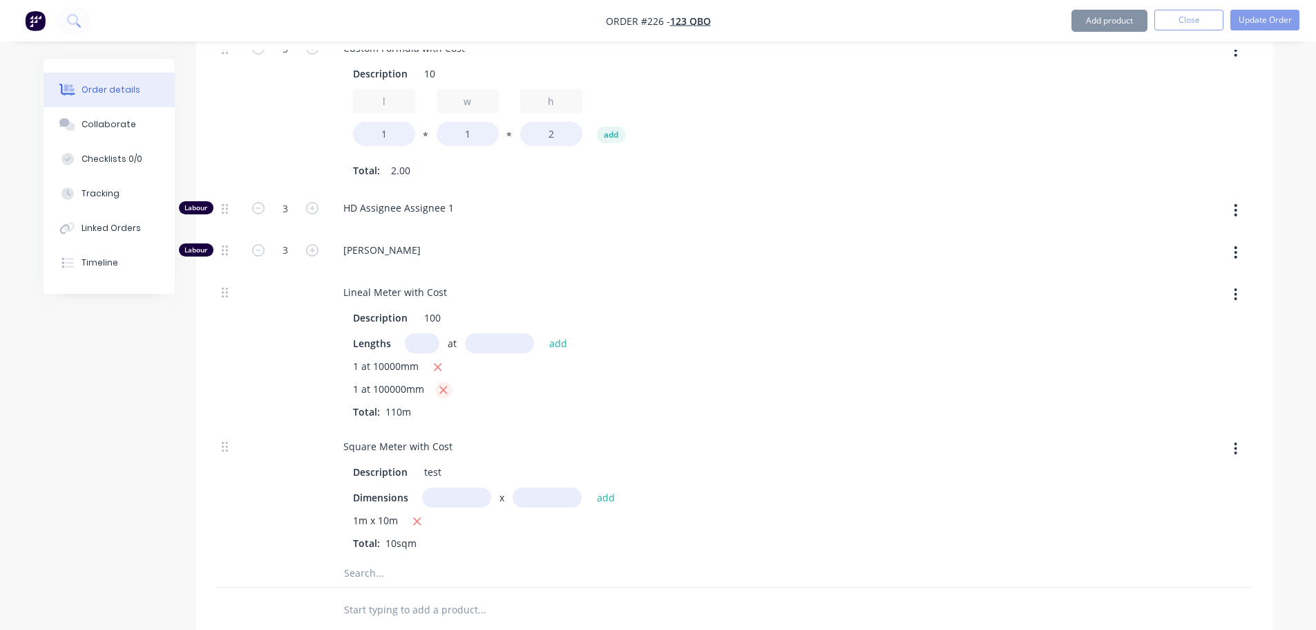
click at [446, 388] on icon "button" at bounding box center [443, 390] width 9 height 12
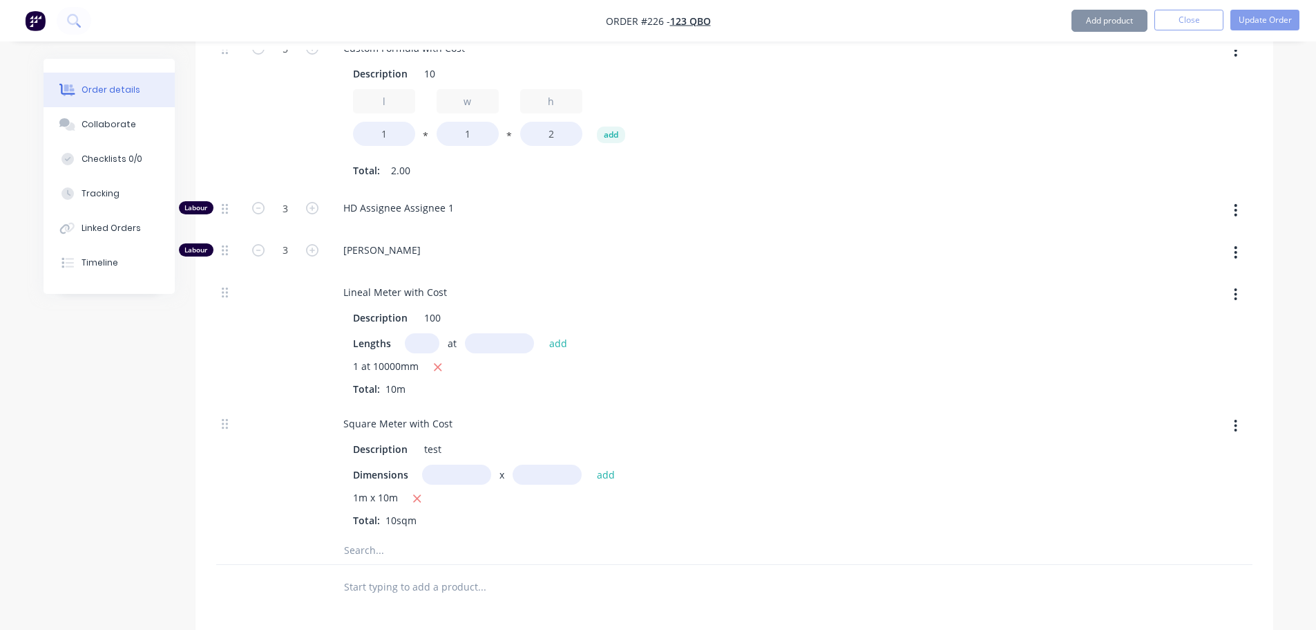
type input "$5,104.6154"
type input "$5,104.62"
click at [425, 340] on input "text" at bounding box center [422, 343] width 35 height 20
type input "1"
click at [500, 345] on input "text" at bounding box center [499, 343] width 69 height 20
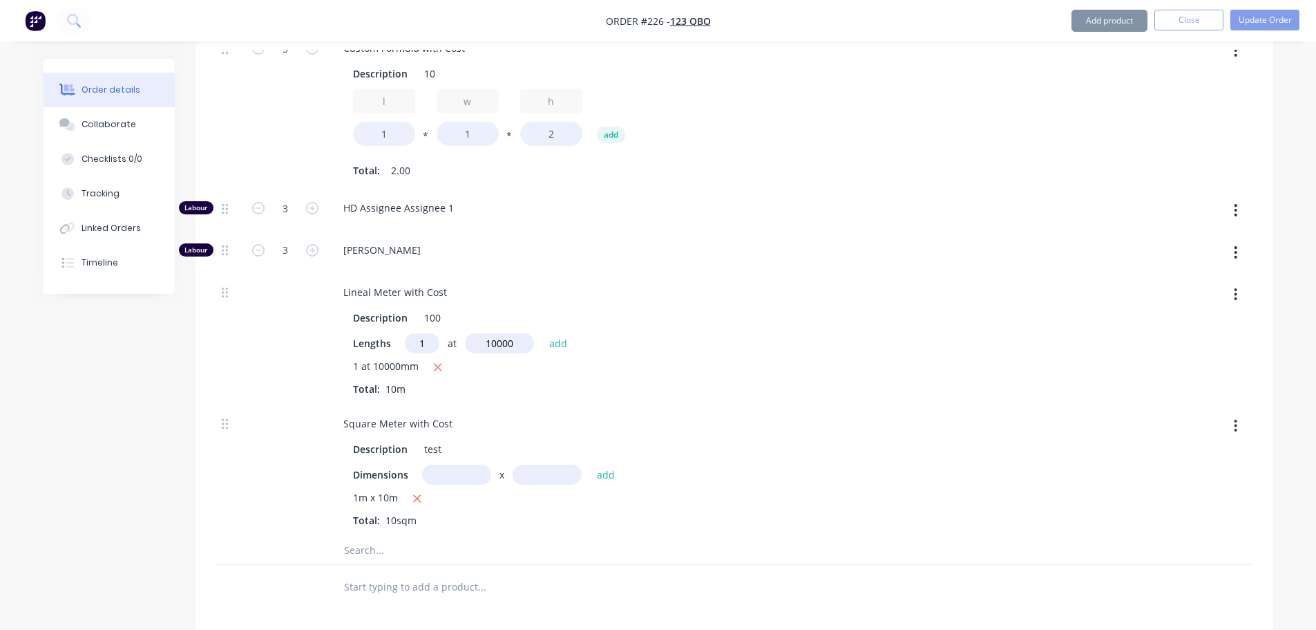
type input "10000"
click at [542, 333] on button "add" at bounding box center [558, 342] width 32 height 19
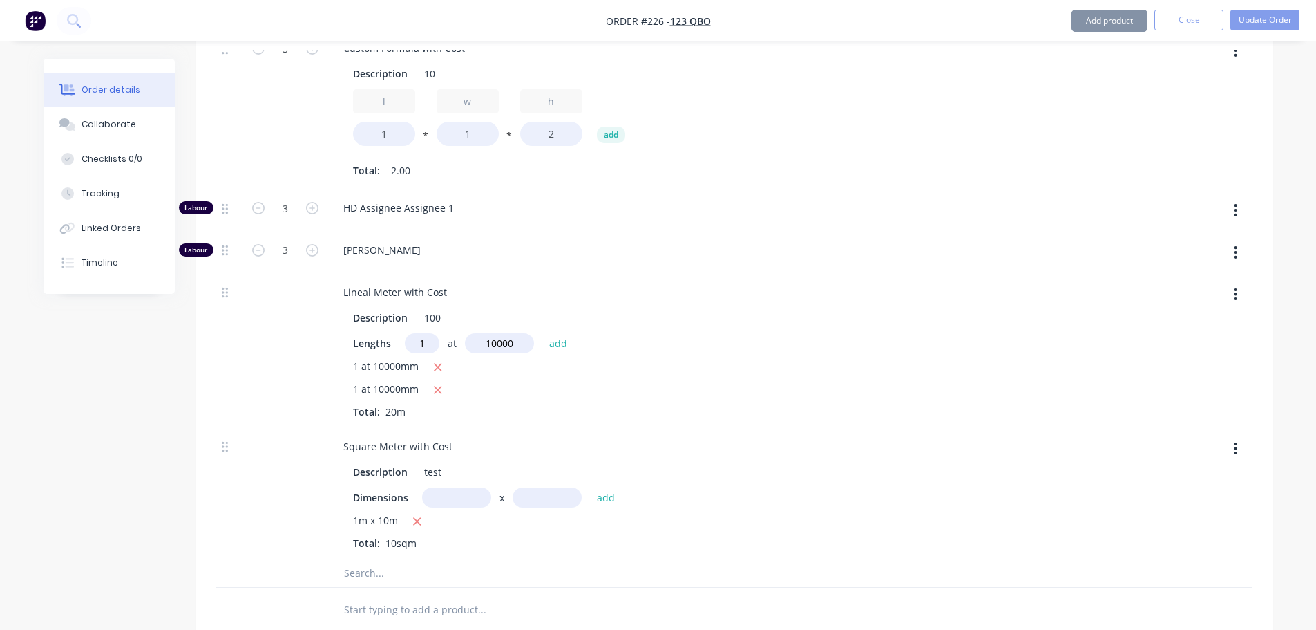
type input "$6,320.00"
type input "1"
drag, startPoint x: 498, startPoint y: 356, endPoint x: 508, endPoint y: 350, distance: 11.7
click at [500, 352] on div "Lengths 1 at add 1 at 10000mm 1 at 10000mm Total: 20m" at bounding box center [568, 376] width 431 height 86
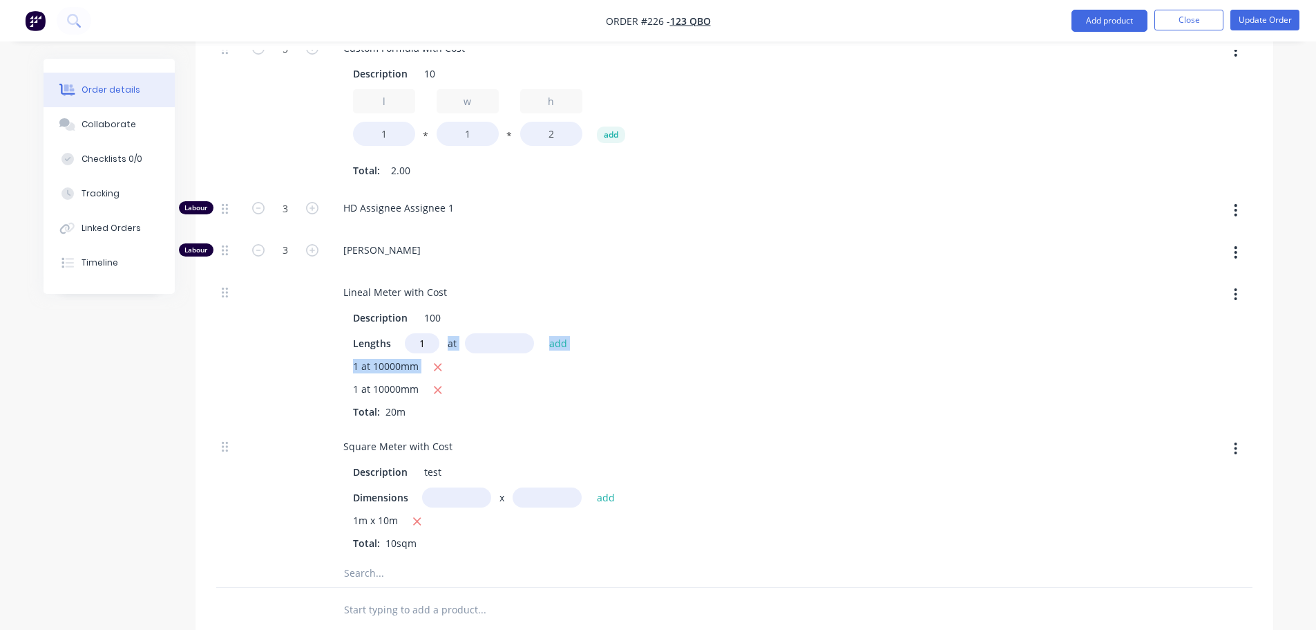
click at [511, 346] on input "text" at bounding box center [499, 343] width 69 height 20
type input "10000"
click at [542, 333] on button "add" at bounding box center [558, 342] width 32 height 19
type input "$7,535.3846"
type input "$7,535.38"
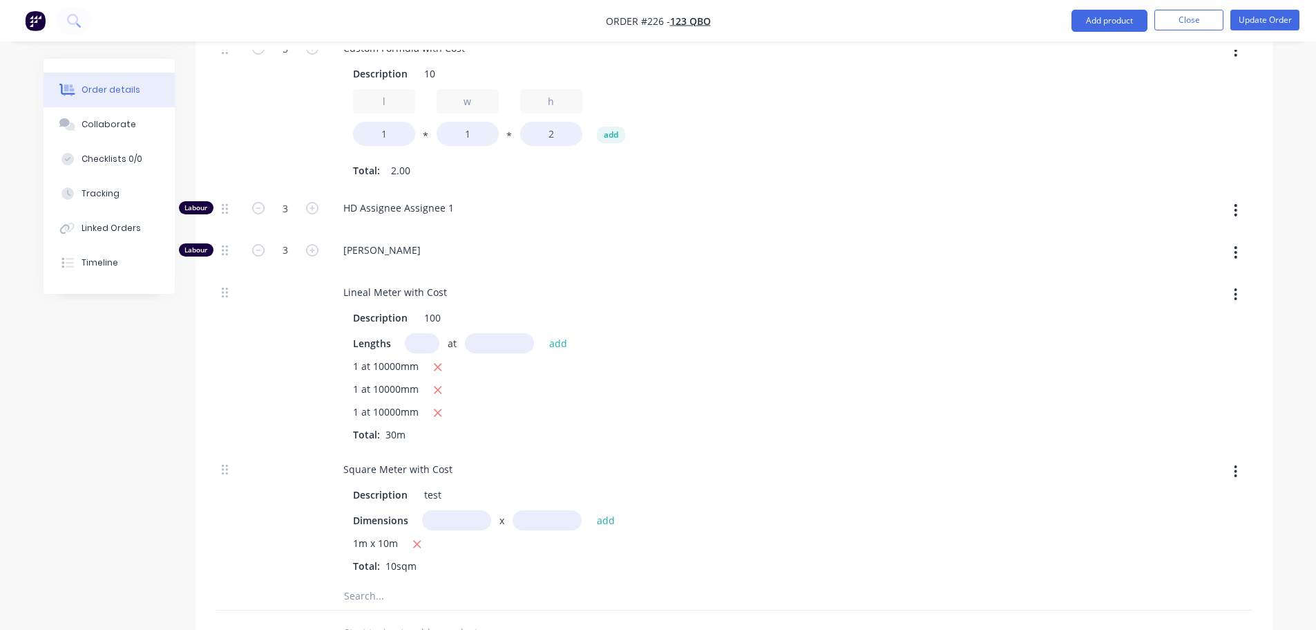
drag, startPoint x: 457, startPoint y: 510, endPoint x: 450, endPoint y: 516, distance: 9.4
click at [450, 516] on input "text" at bounding box center [456, 520] width 69 height 20
type input "1m"
drag, startPoint x: 535, startPoint y: 514, endPoint x: 542, endPoint y: 518, distance: 8.1
click at [534, 515] on input "text" at bounding box center [547, 520] width 69 height 20
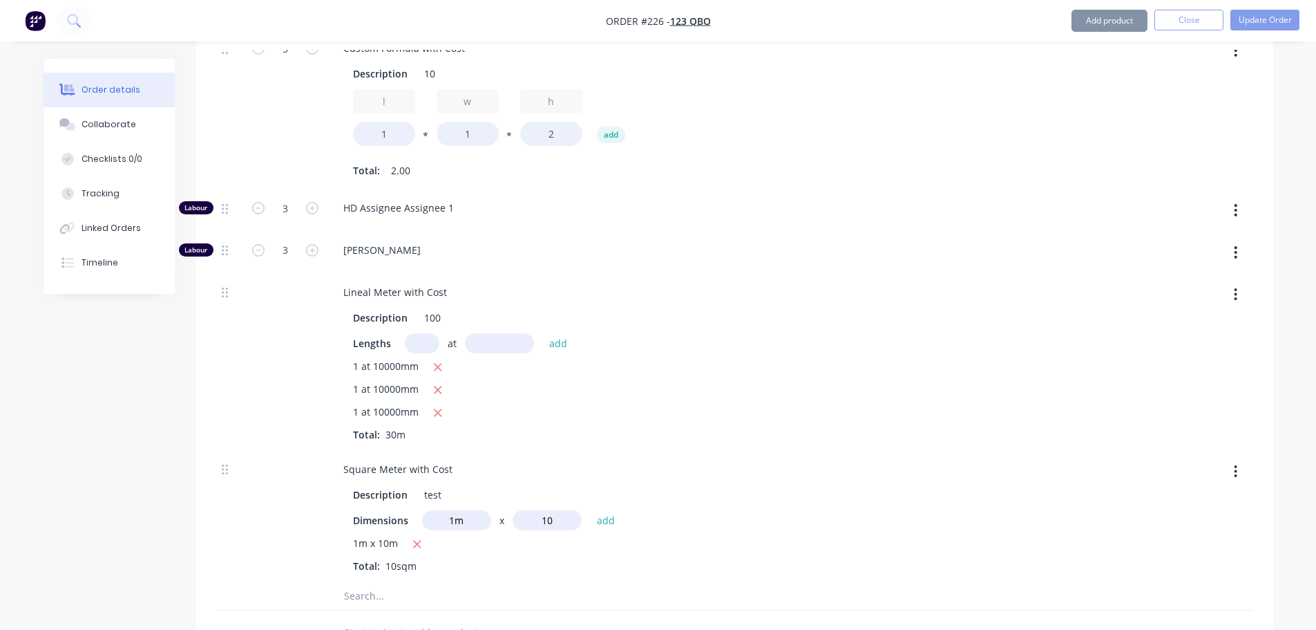
type input "10"
click at [590, 510] on button "add" at bounding box center [606, 519] width 32 height 19
type input "$8,750.7692"
type input "$8,750.77"
click at [431, 525] on input "text" at bounding box center [456, 520] width 69 height 20
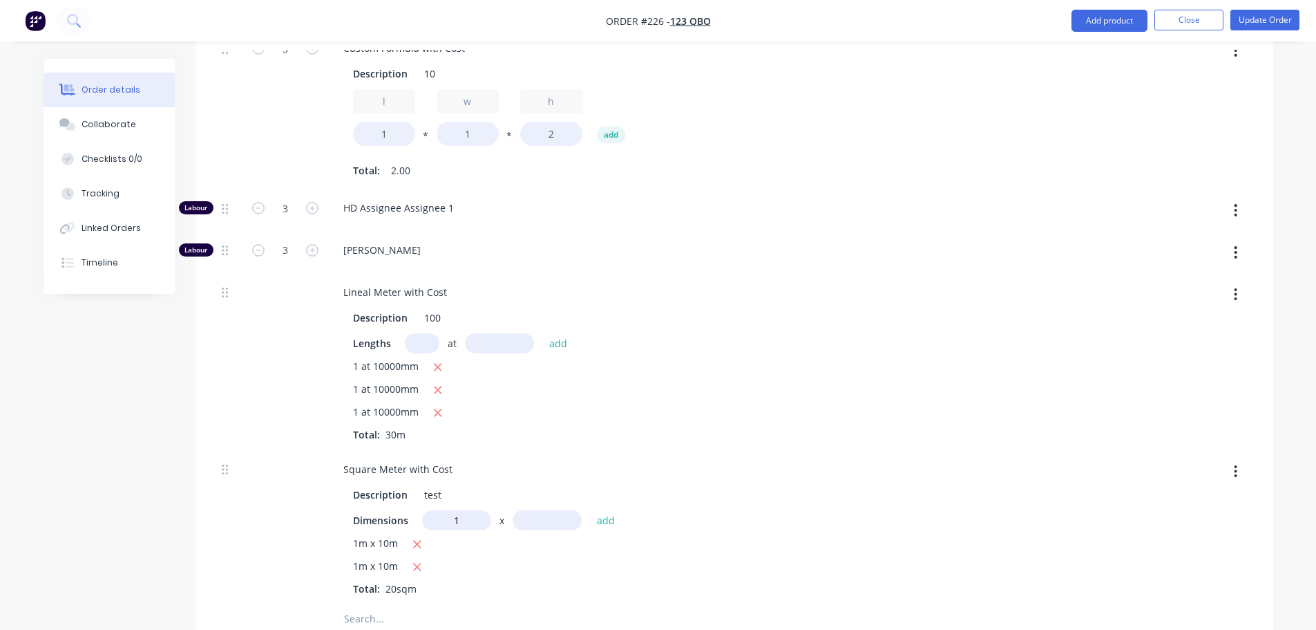
type input "1m"
click at [576, 529] on div "1m x add" at bounding box center [522, 520] width 200 height 20
click at [563, 521] on input "text" at bounding box center [547, 520] width 69 height 20
type input "10"
click at [590, 510] on button "add" at bounding box center [606, 519] width 32 height 19
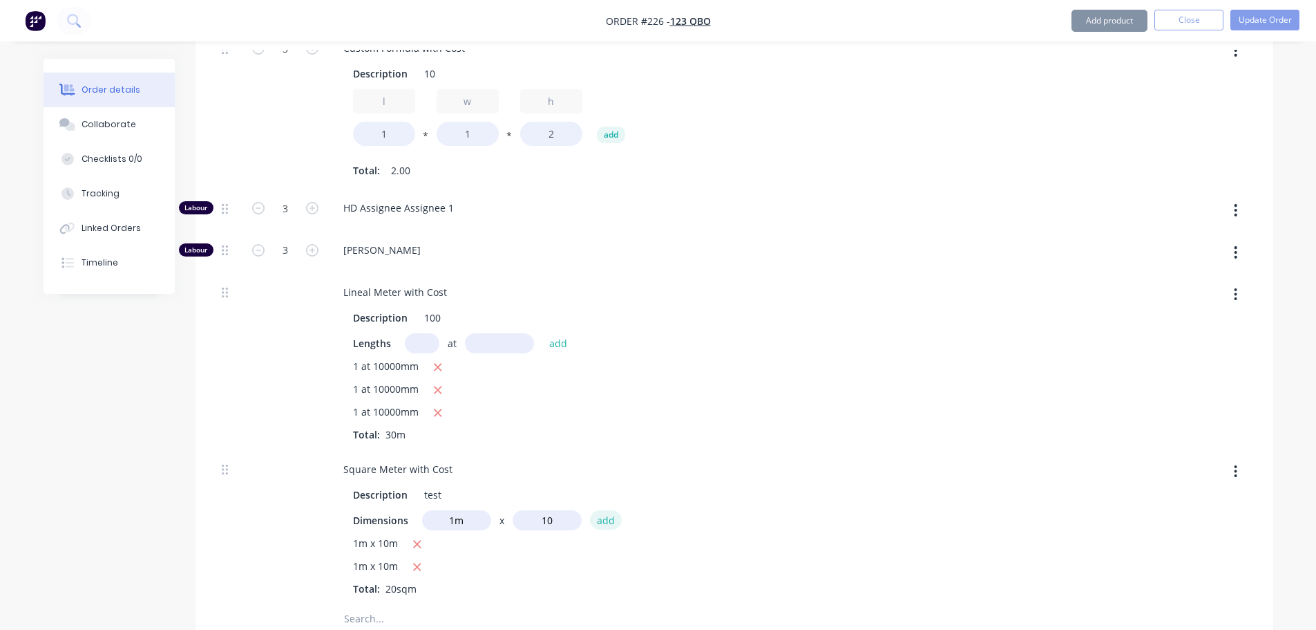
type input "$9,966.1538"
type input "$9,966.15"
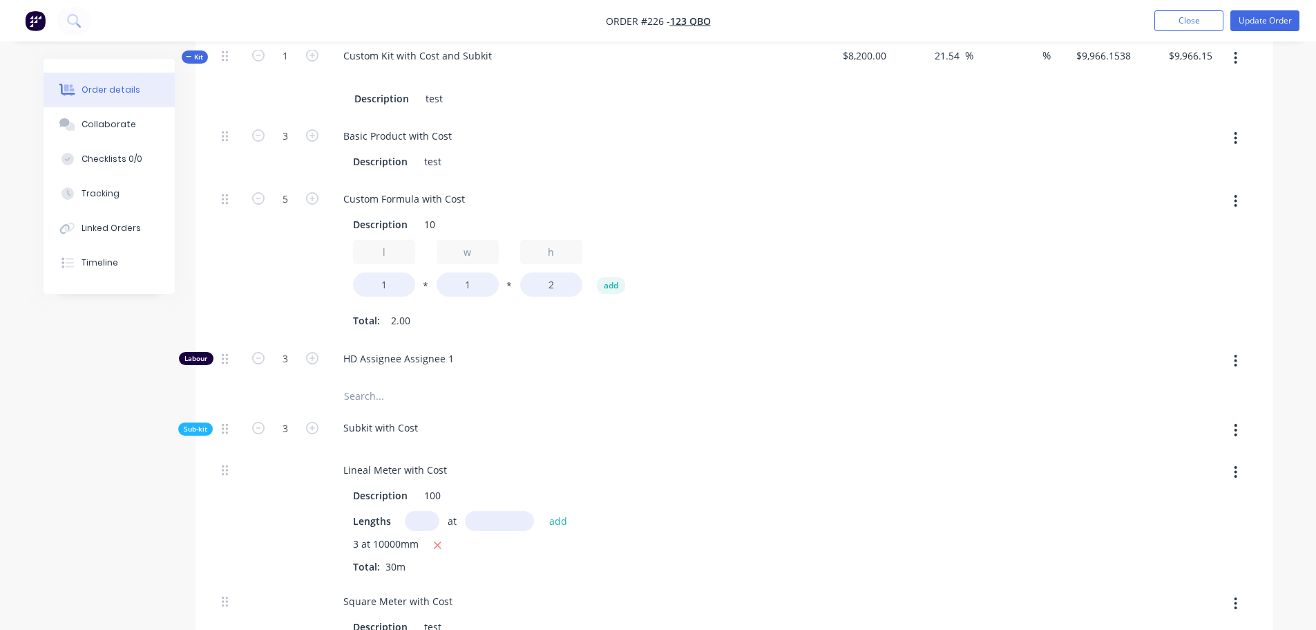
scroll to position [341, 0]
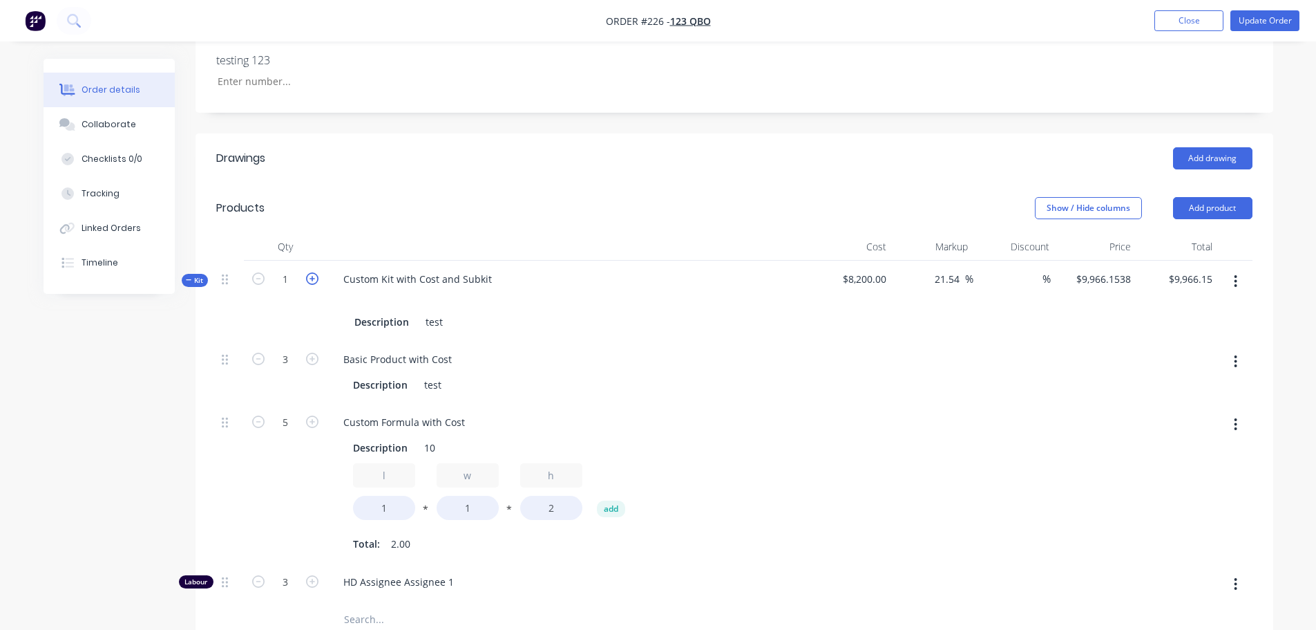
click at [316, 284] on icon "button" at bounding box center [312, 278] width 12 height 12
type input "2"
type input "$19,932.31"
type input "6"
type input "10"
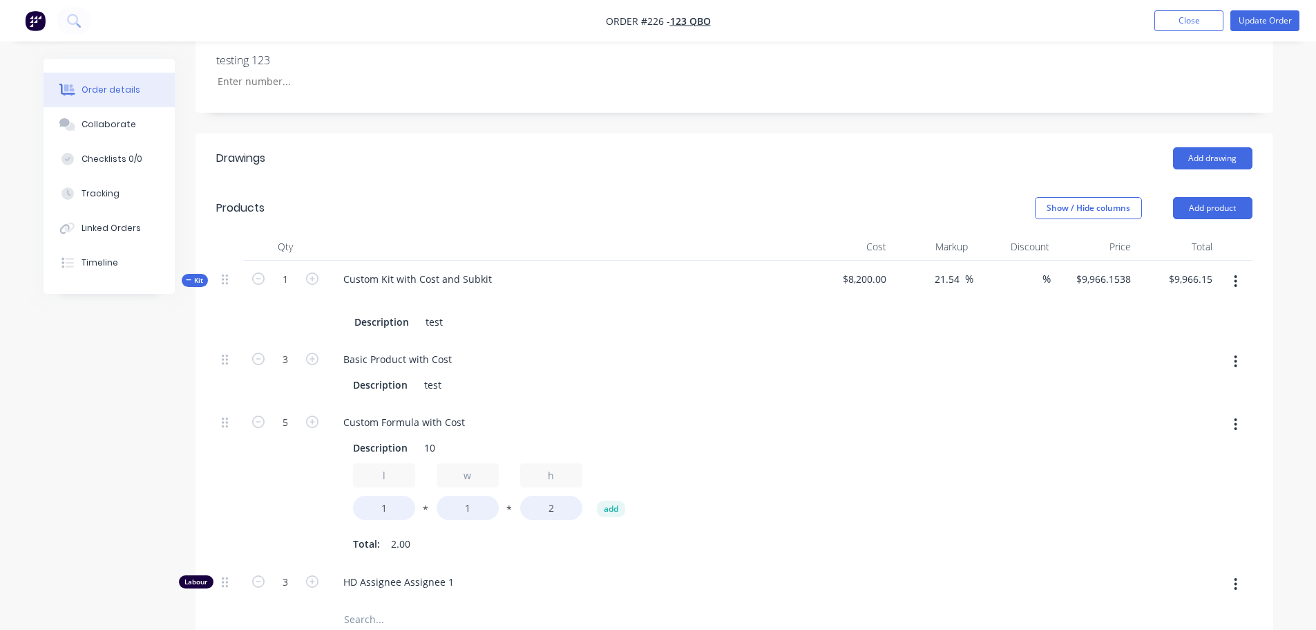
type input "6"
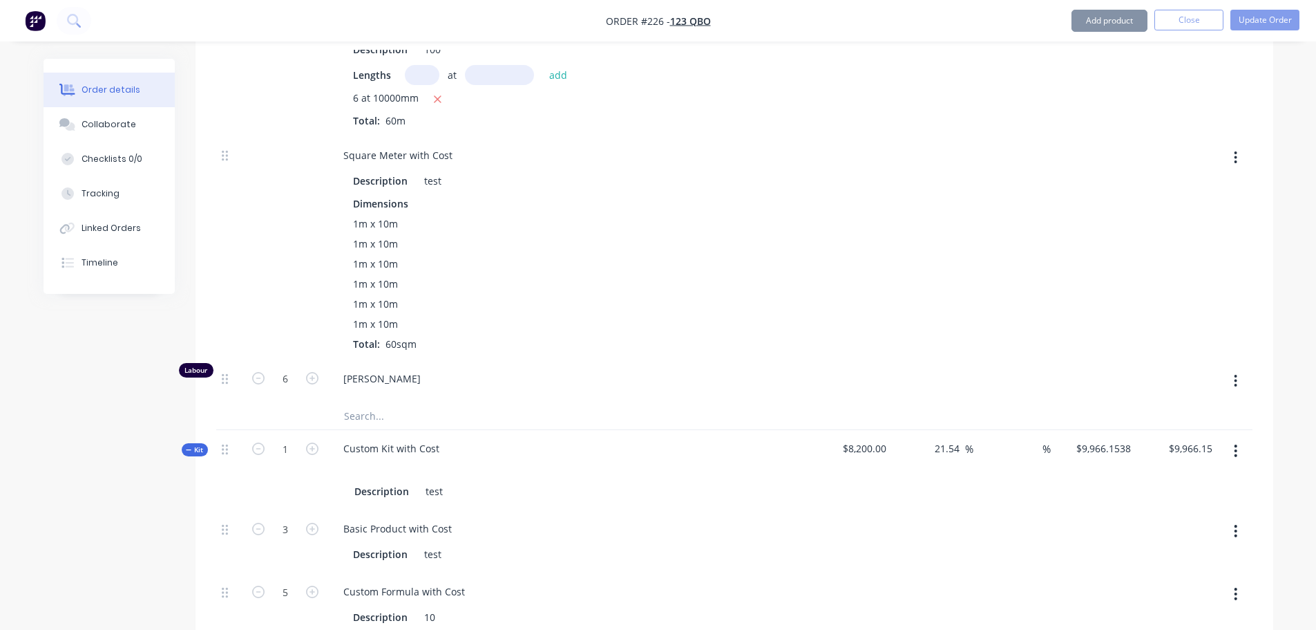
scroll to position [1239, 0]
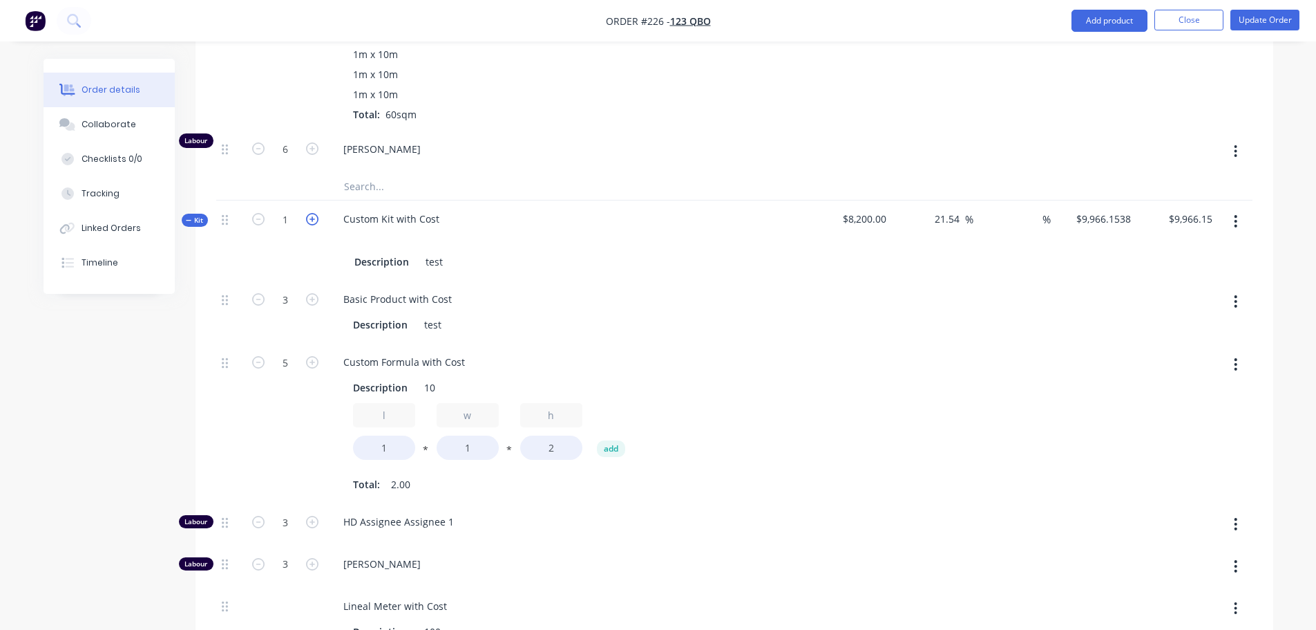
click at [315, 221] on icon "button" at bounding box center [312, 219] width 12 height 12
type input "2"
type input "$19,932.31"
type input "6"
type input "10"
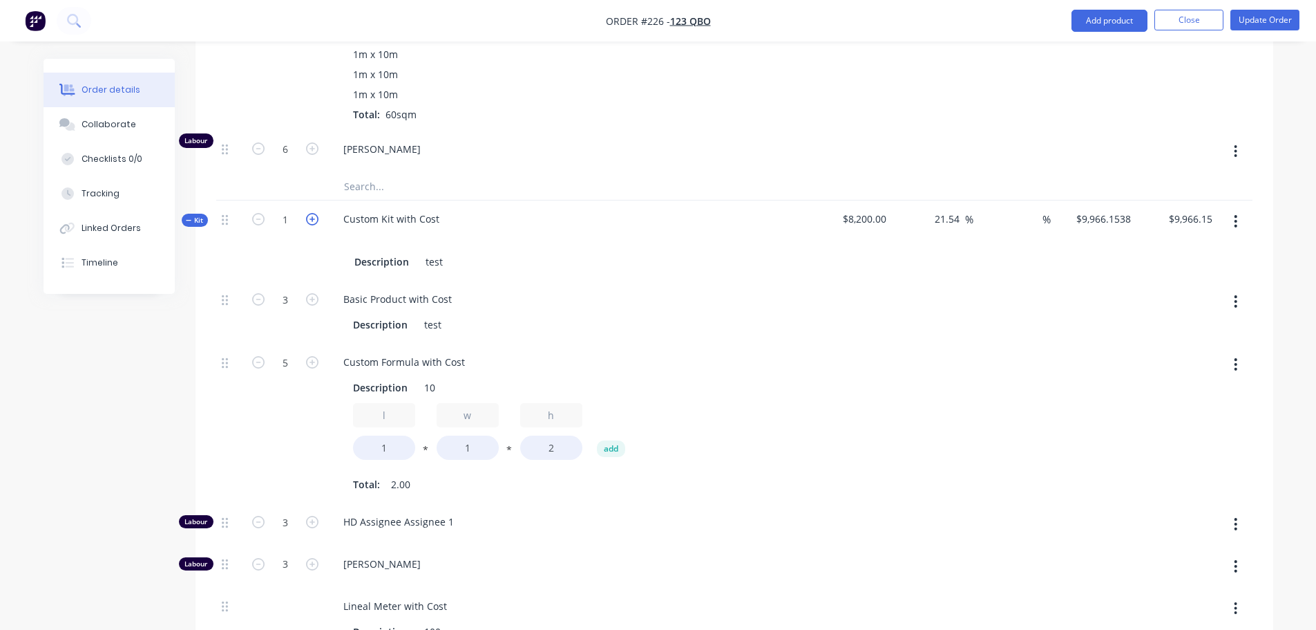
type input "6"
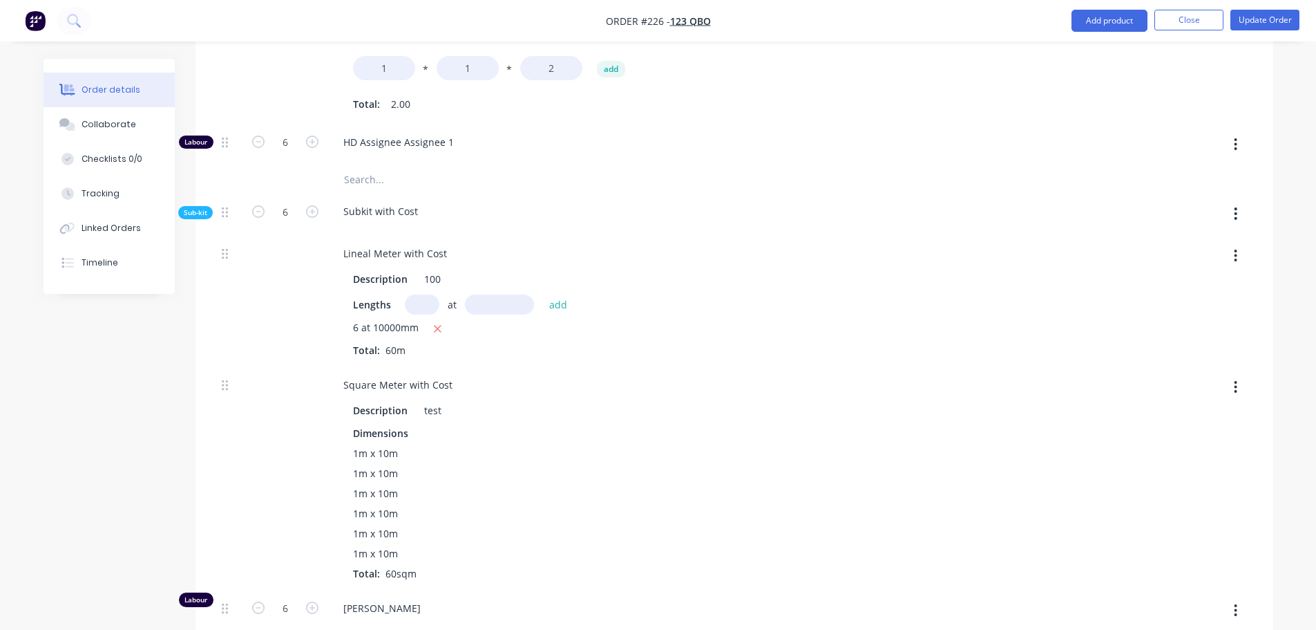
scroll to position [548, 0]
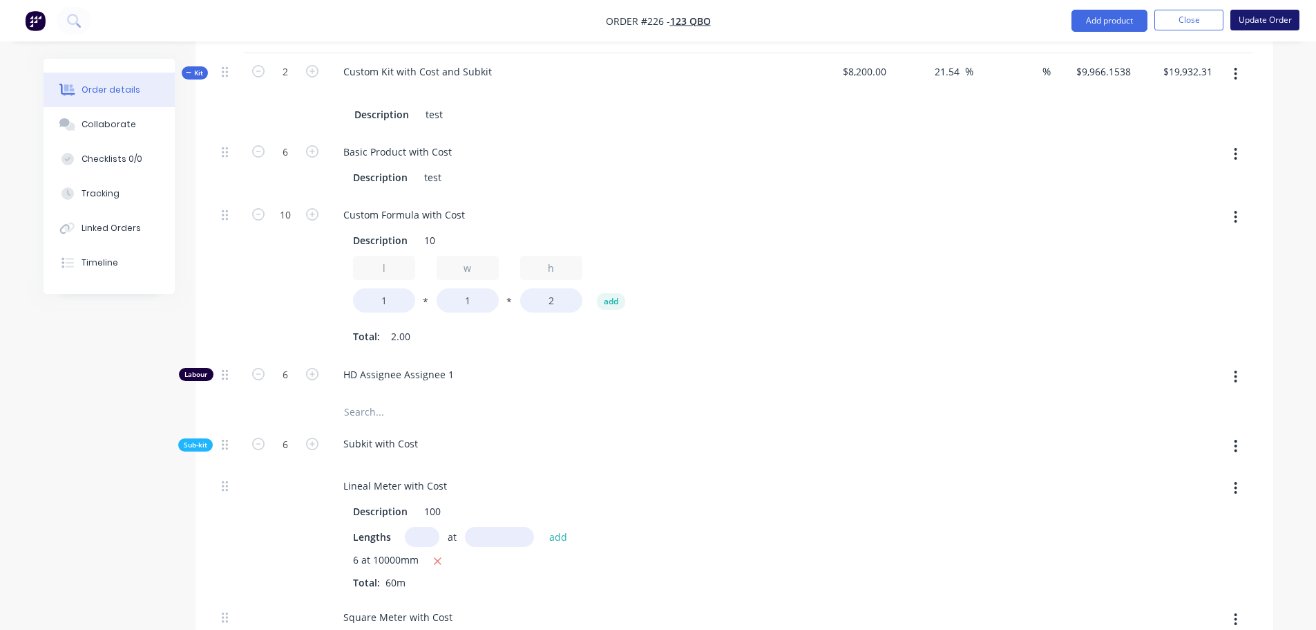
click at [1287, 14] on button "Update Order" at bounding box center [1265, 20] width 69 height 21
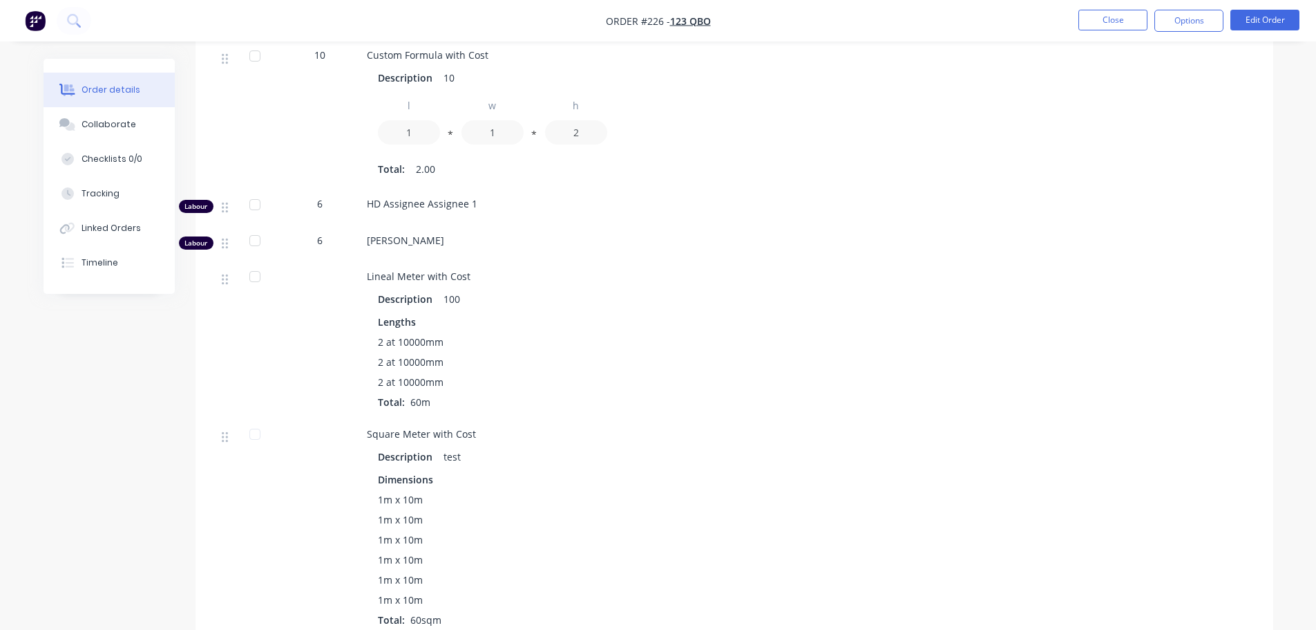
scroll to position [1589, 0]
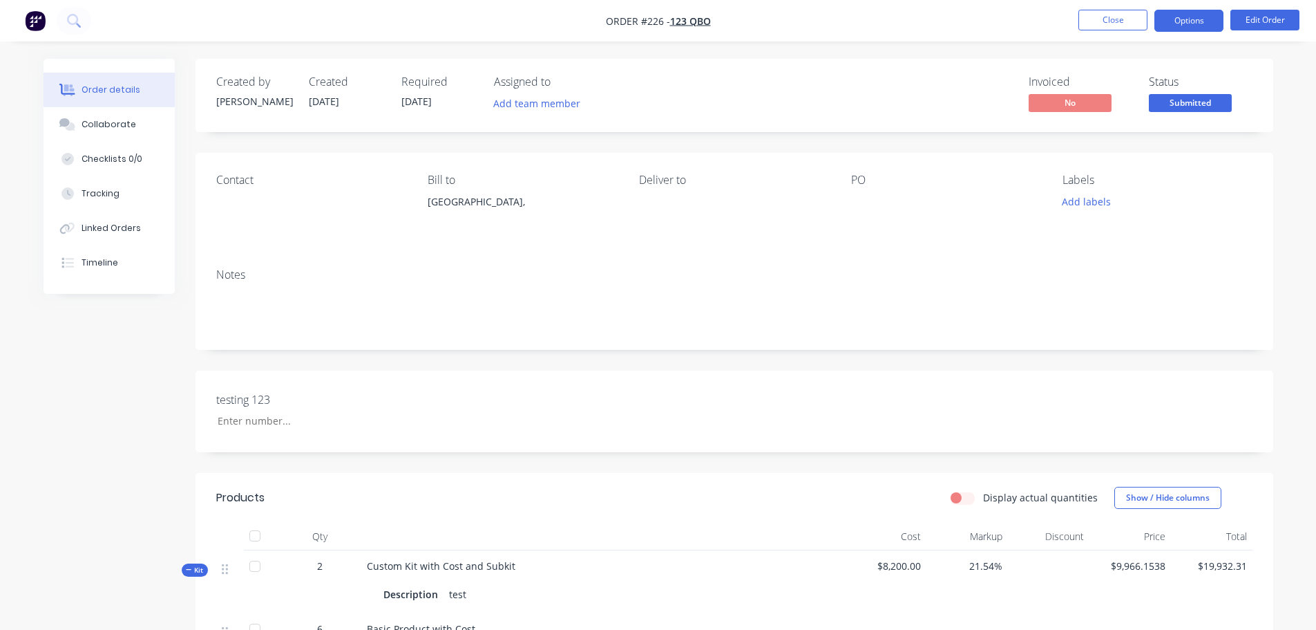
click at [1190, 25] on button "Options" at bounding box center [1189, 21] width 69 height 22
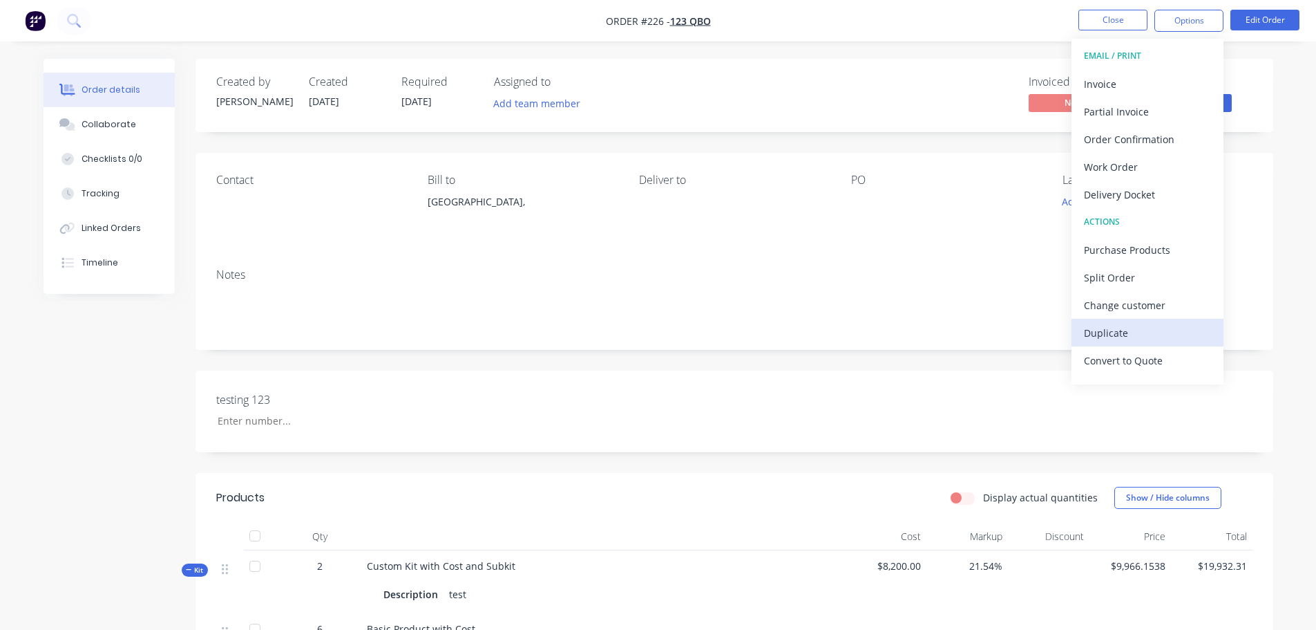
click at [1120, 330] on div "Duplicate" at bounding box center [1147, 333] width 127 height 20
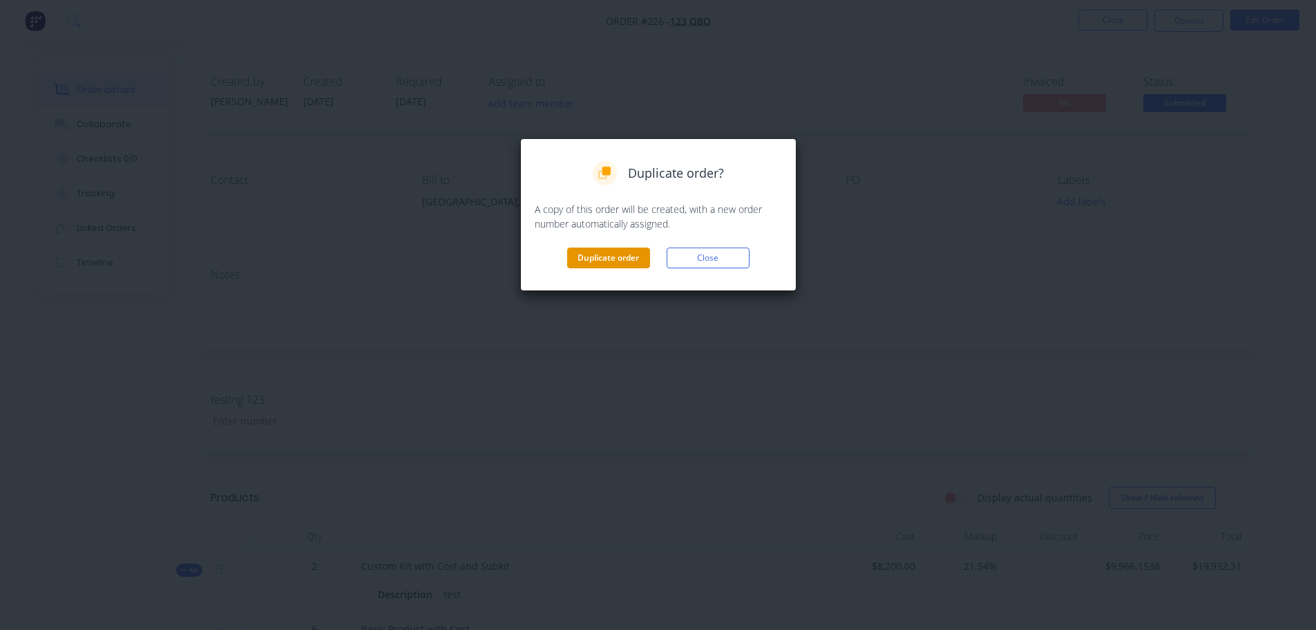
click at [603, 252] on button "Duplicate order" at bounding box center [608, 257] width 83 height 21
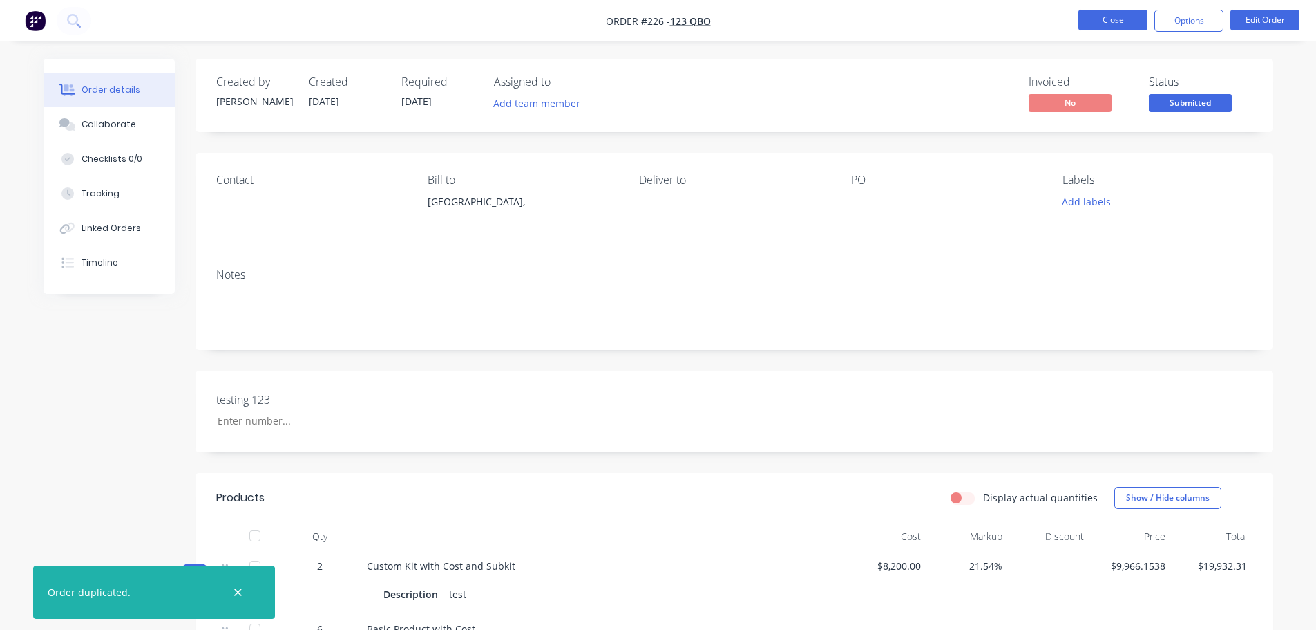
click at [1126, 21] on button "Close" at bounding box center [1113, 20] width 69 height 21
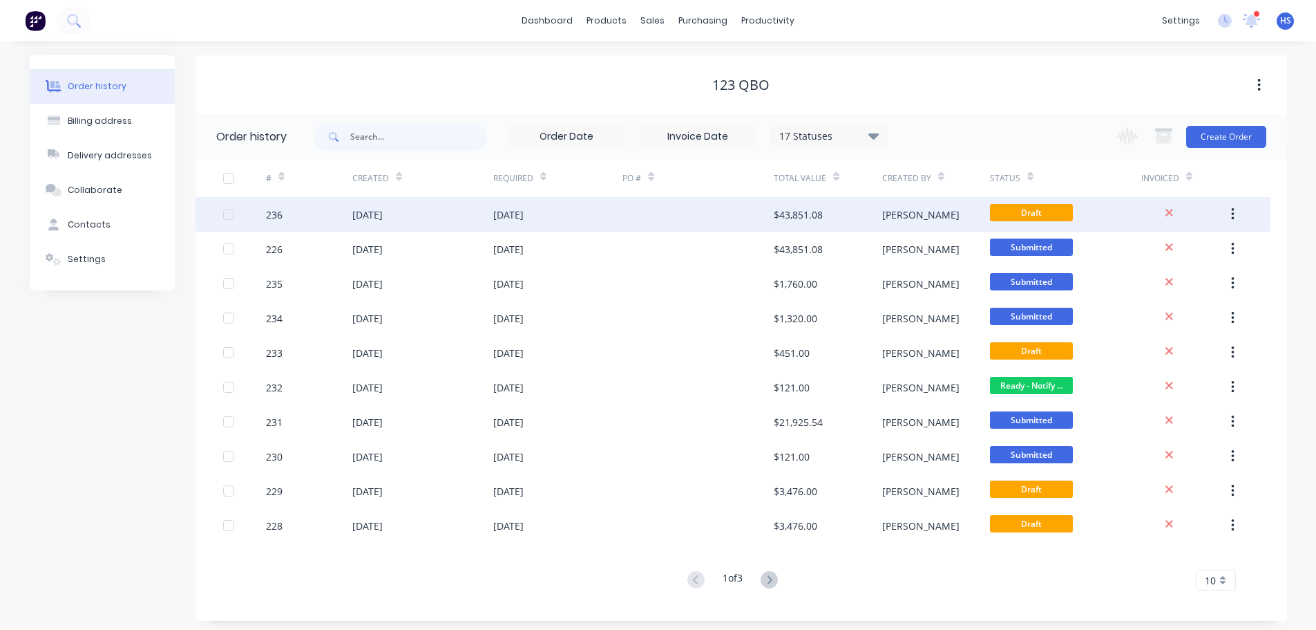
click at [323, 214] on div "236" at bounding box center [309, 214] width 86 height 35
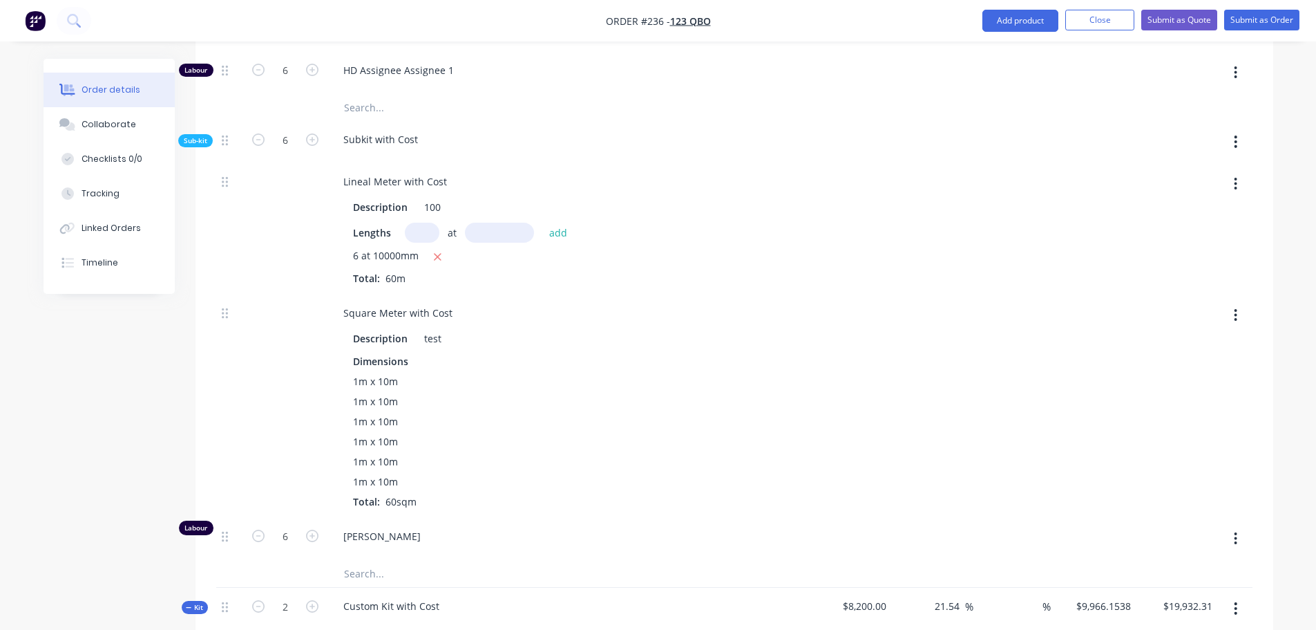
scroll to position [1244, 0]
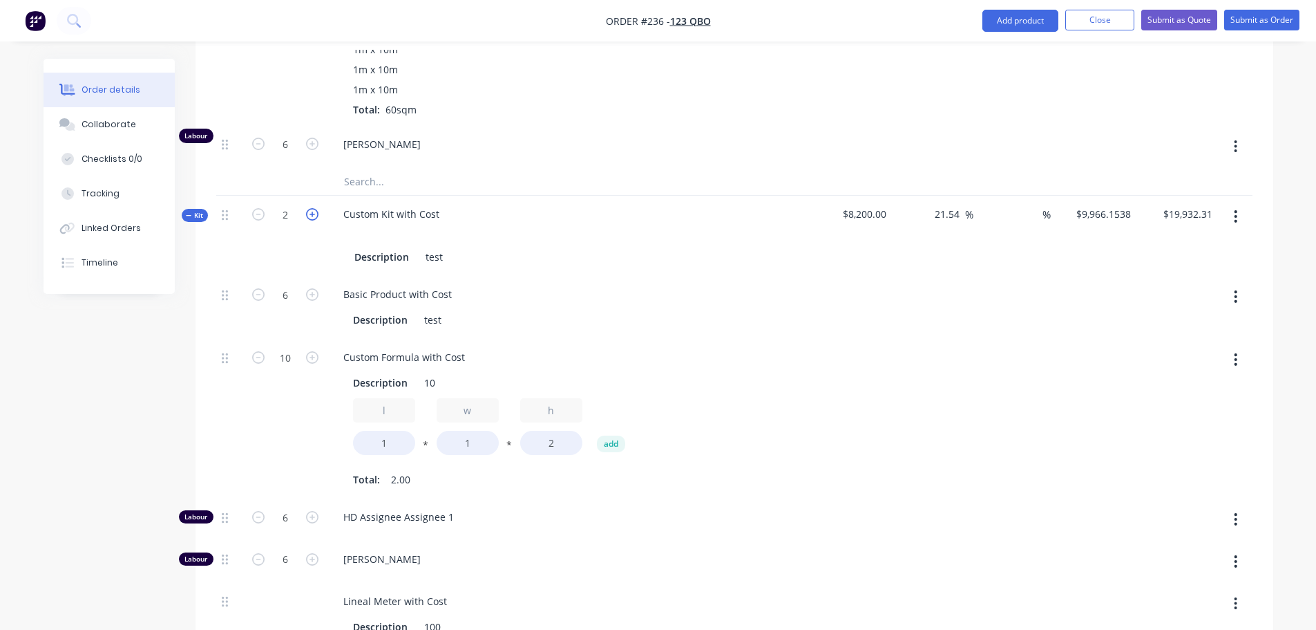
click at [312, 218] on icon "button" at bounding box center [312, 214] width 12 height 12
type input "3"
type input "$29,898.46"
type input "9"
type input "15"
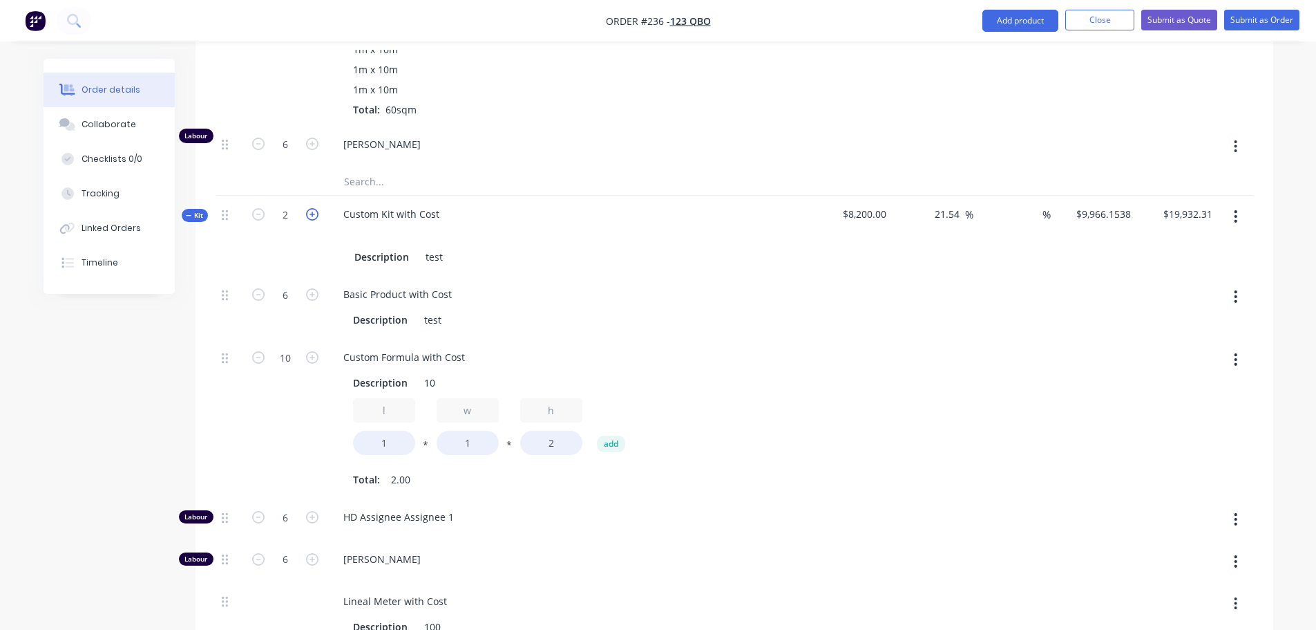
type input "9"
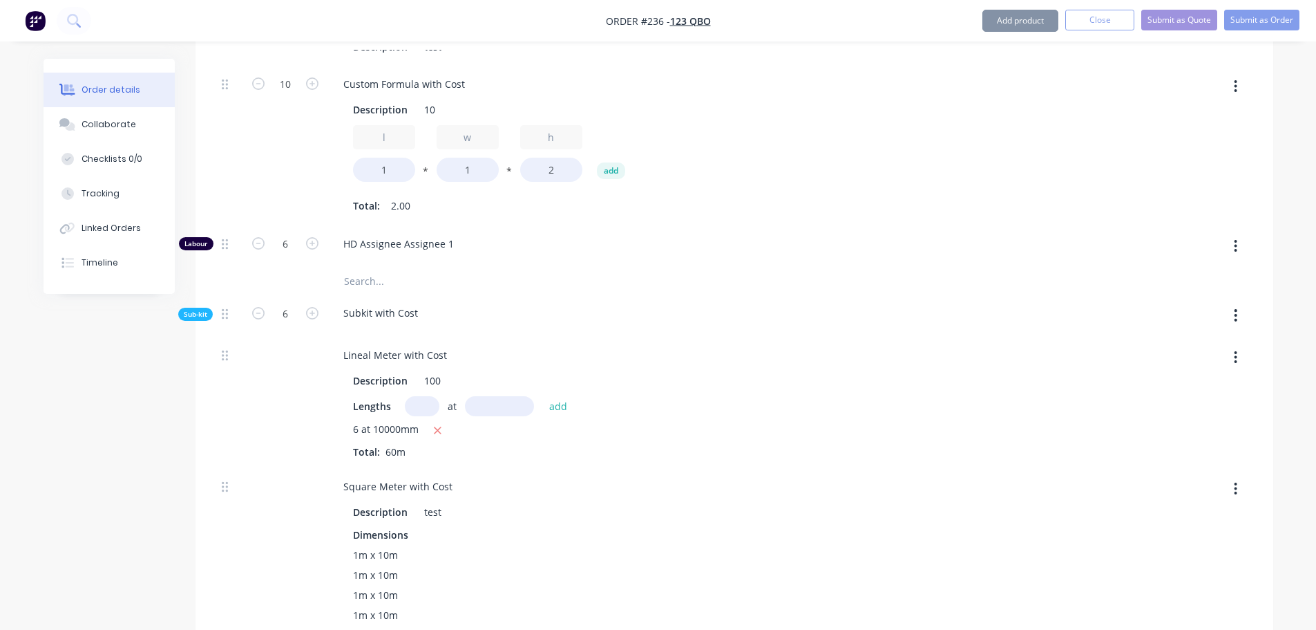
scroll to position [484, 0]
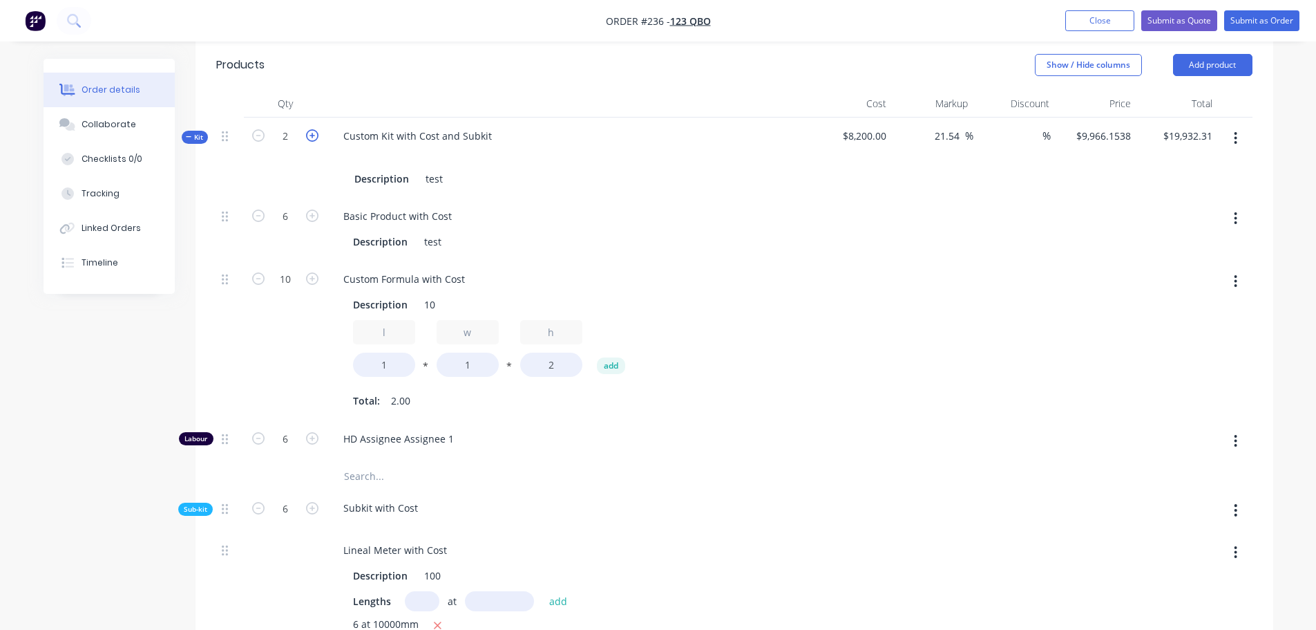
click at [314, 135] on icon "button" at bounding box center [312, 135] width 12 height 12
type input "3"
type input "$29,898.46"
type input "9"
type input "15"
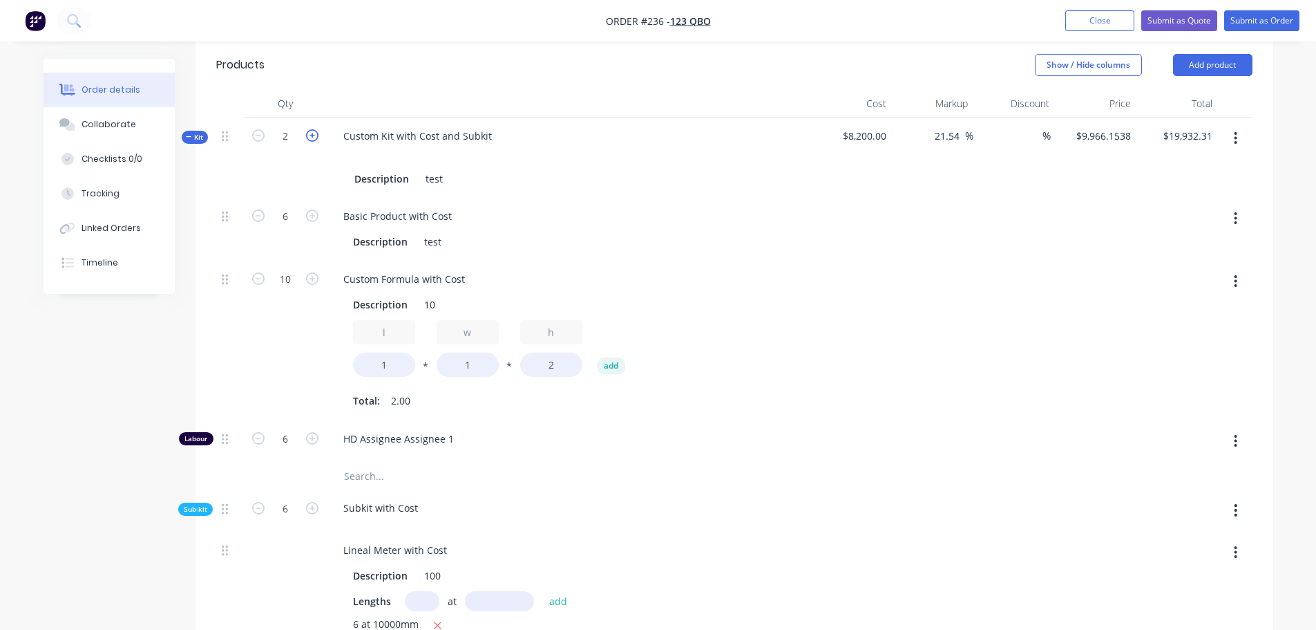
type input "9"
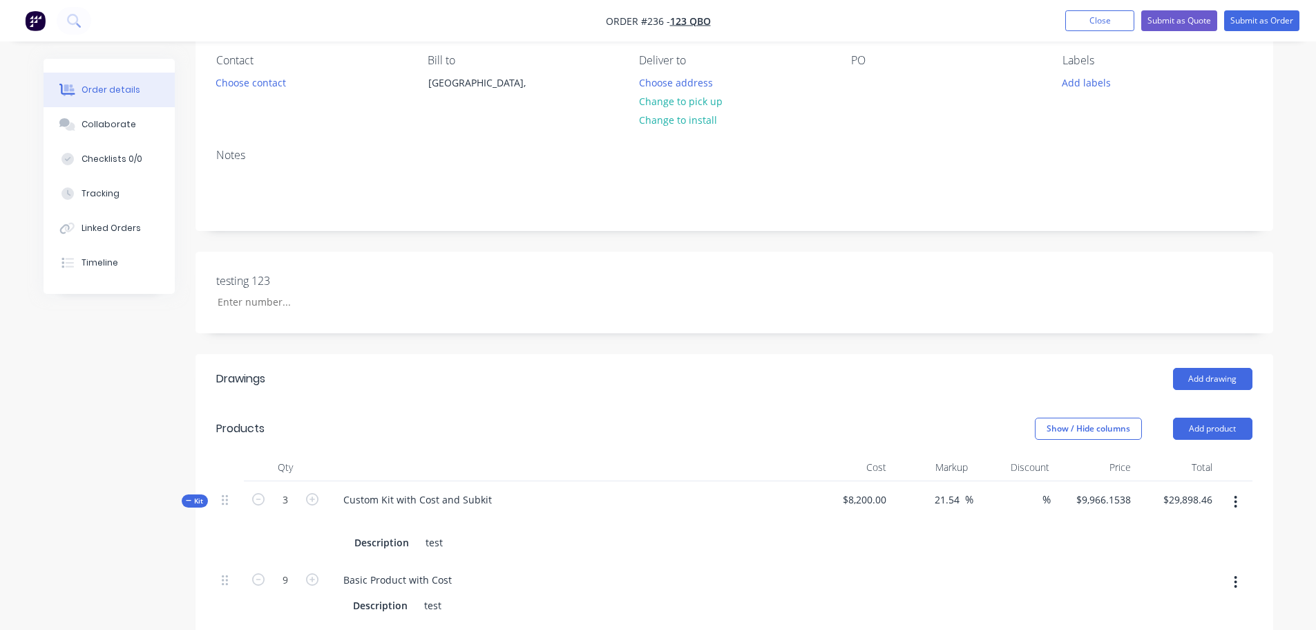
scroll to position [0, 0]
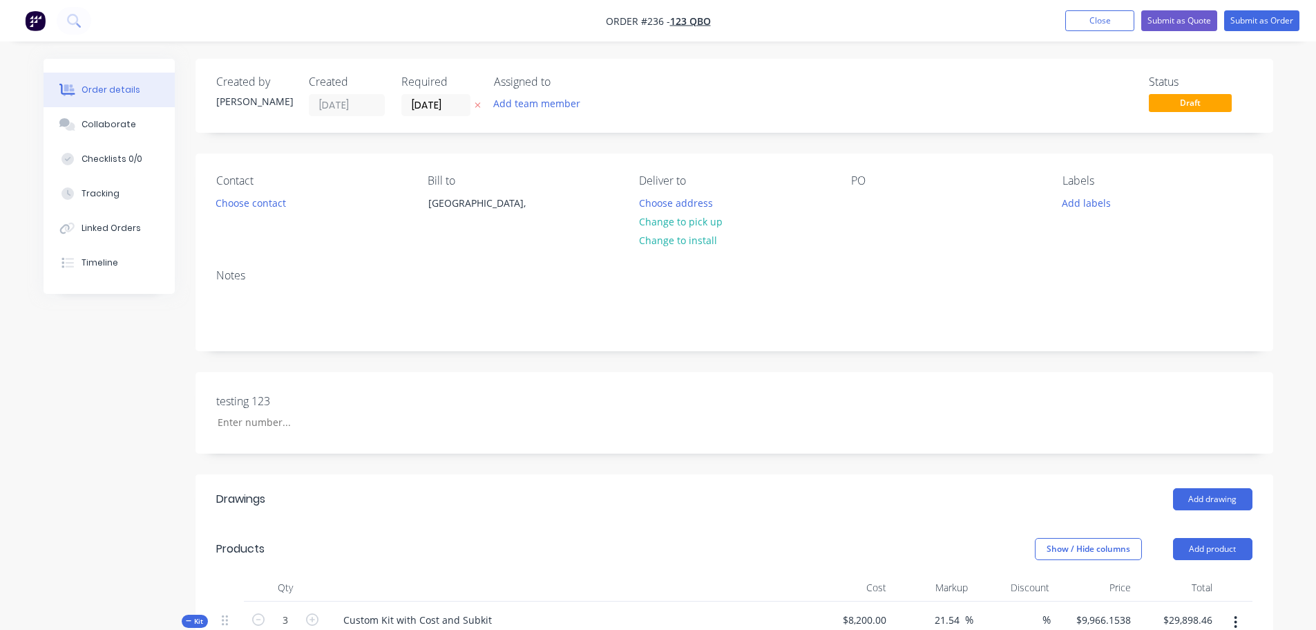
click at [1268, 10] on nav "Order #236 - 123 QBO Add product Close Submit as Quote Submit as Order" at bounding box center [658, 20] width 1316 height 41
click at [1265, 15] on button "Submit as Order" at bounding box center [1262, 20] width 75 height 21
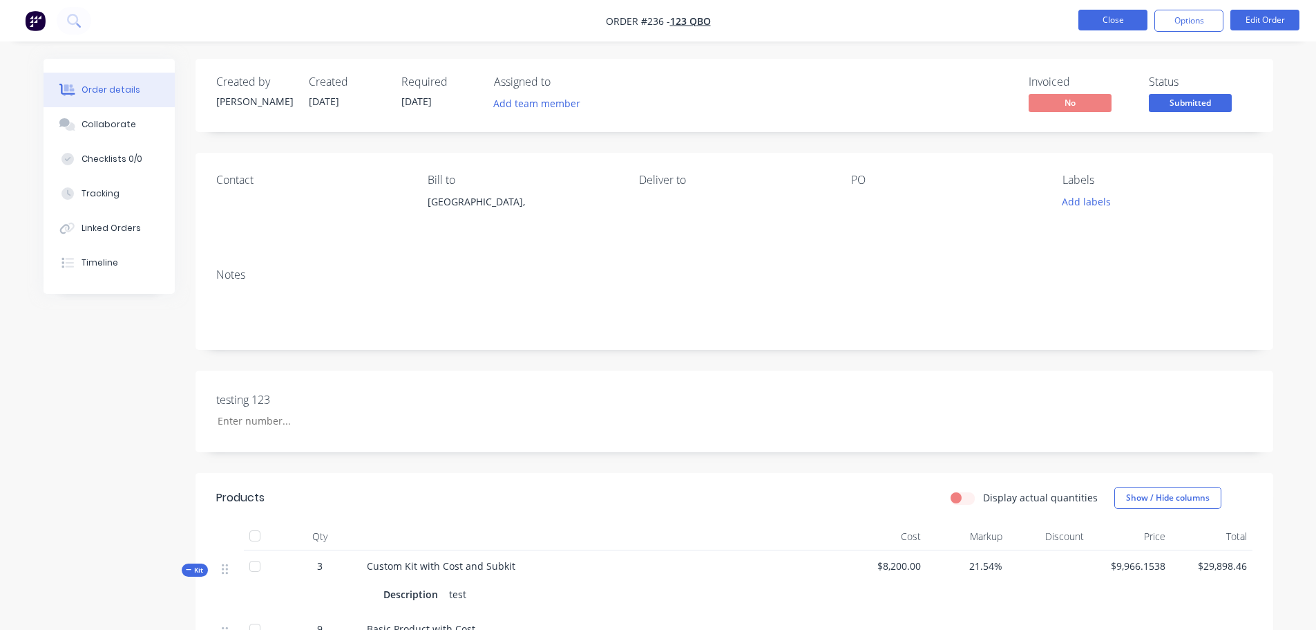
click at [1126, 25] on button "Close" at bounding box center [1113, 20] width 69 height 21
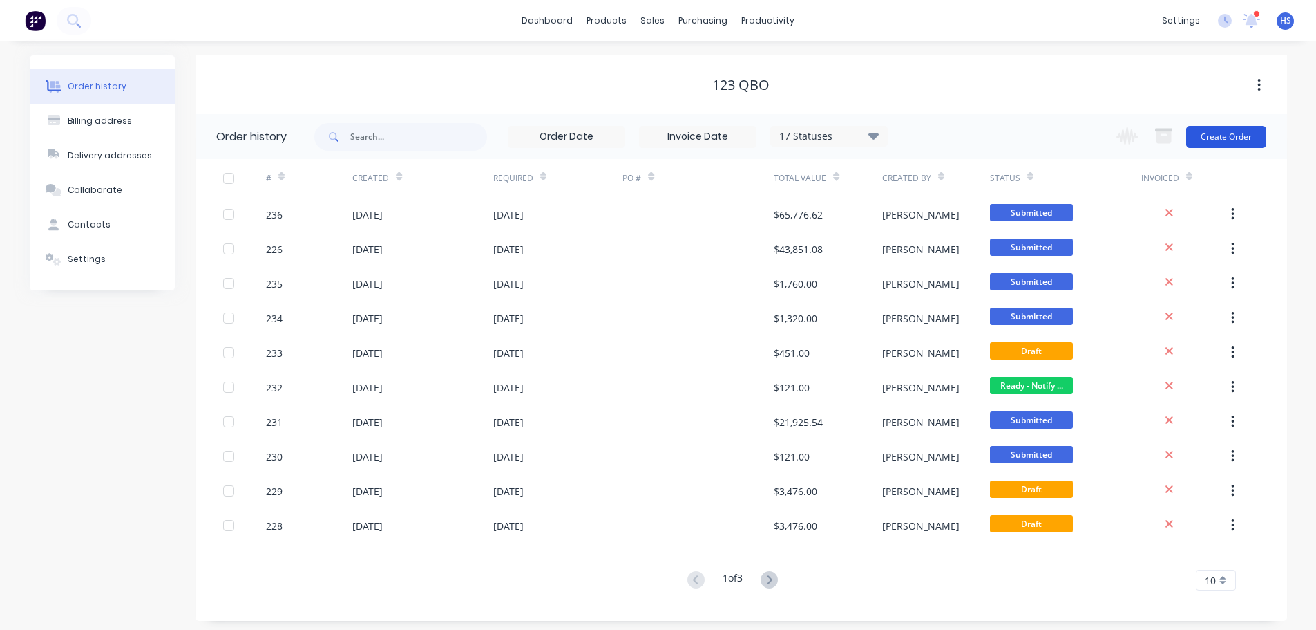
click at [1251, 136] on button "Create Order" at bounding box center [1227, 137] width 80 height 22
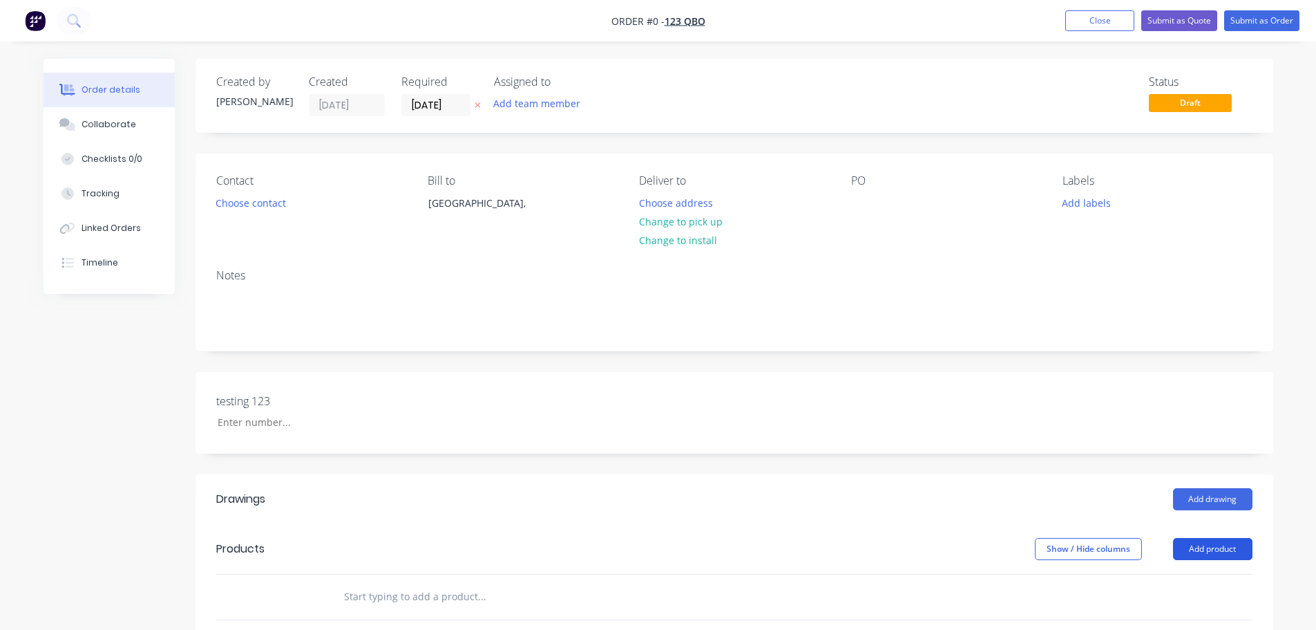
click at [1221, 549] on button "Add product" at bounding box center [1212, 549] width 79 height 22
click at [1155, 582] on div "Product catalogue" at bounding box center [1187, 584] width 106 height 20
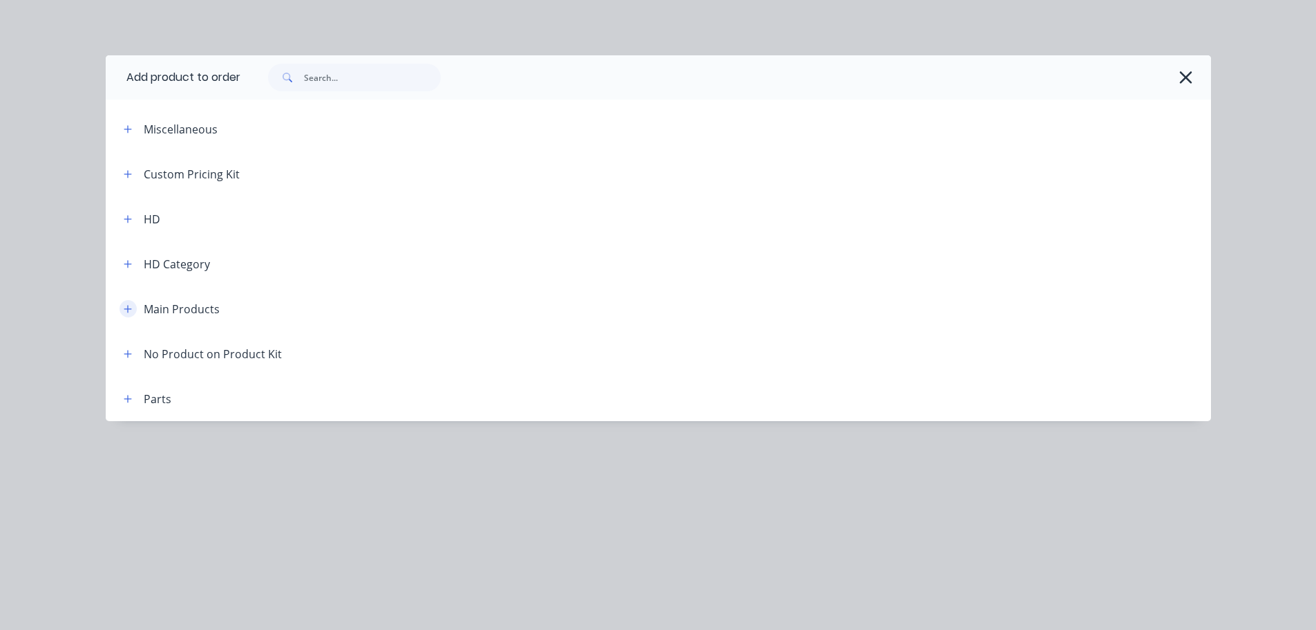
click at [127, 301] on button "button" at bounding box center [128, 308] width 17 height 17
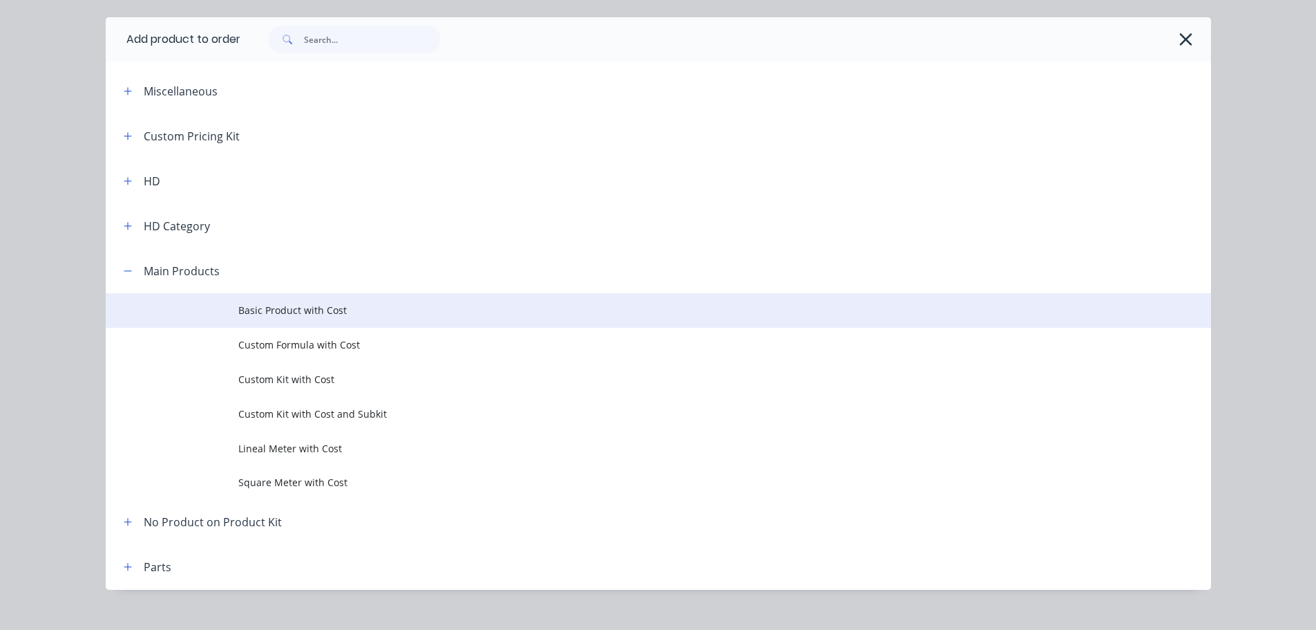
scroll to position [59, 0]
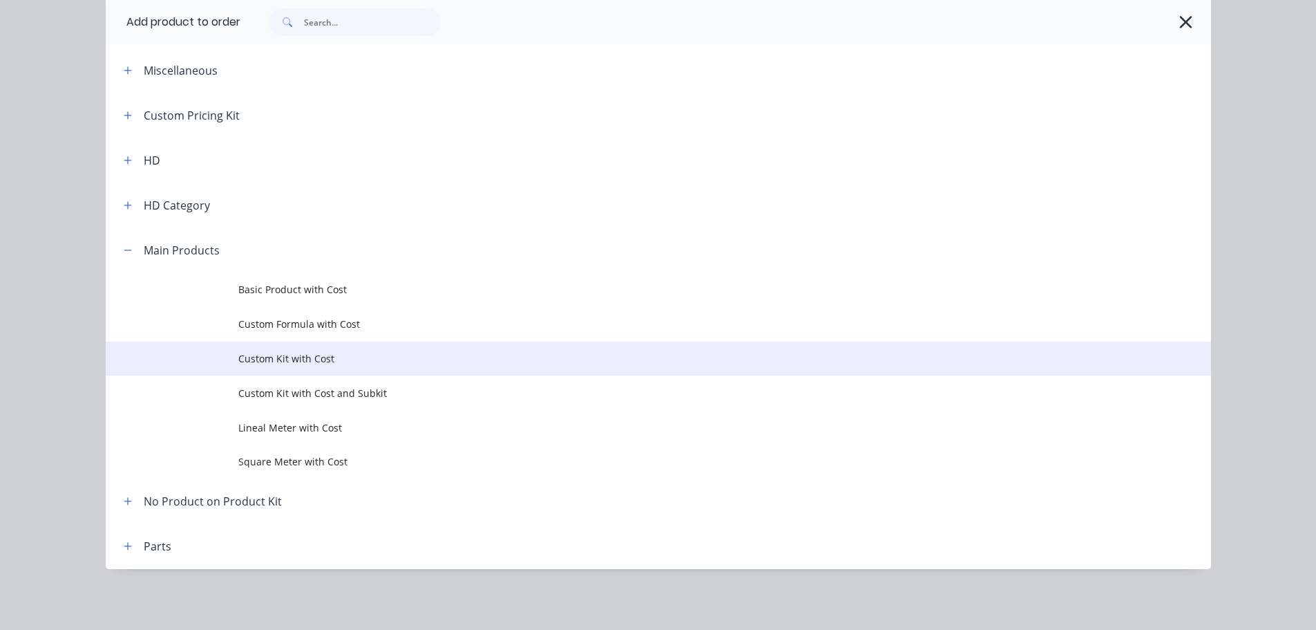
click at [426, 359] on span "Custom Kit with Cost" at bounding box center [627, 358] width 778 height 15
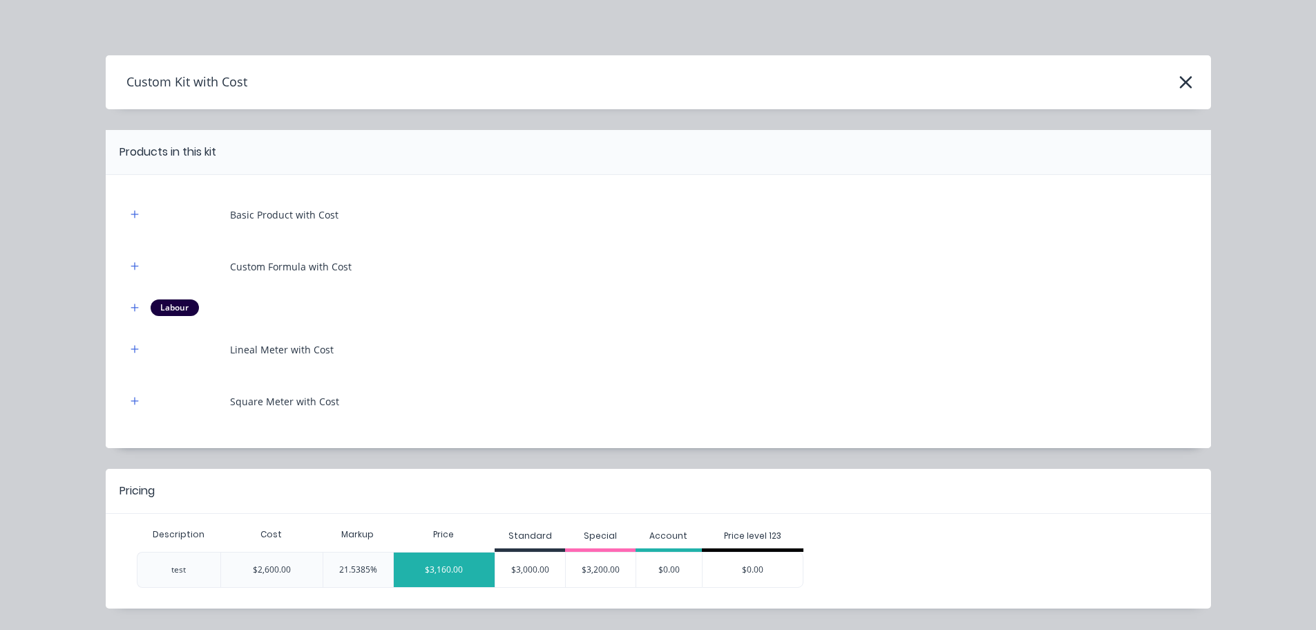
click at [422, 567] on div "$3,160.00" at bounding box center [445, 569] width 102 height 35
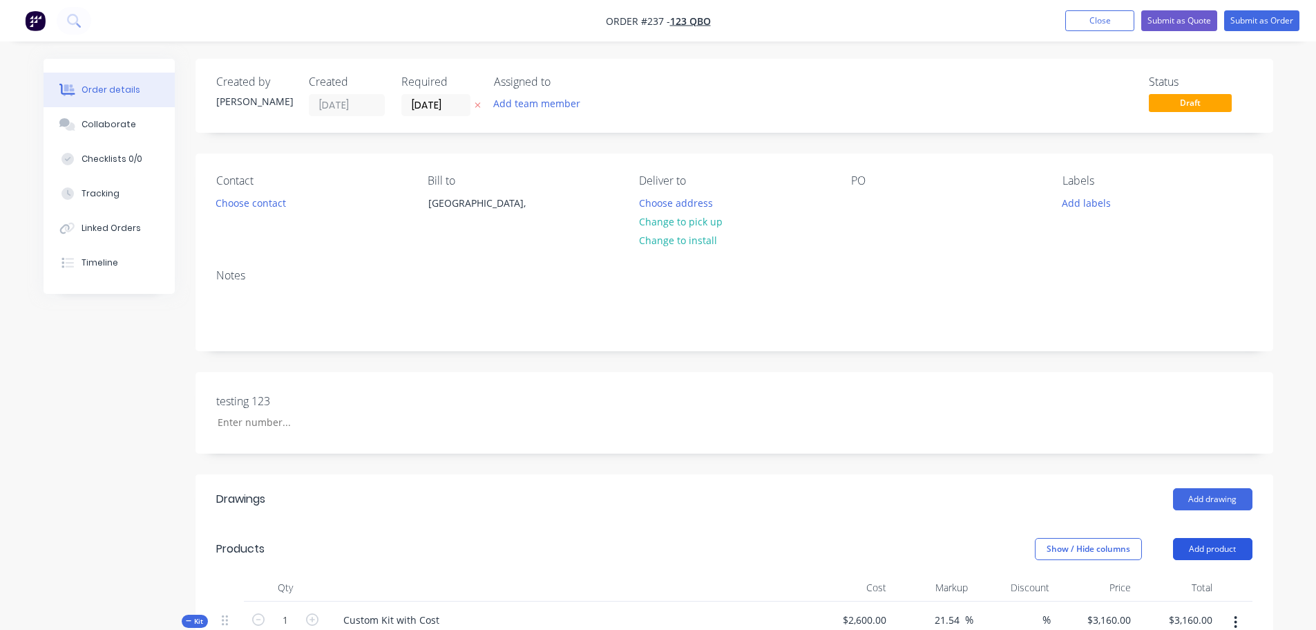
click at [1216, 544] on button "Add product" at bounding box center [1212, 549] width 79 height 22
click at [1163, 570] on button "Product catalogue" at bounding box center [1187, 584] width 131 height 28
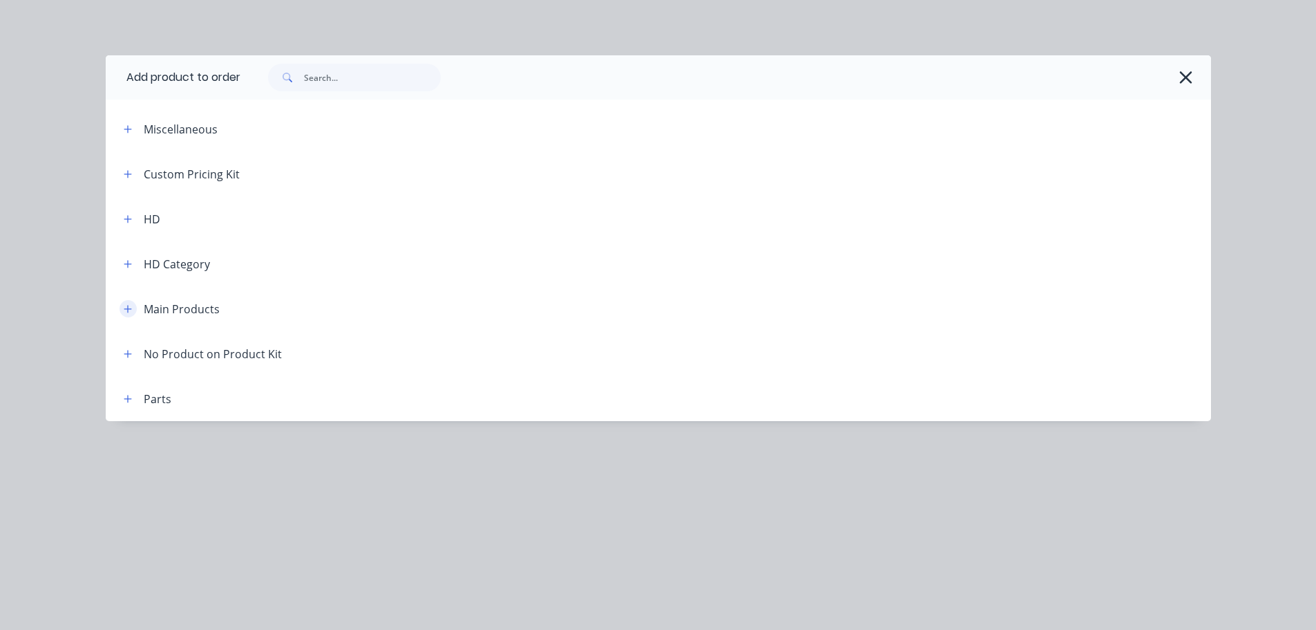
click at [134, 305] on button "button" at bounding box center [128, 308] width 17 height 17
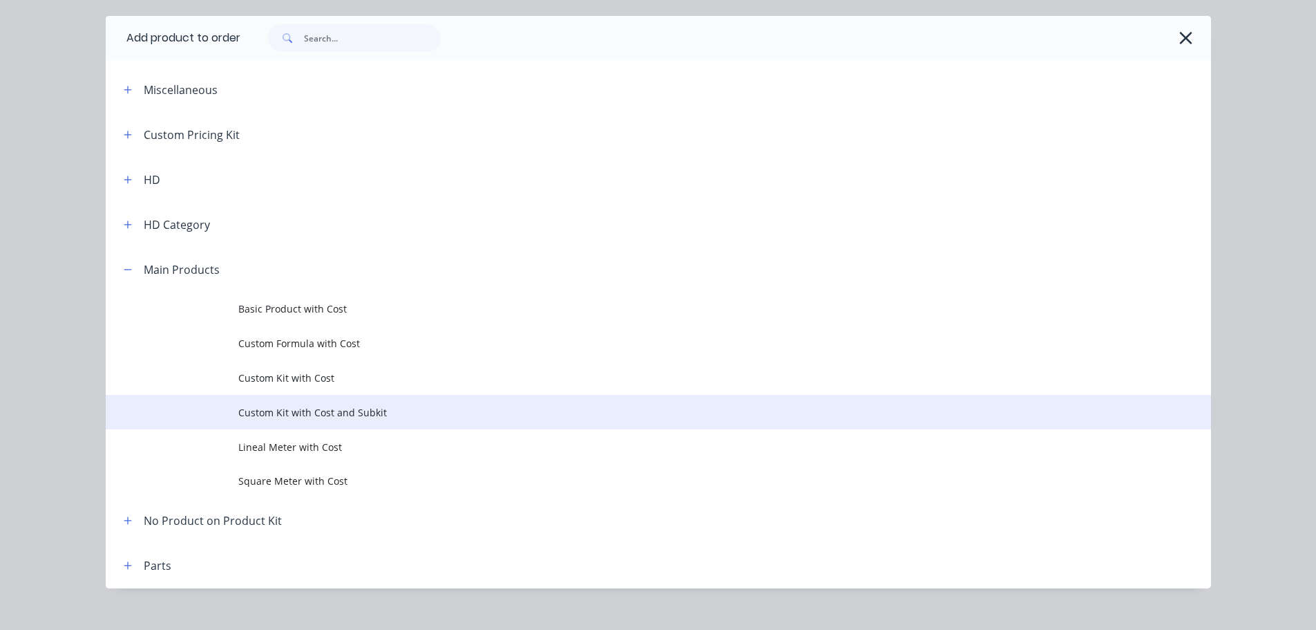
scroll to position [59, 0]
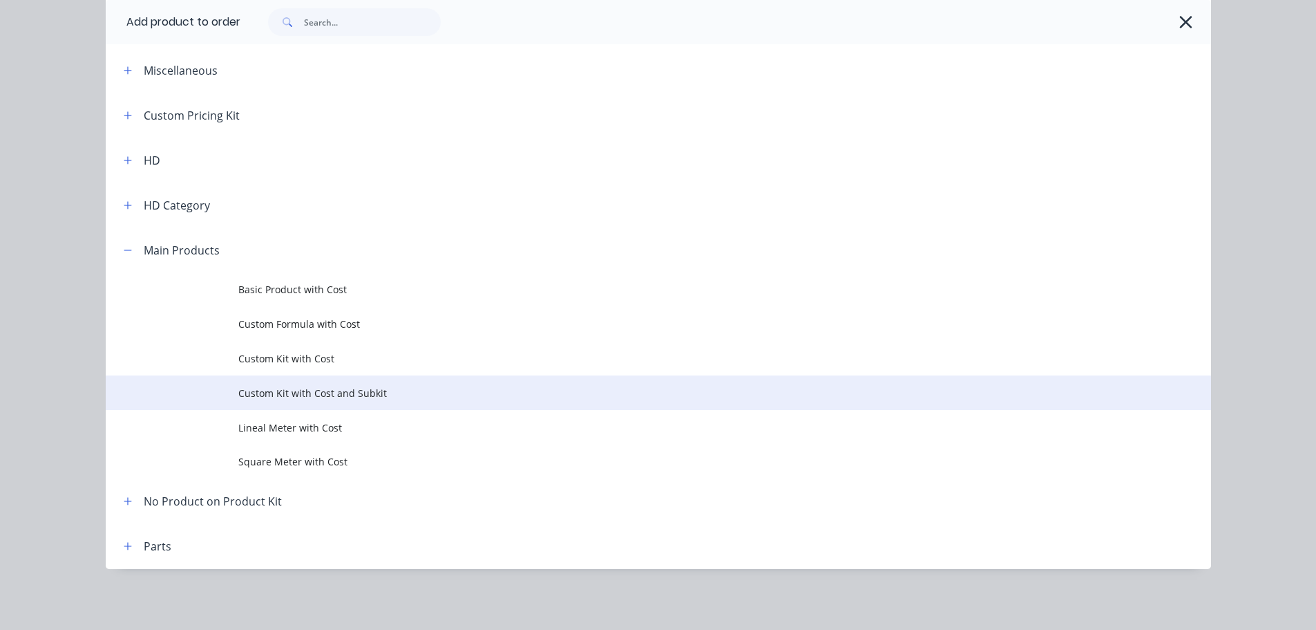
click at [304, 402] on td "Custom Kit with Cost and Subkit" at bounding box center [724, 392] width 973 height 35
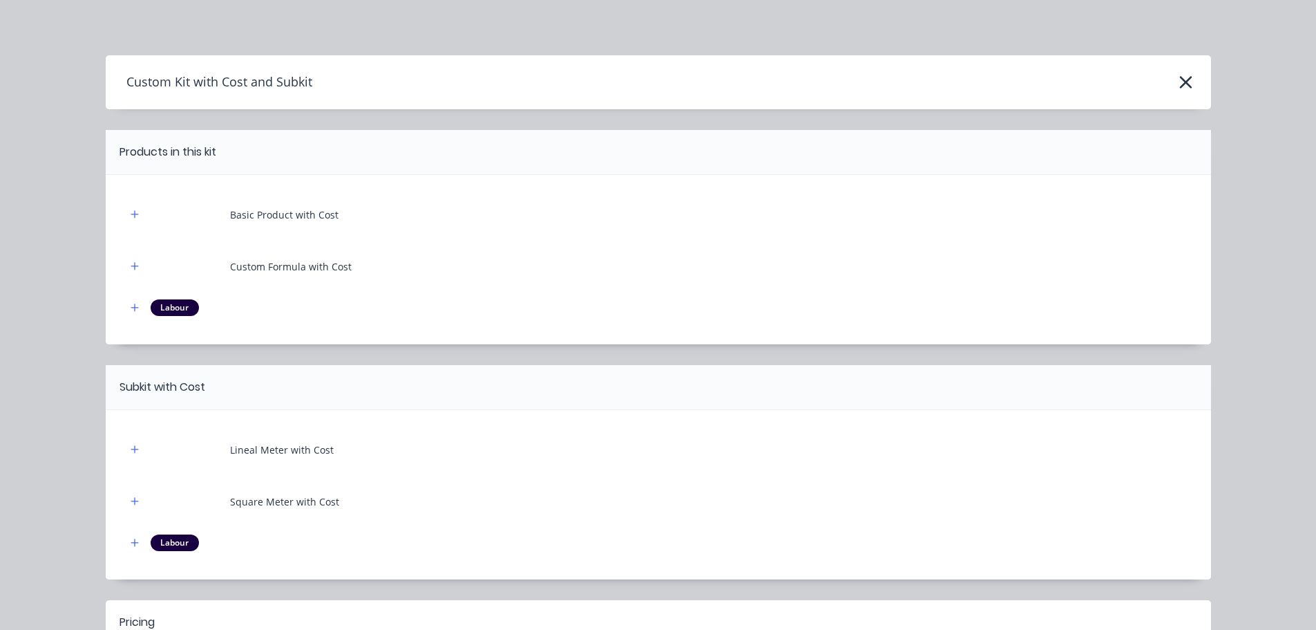
scroll to position [171, 0]
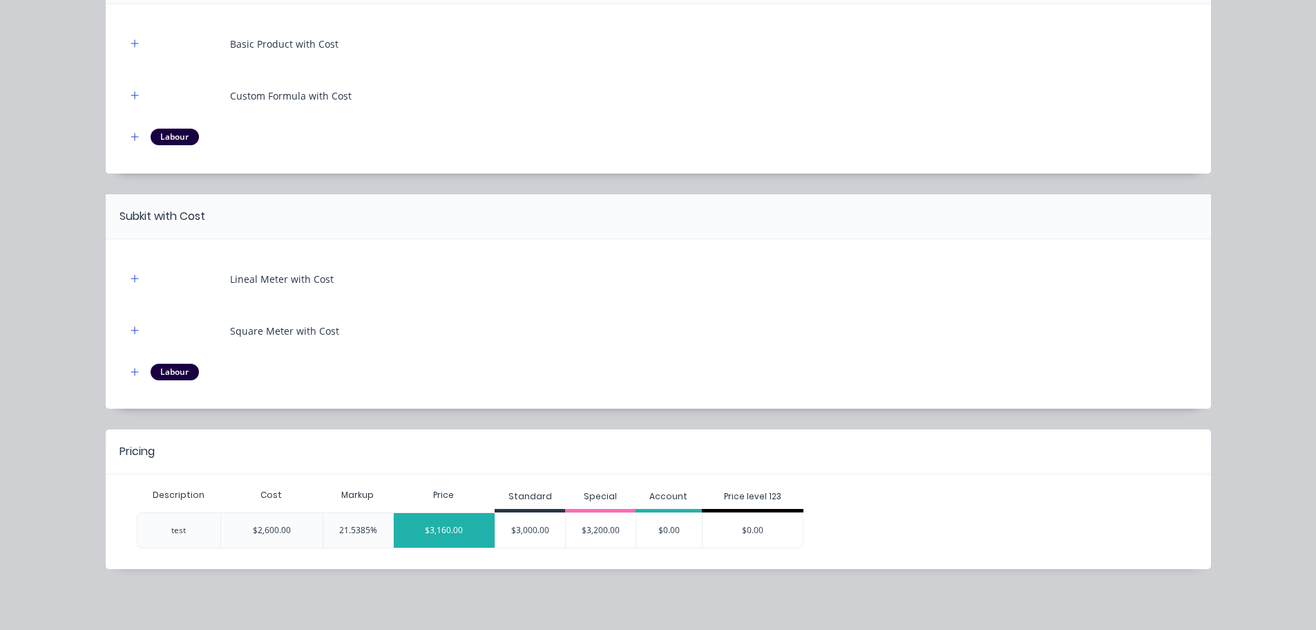
click at [453, 536] on div "$3,160.00" at bounding box center [445, 530] width 102 height 35
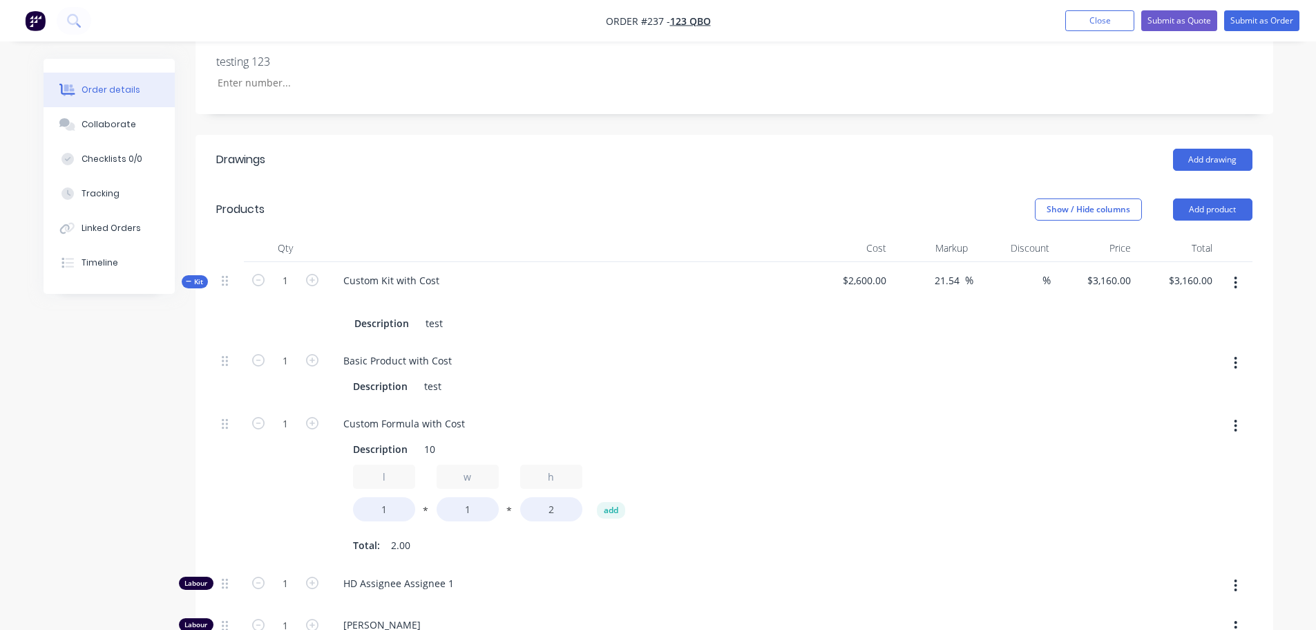
scroll to position [346, 0]
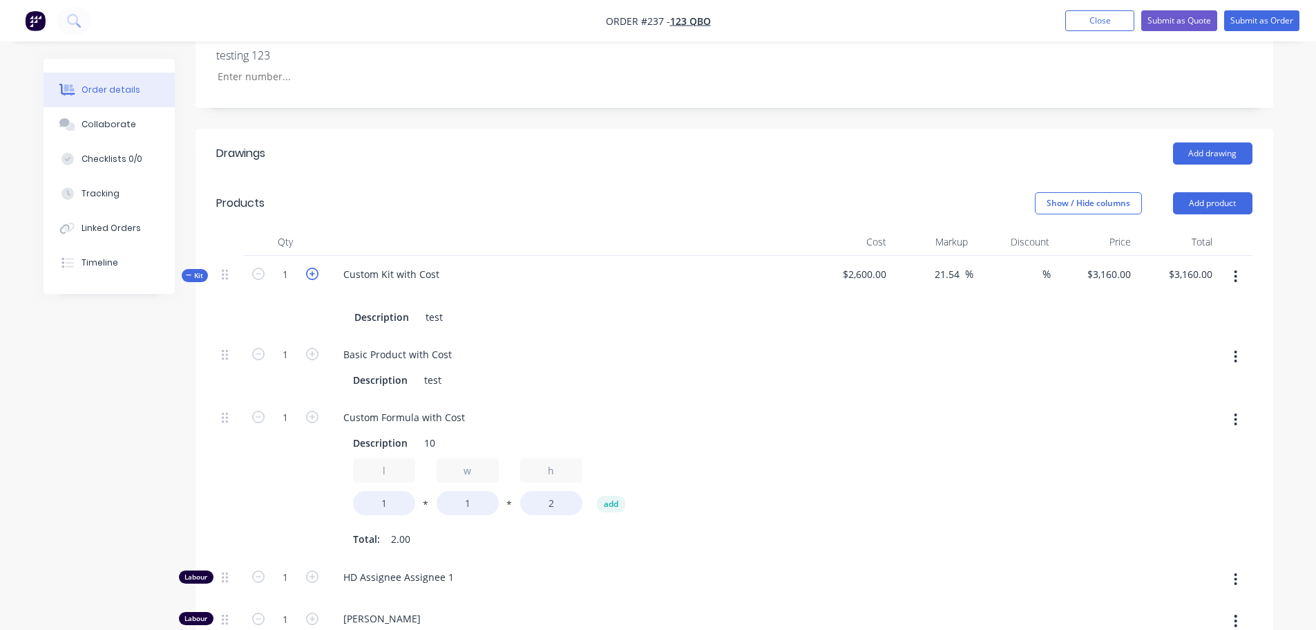
click at [310, 274] on icon "button" at bounding box center [312, 273] width 12 height 12
type input "2"
type input "$6,320.00"
type input "2"
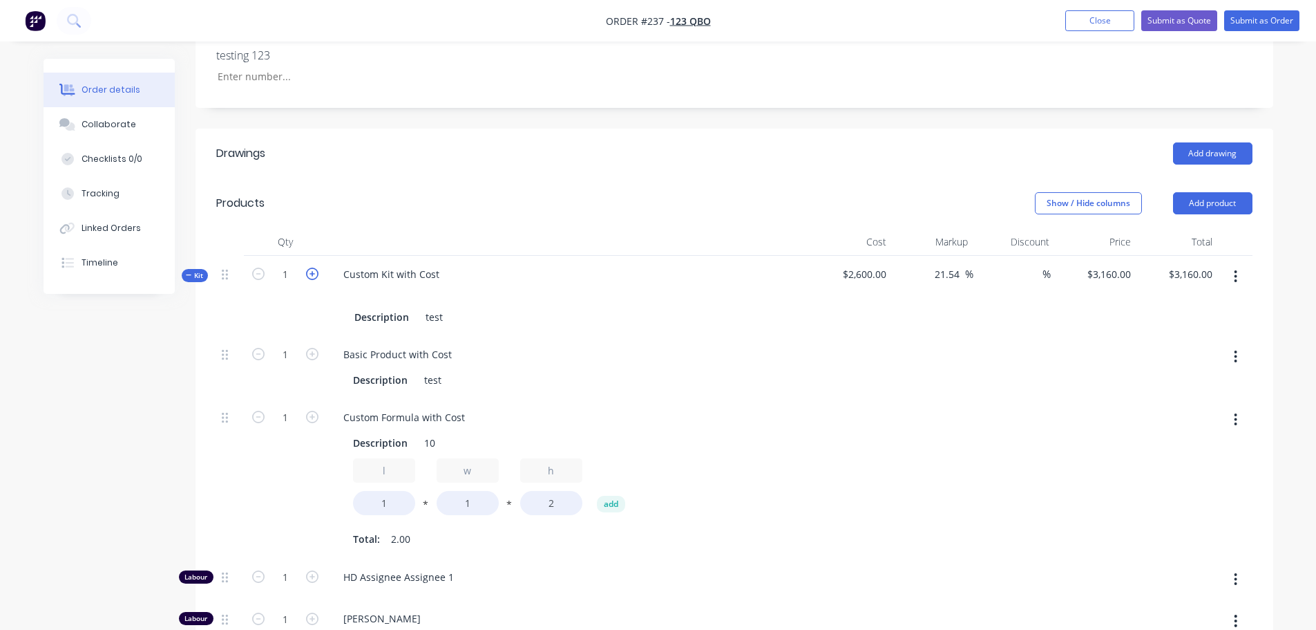
type input "2"
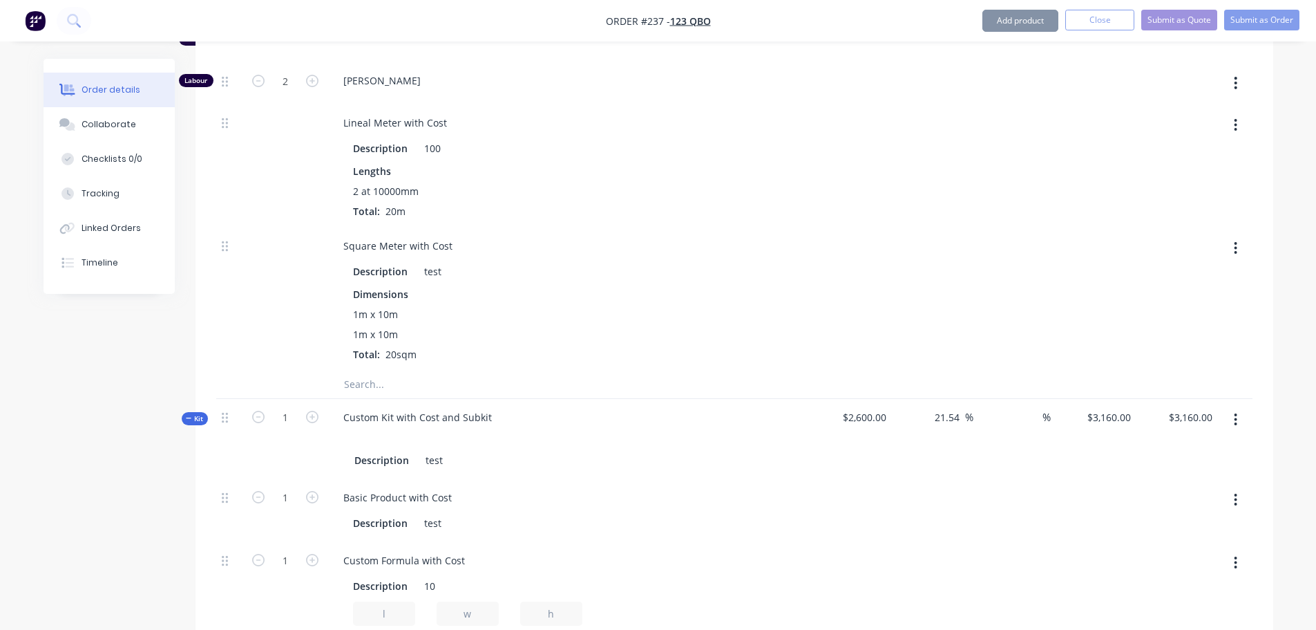
scroll to position [1037, 0]
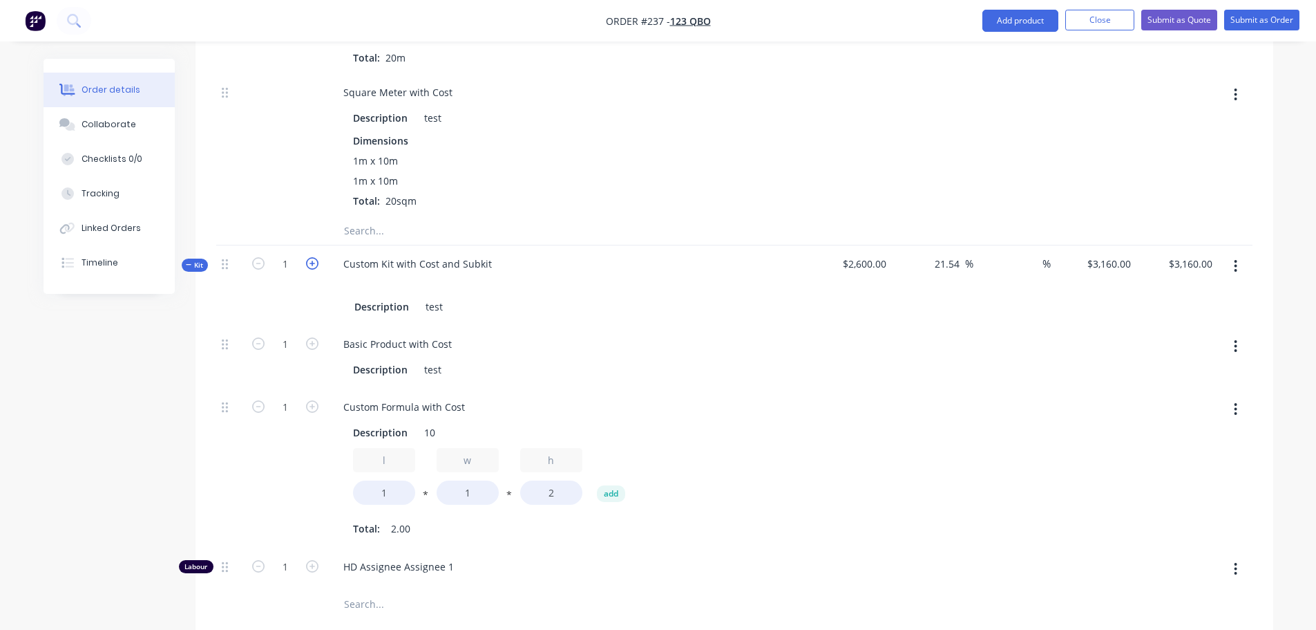
click at [310, 269] on icon "button" at bounding box center [312, 263] width 12 height 12
type input "2"
type input "$6,320.00"
type input "2"
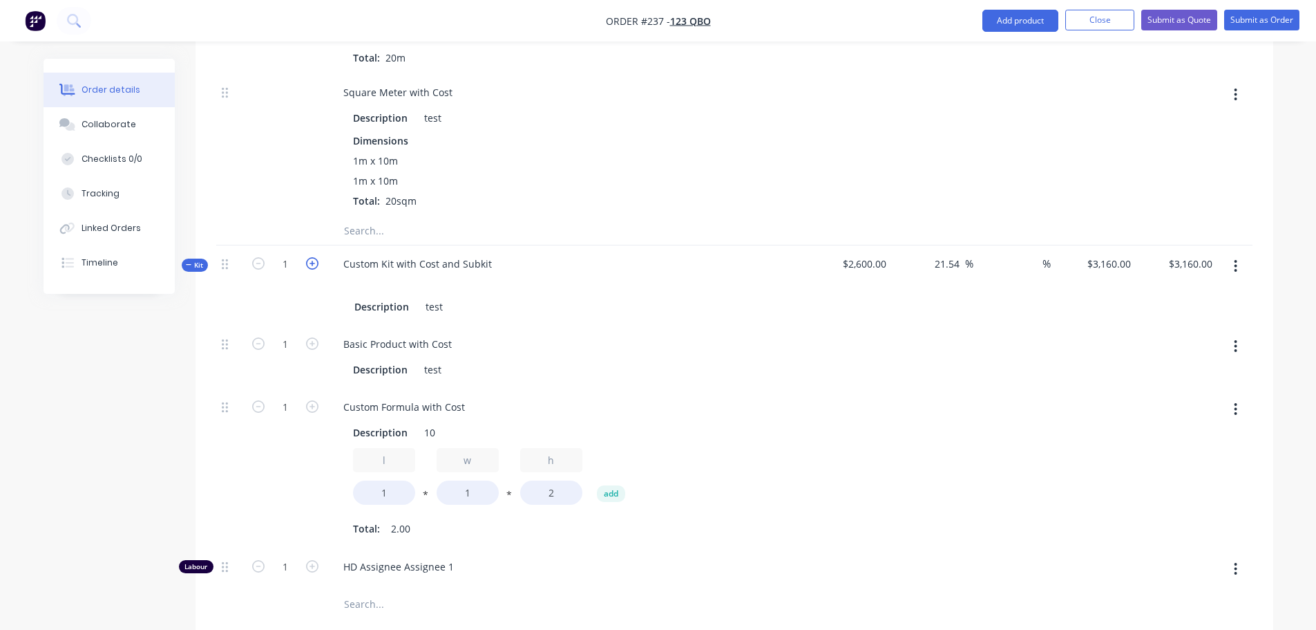
type input "2"
click at [310, 264] on icon "button" at bounding box center [312, 263] width 12 height 12
type input "3"
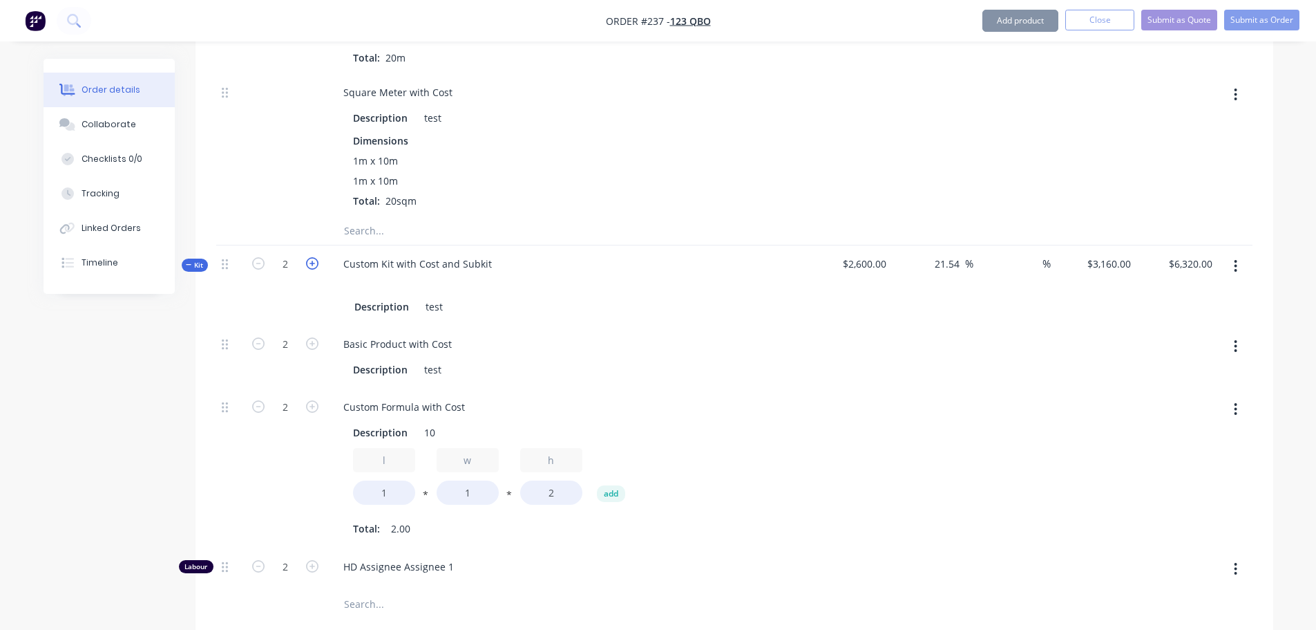
type input "$9,480.00"
type input "3"
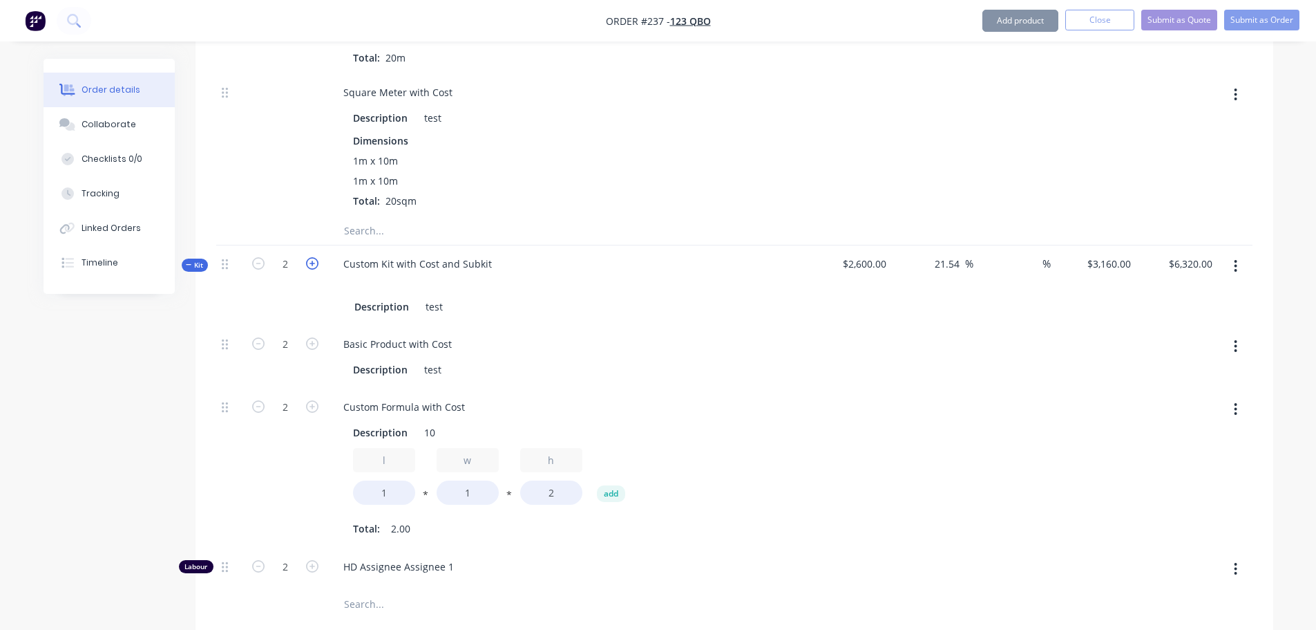
type input "3"
click at [310, 264] on icon "button" at bounding box center [312, 263] width 12 height 12
type input "4"
type input "$12,640.00"
type input "4"
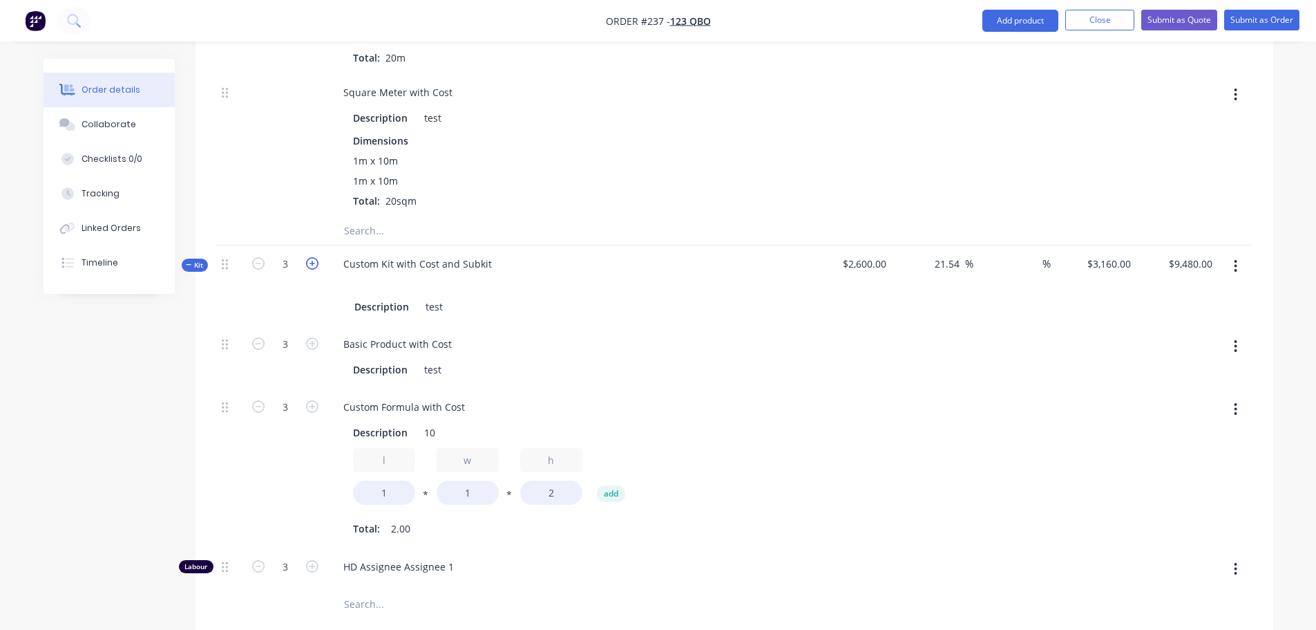
type input "4"
click at [310, 264] on icon "button" at bounding box center [312, 263] width 12 height 12
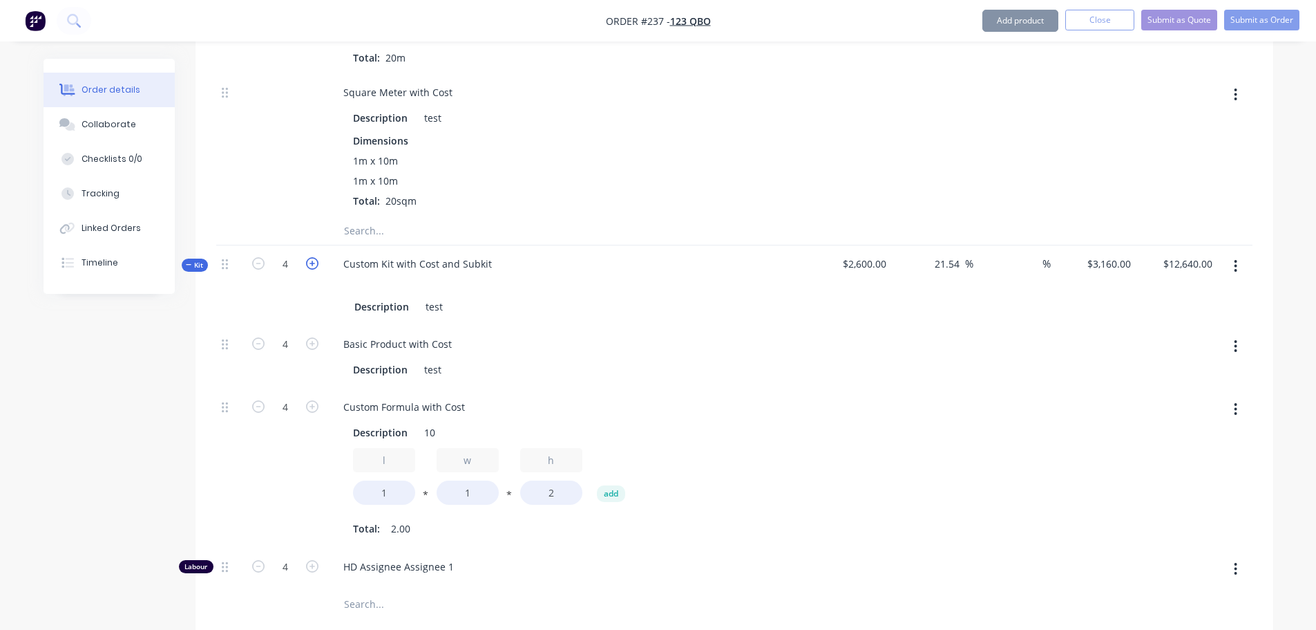
type input "5"
type input "$15,800.00"
type input "5"
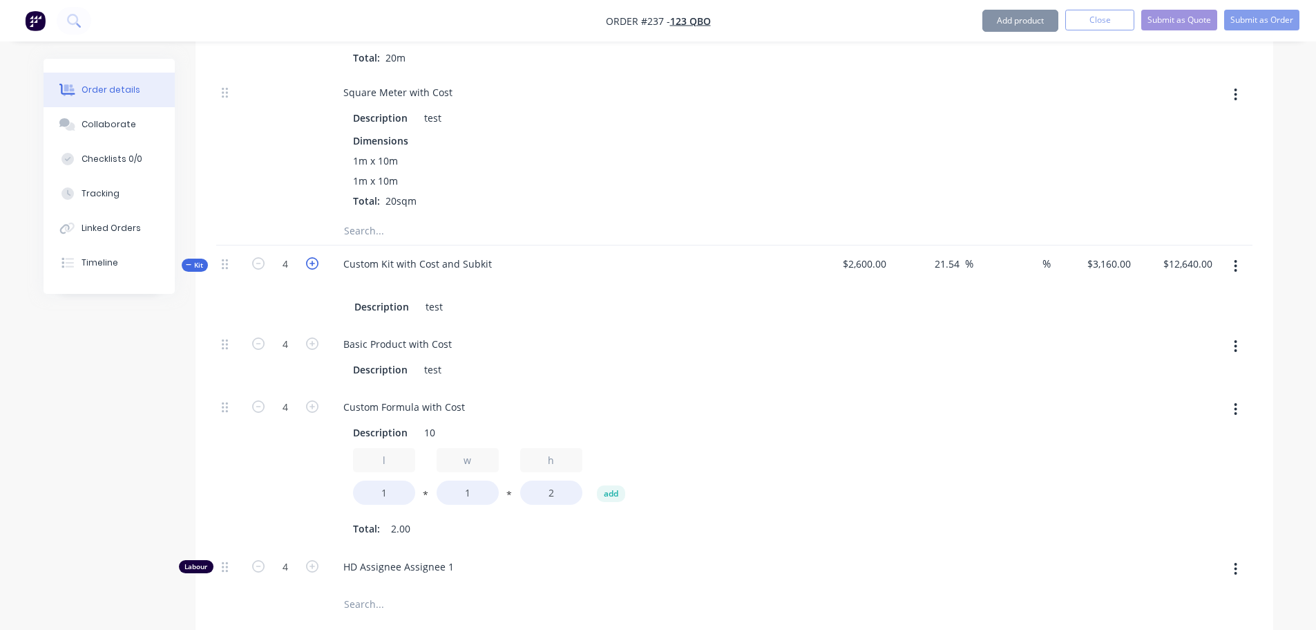
type input "5"
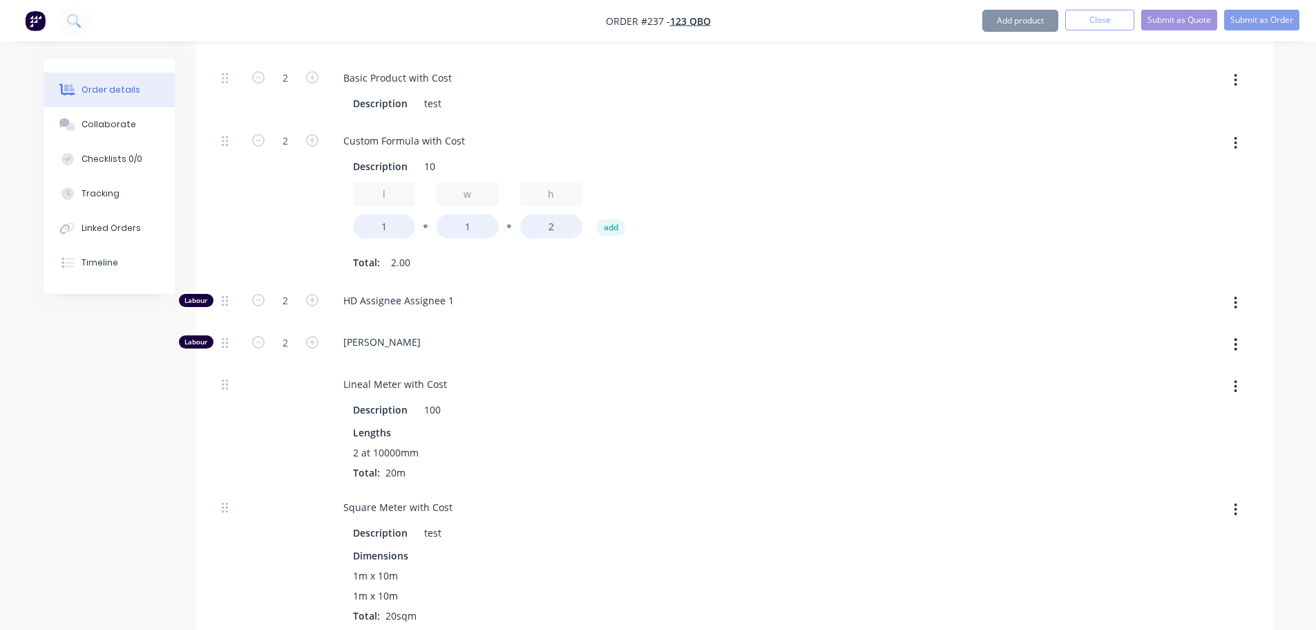
scroll to position [207, 0]
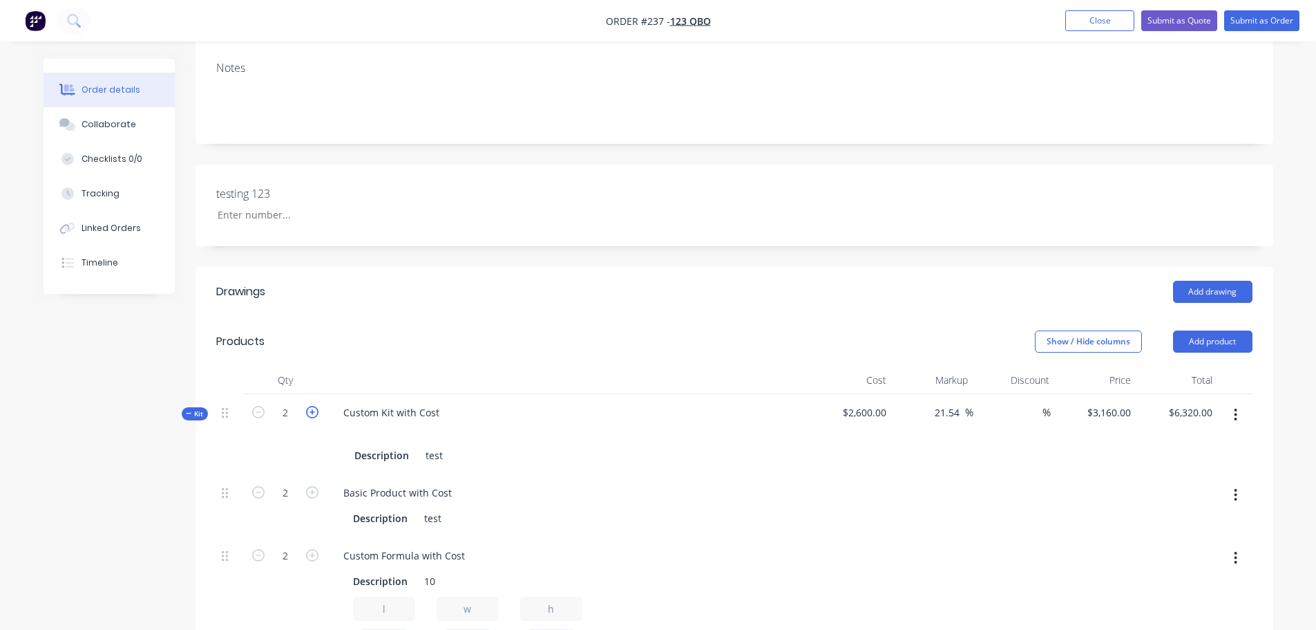
click at [308, 408] on icon "button" at bounding box center [312, 412] width 12 height 12
type input "3"
type input "$9,480.00"
type input "3"
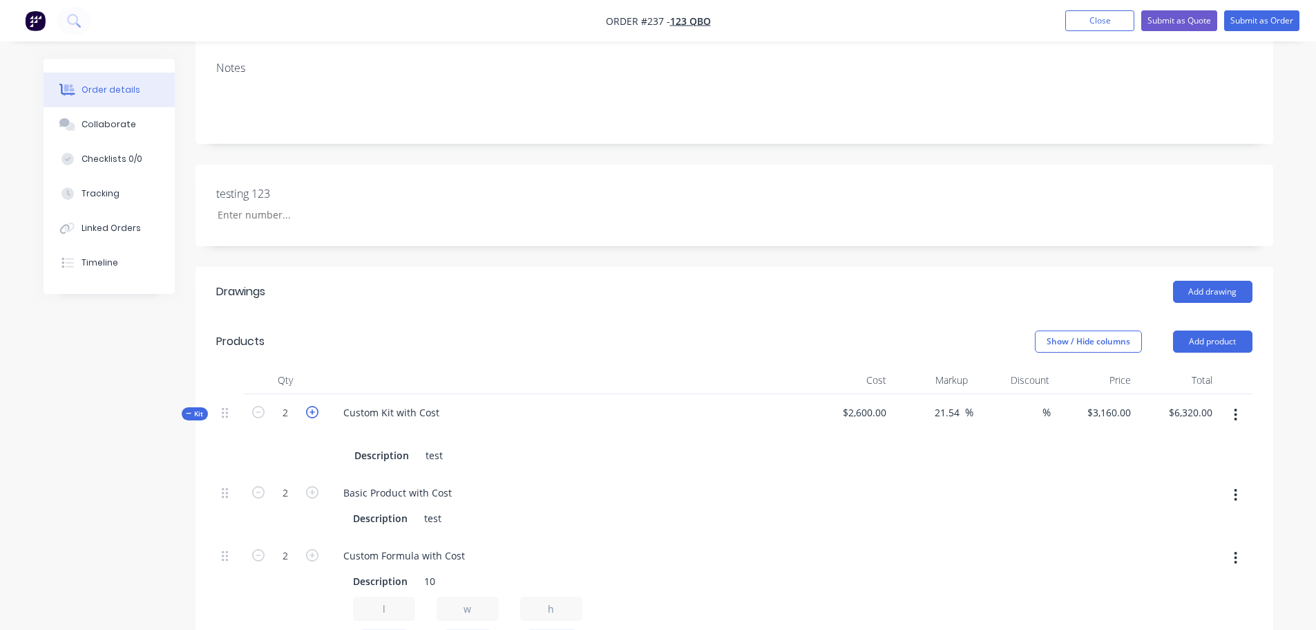
type input "3"
click at [310, 407] on icon "button" at bounding box center [312, 412] width 12 height 12
type input "4"
type input "$12,640.00"
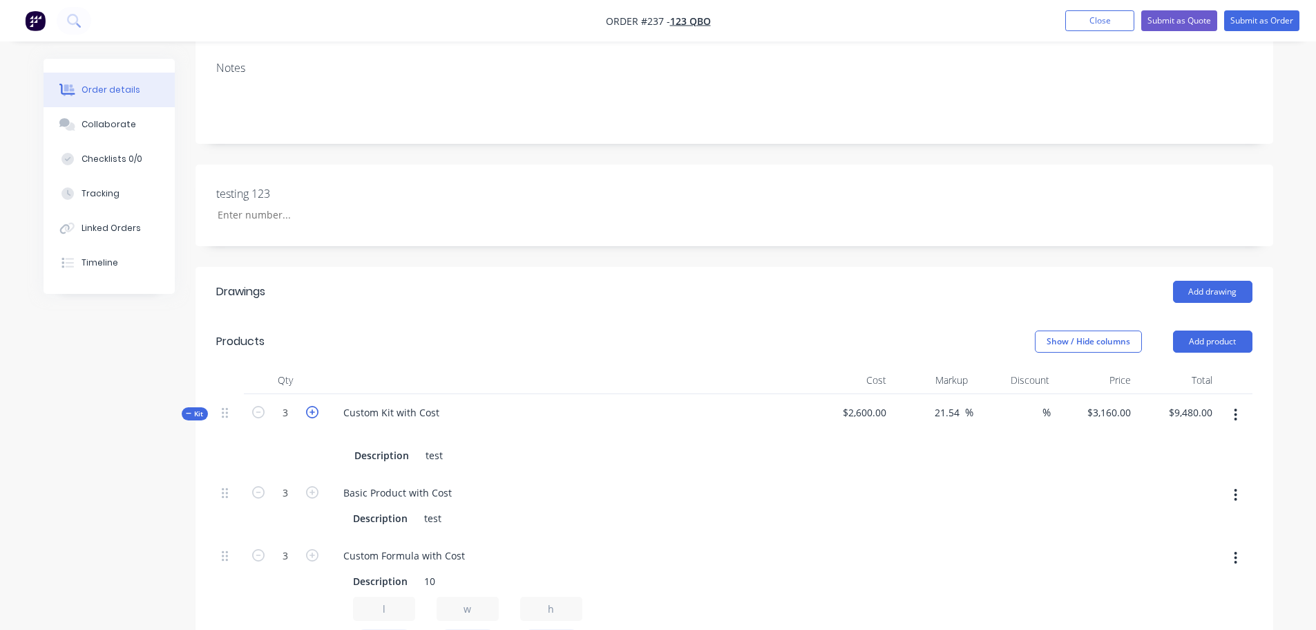
type input "4"
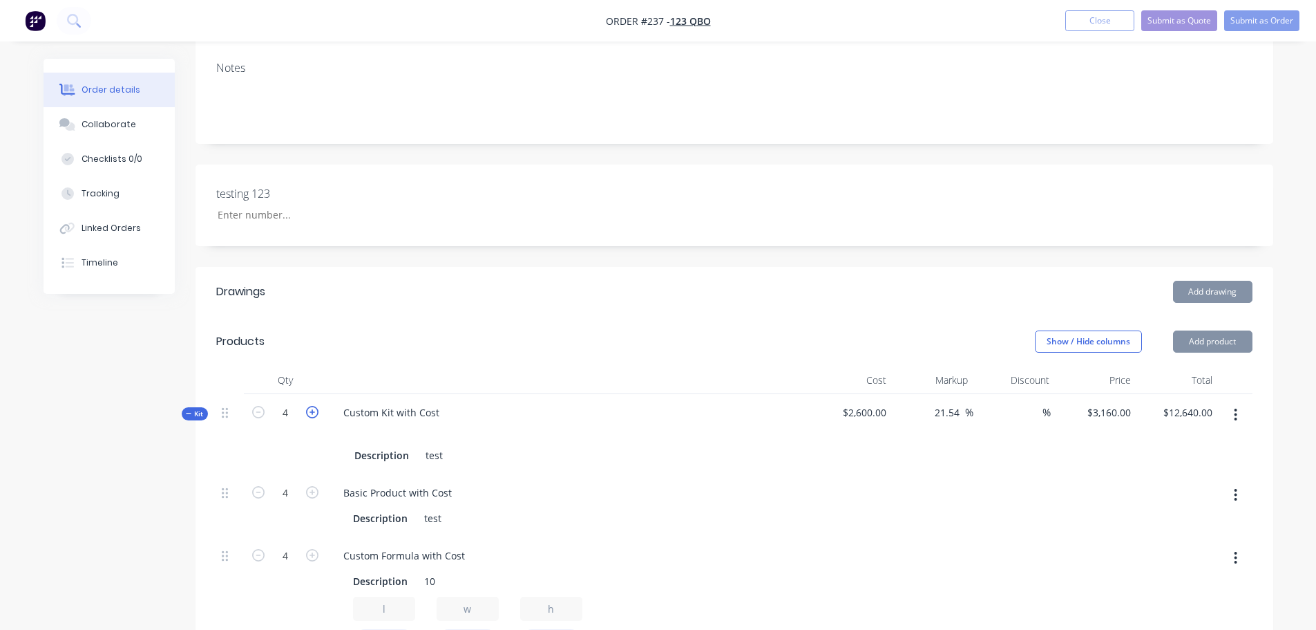
click at [310, 407] on icon "button" at bounding box center [312, 412] width 12 height 12
type input "5"
type input "$15,800.00"
type input "5"
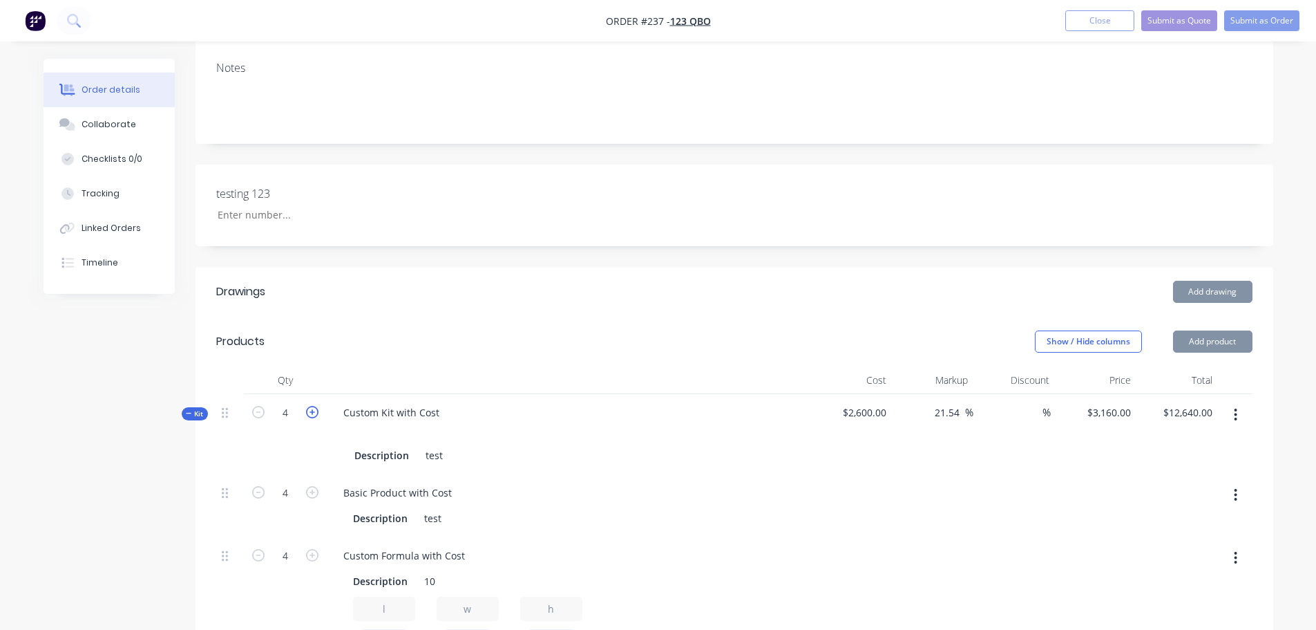
type input "5"
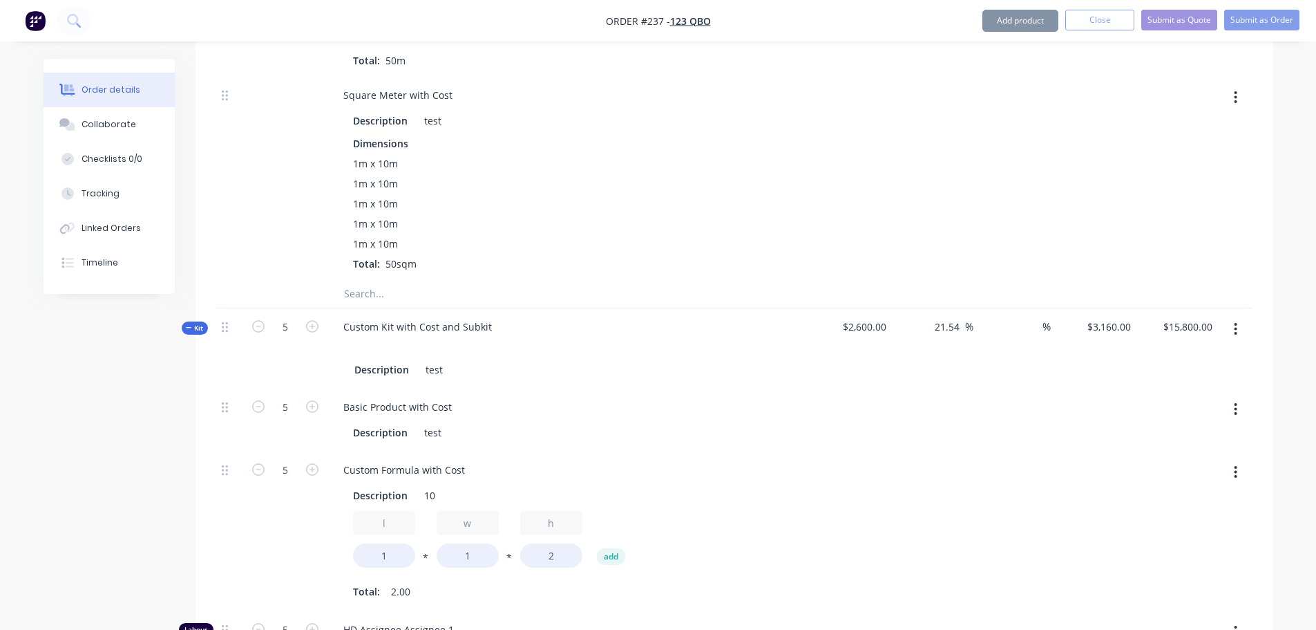
scroll to position [1037, 0]
click at [1288, 16] on button "Submit as Order" at bounding box center [1262, 20] width 75 height 21
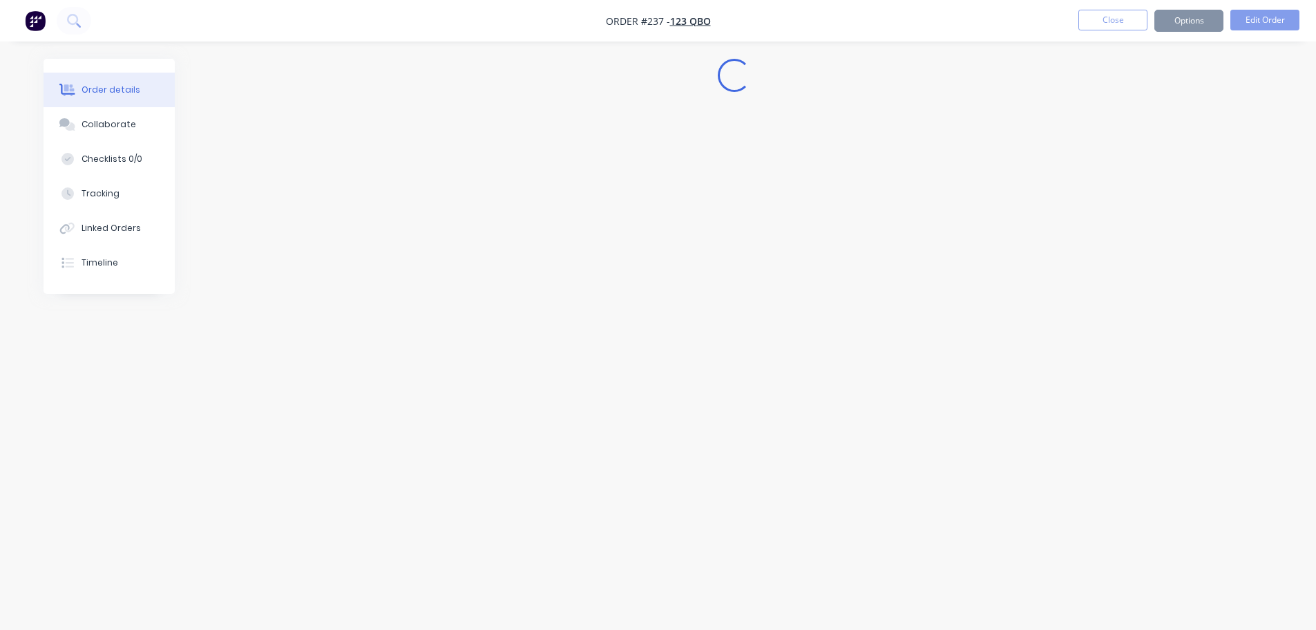
scroll to position [0, 0]
